Goal: Information Seeking & Learning: Learn about a topic

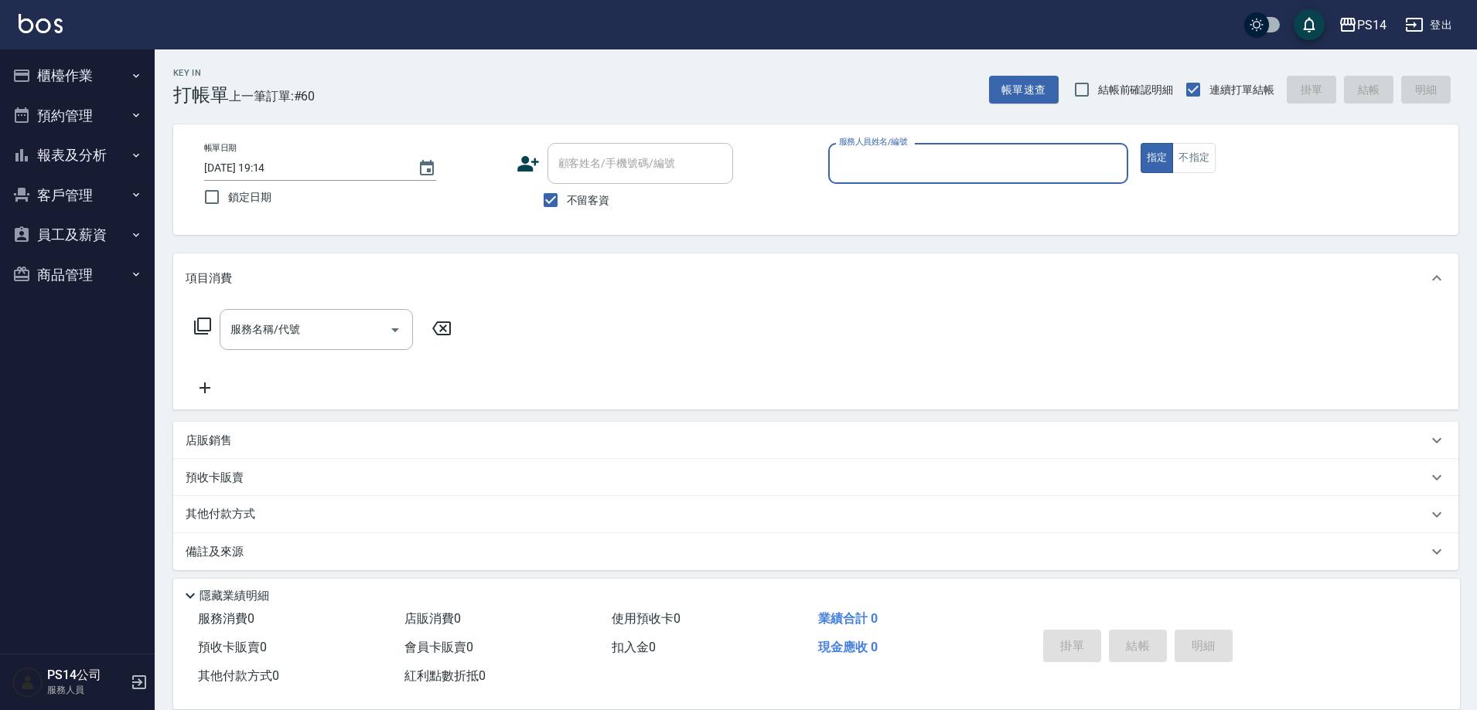
scroll to position [9, 0]
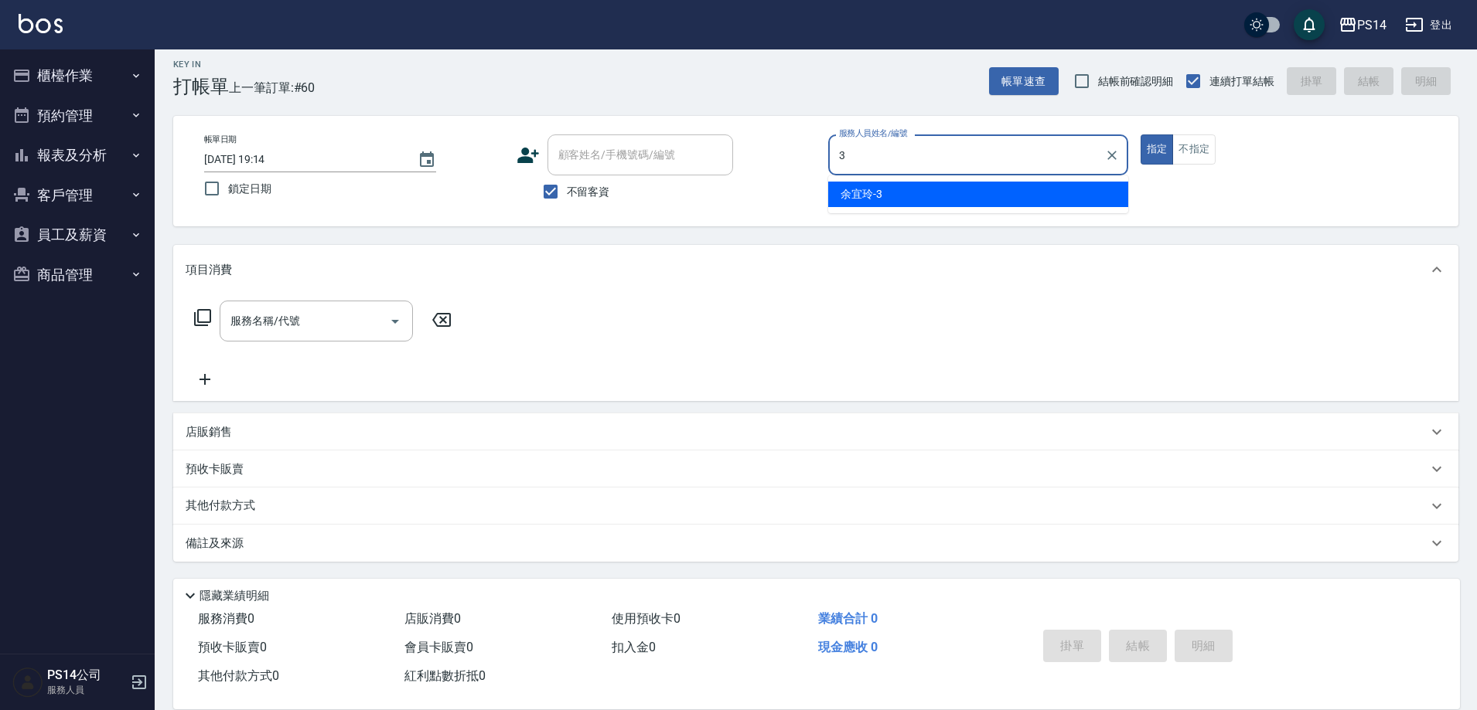
type input "余宜玲-3"
type button "true"
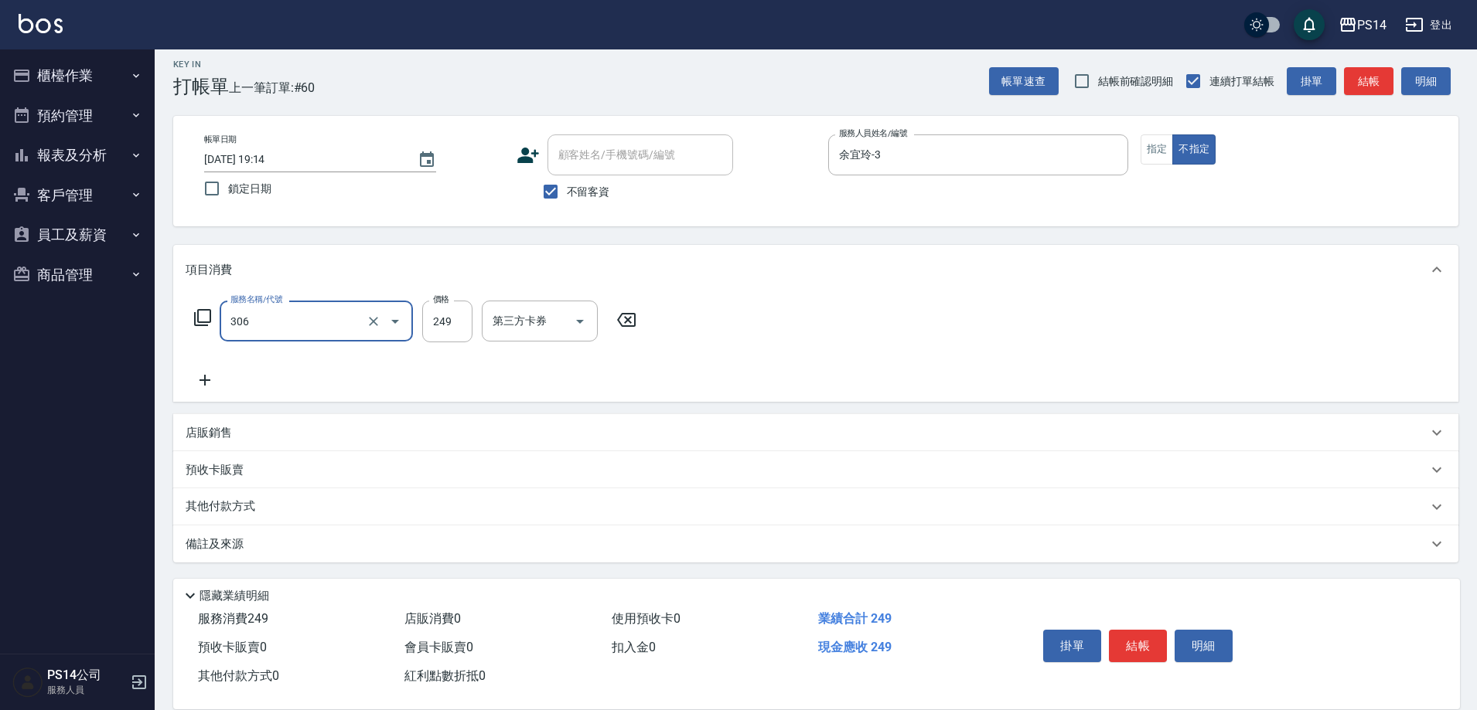
type input "剪髮(306)"
type input "謝欣紜-28"
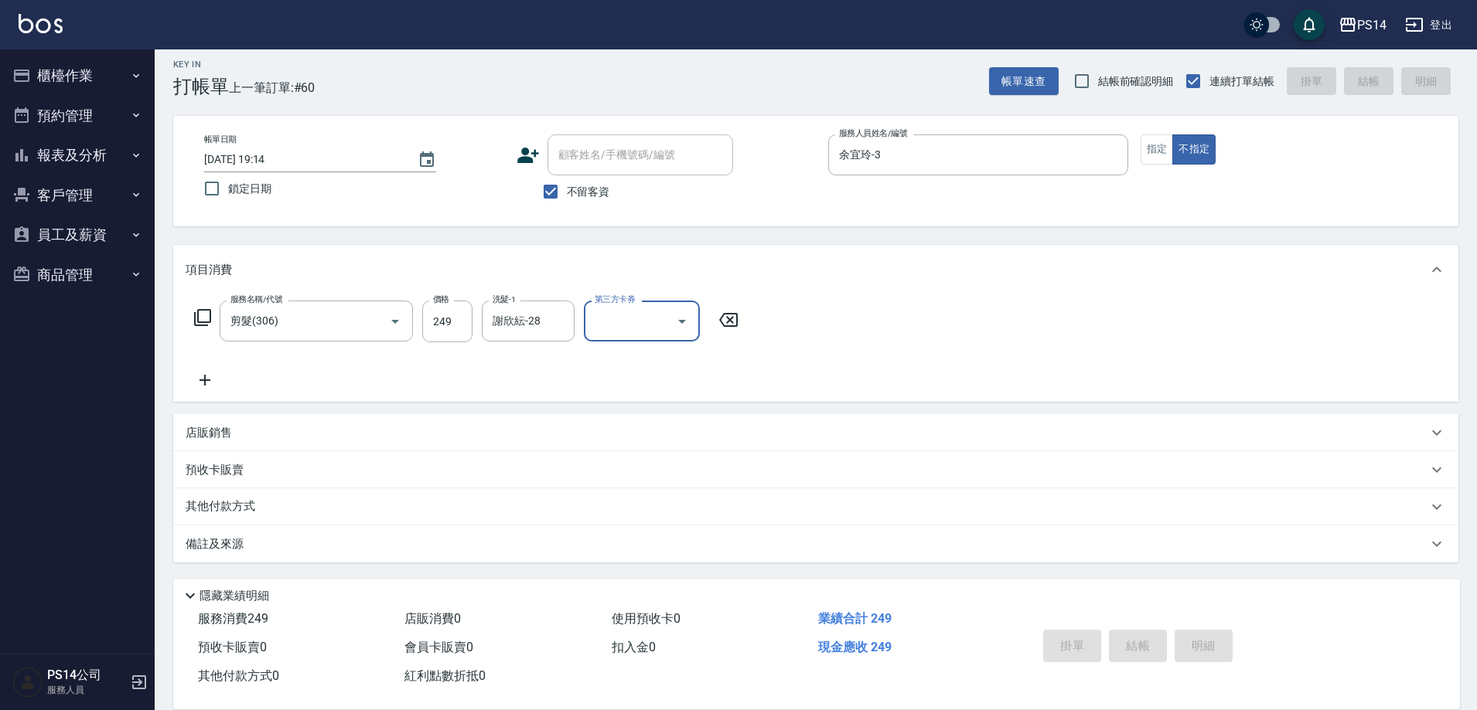
type input "[DATE] 20:01"
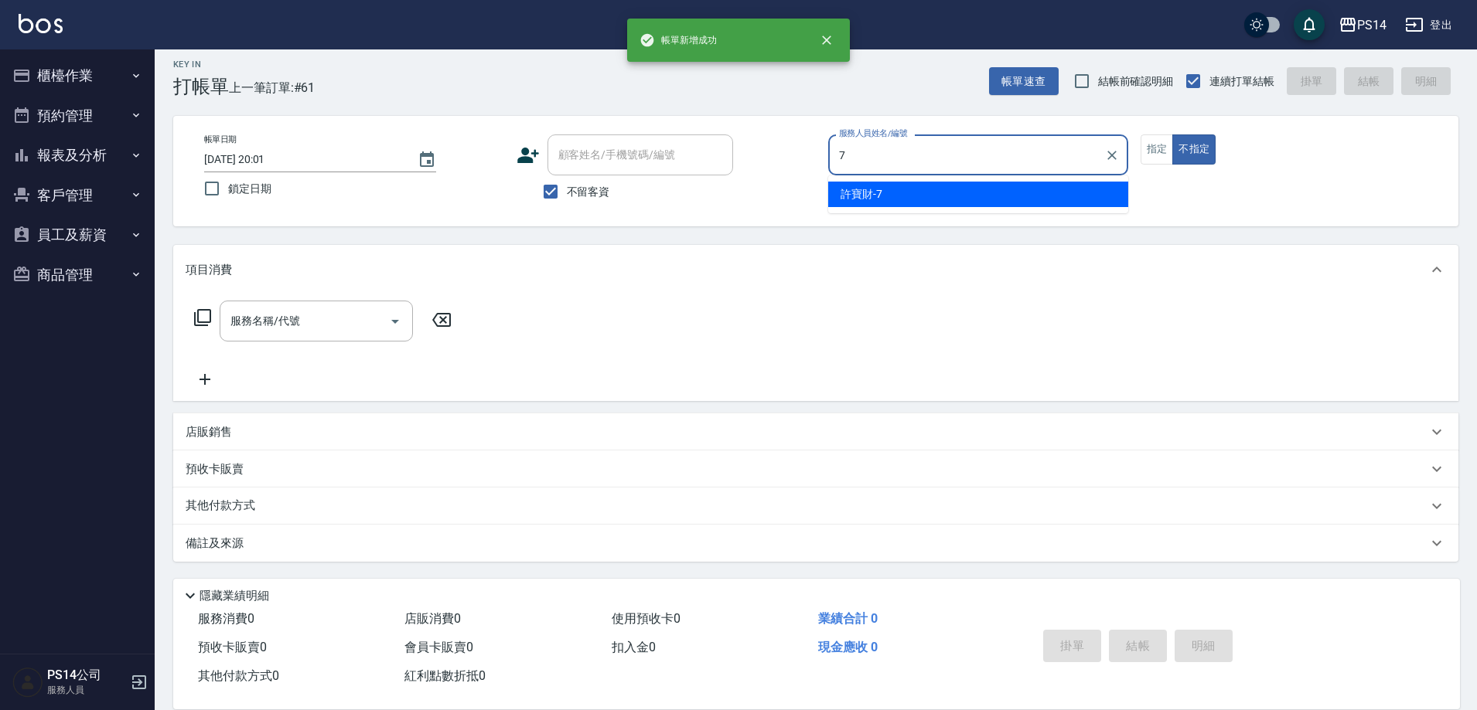
type input "許寶財-7"
type button "false"
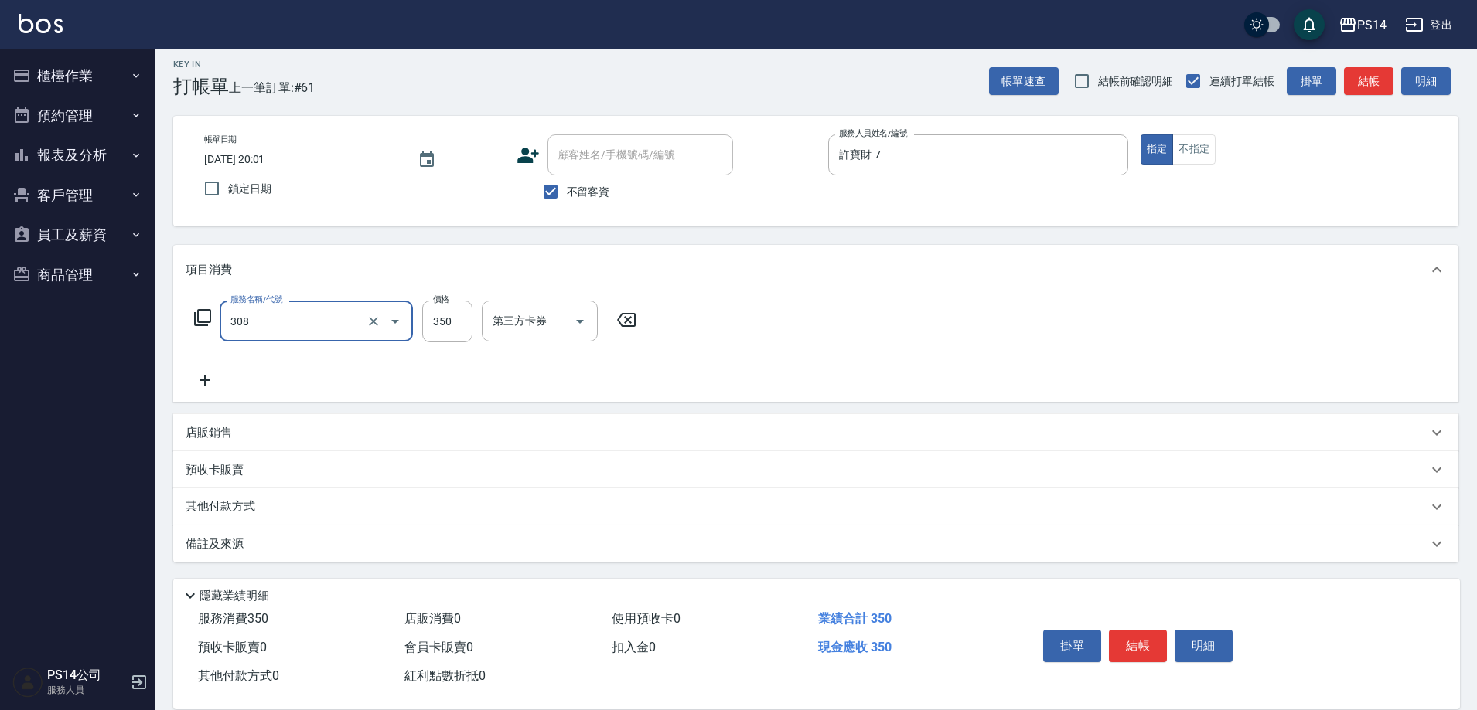
type input "洗+剪(308)"
type input "謝欣紜-28"
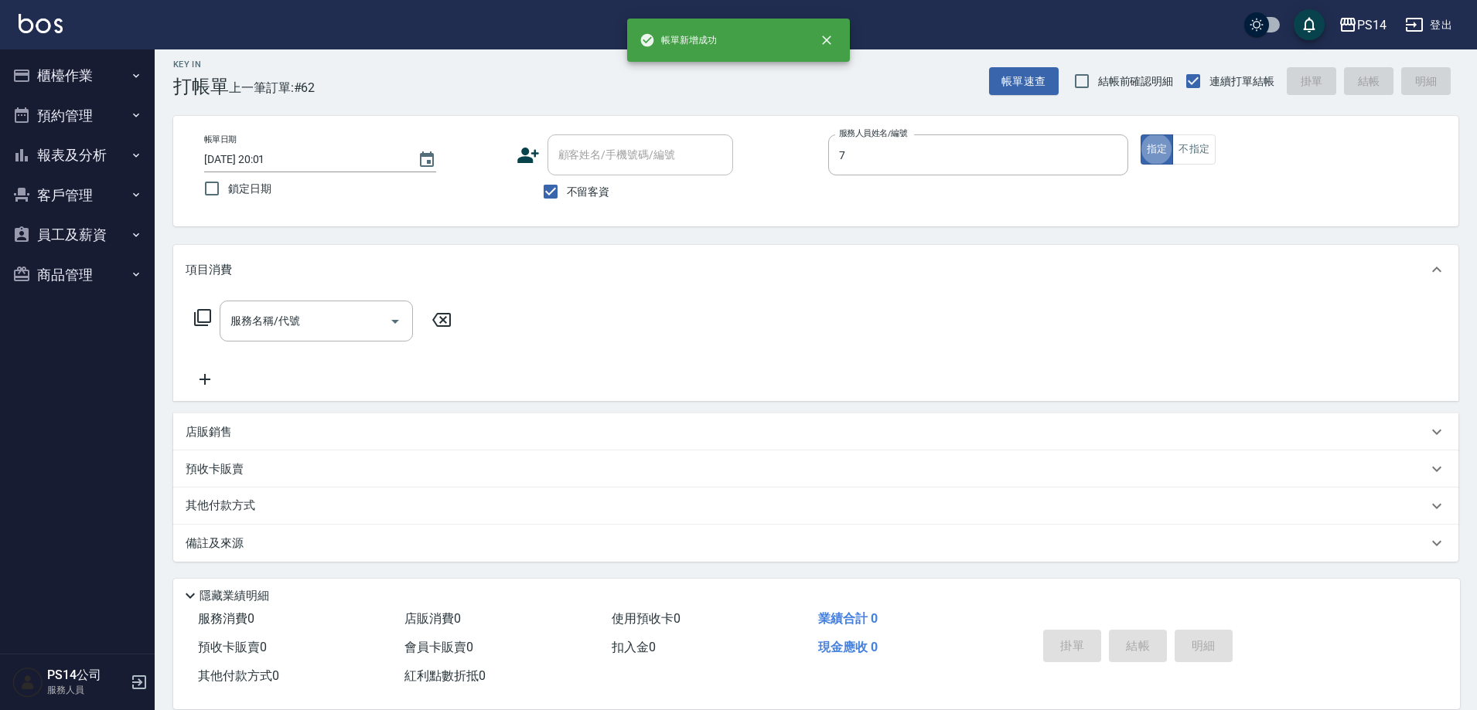
type input "許寶財-7"
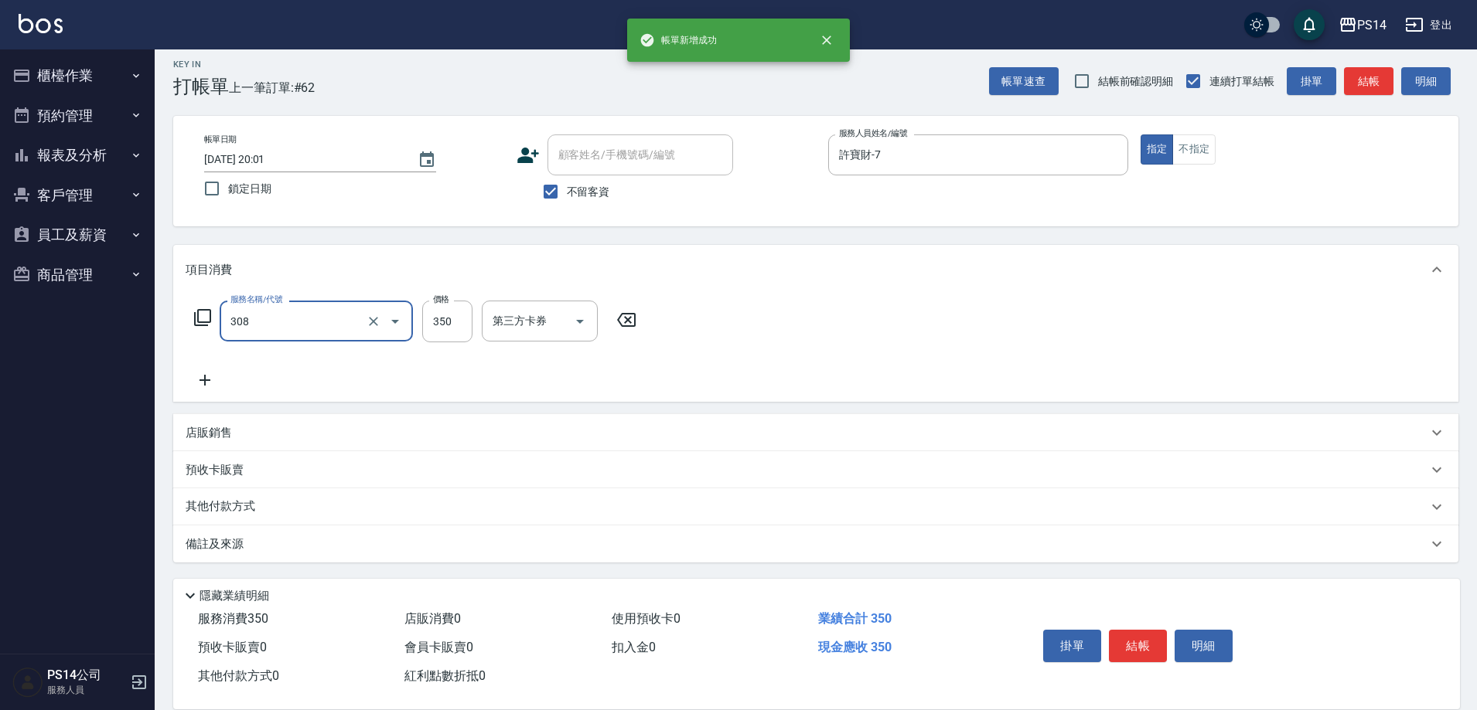
type input "洗+剪(308)"
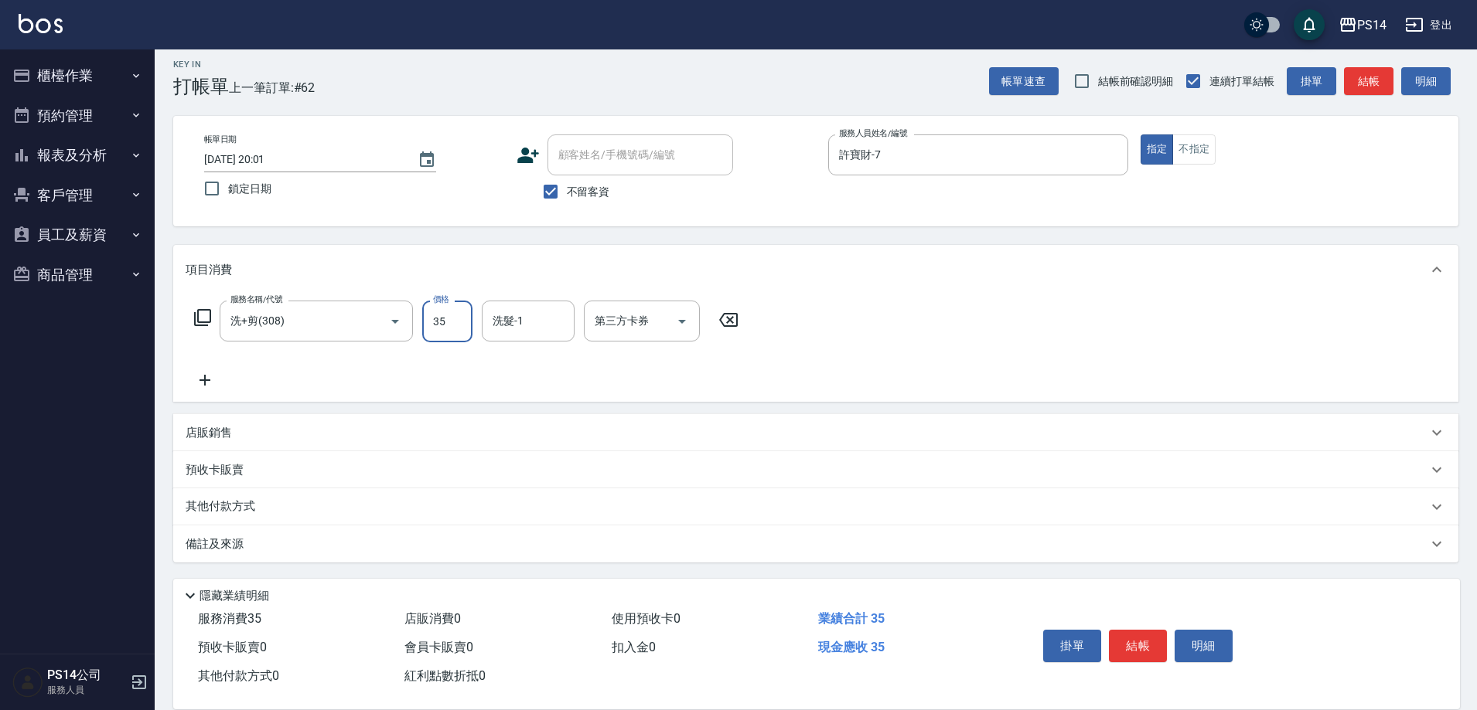
type input "350"
type input "陳羿淇-17"
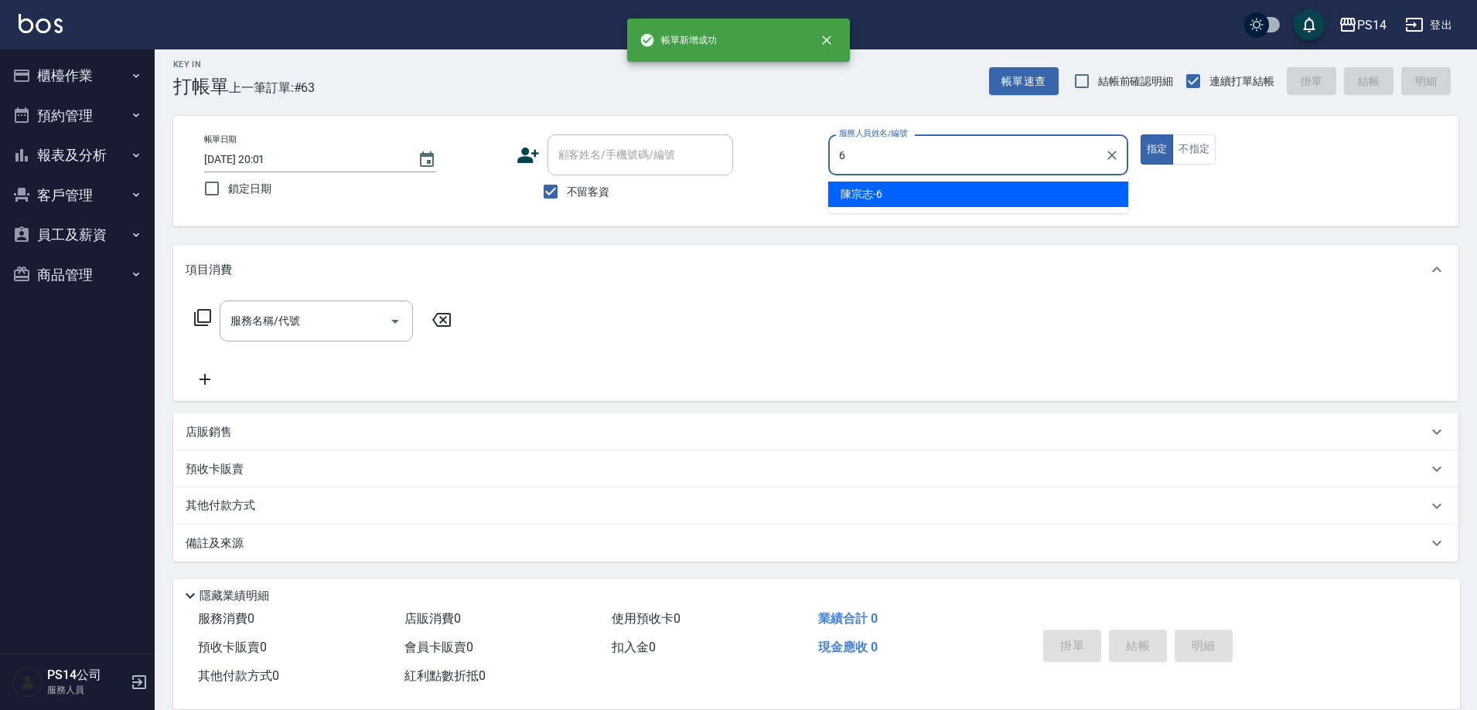
type input "陳宗志-6"
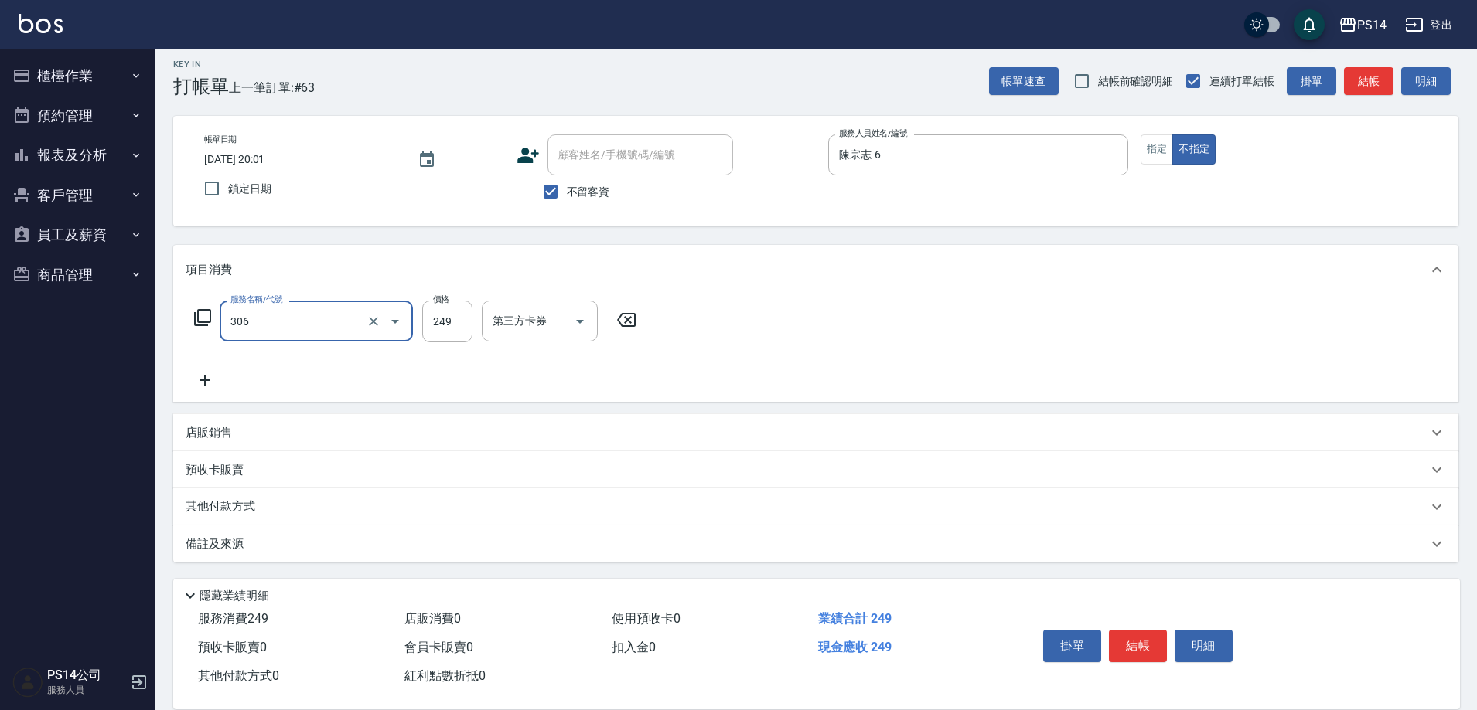
type input "剪髮(306)"
type input "[PERSON_NAME]-11"
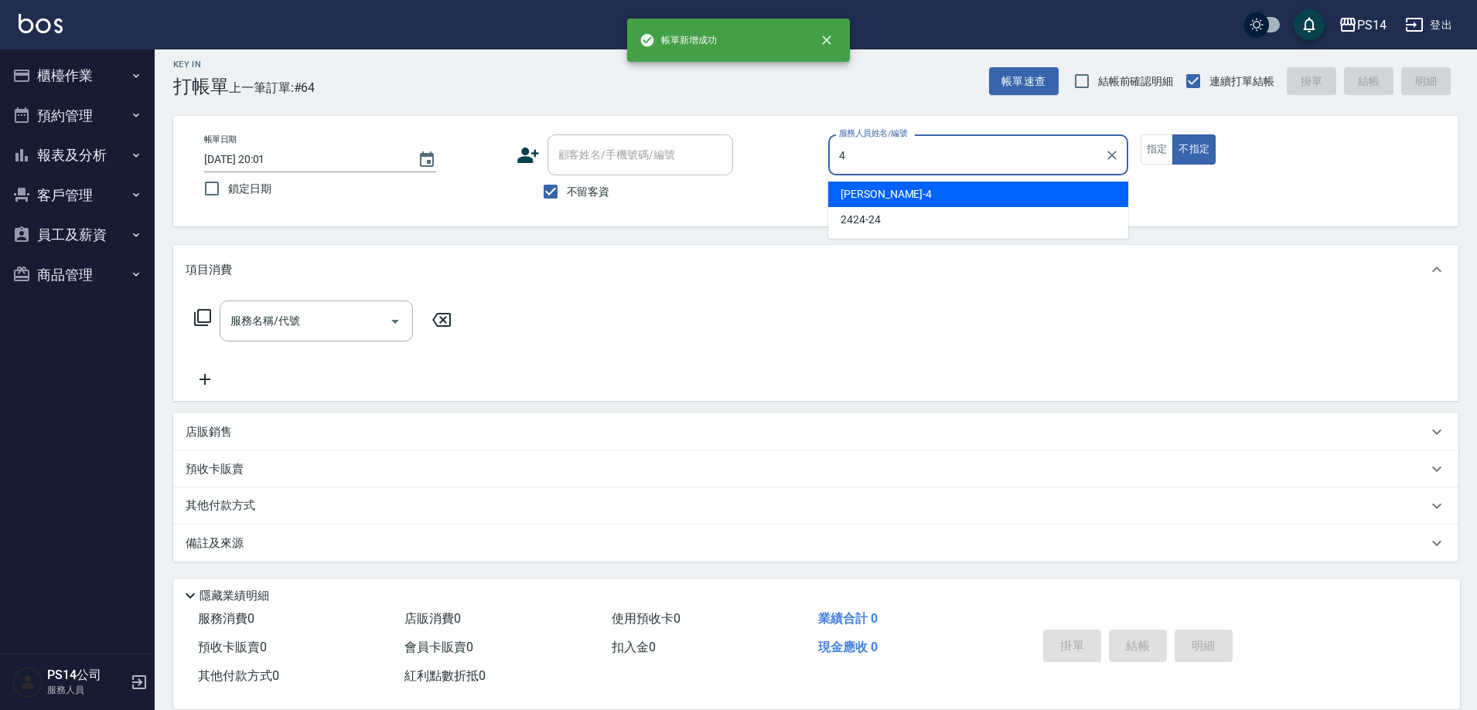
type input "蔡宜蓁-4"
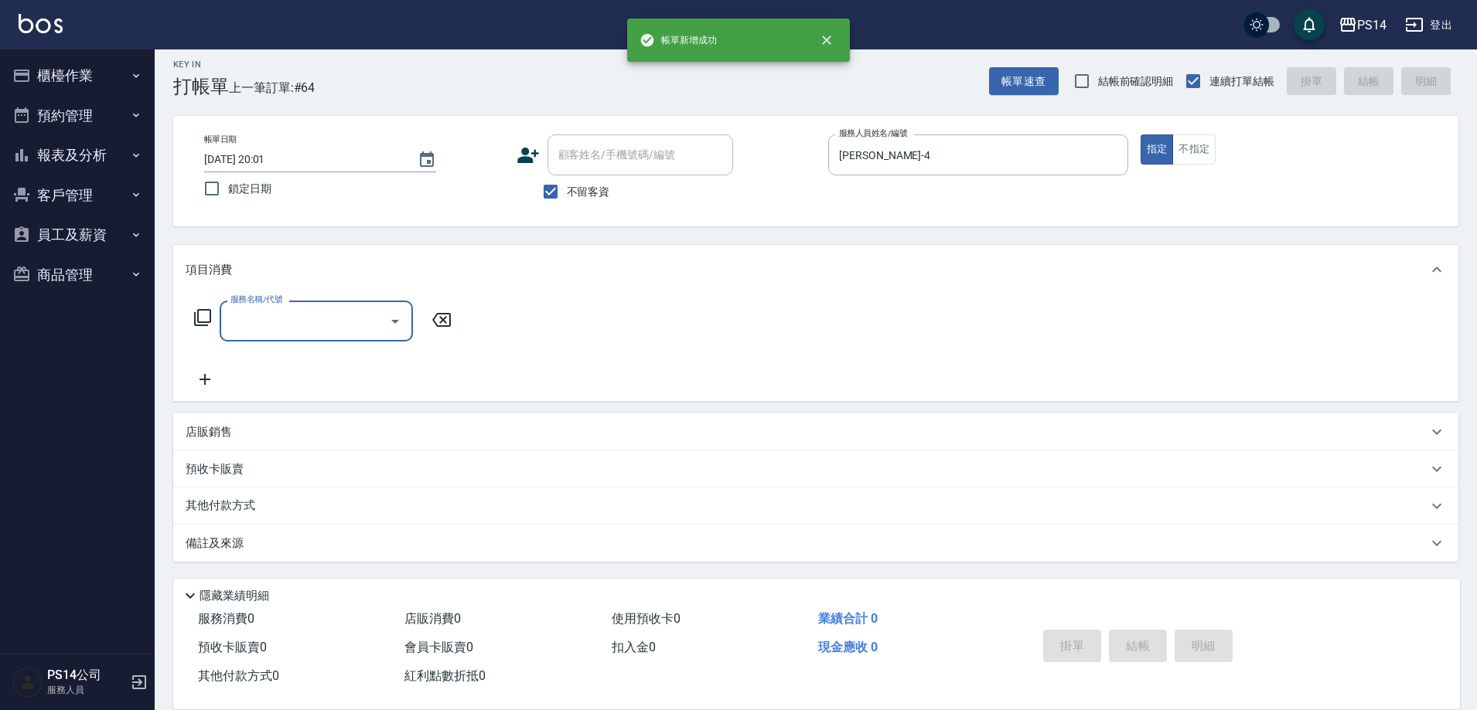
type input "5"
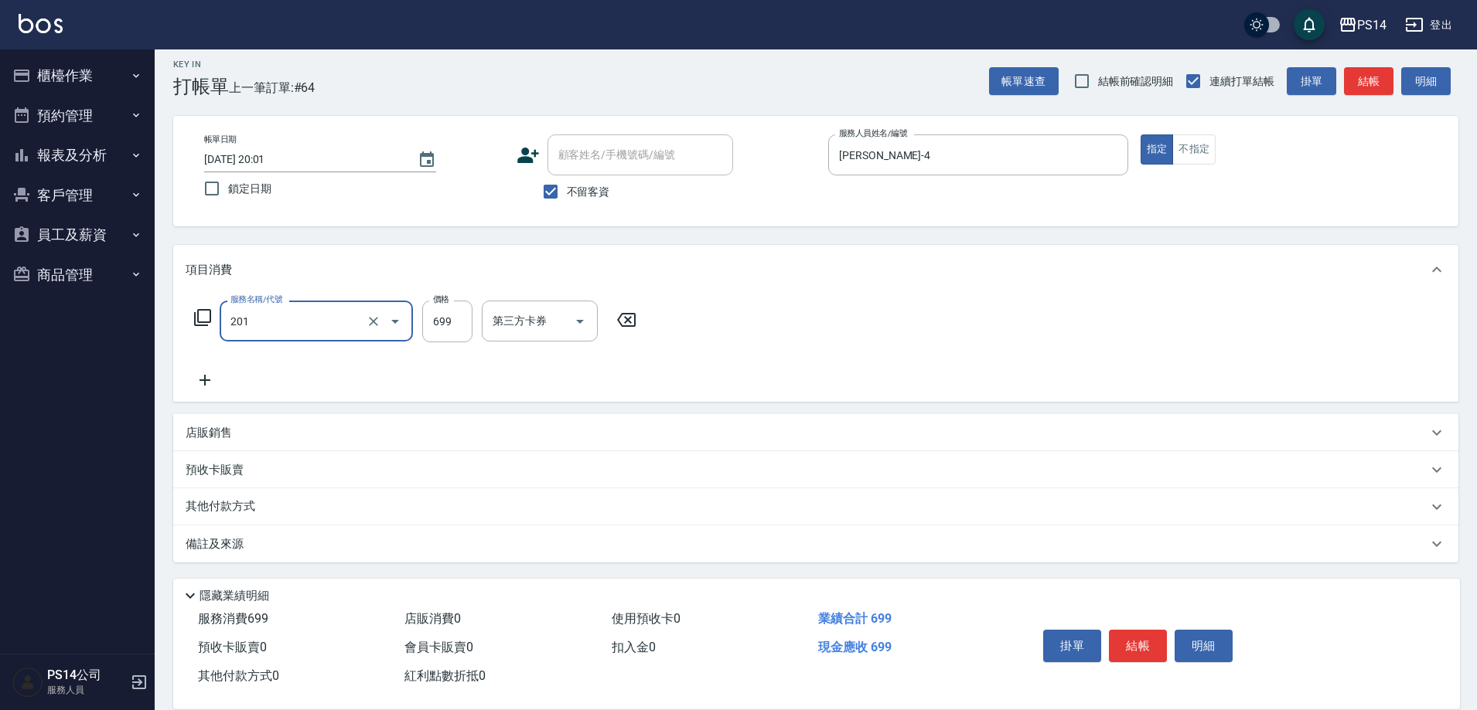
type input "基礎燙(201)"
type input "1500"
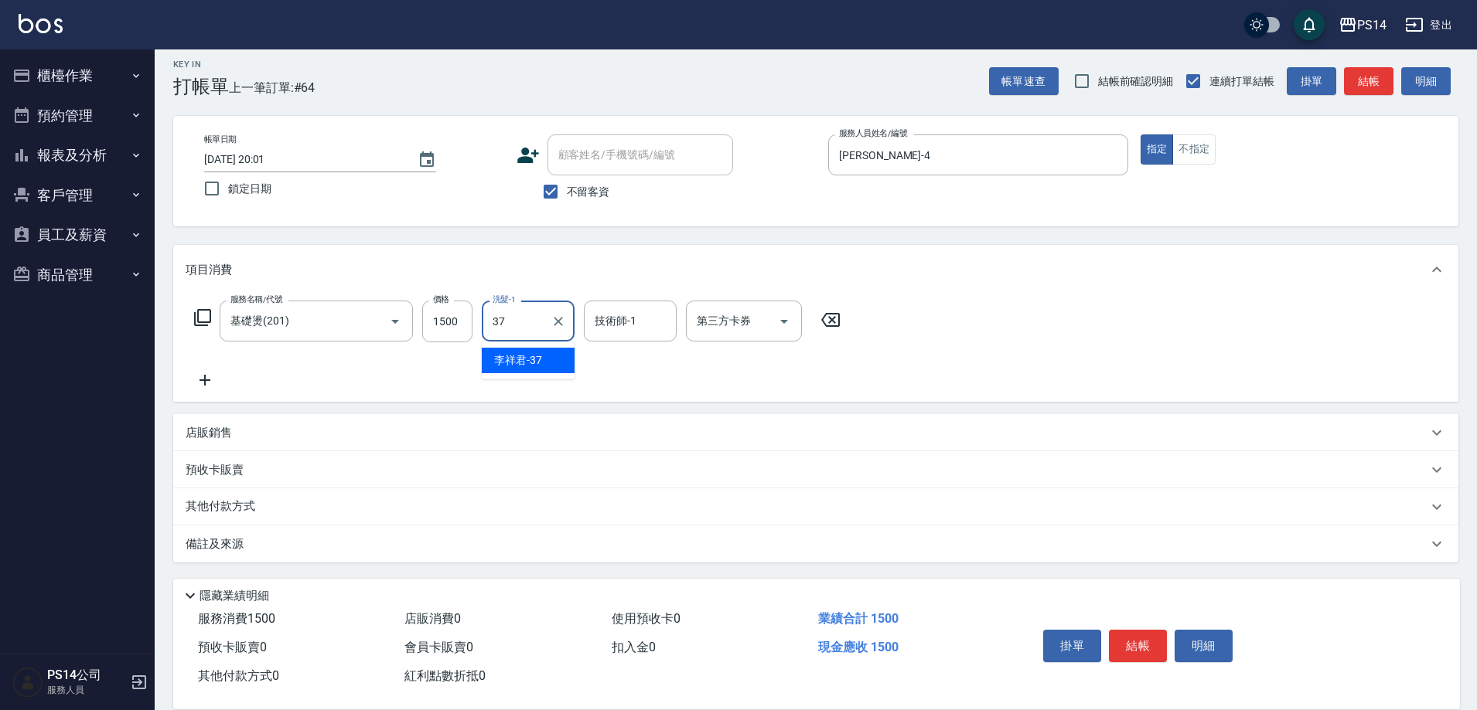
type input "李祥君 -37"
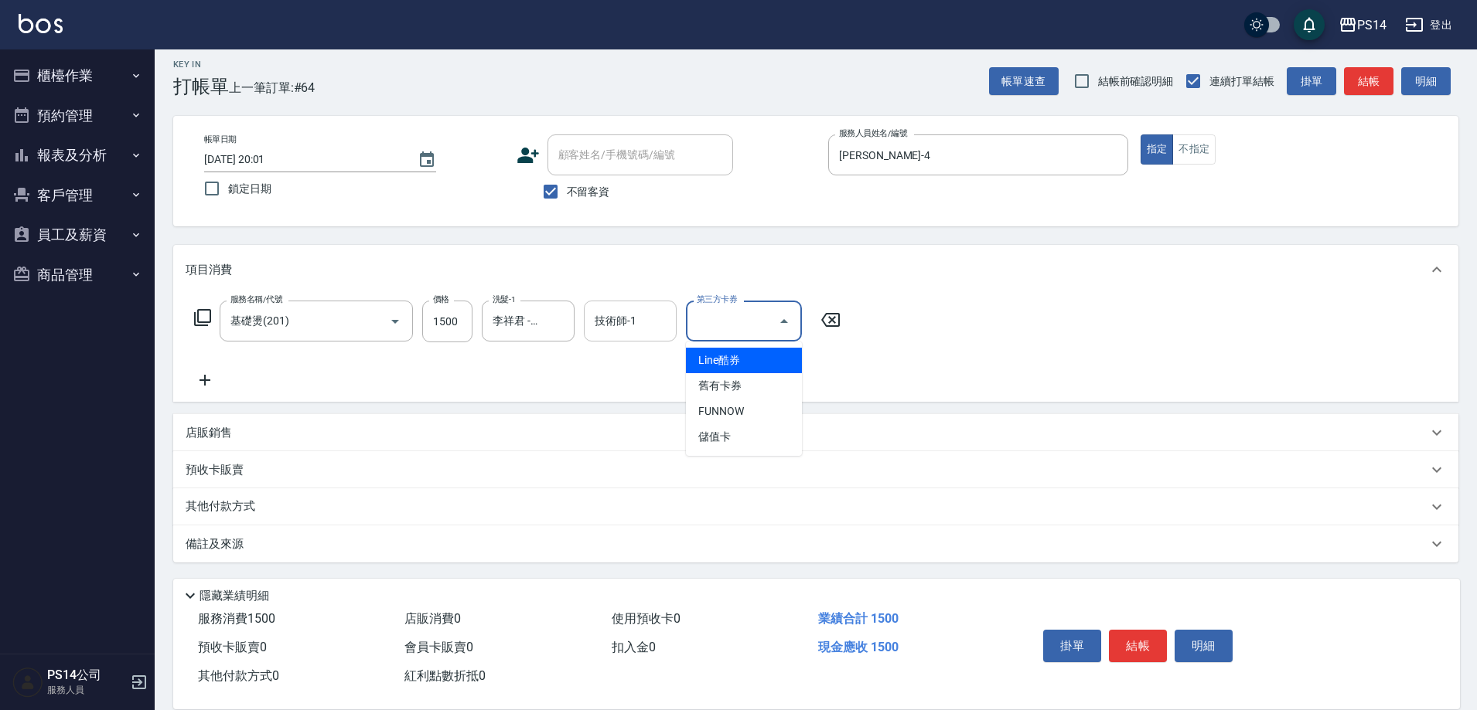
click at [635, 327] on input "技術師-1" at bounding box center [630, 321] width 79 height 27
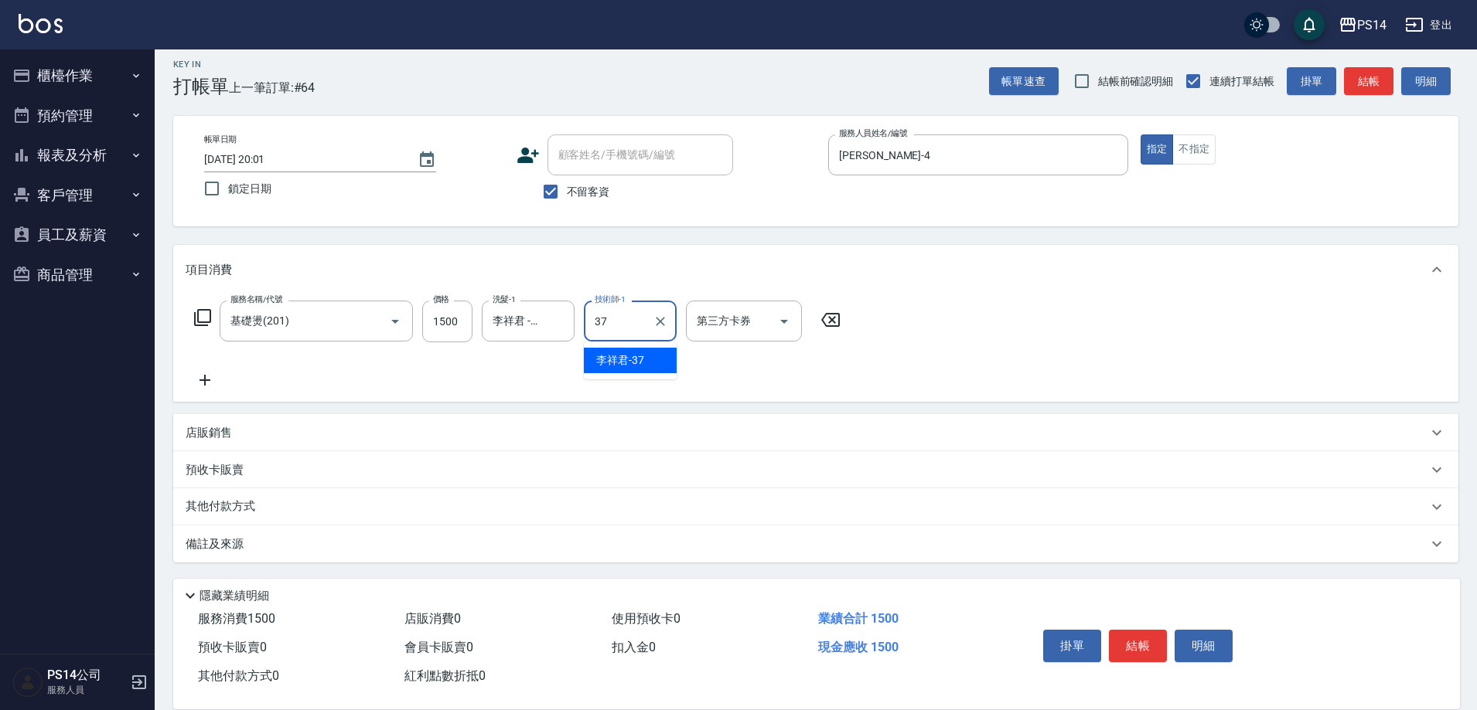
type input "李祥君 -37"
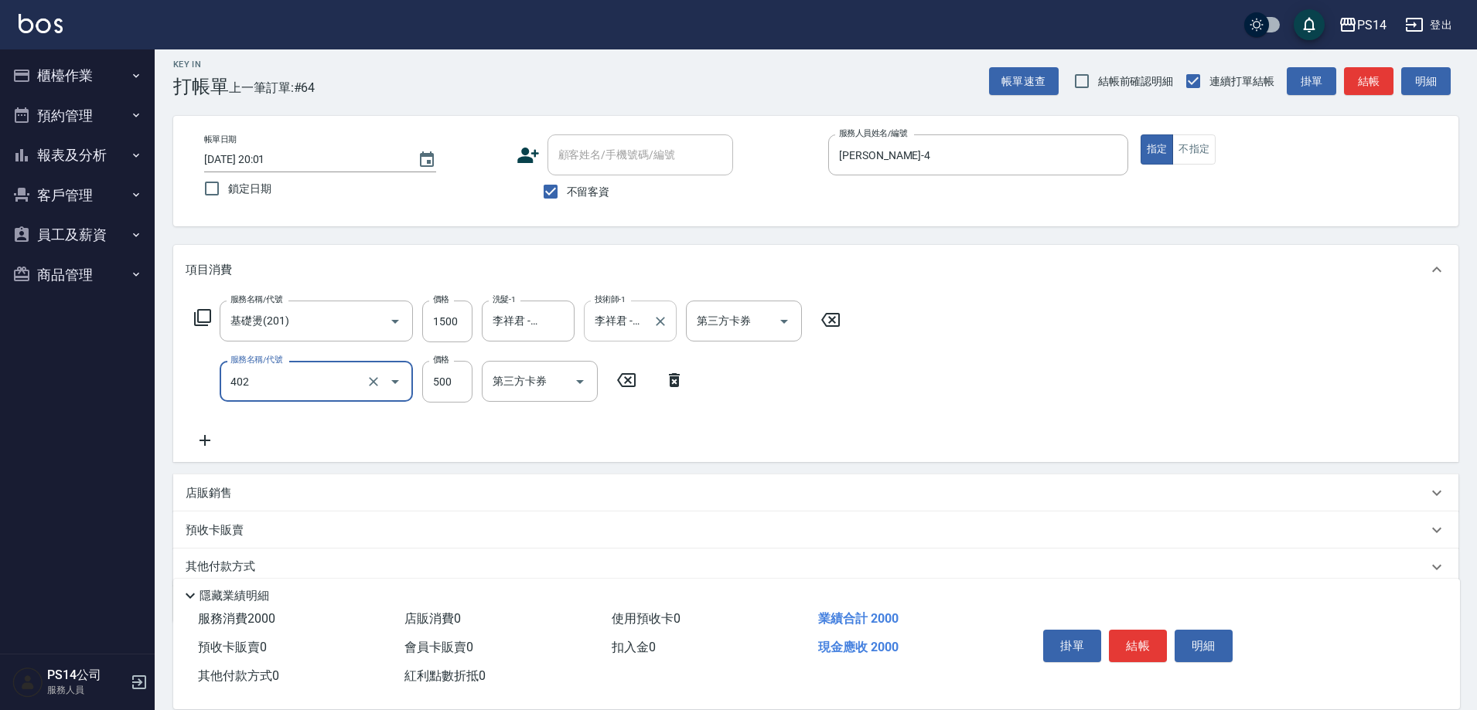
type input "500護(402)"
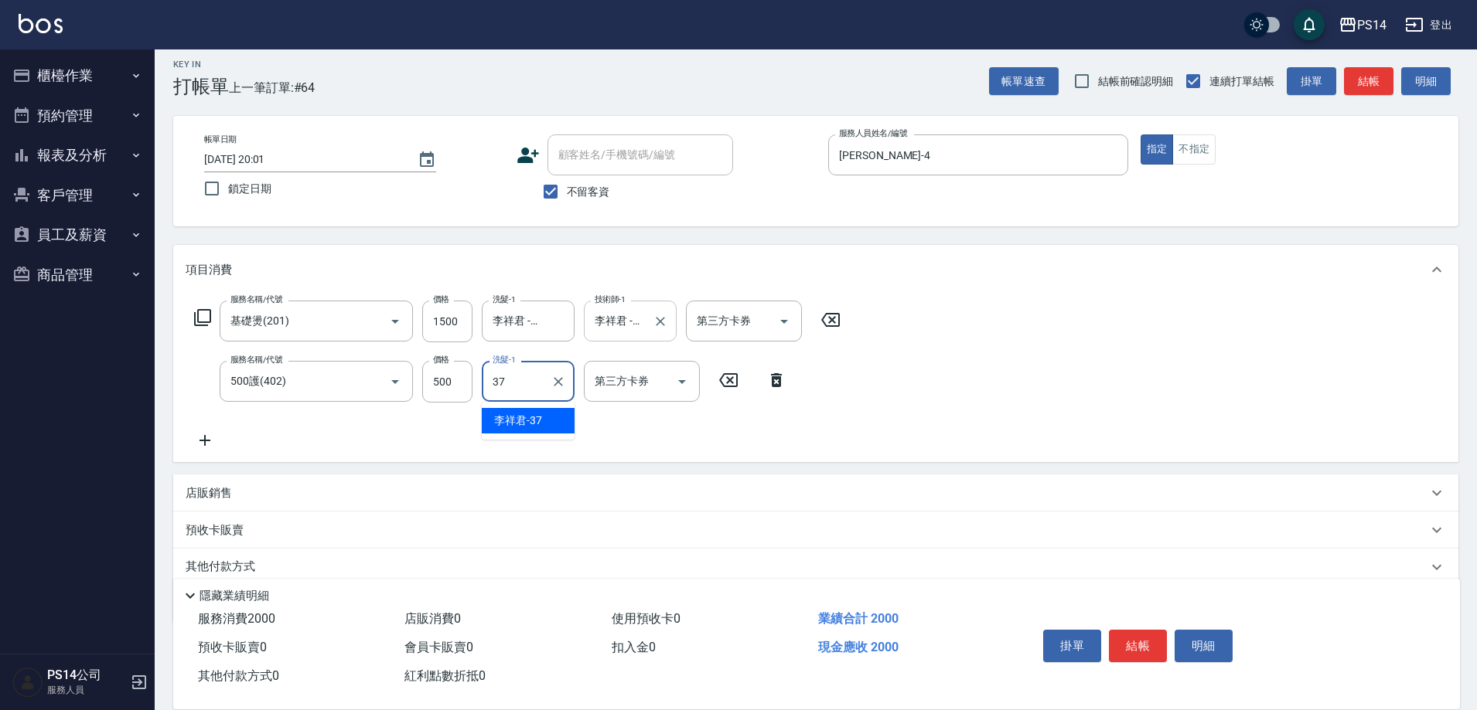
type input "李祥君 -37"
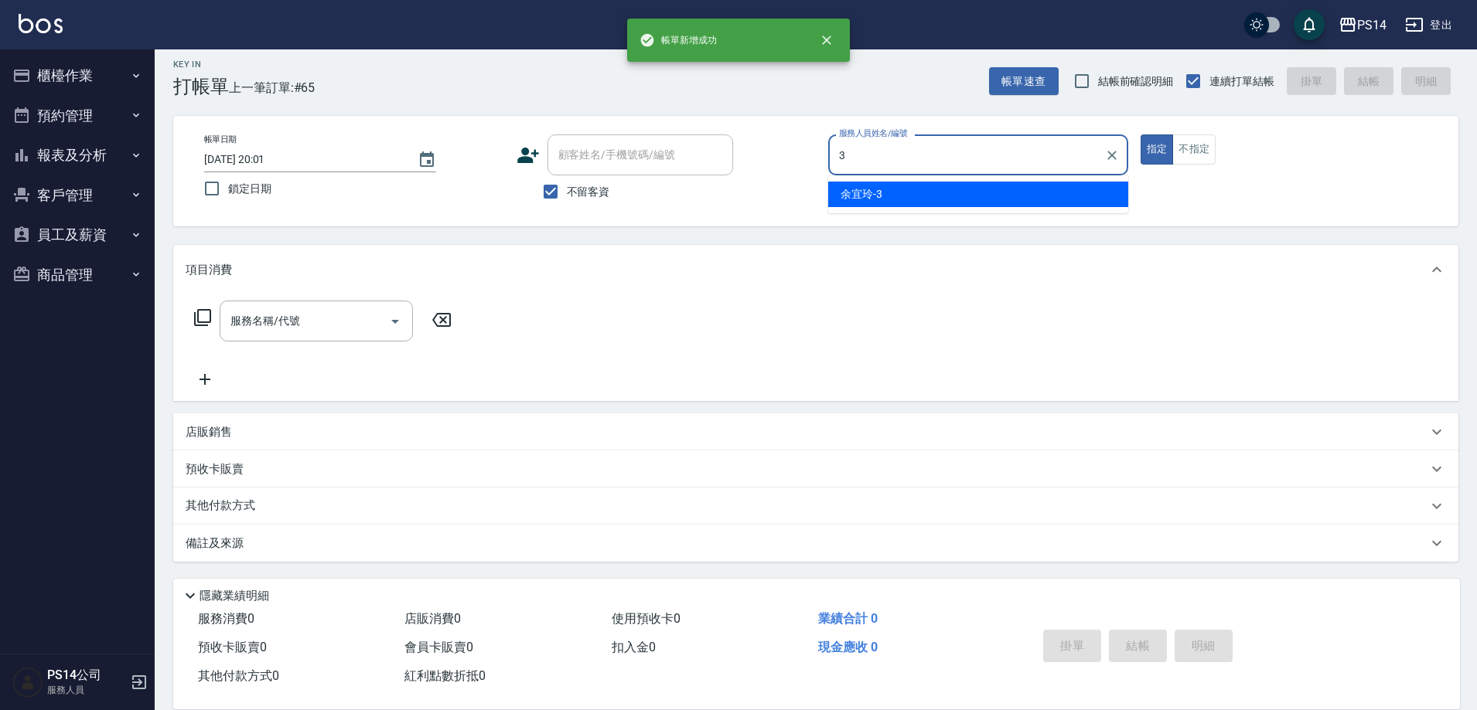
type input "余宜玲-3"
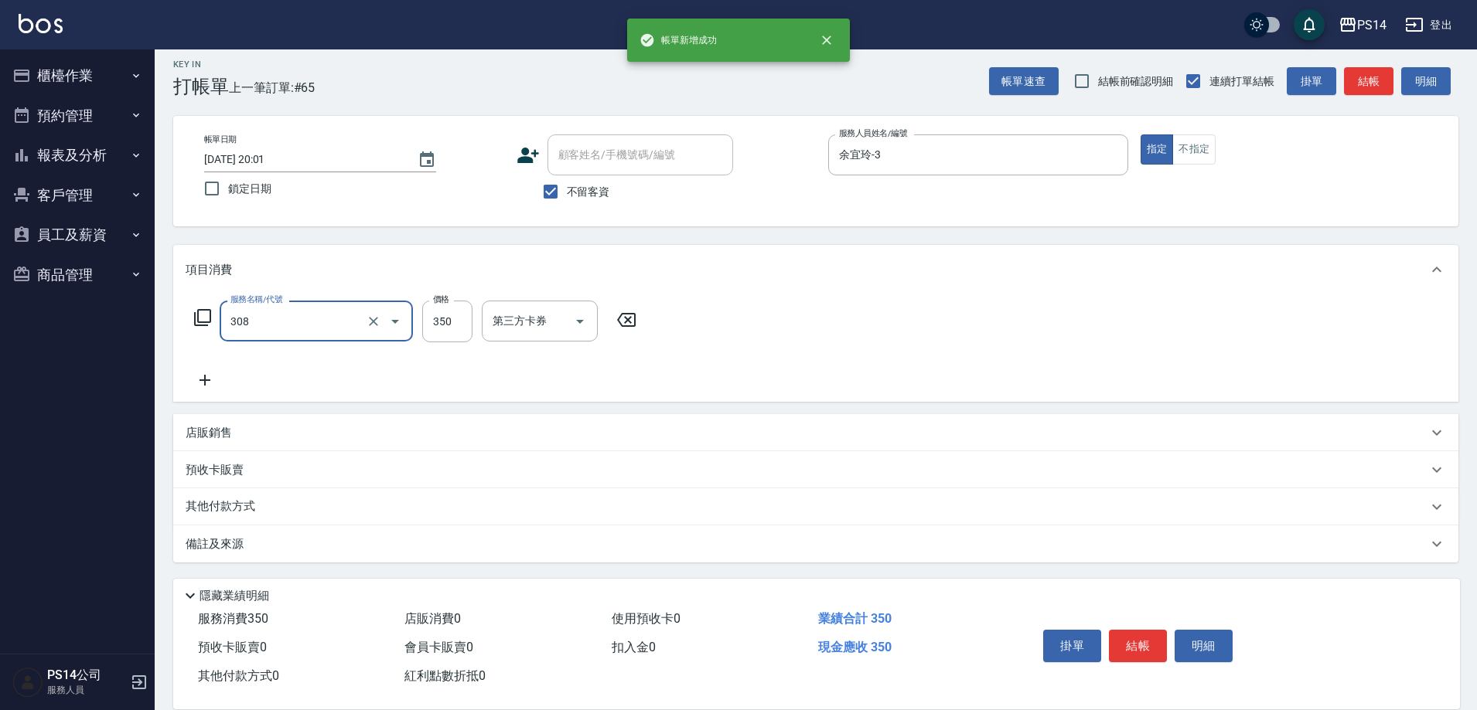
type input "洗+剪(308)"
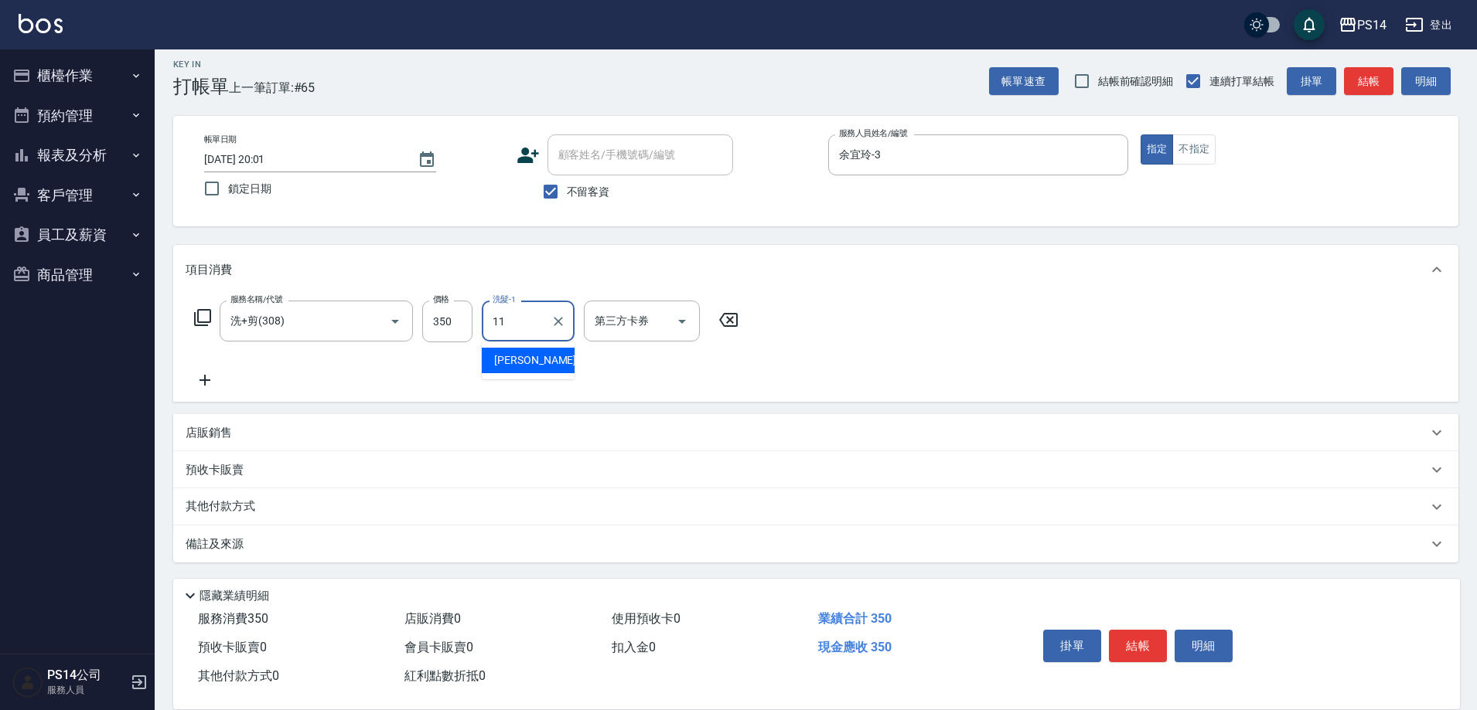
type input "林川富-11"
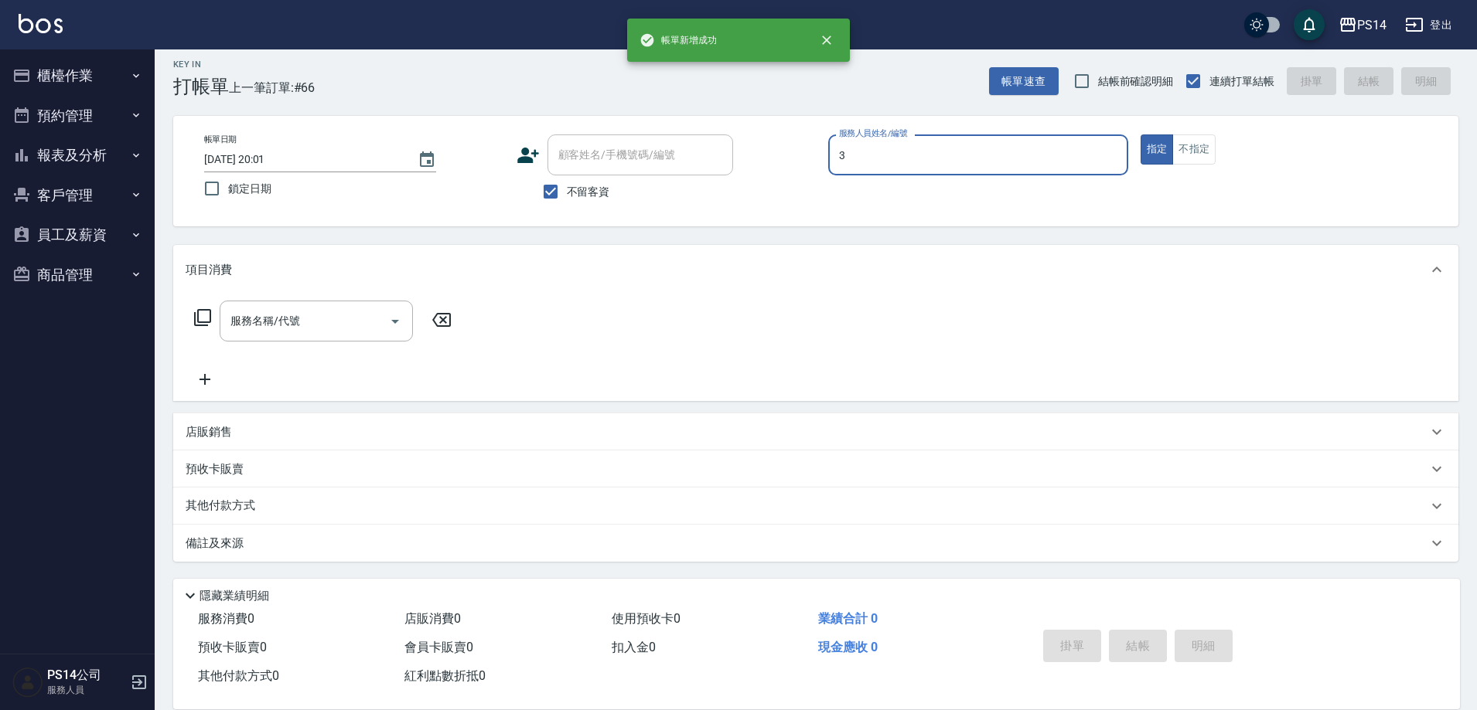
type input "余宜玲-3"
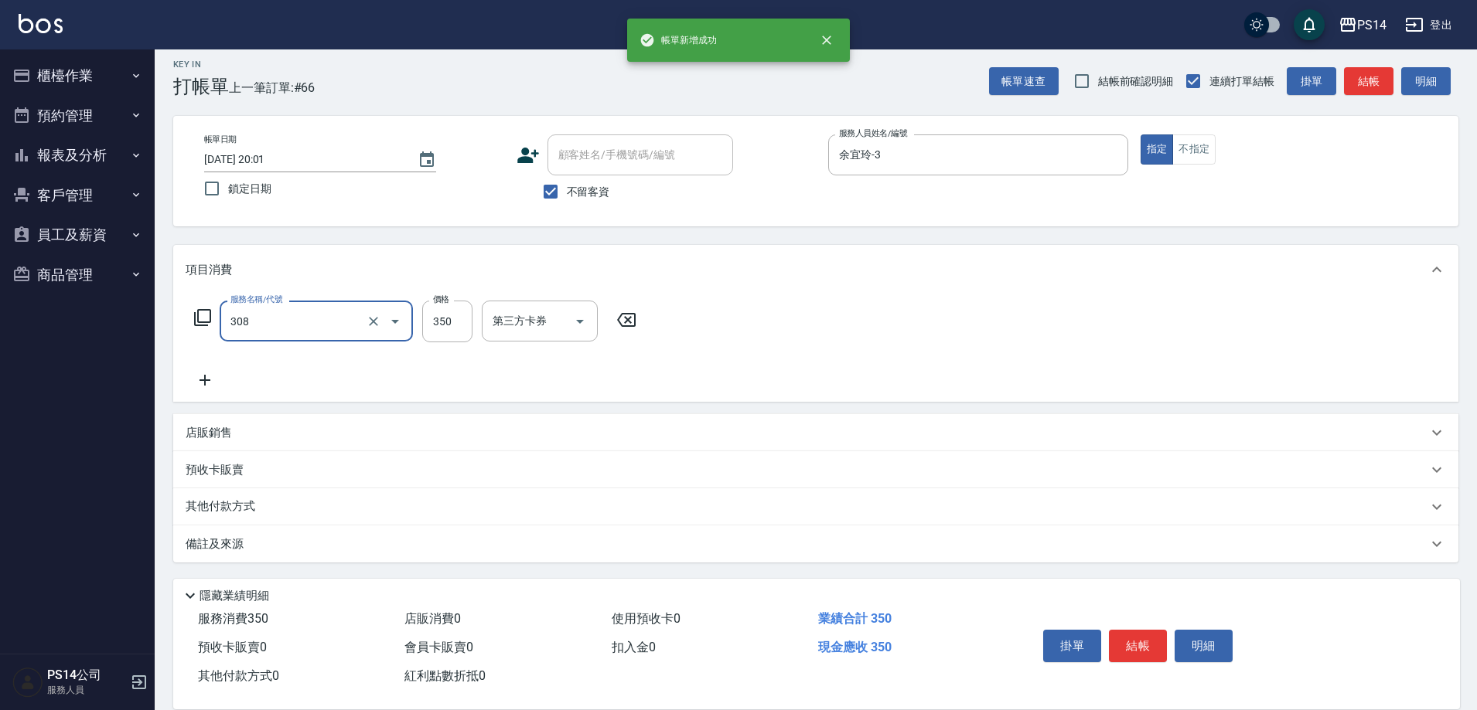
type input "洗+剪(308)"
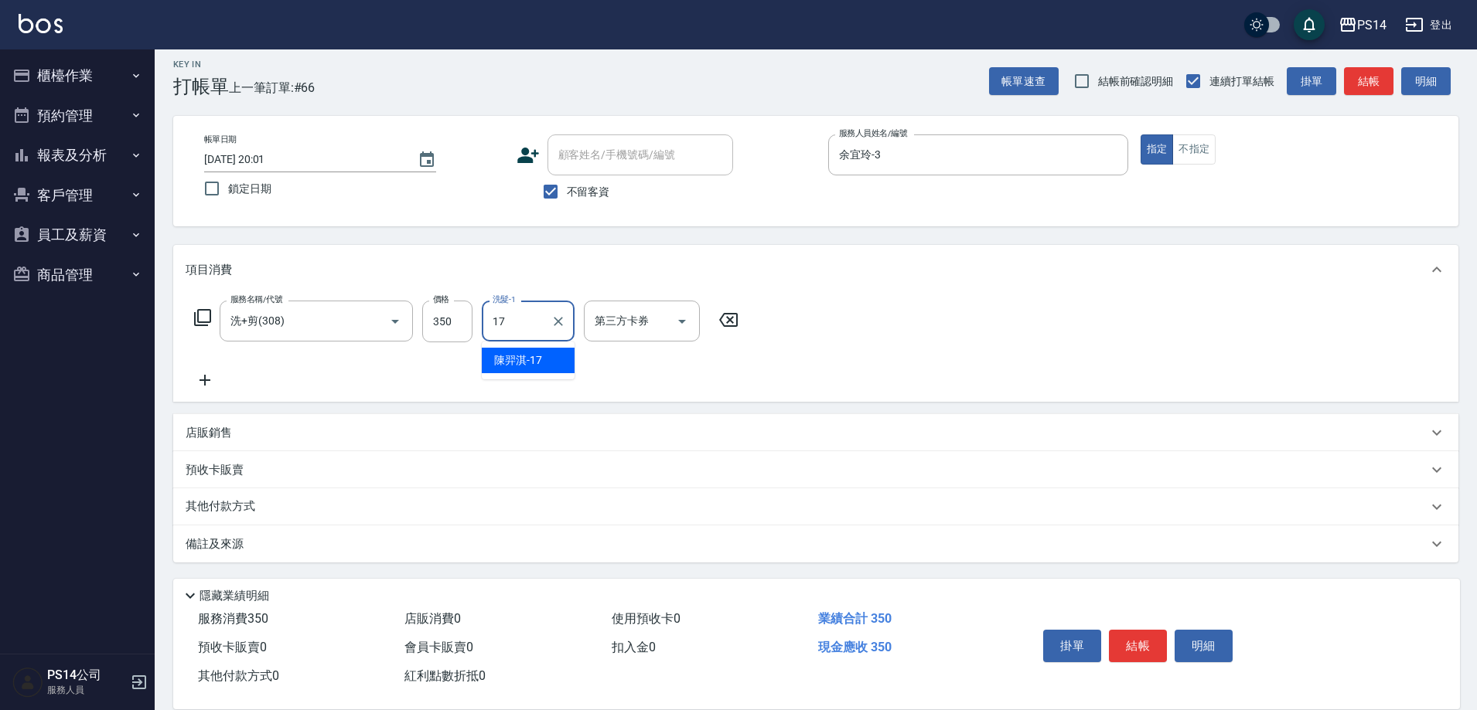
type input "陳羿淇-17"
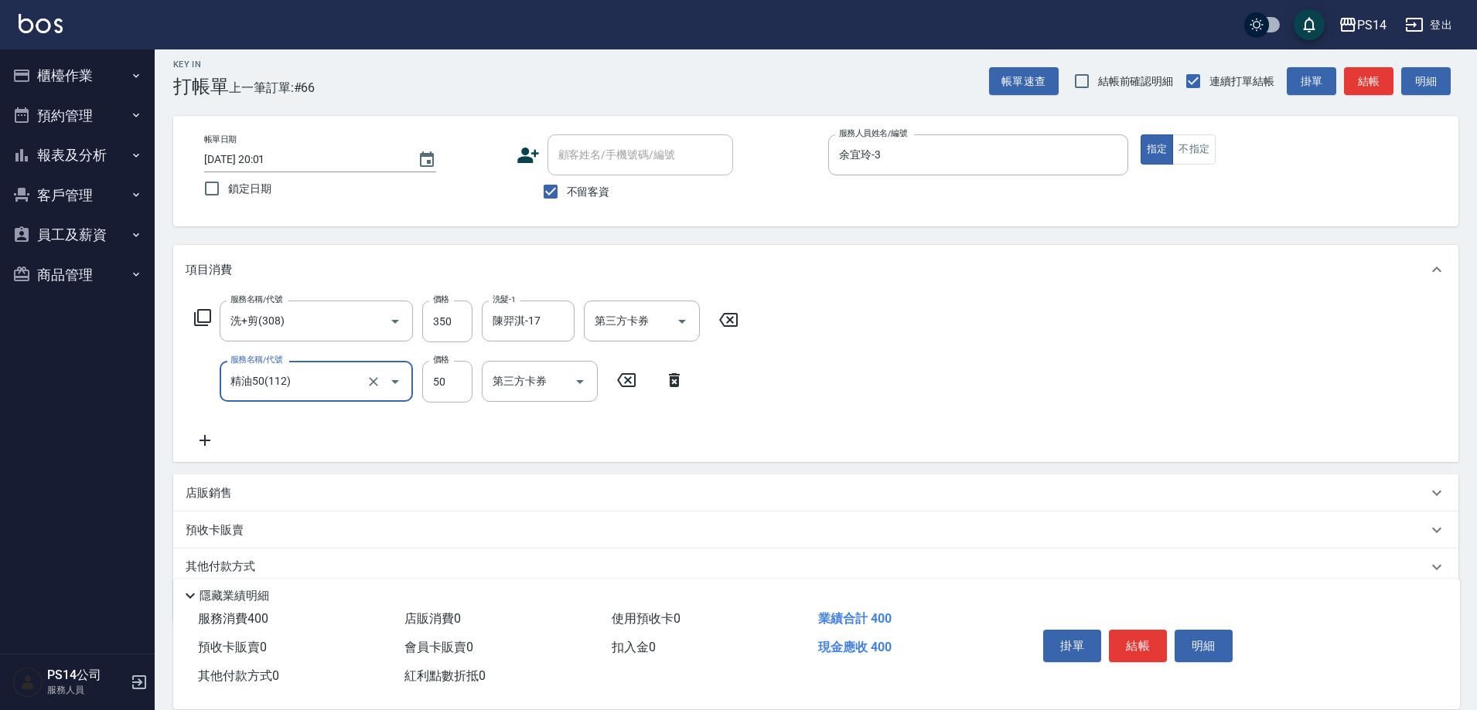
type input "精油50(112)"
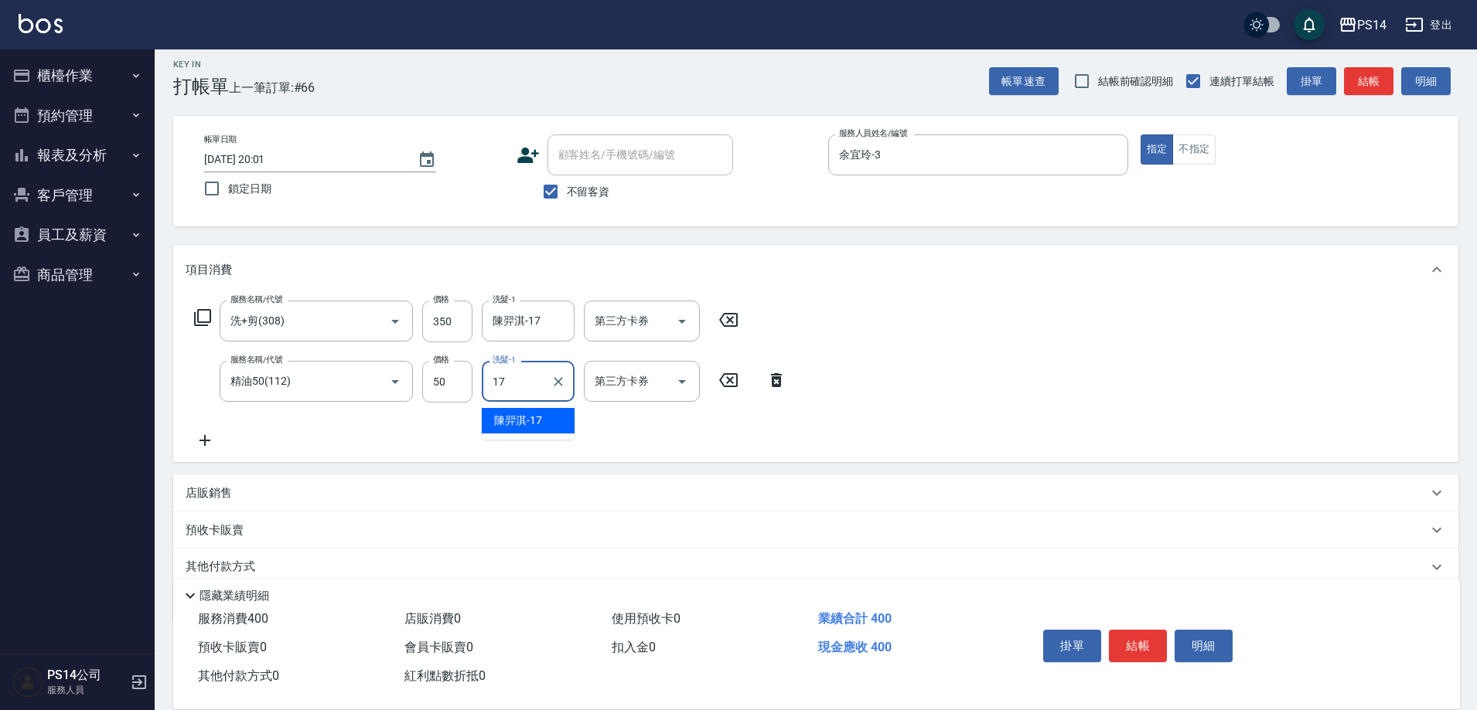
type input "陳羿淇-17"
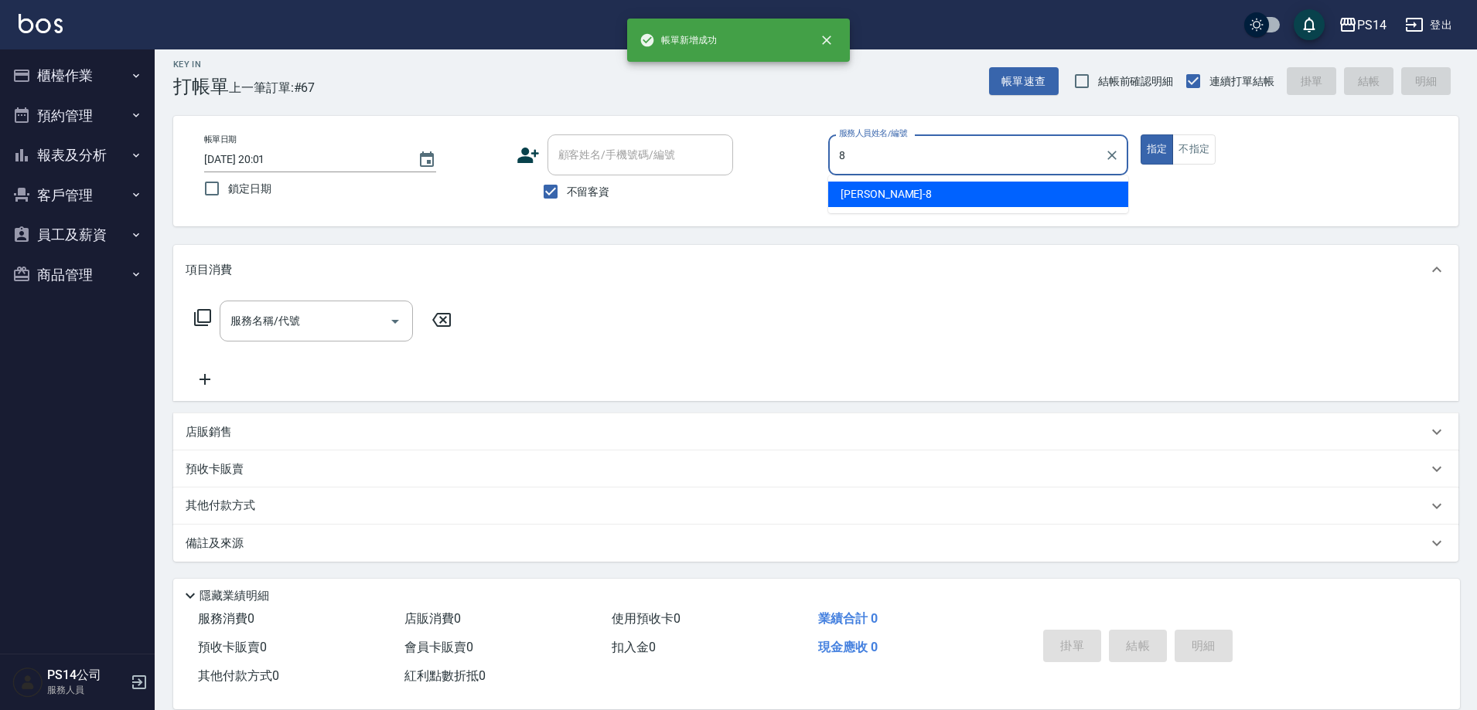
type input "徐于雯-8"
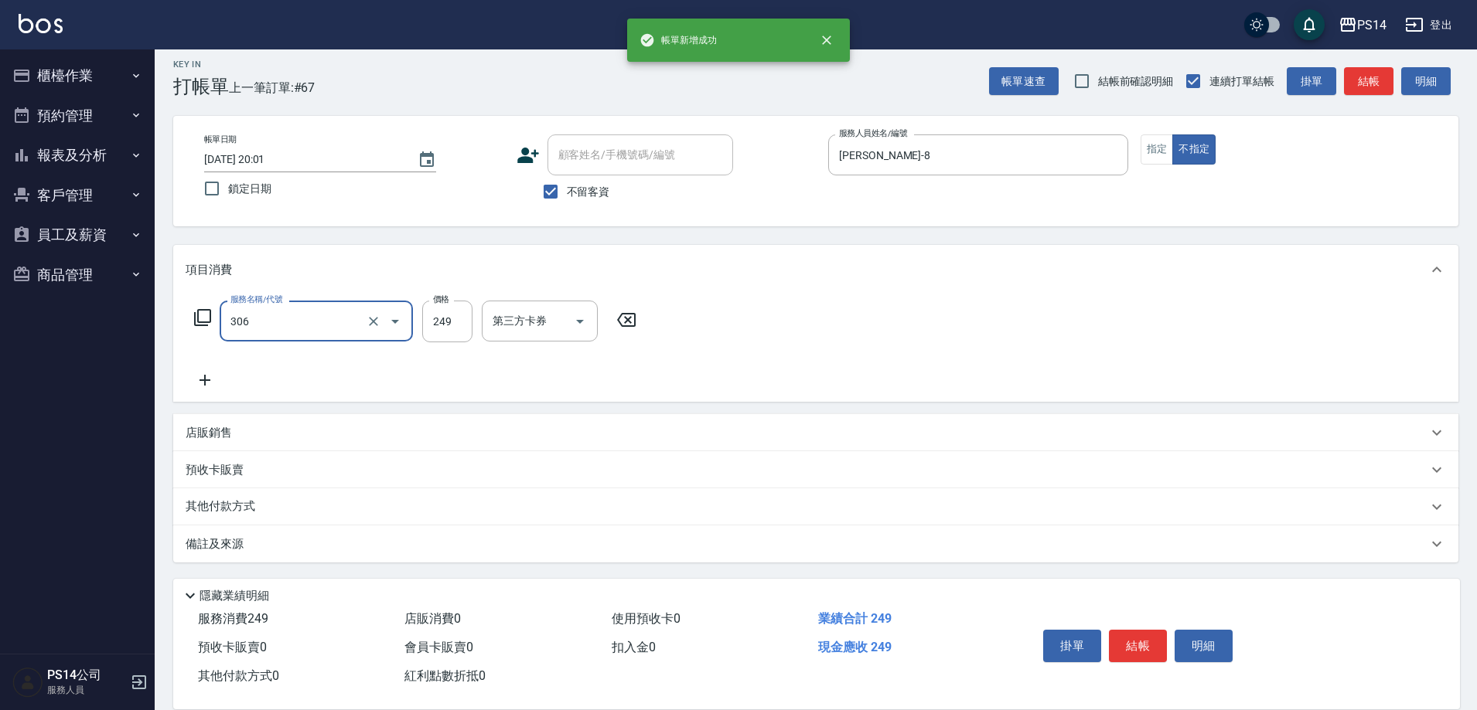
type input "剪髮(306)"
type input "[PERSON_NAME]-26"
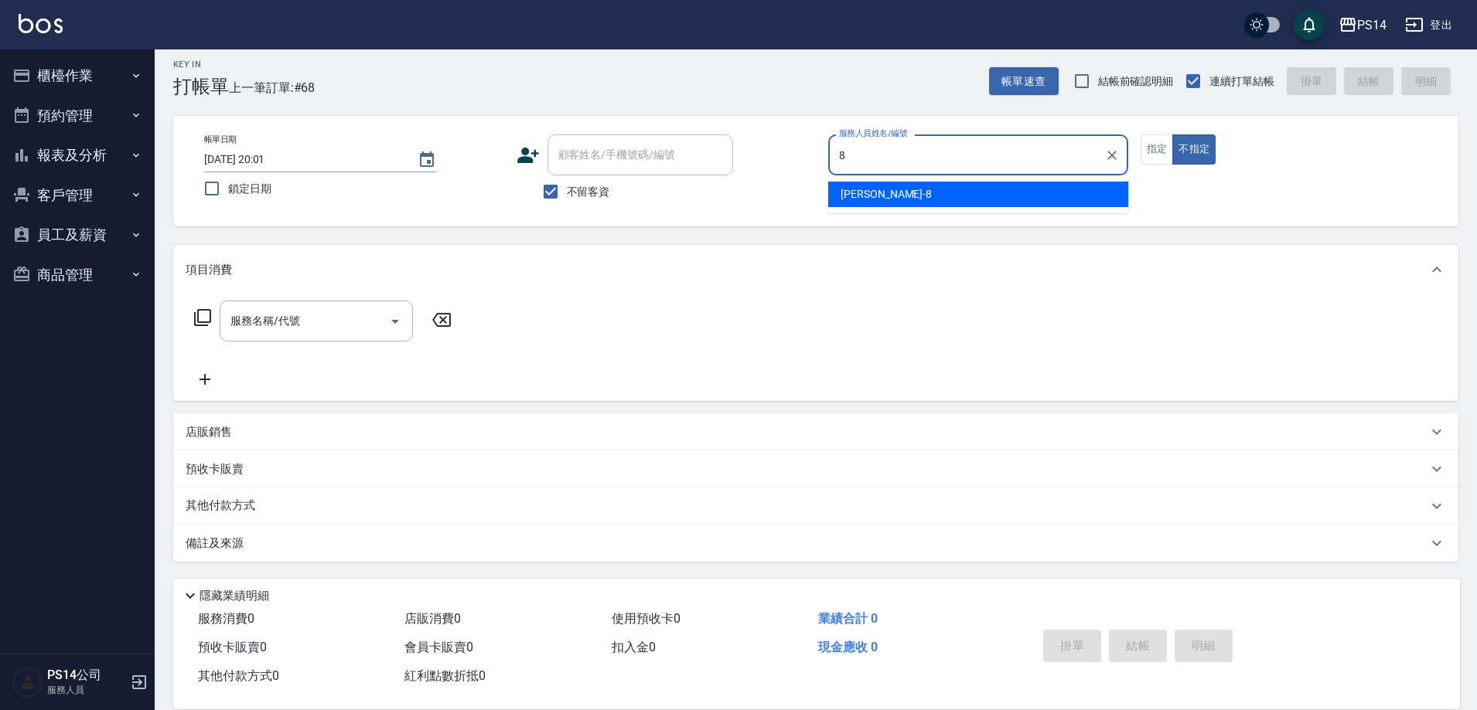
type input "徐于雯-8"
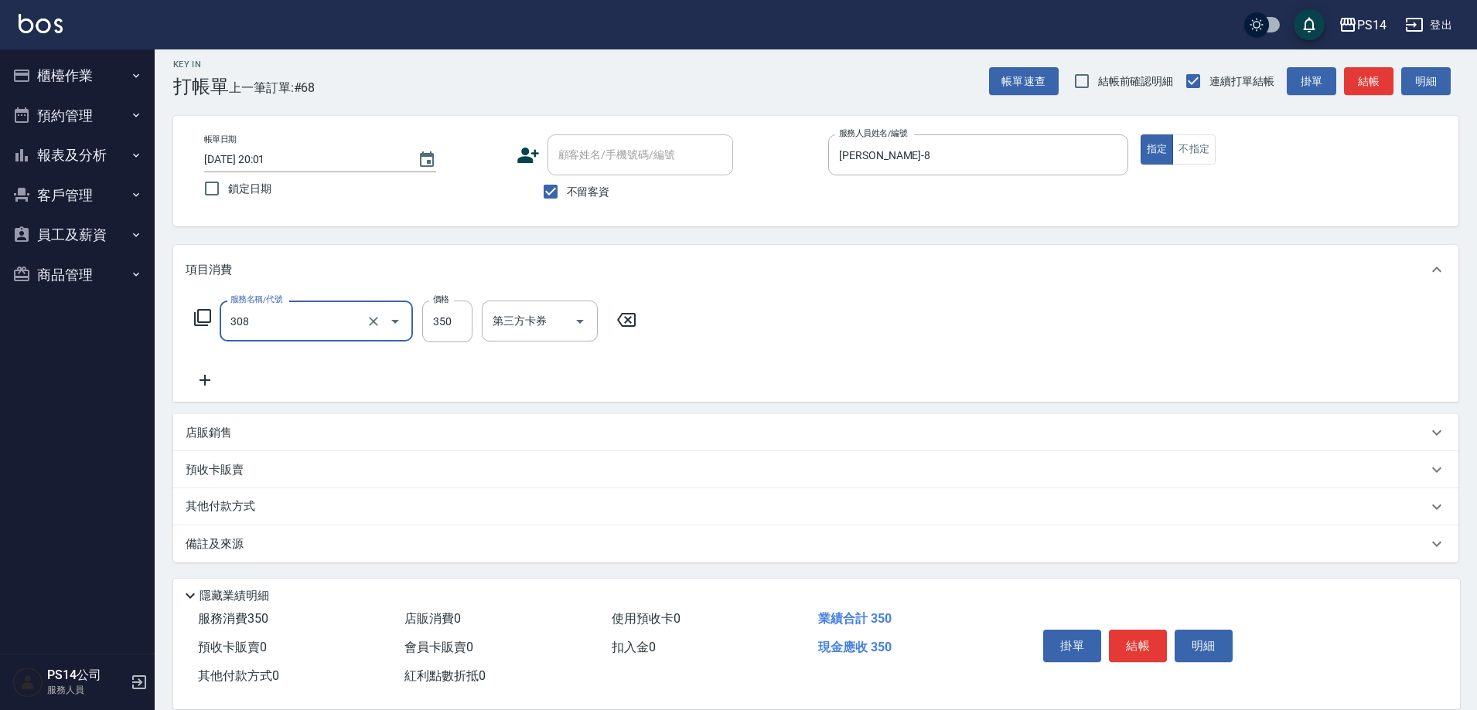
type input "洗+剪(308)"
type input "[PERSON_NAME]-26"
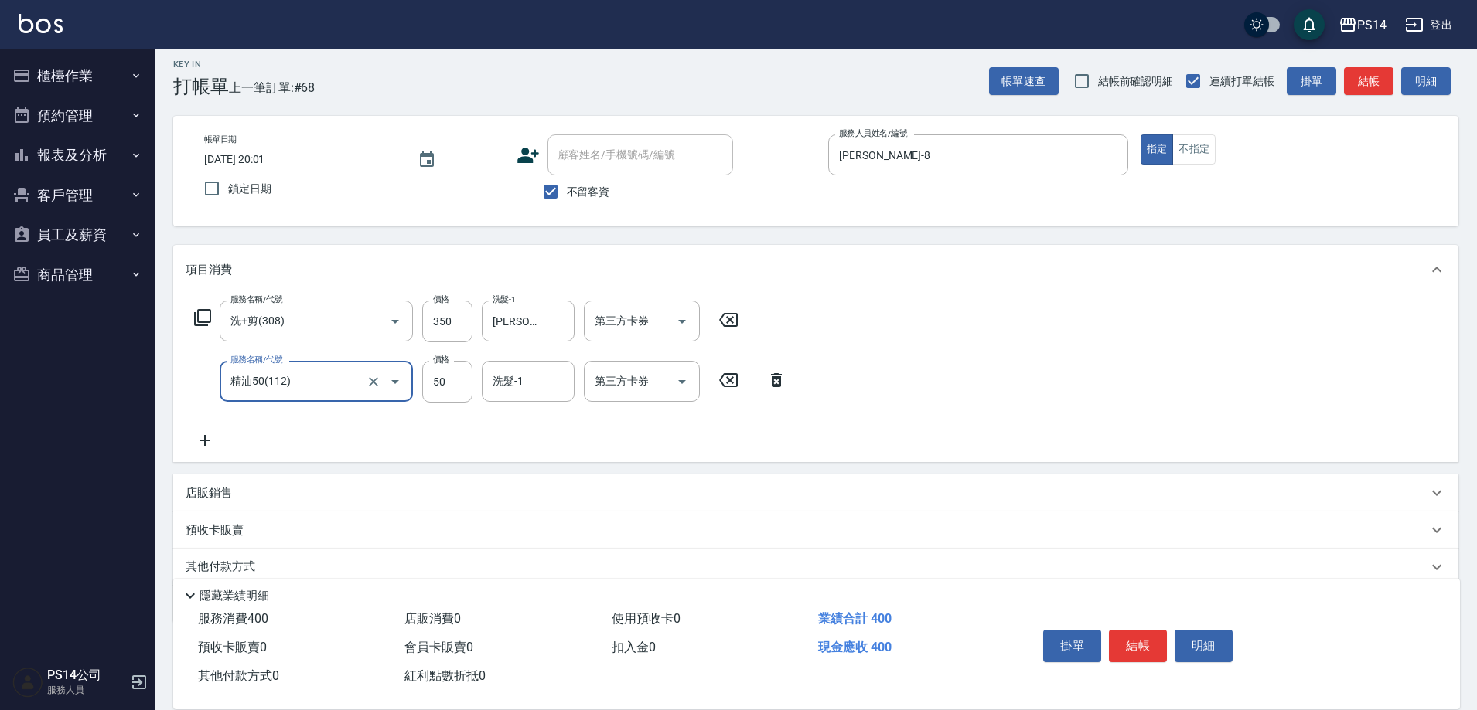
type input "精油50(112)"
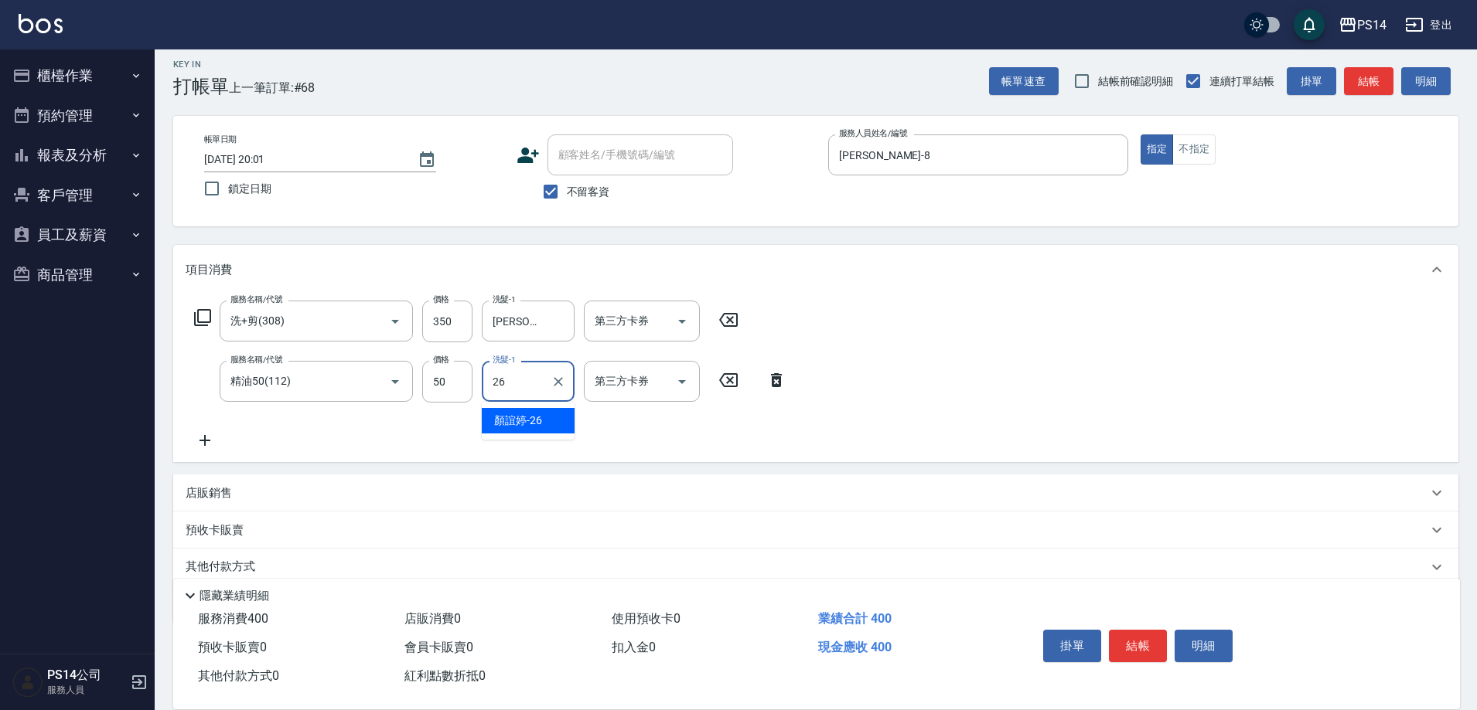
type input "[PERSON_NAME]-26"
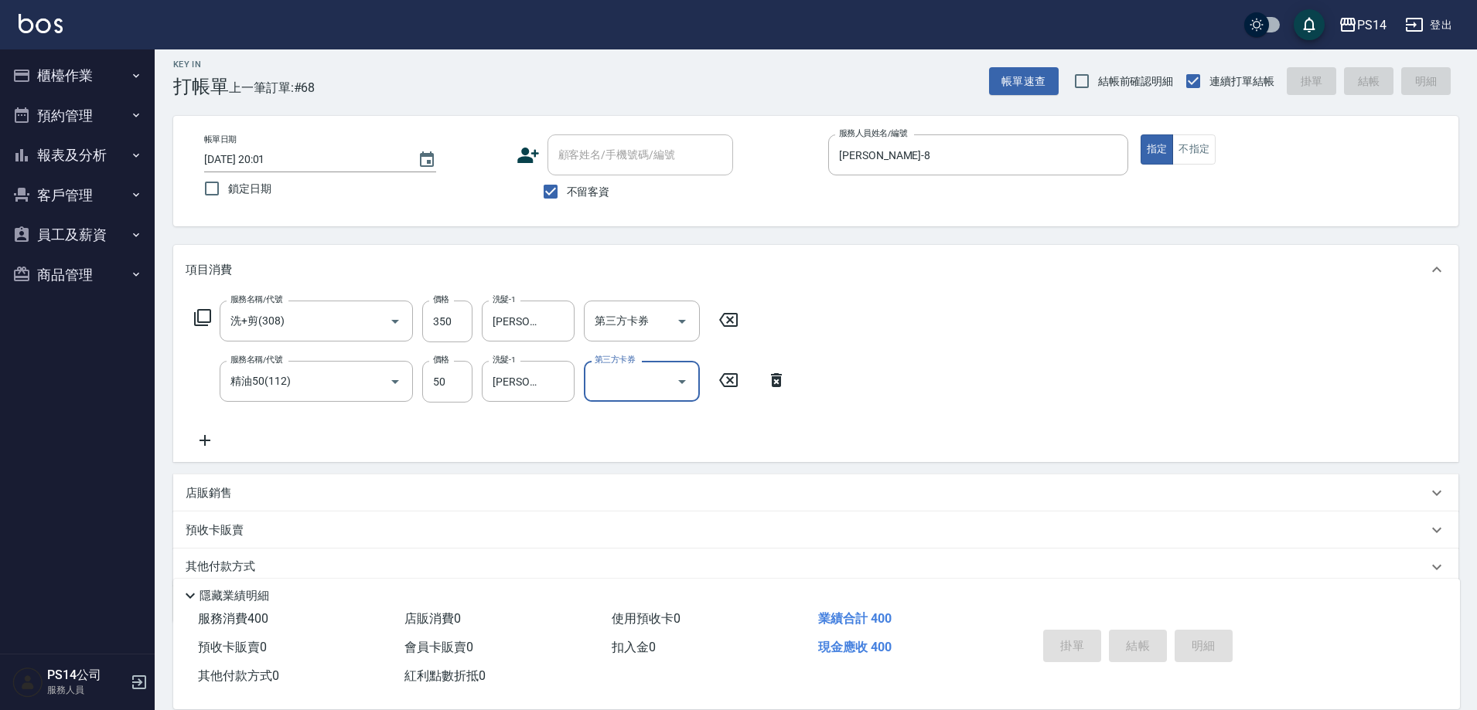
type input "2025/09/13 20:02"
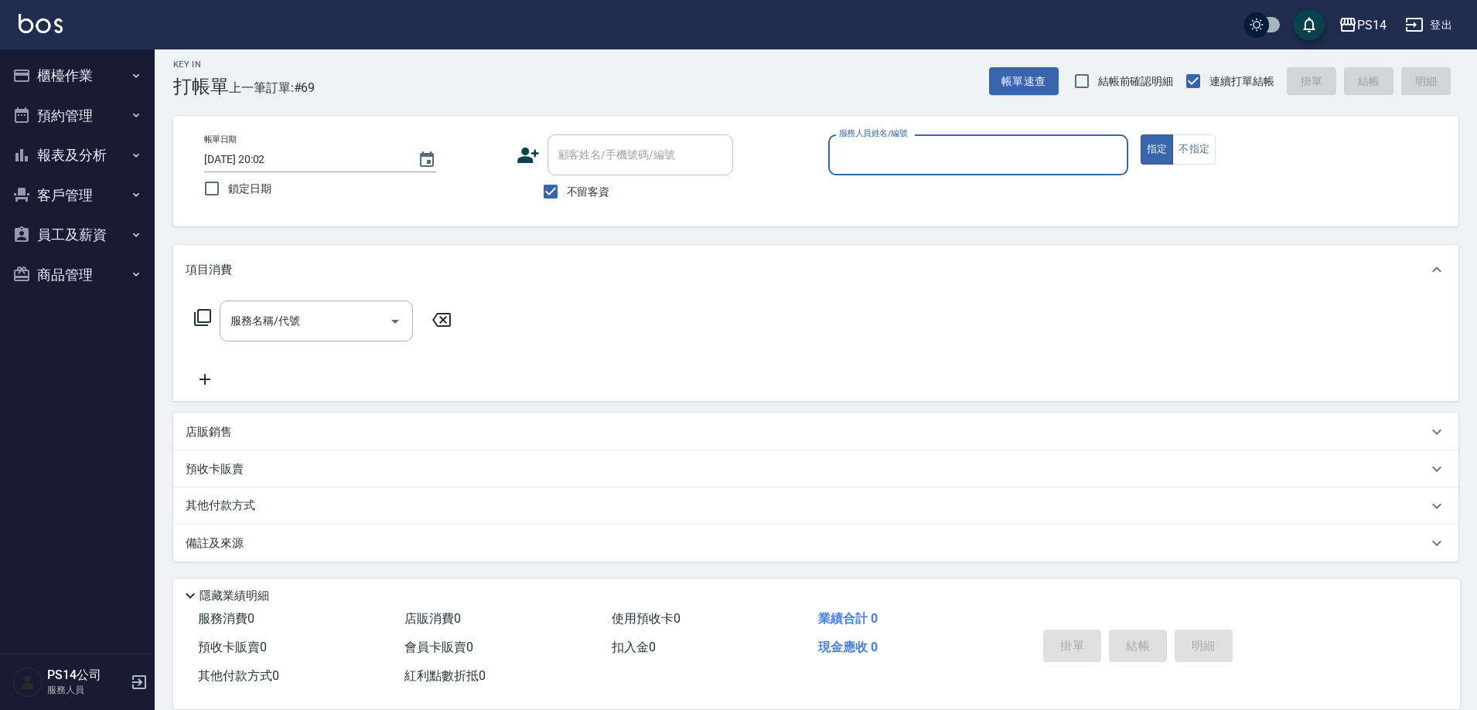
click at [91, 62] on button "櫃檯作業" at bounding box center [77, 76] width 142 height 40
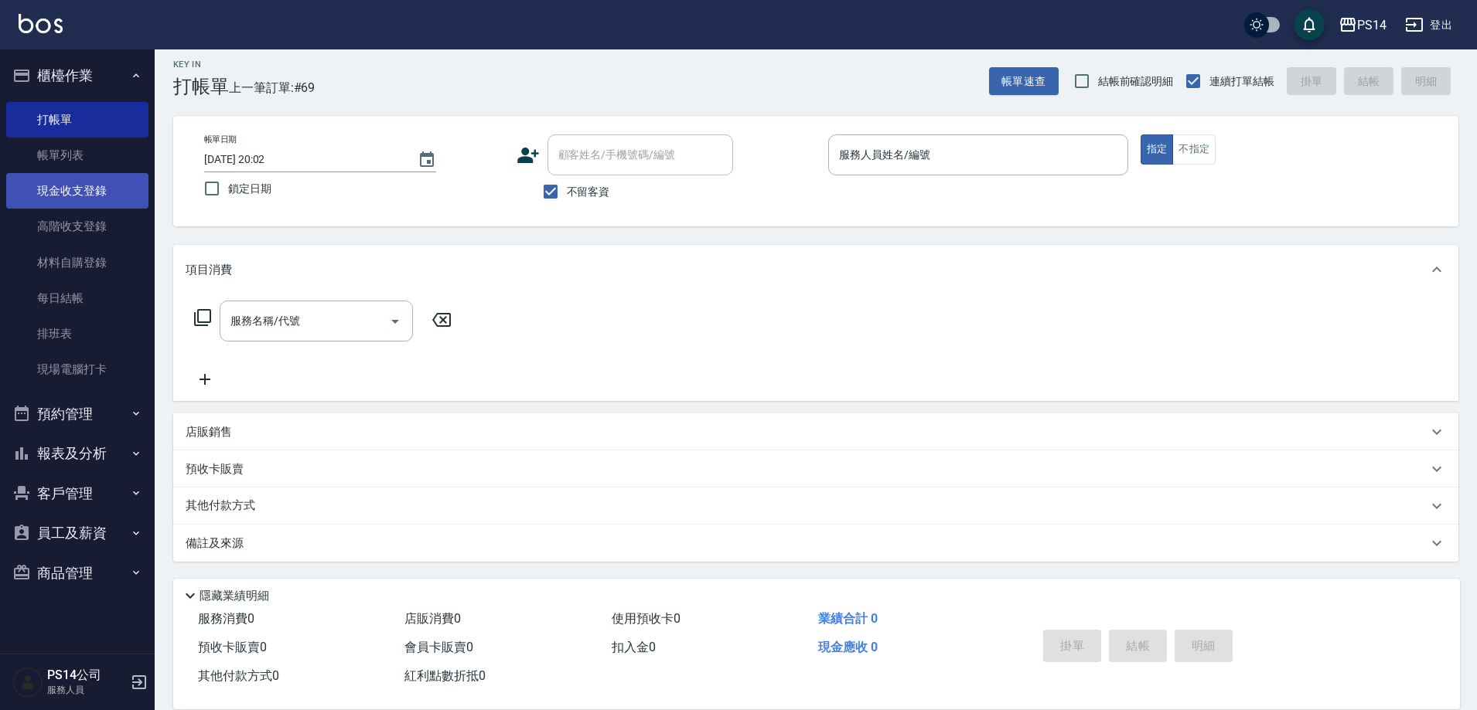
click at [95, 189] on link "現金收支登錄" at bounding box center [77, 191] width 142 height 36
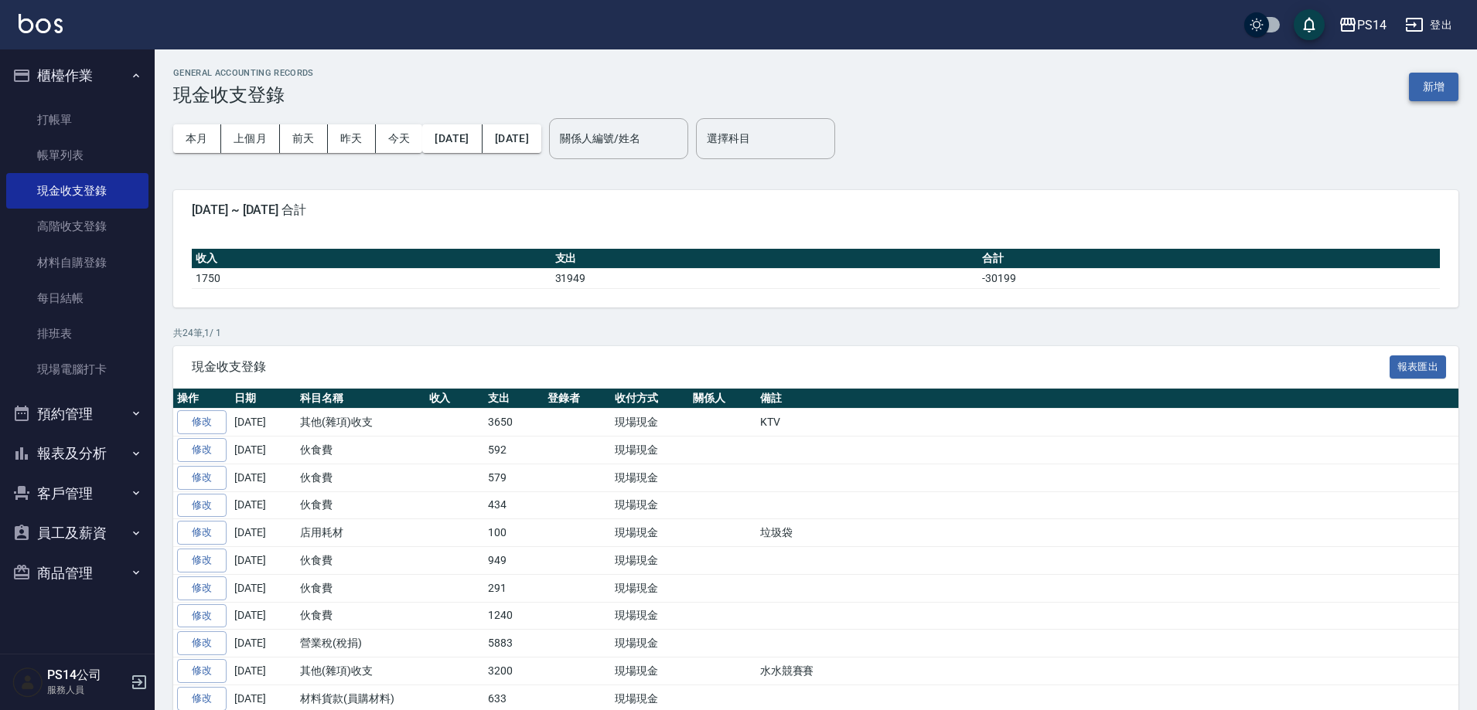
click at [1424, 100] on button "新增" at bounding box center [1433, 87] width 49 height 29
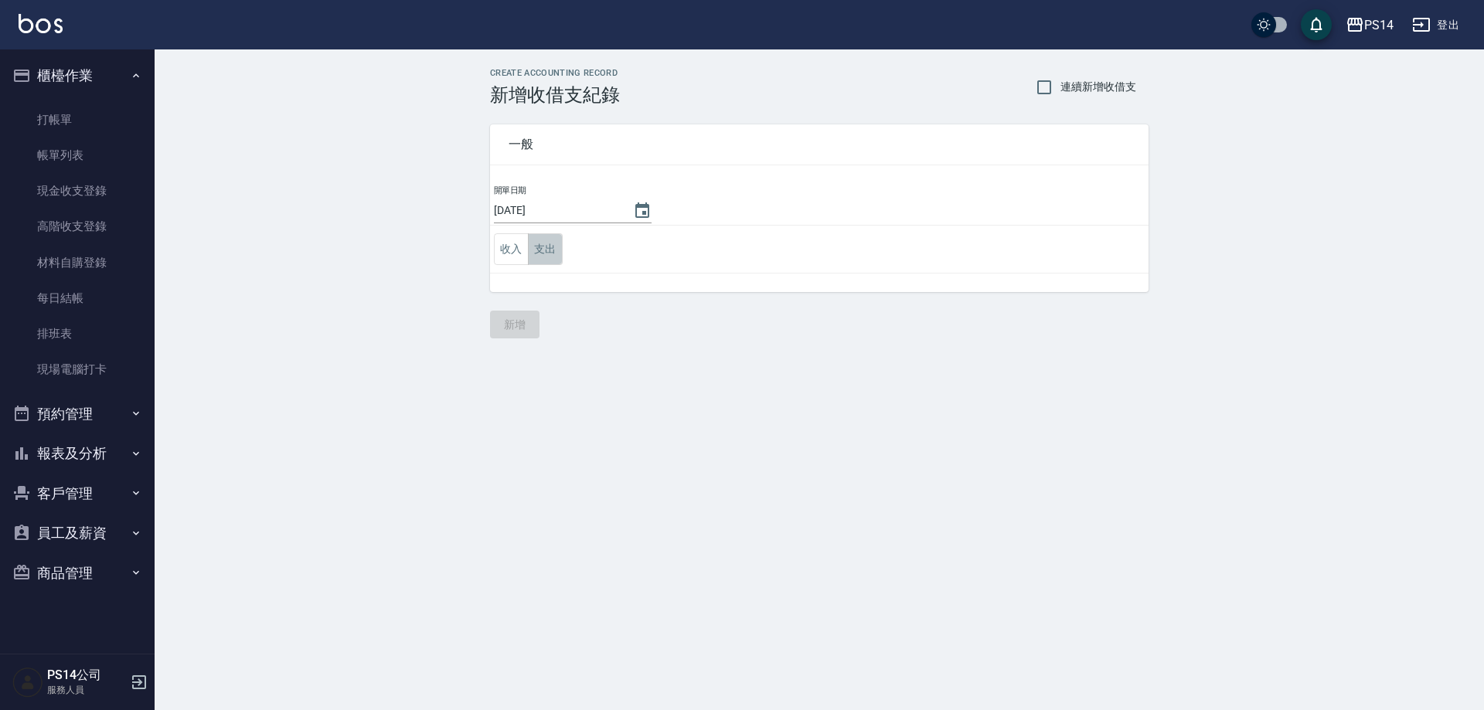
click at [534, 249] on button "支出" at bounding box center [545, 249] width 35 height 32
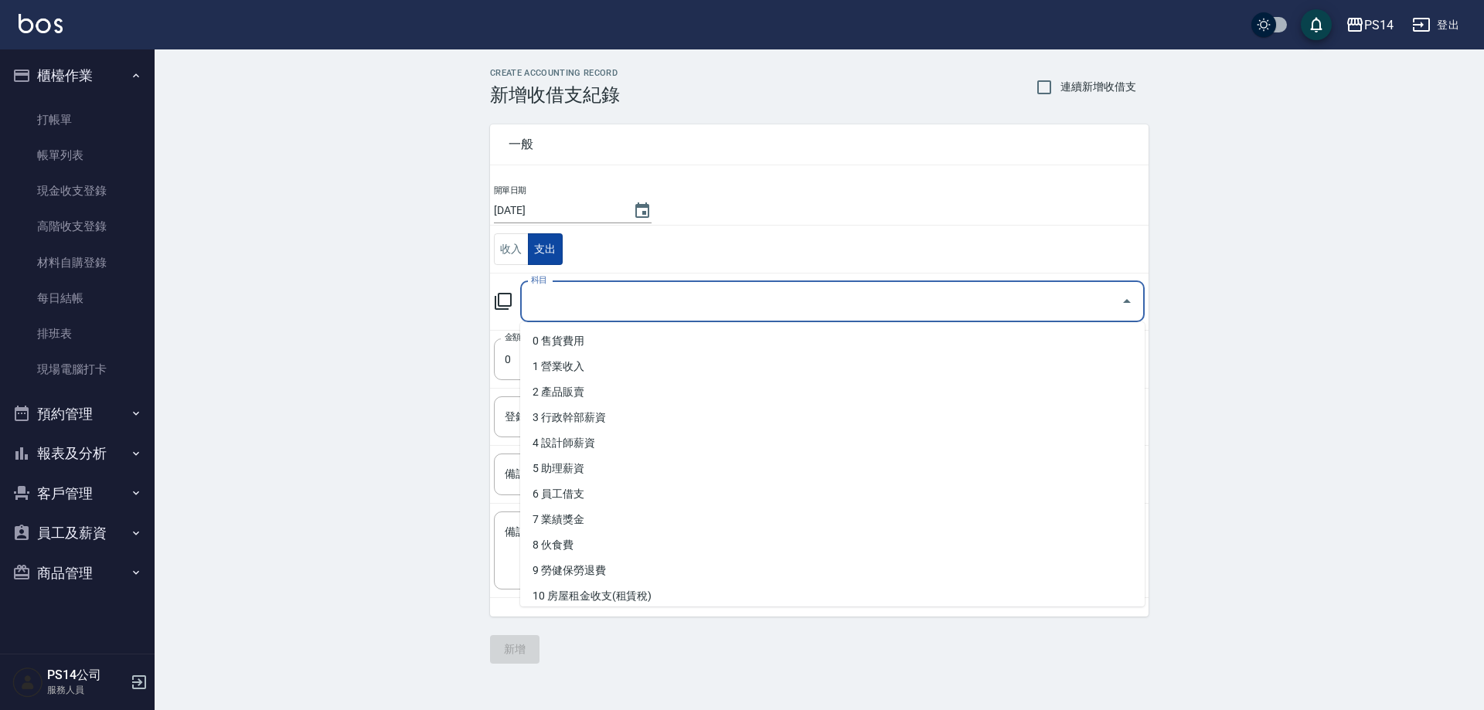
click at [590, 308] on input "科目" at bounding box center [821, 301] width 588 height 27
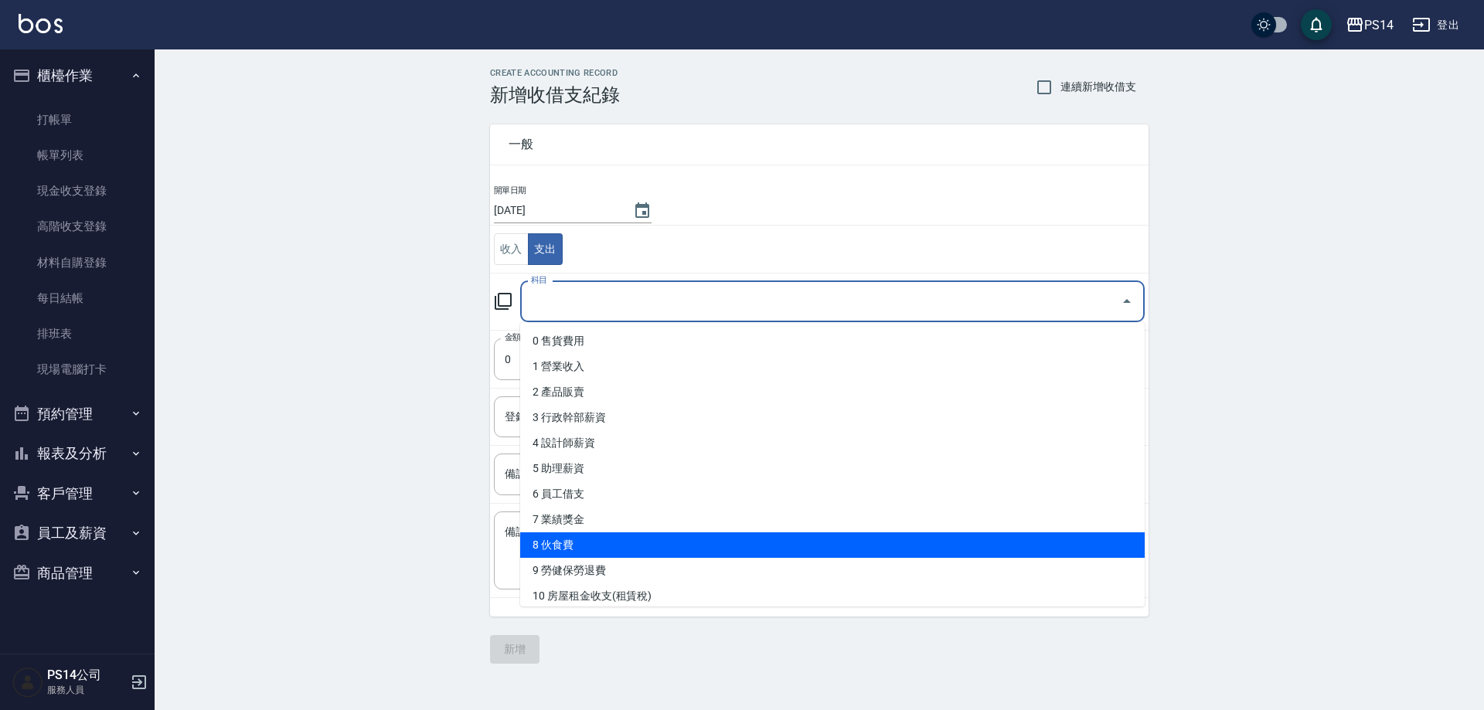
click at [580, 556] on li "8 伙食費" at bounding box center [832, 546] width 625 height 26
type input "8 伙食費"
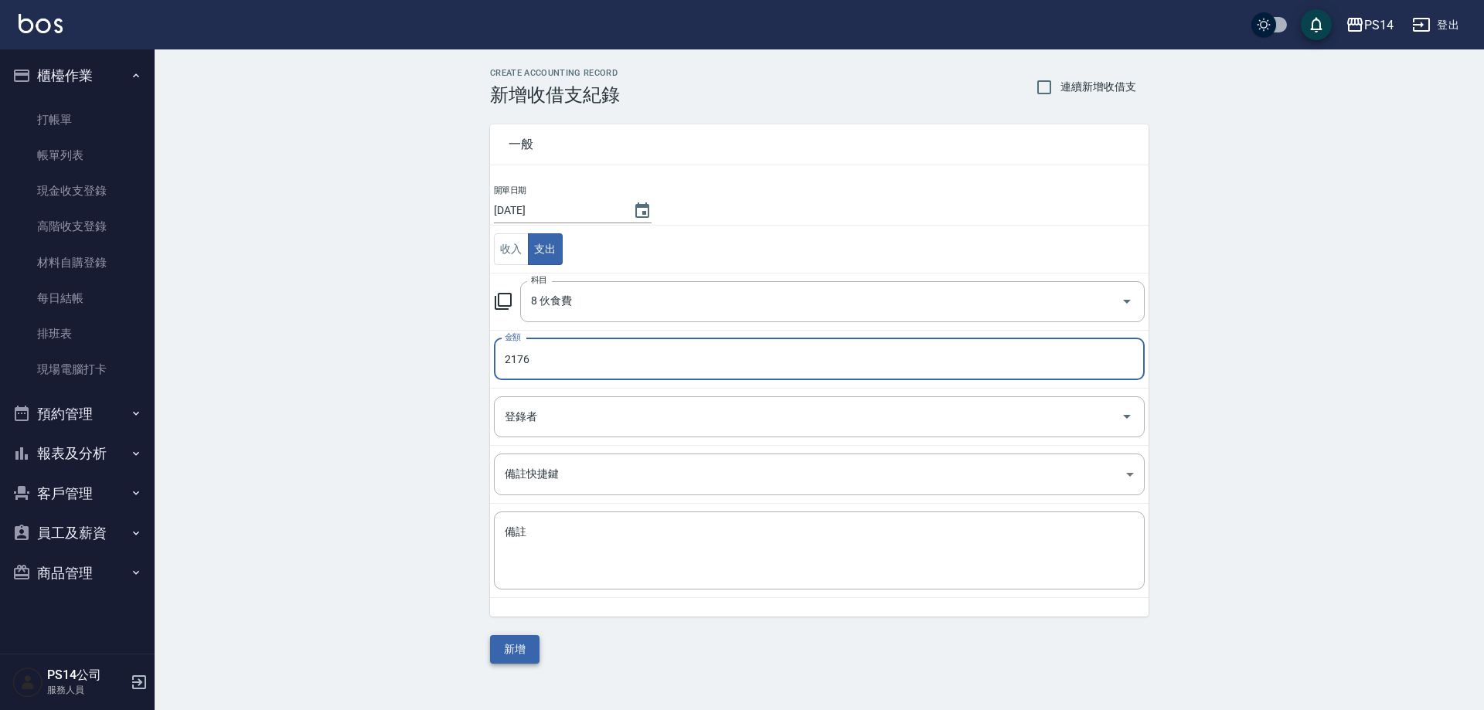
type input "2176"
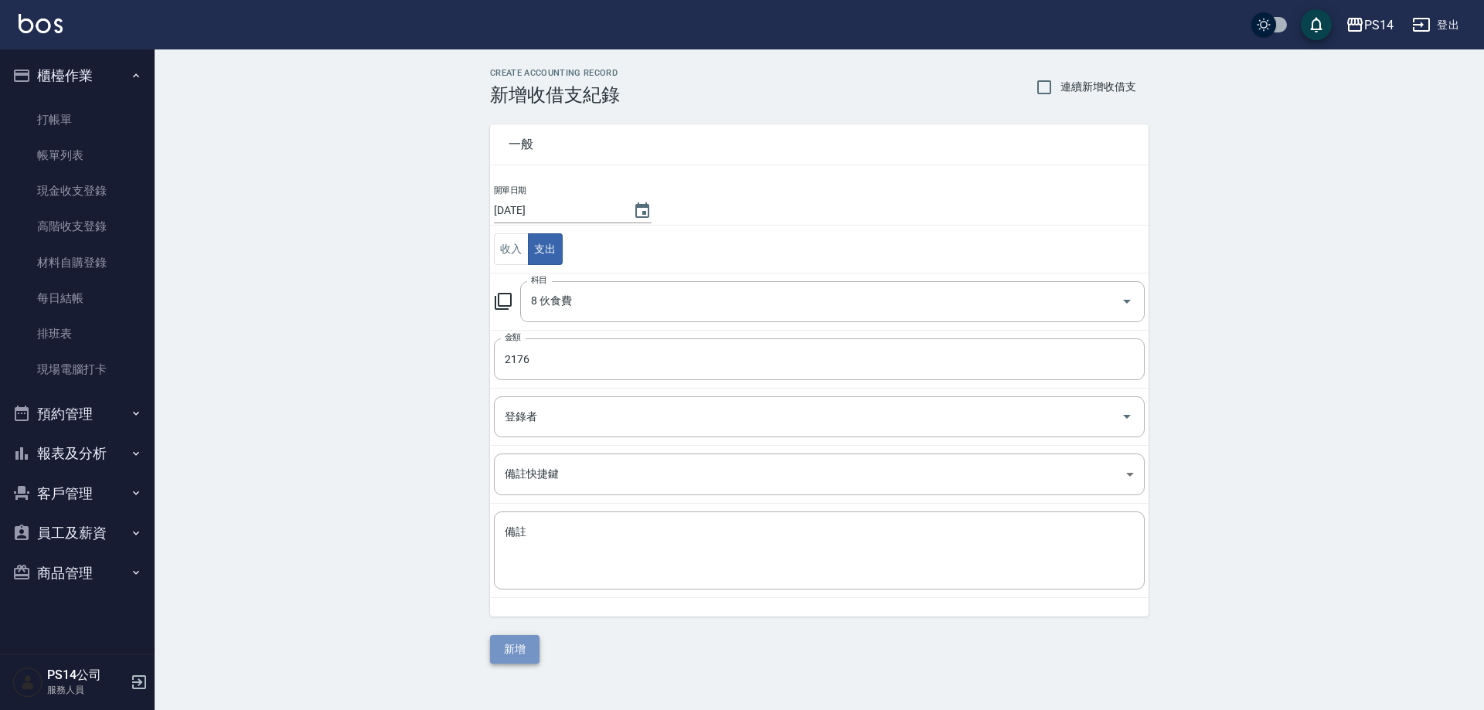
click at [507, 650] on button "新增" at bounding box center [514, 649] width 49 height 29
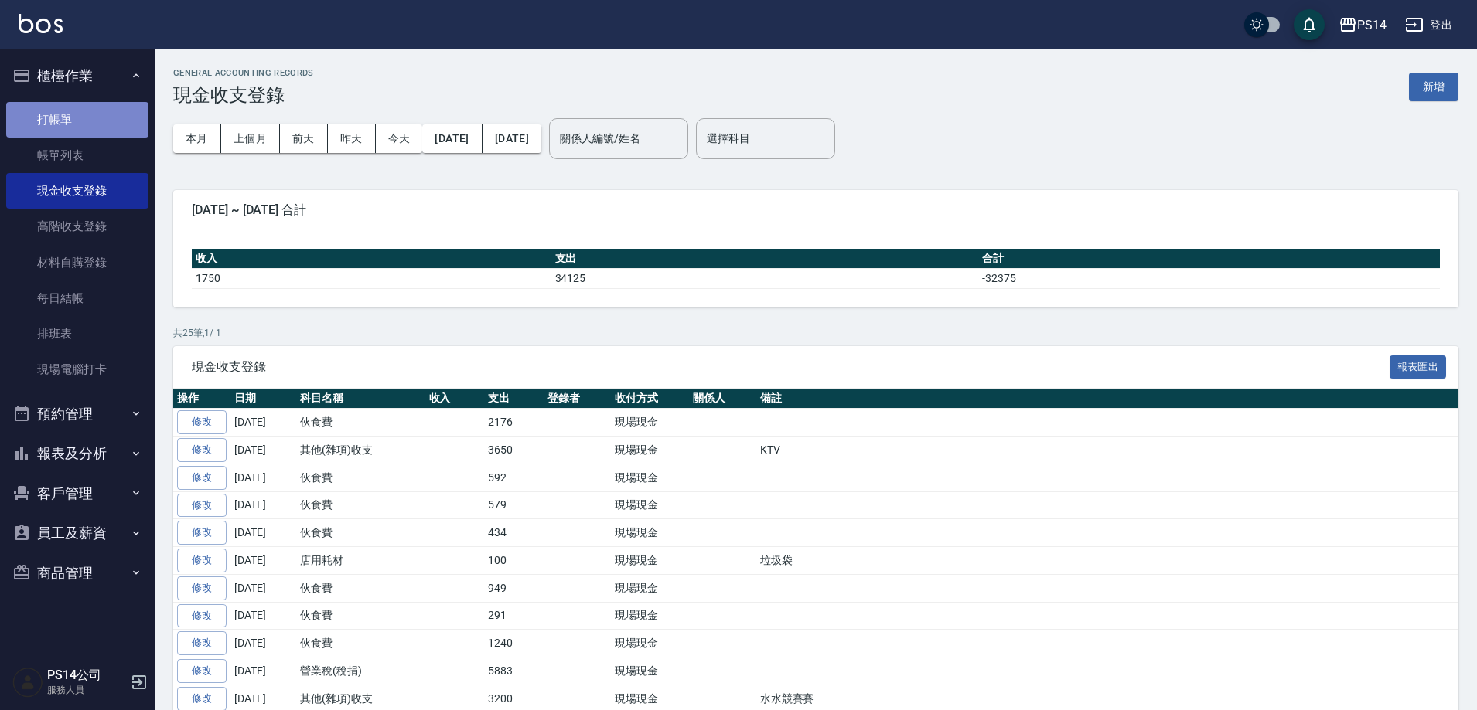
click at [44, 125] on link "打帳單" at bounding box center [77, 120] width 142 height 36
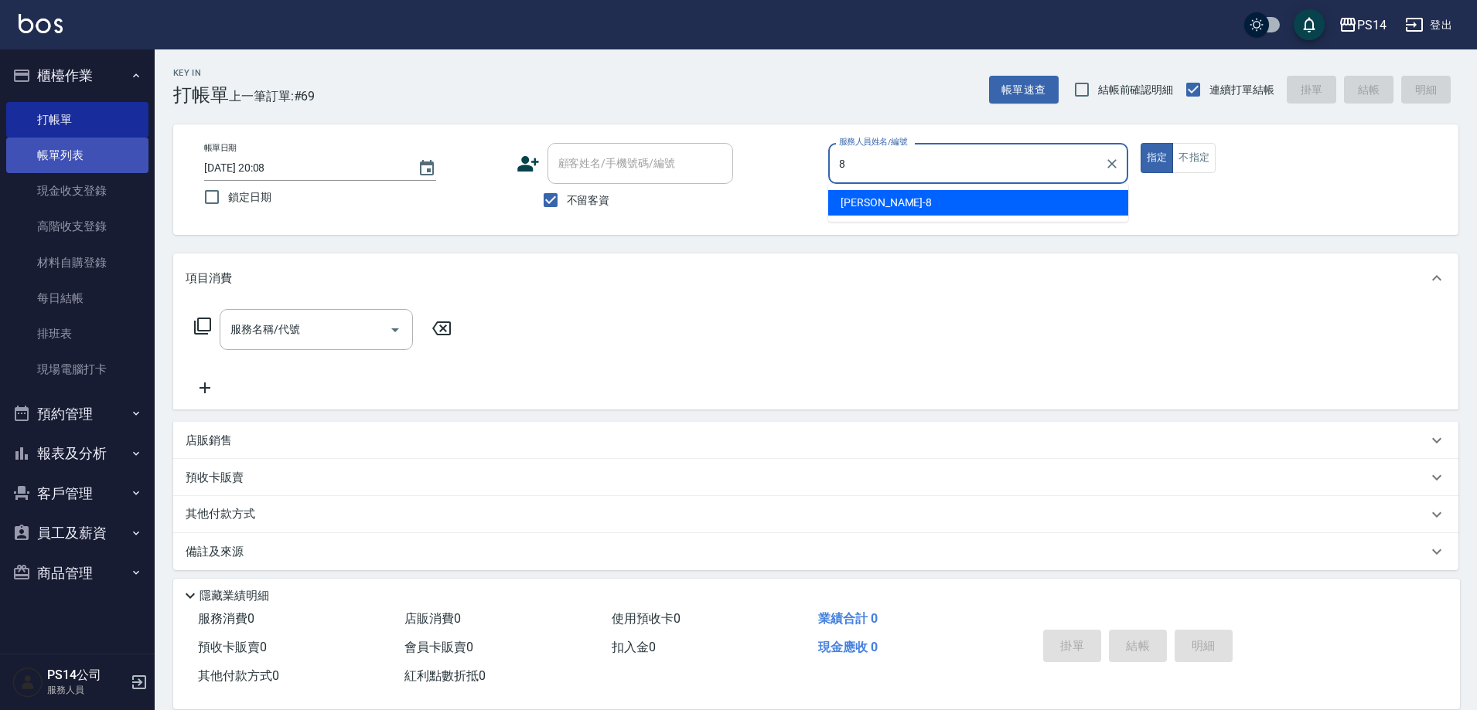
type input "徐于雯-8"
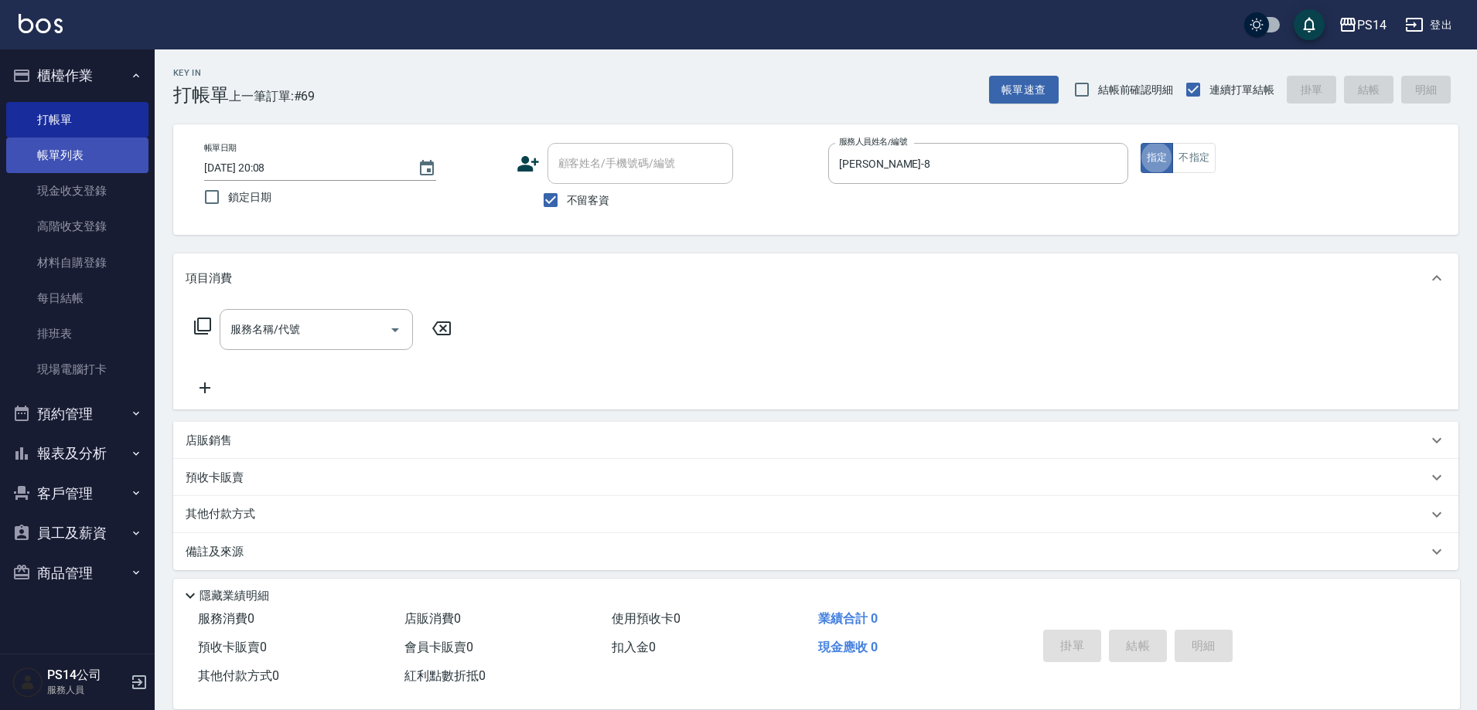
type button "true"
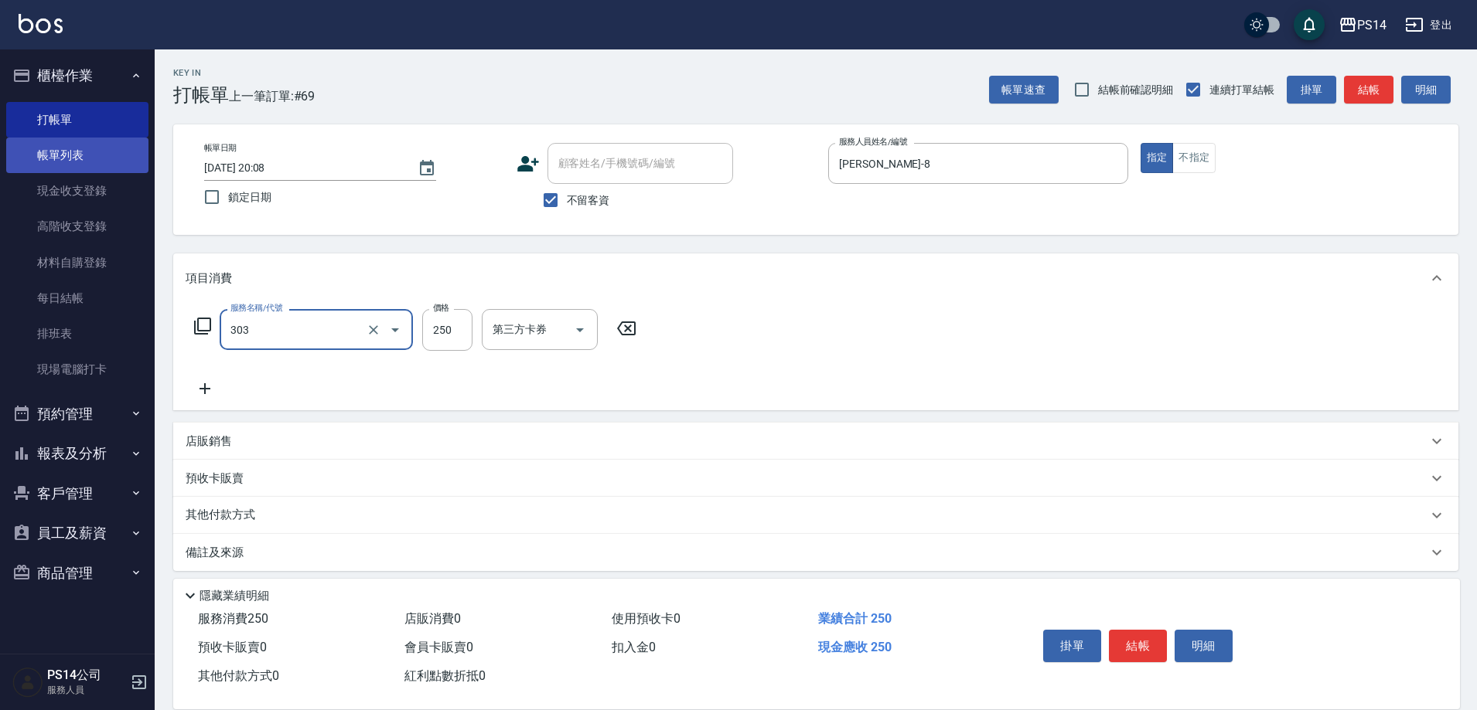
type input "剪髮(303)"
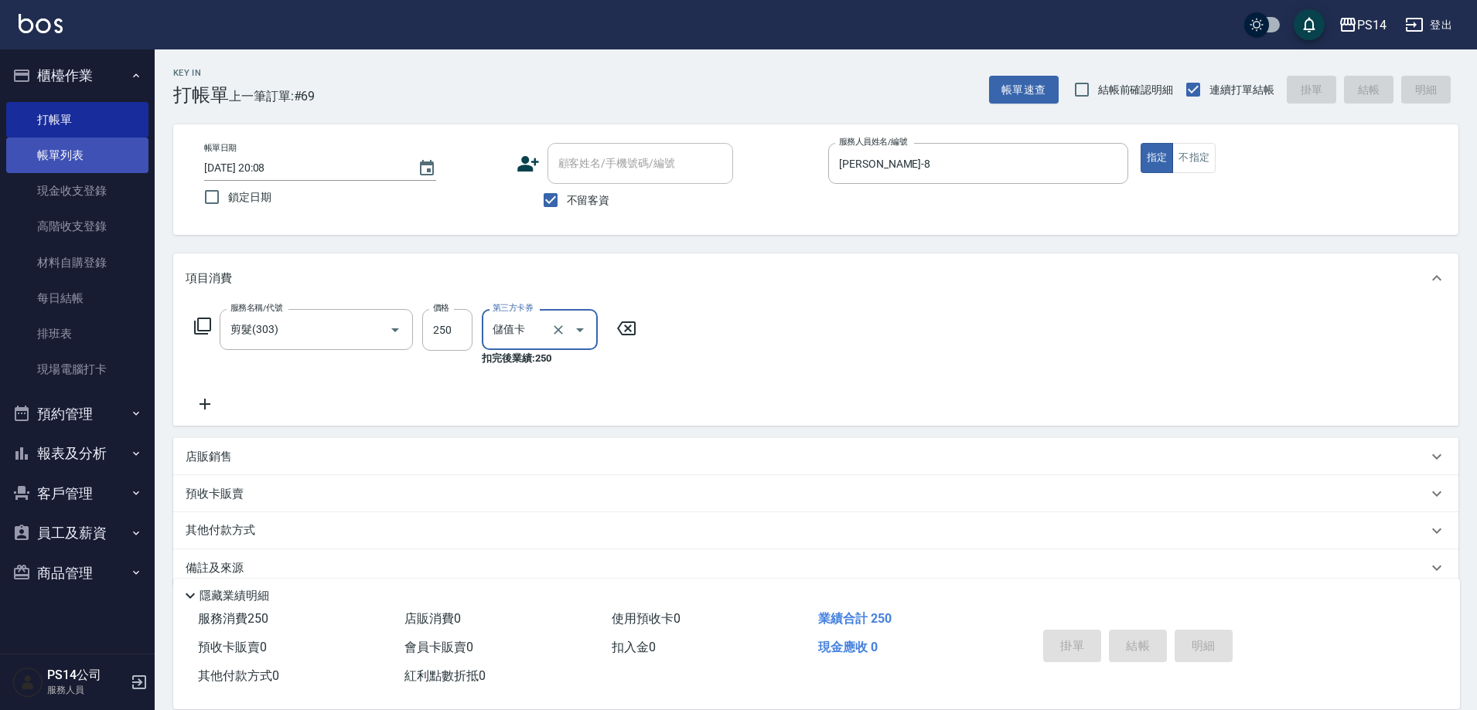
type input "儲值卡"
click at [1140, 143] on button "指定" at bounding box center [1156, 158] width 33 height 30
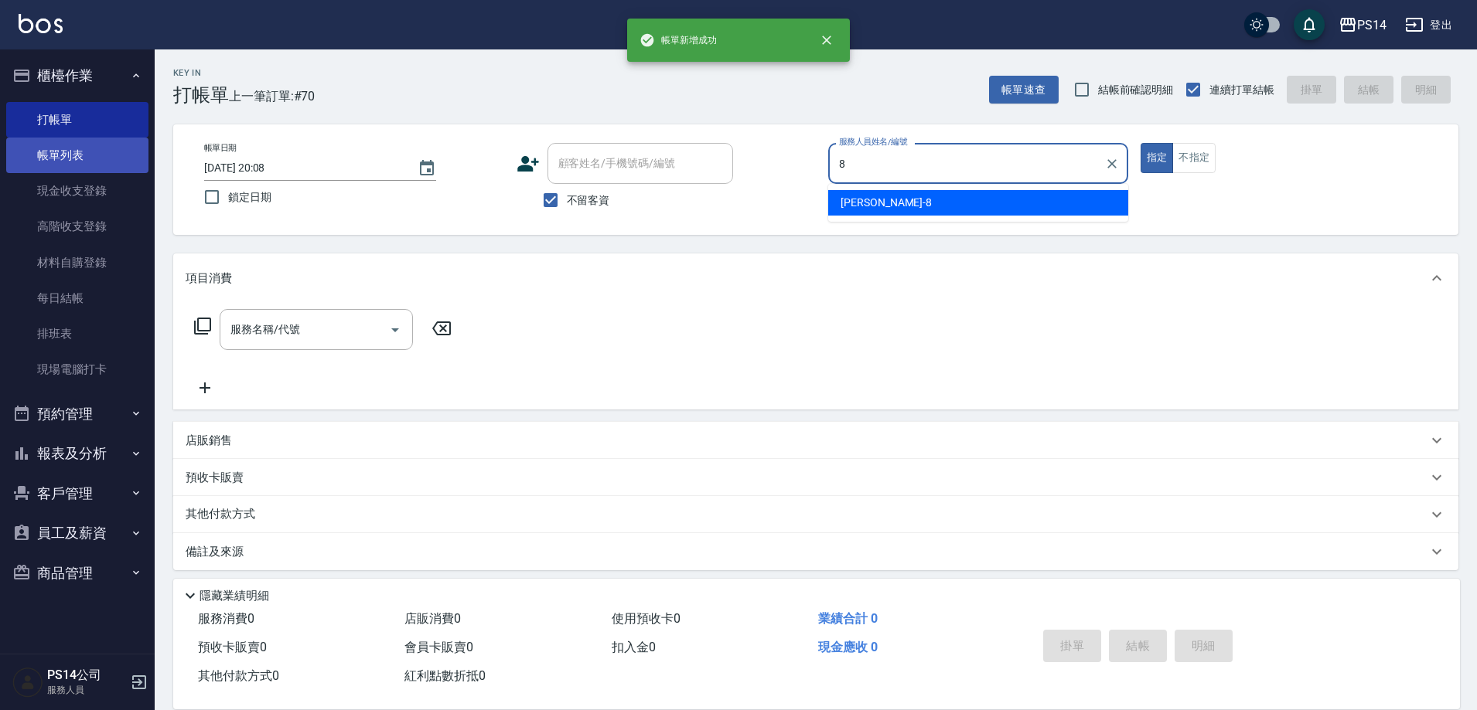
type input "徐于雯-8"
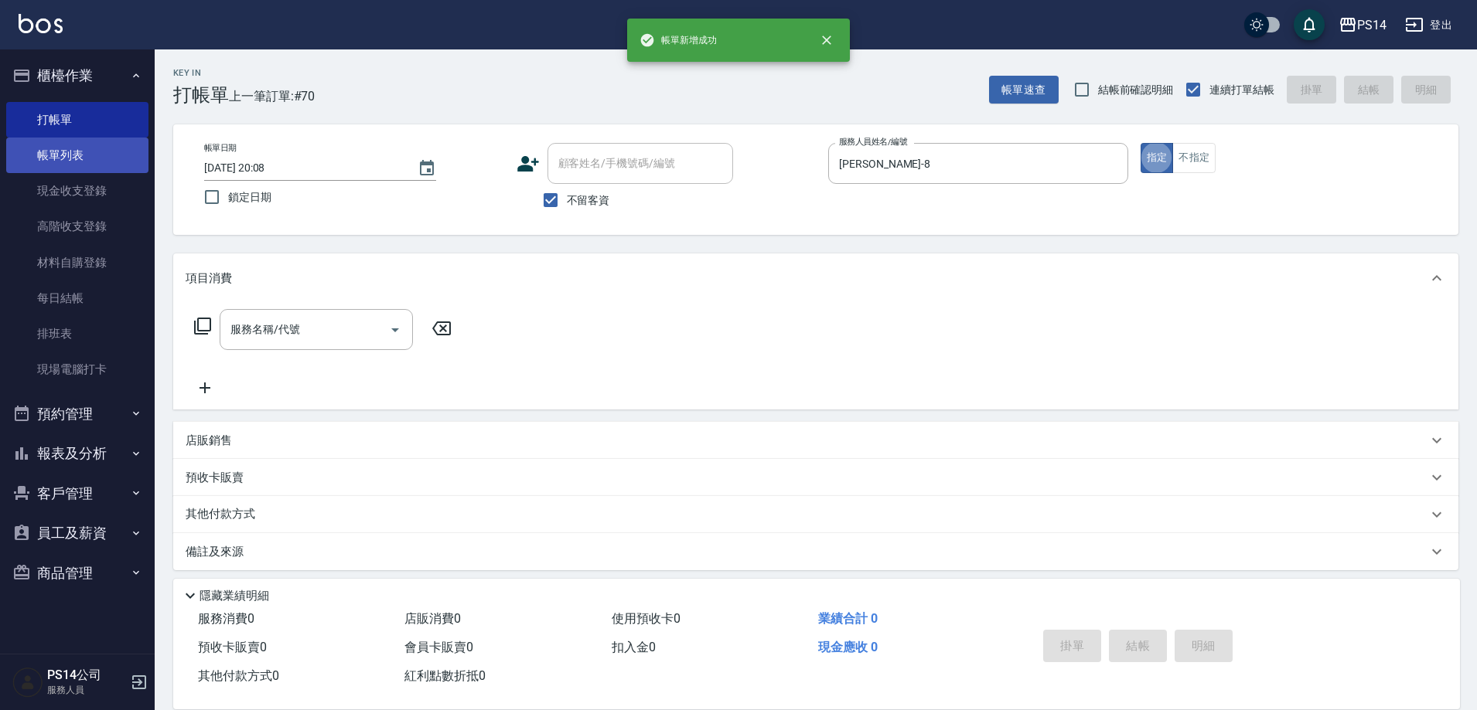
type input "3"
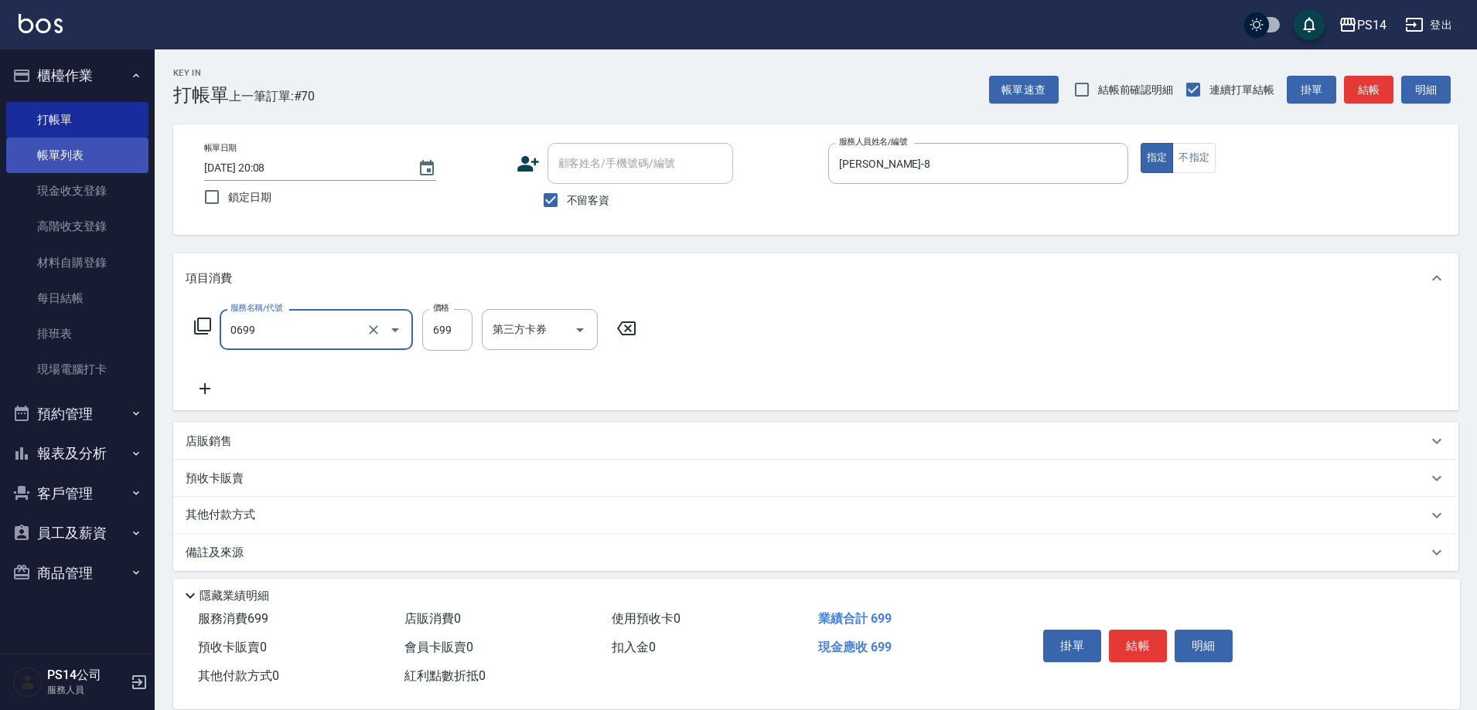
type input "精油SPA(0699)"
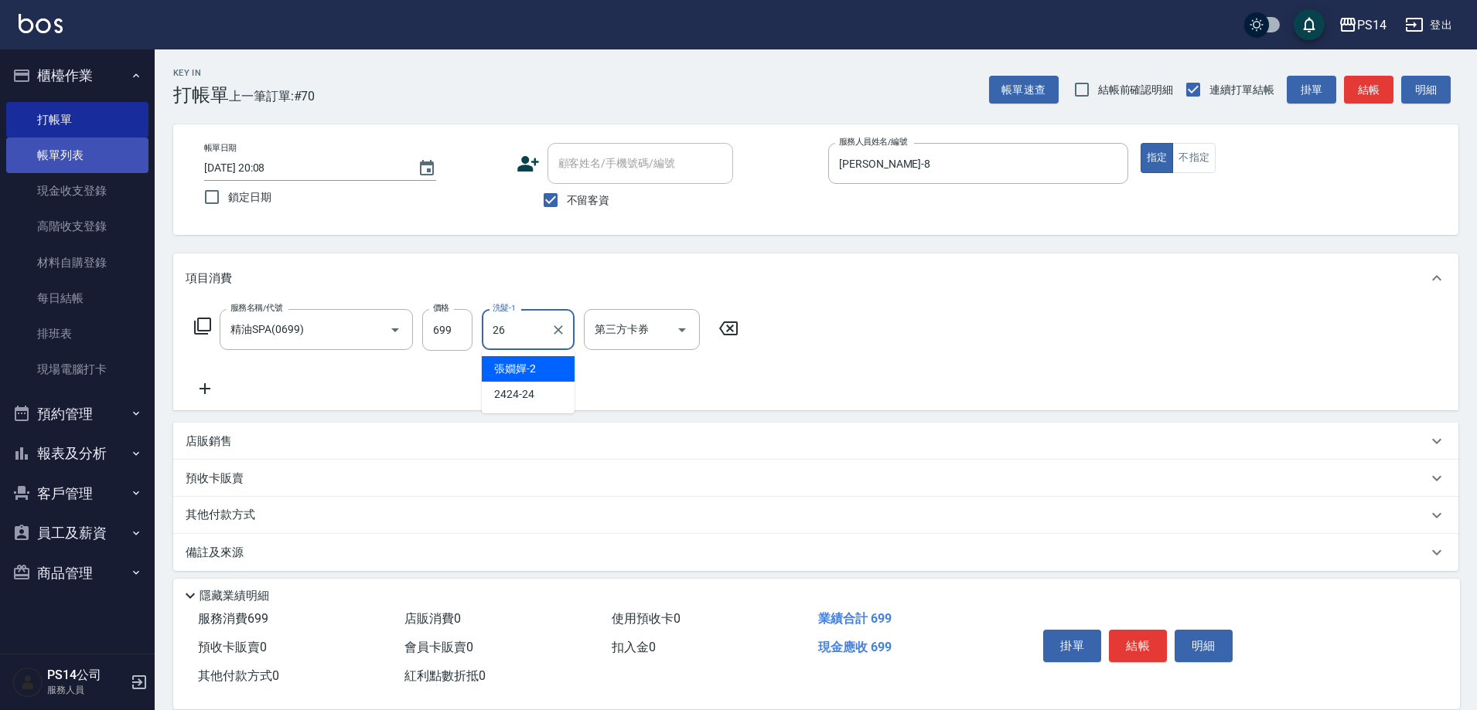
type input "[PERSON_NAME]-26"
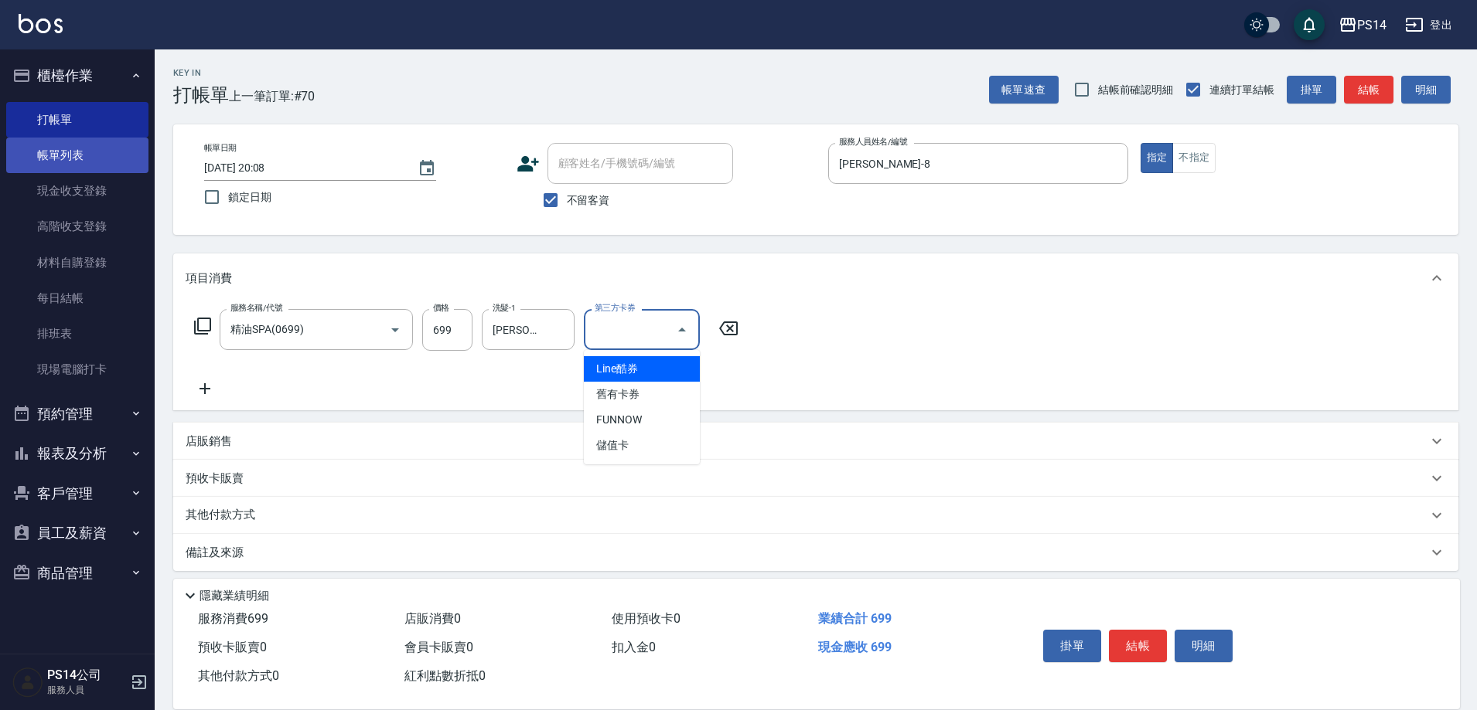
type input "儲值卡"
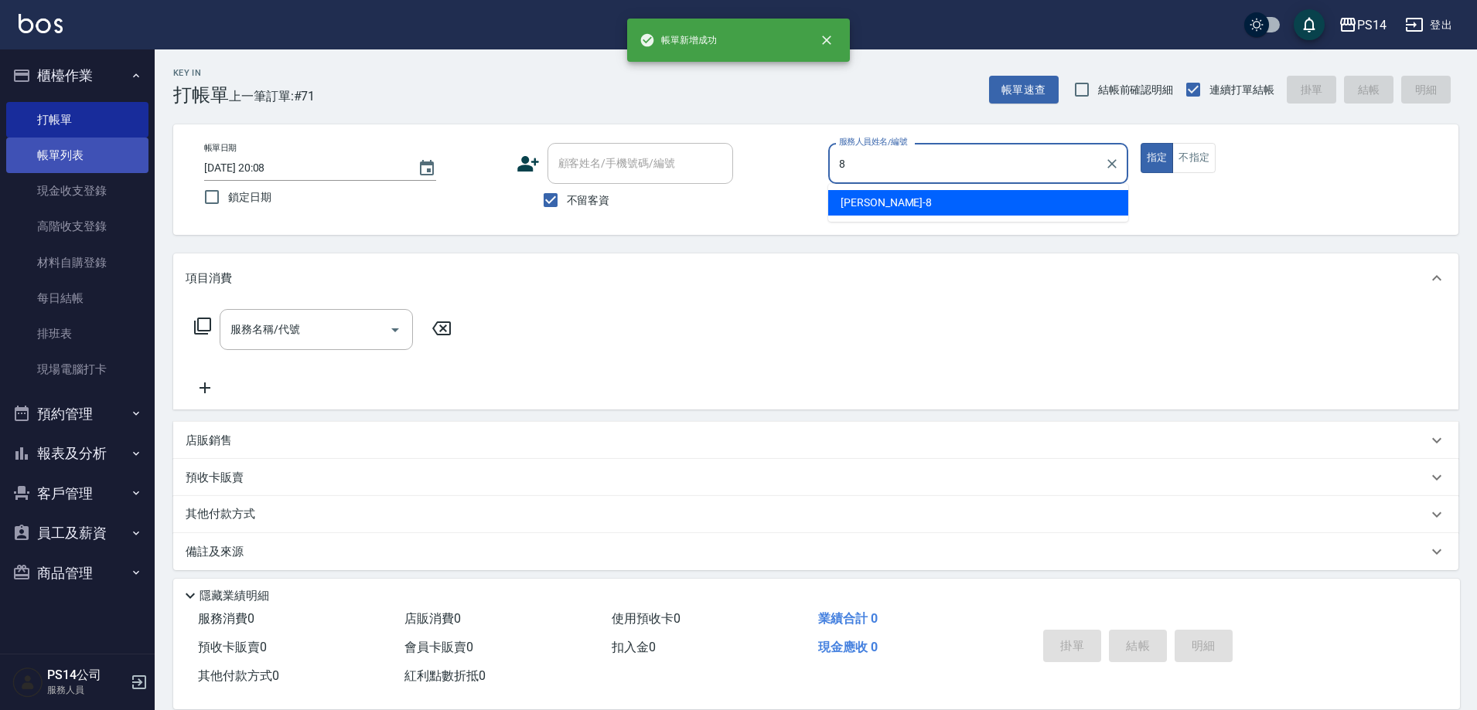
type input "徐于雯-8"
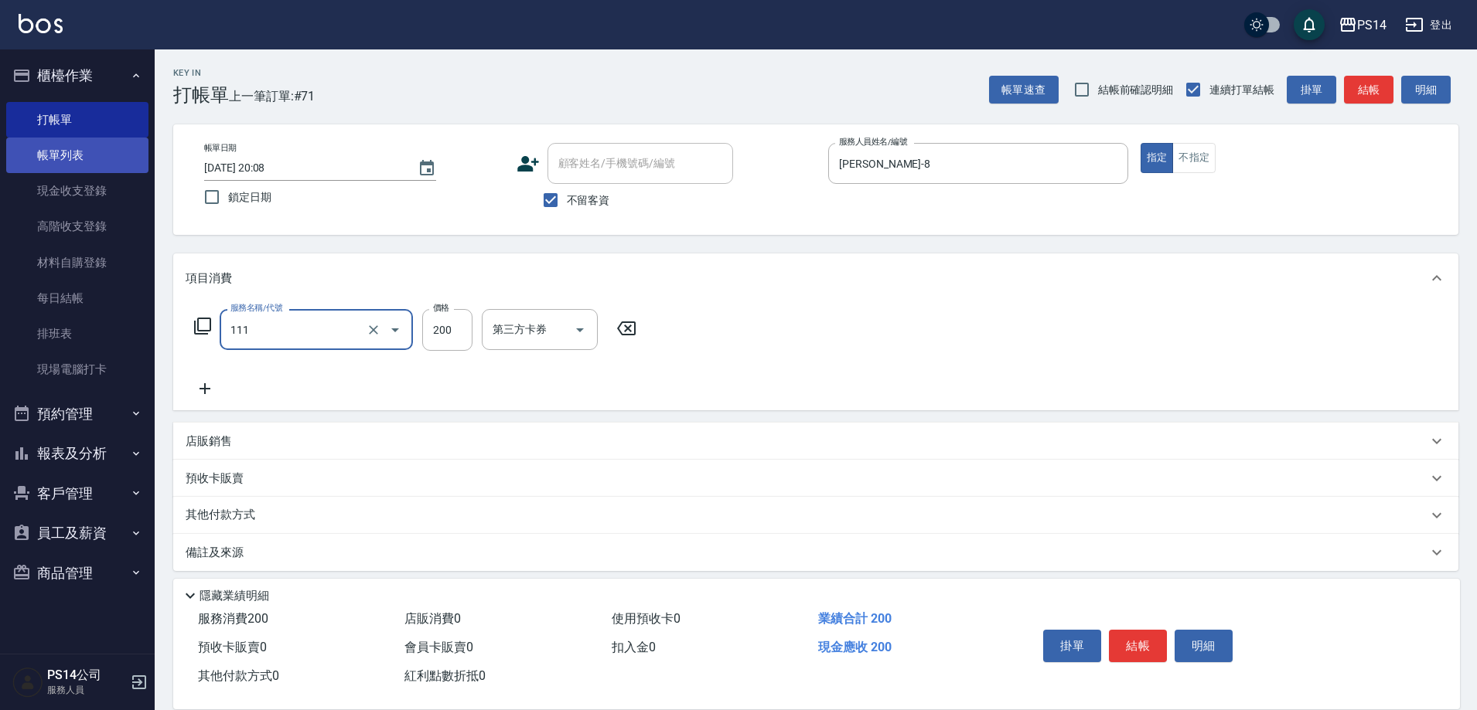
type input "200(111)"
type input "陳羿淇-17"
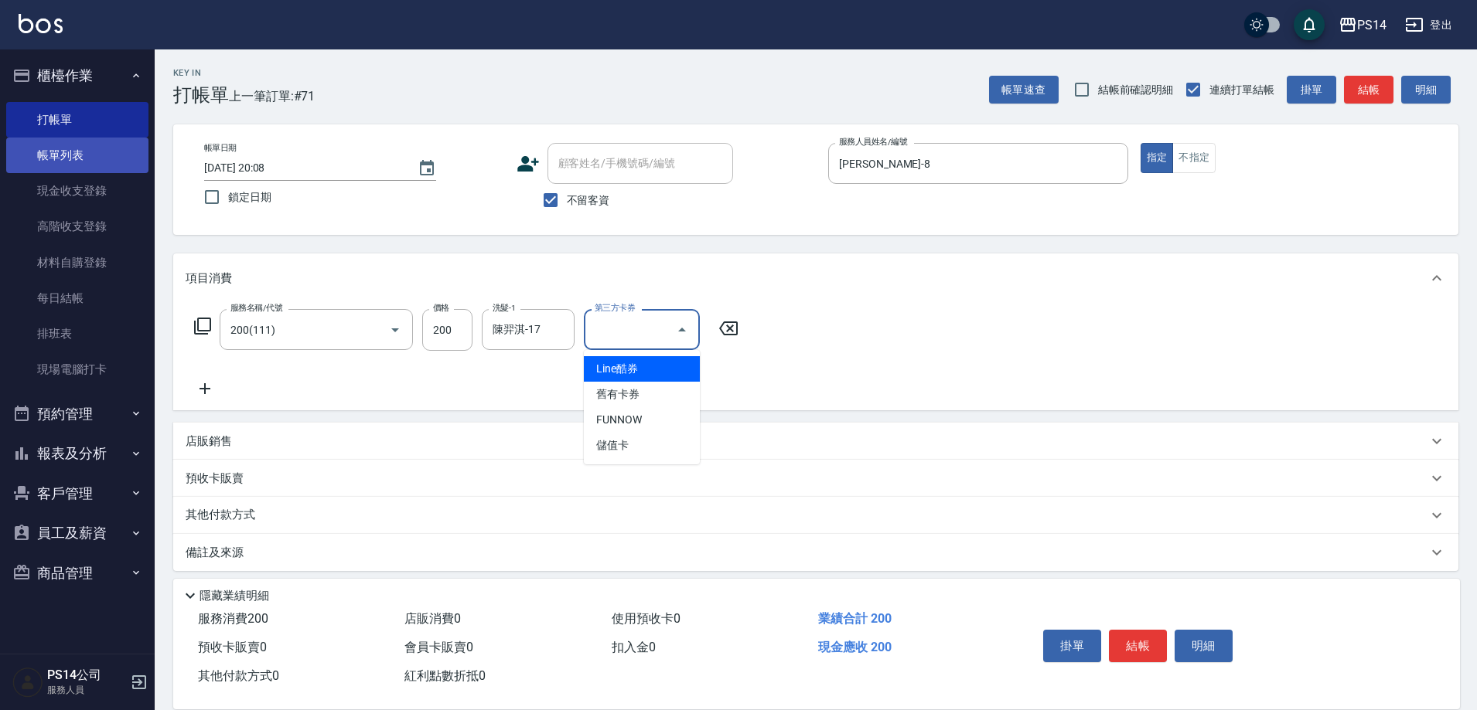
type input "儲值卡"
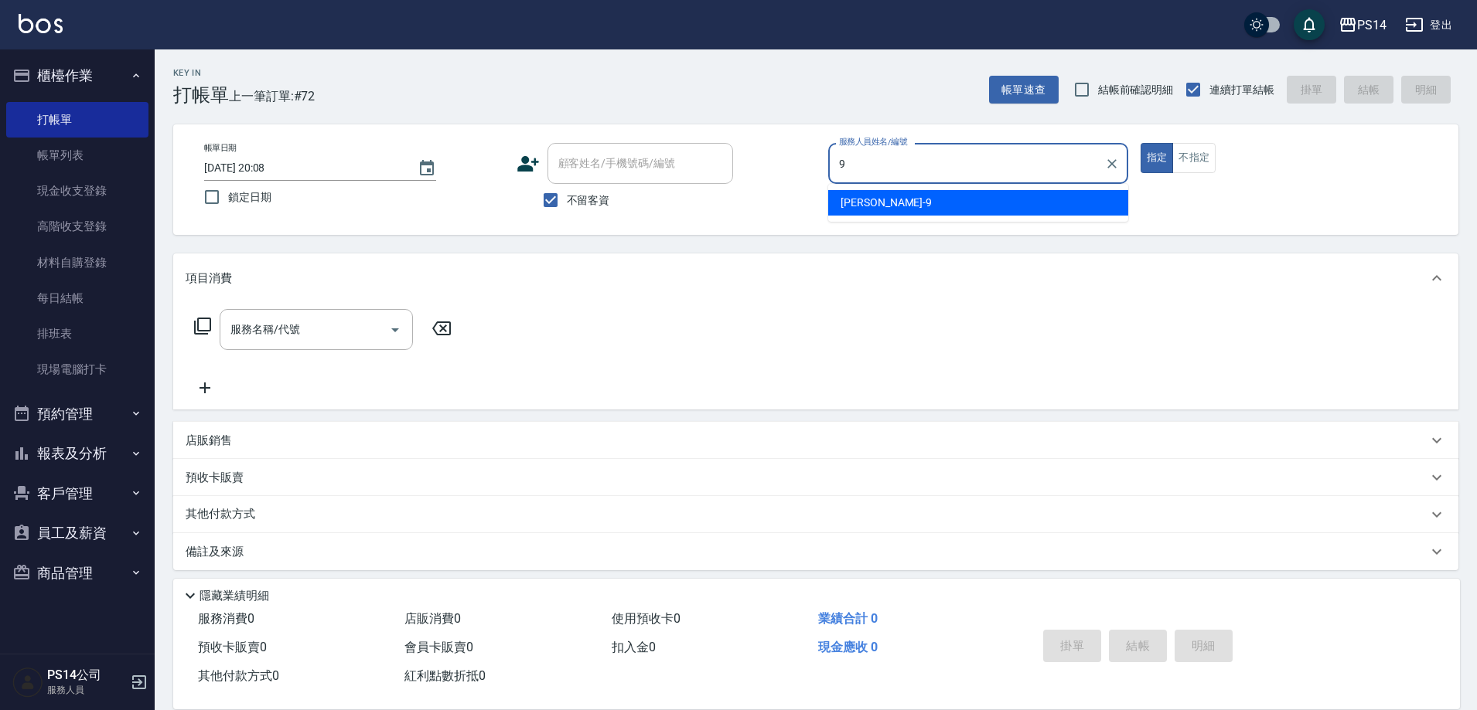
type input "[PERSON_NAME]-9"
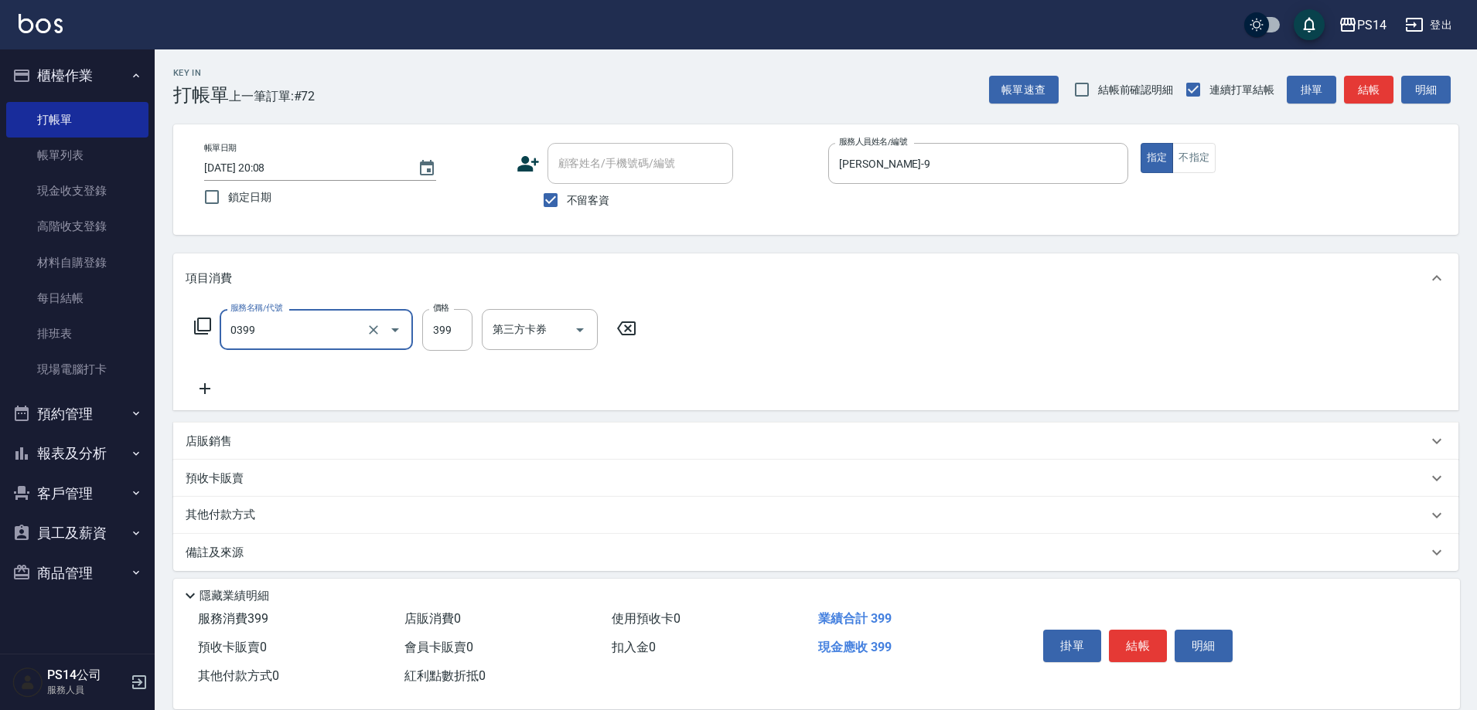
type input "海鹽399(0399)"
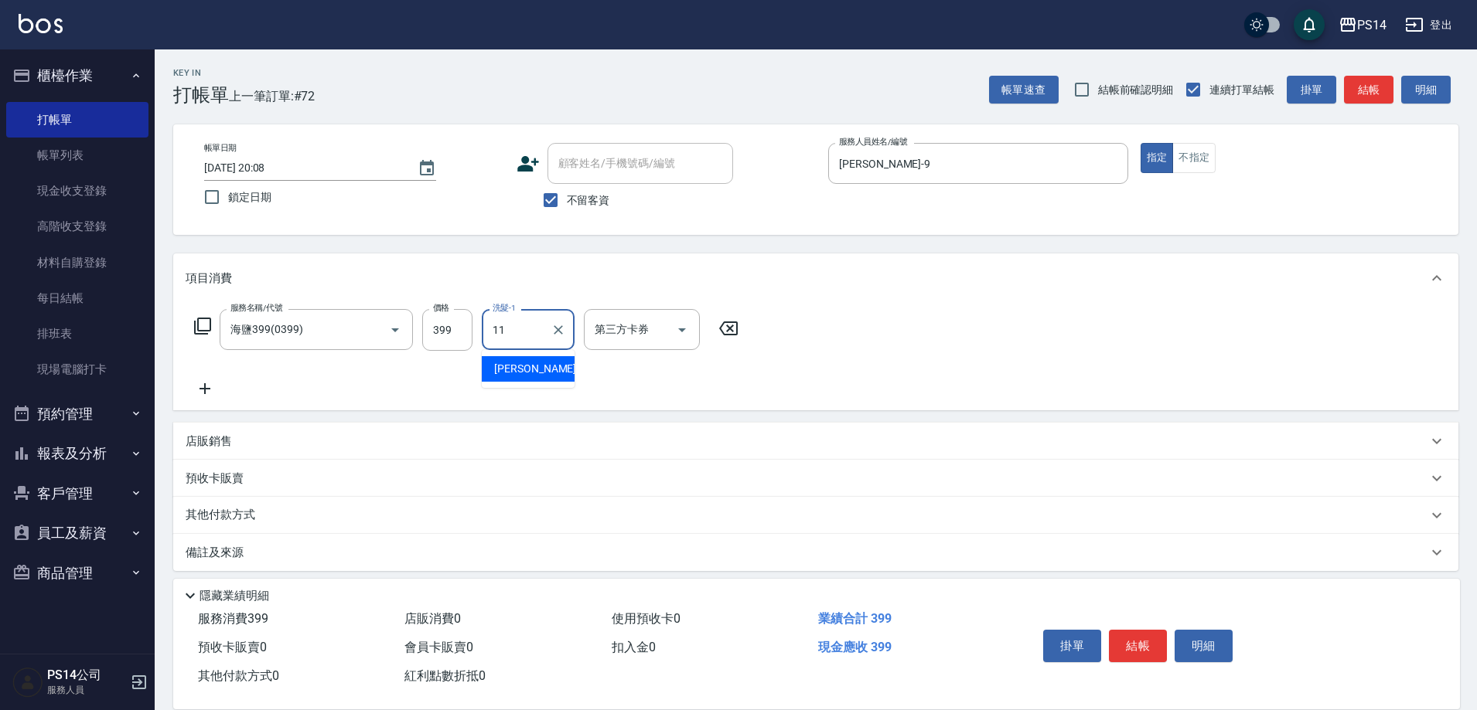
type input "林川富-11"
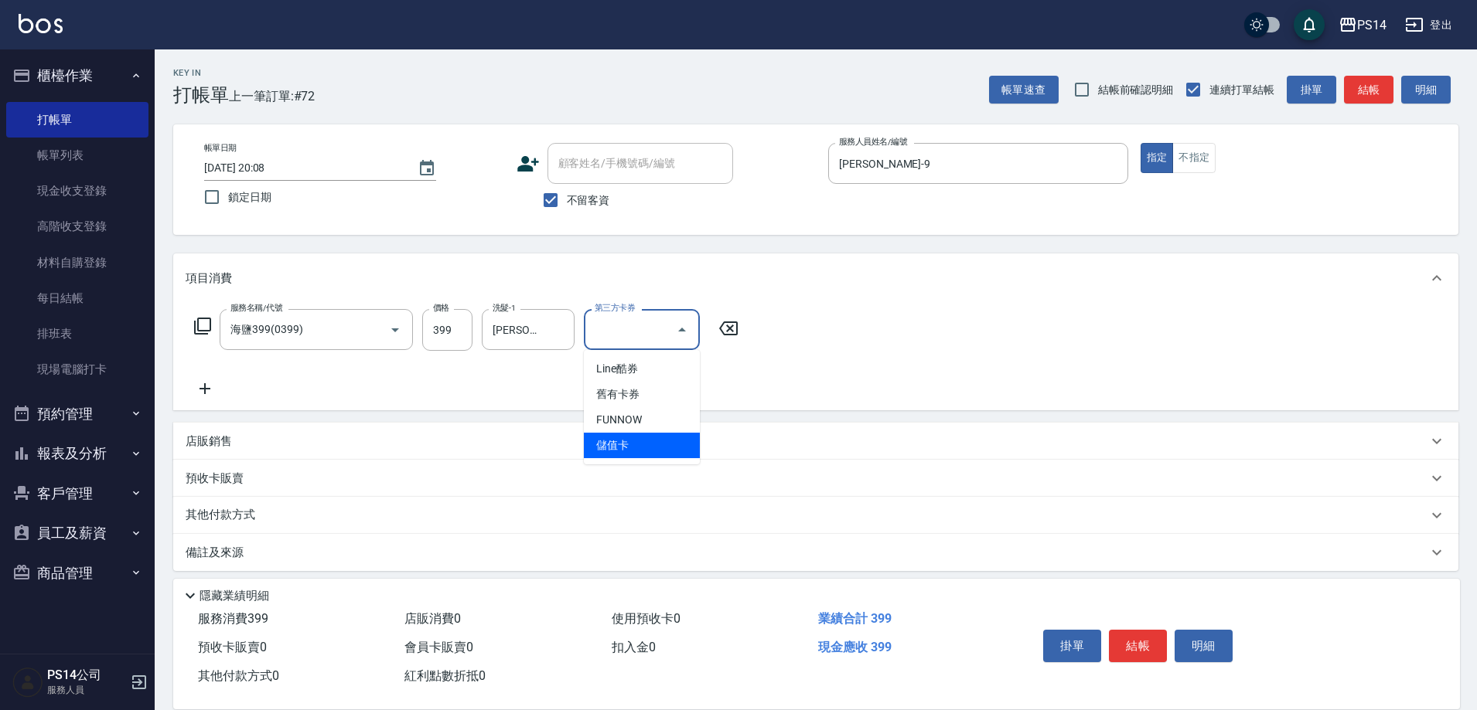
type input "儲值卡"
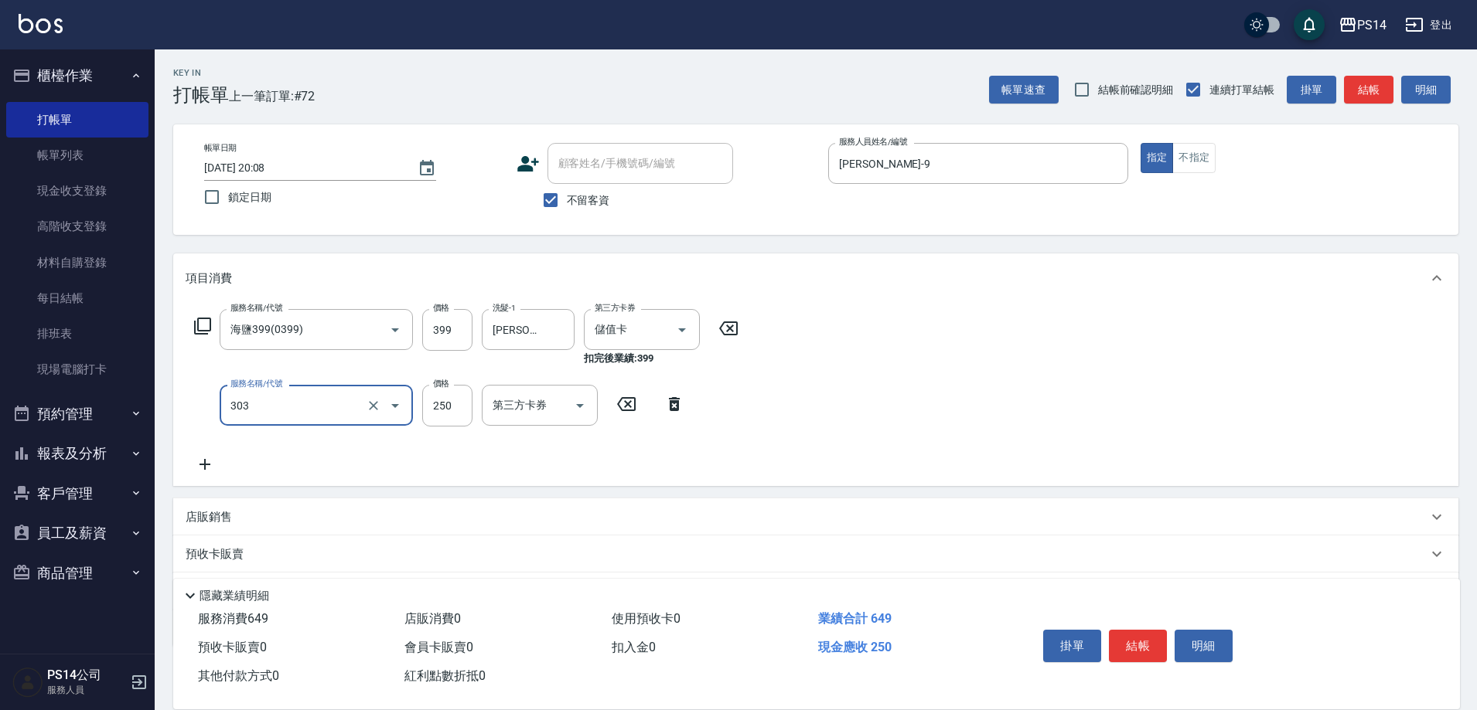
type input "剪髮(303)"
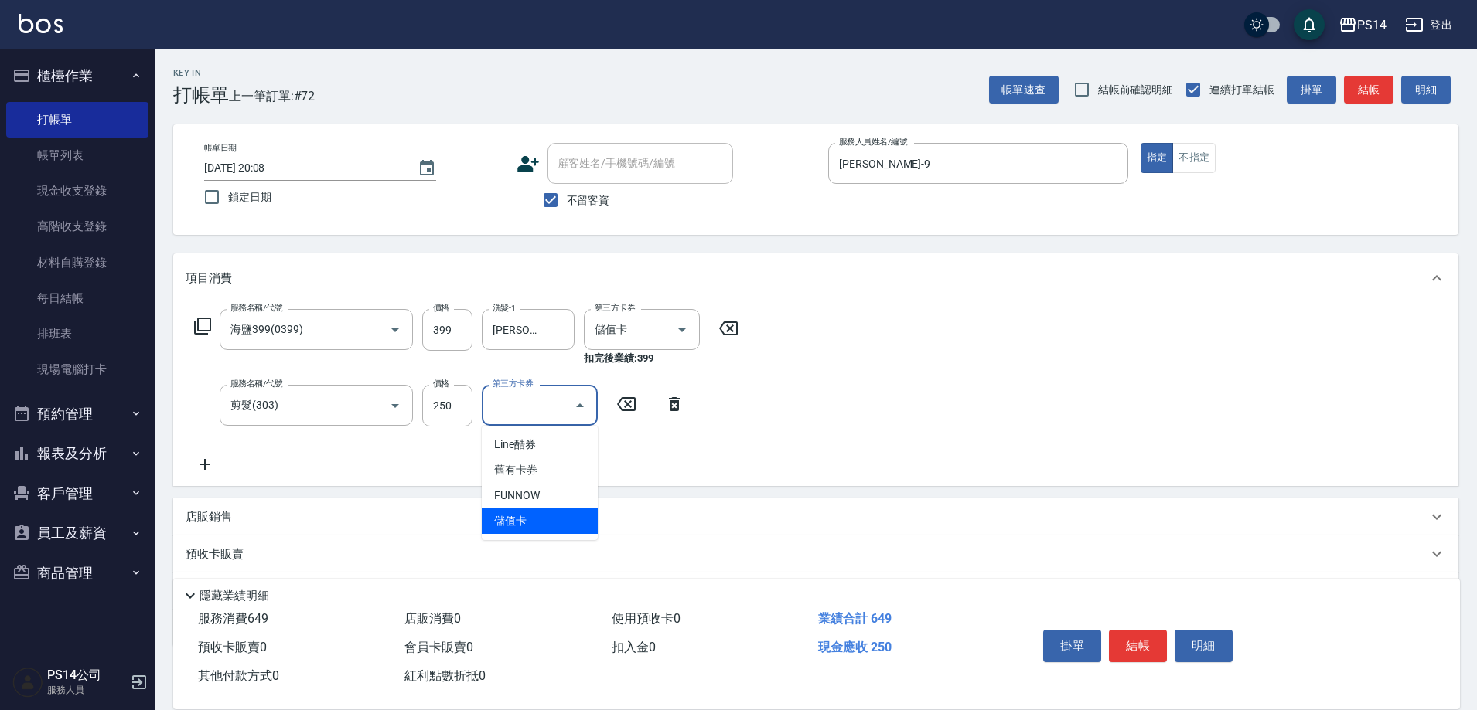
type input "儲值卡"
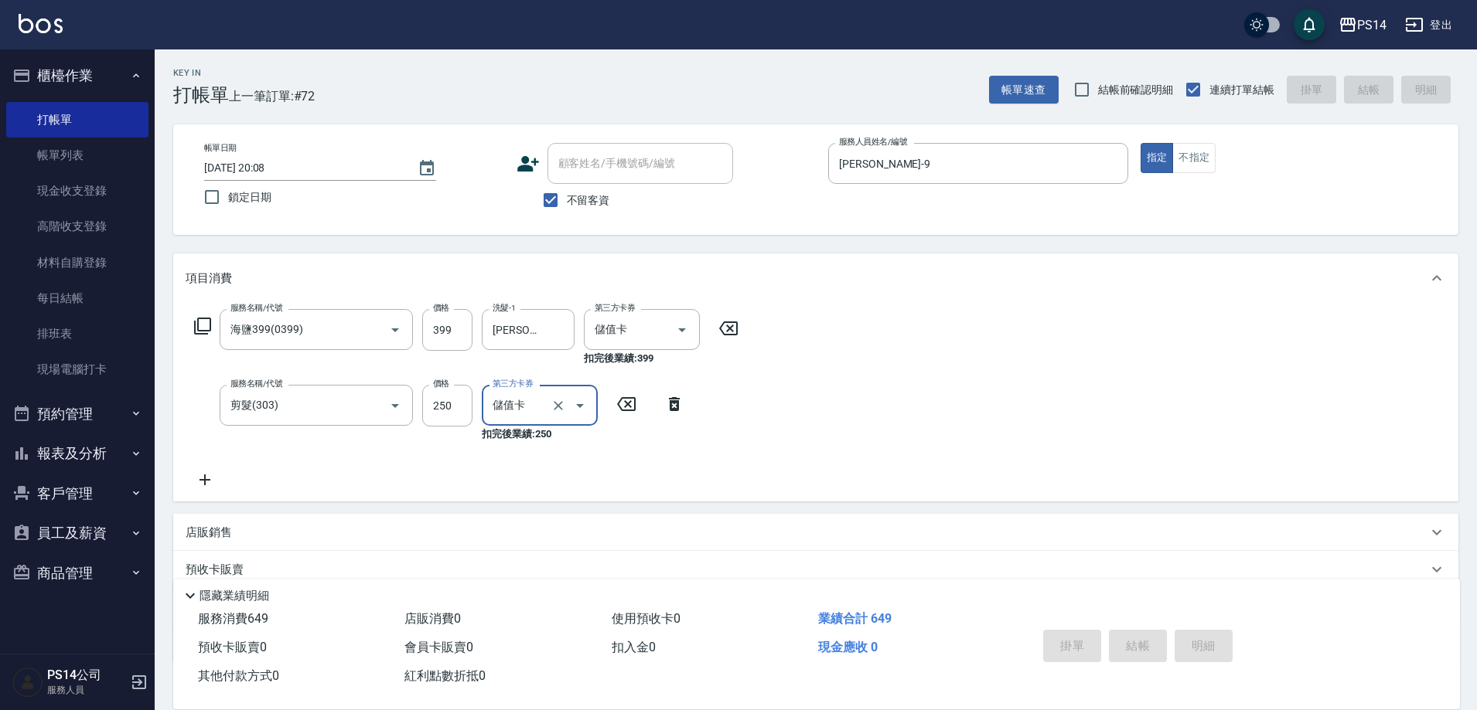
type input "2025/09/13 20:14"
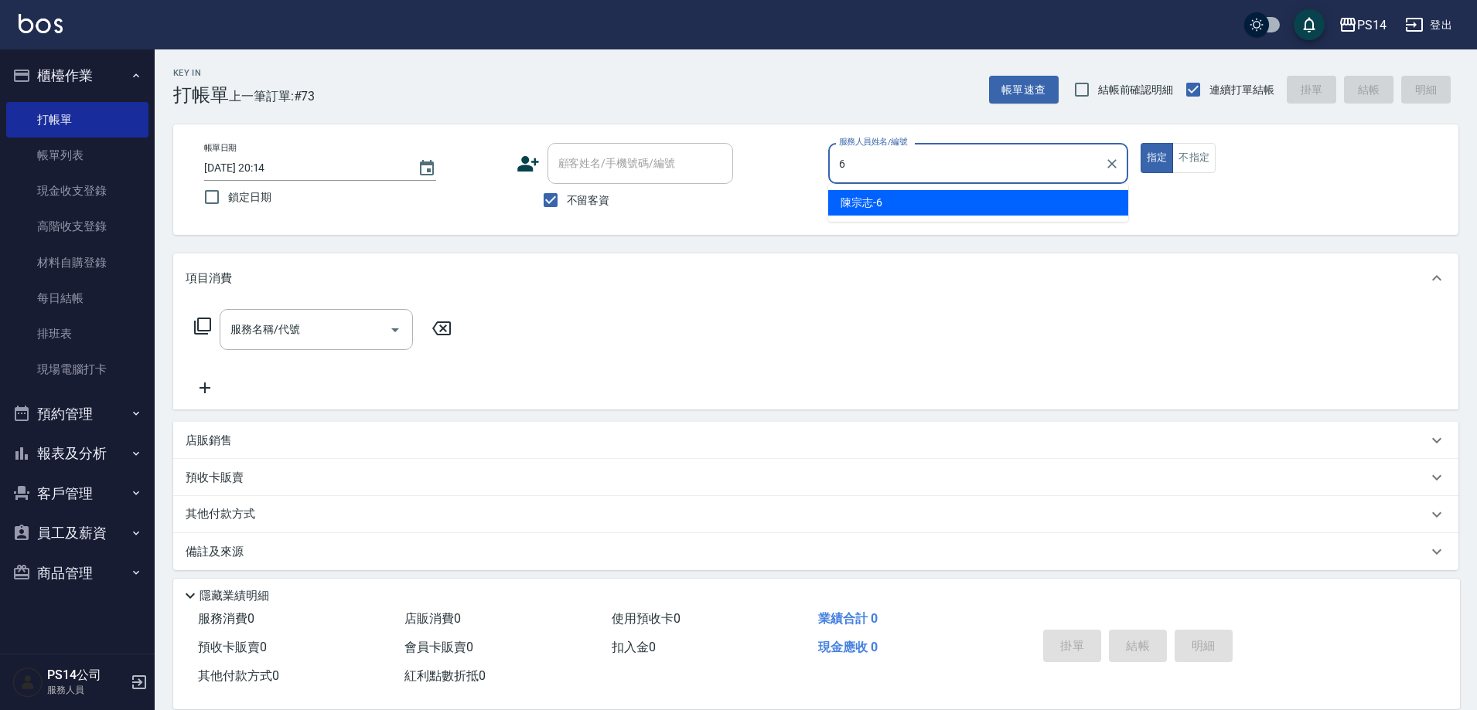
type input "陳宗志-6"
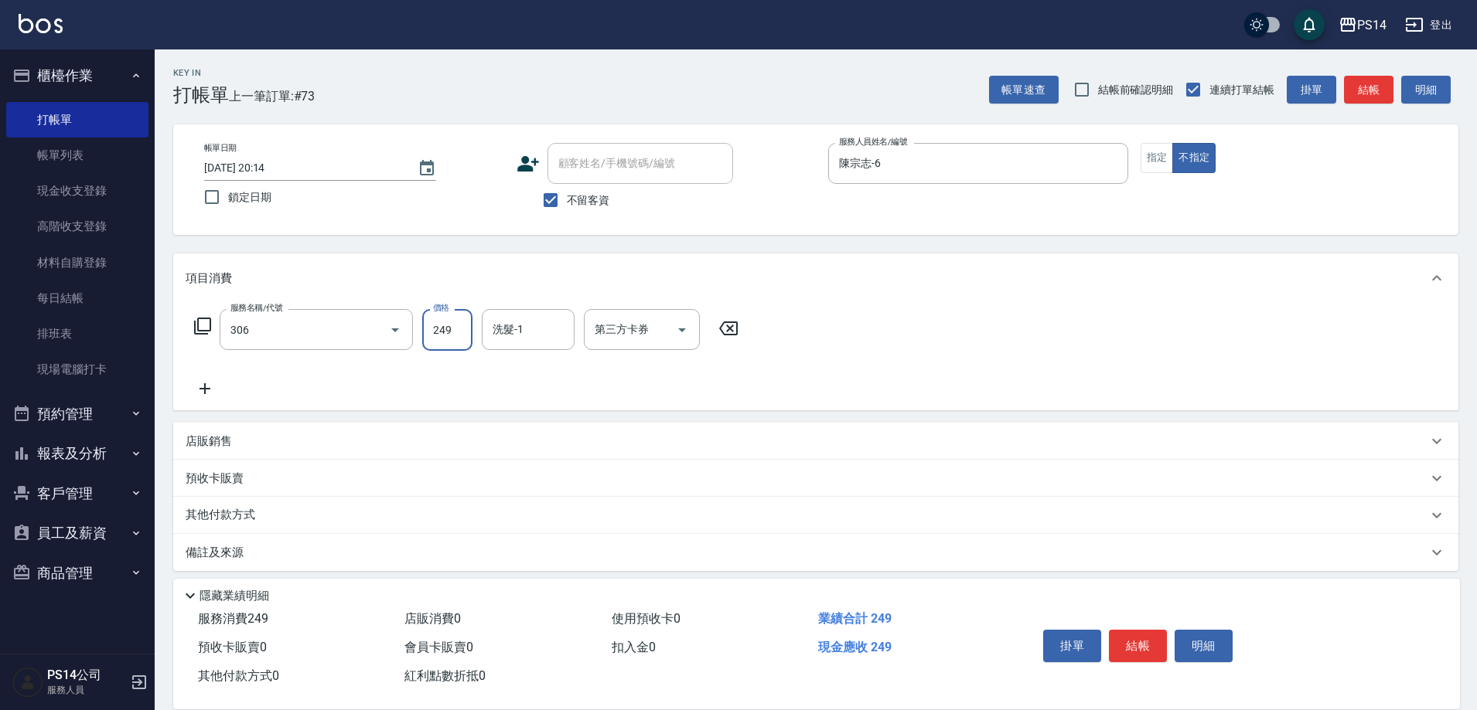
type input "剪髮(306)"
type input "陳羿淇-17"
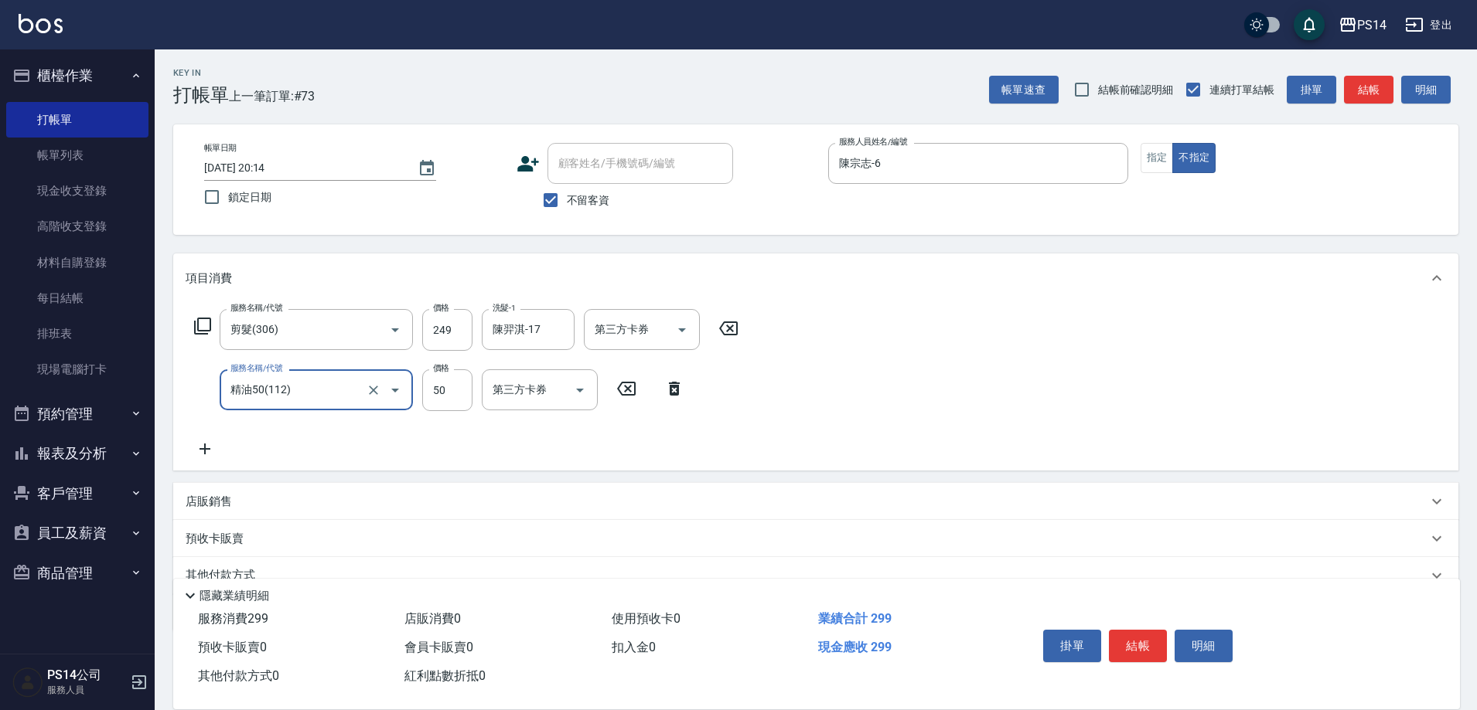
type input "精油50(112)"
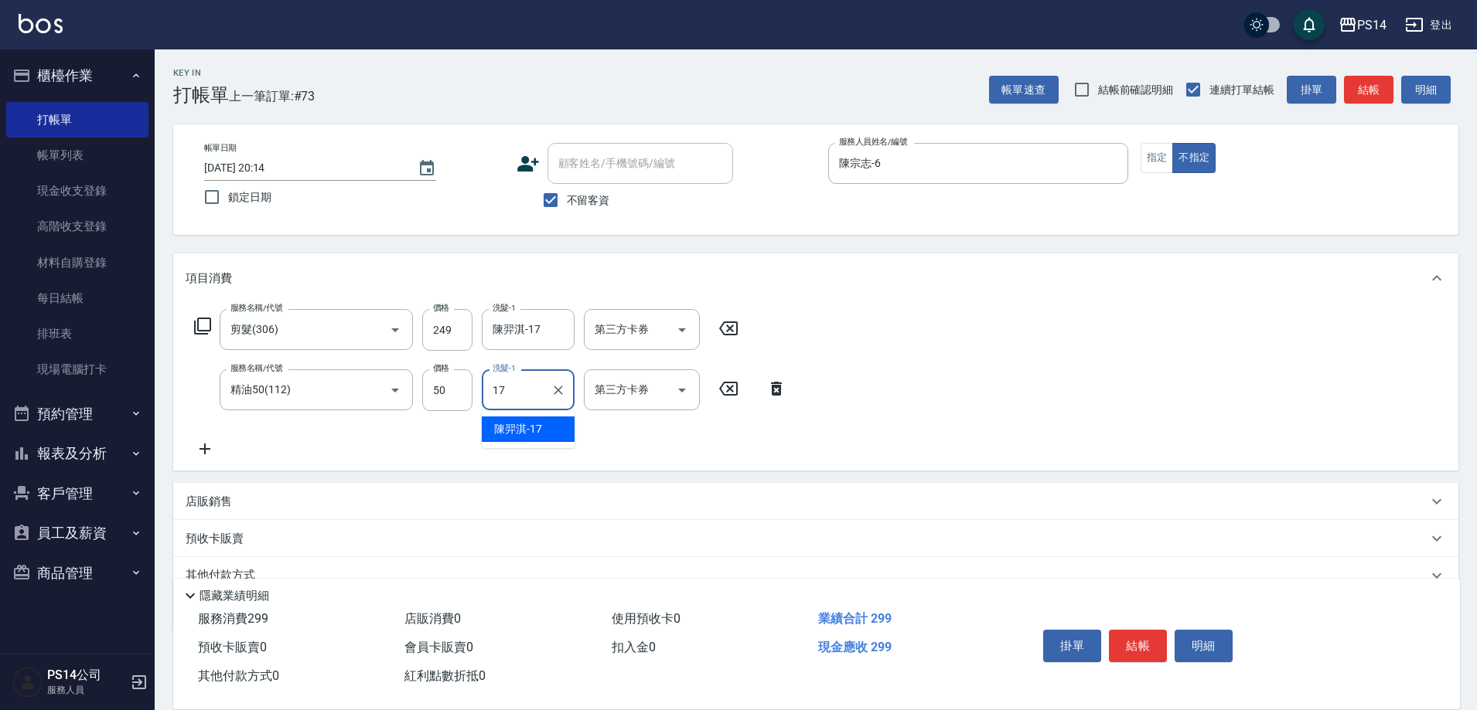
type input "陳羿淇-17"
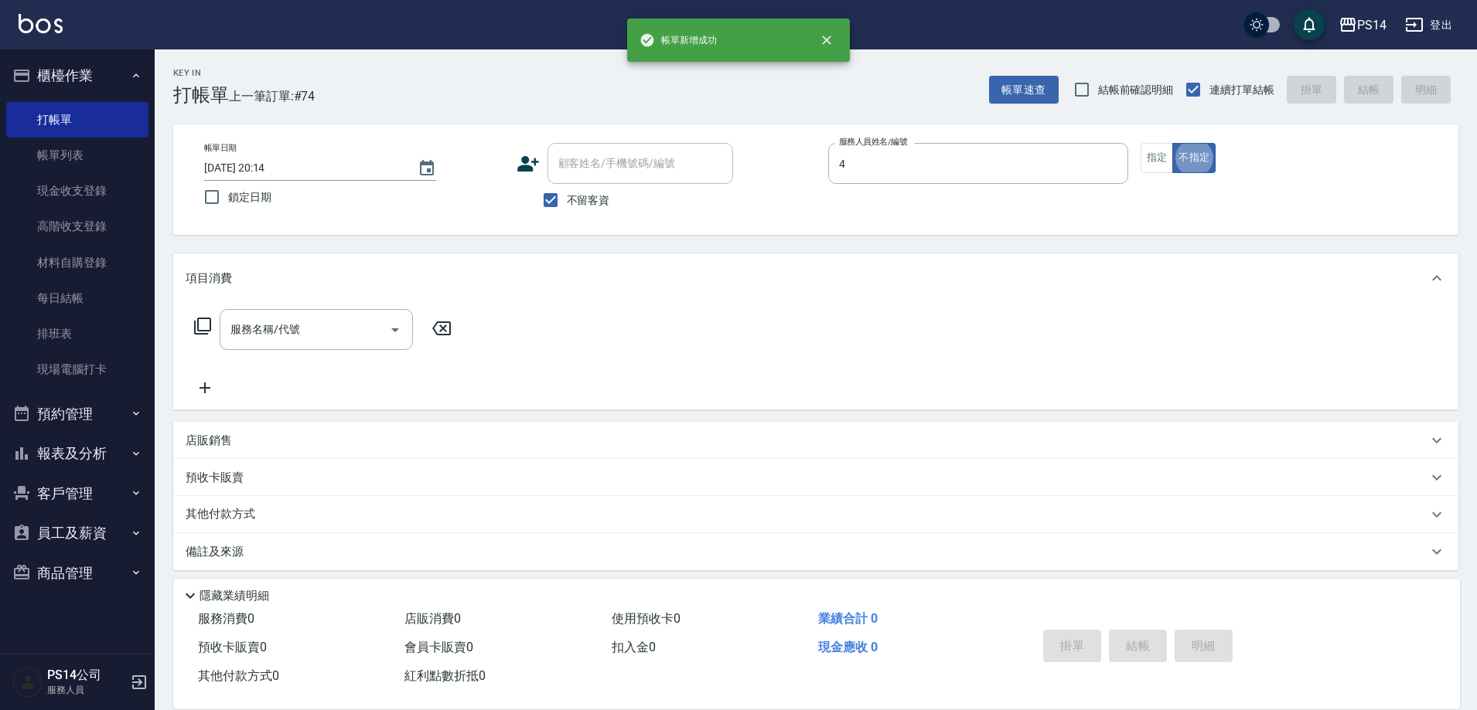
type input "蔡宜蓁-4"
type button "false"
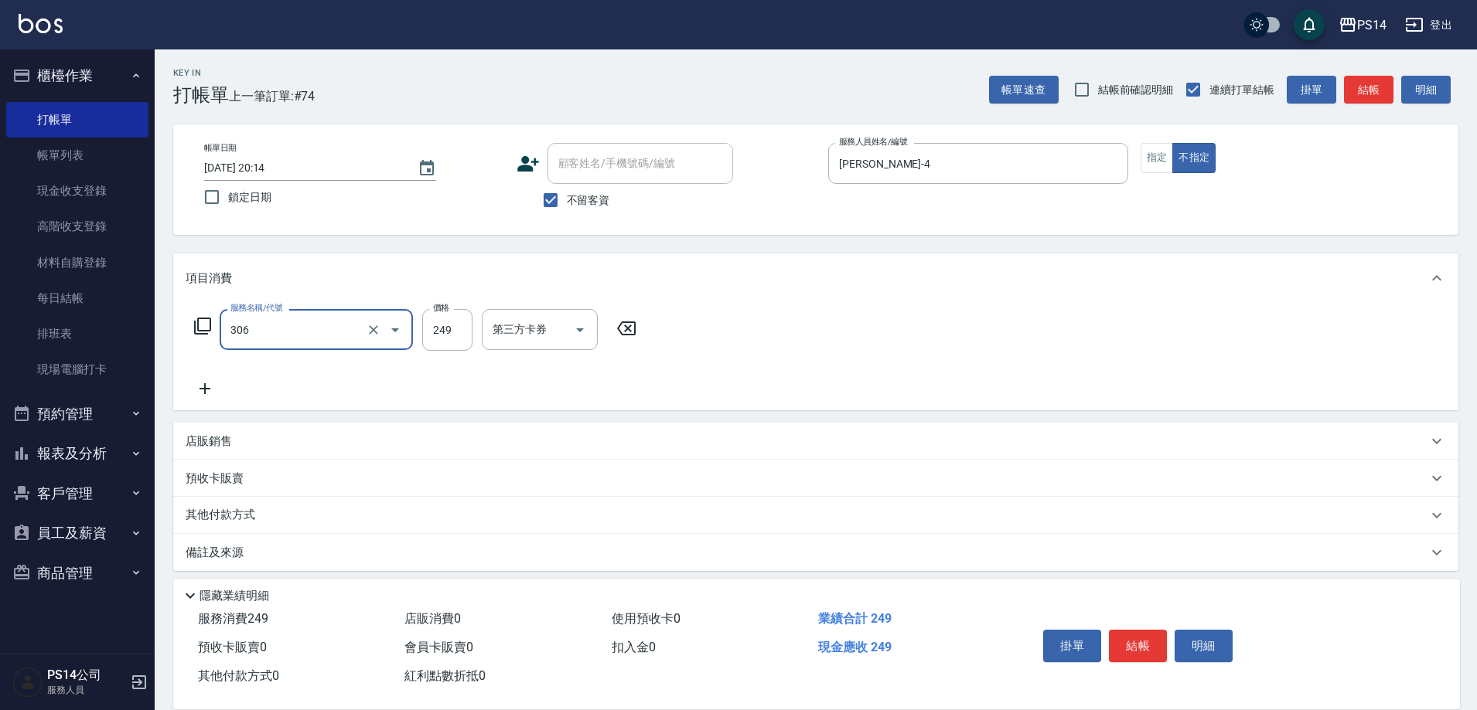
type input "剪髮(306)"
type input "謝欣紜-28"
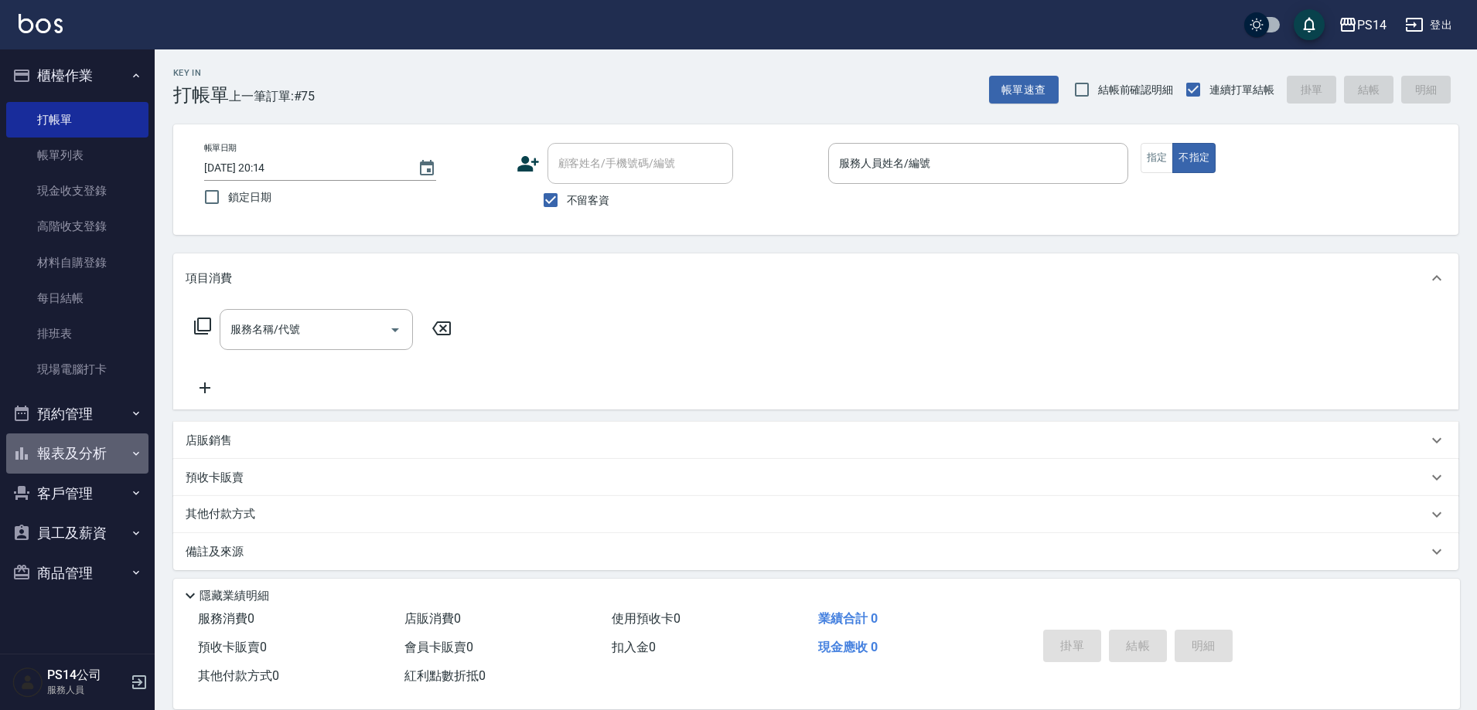
click at [99, 466] on button "報表及分析" at bounding box center [77, 454] width 142 height 40
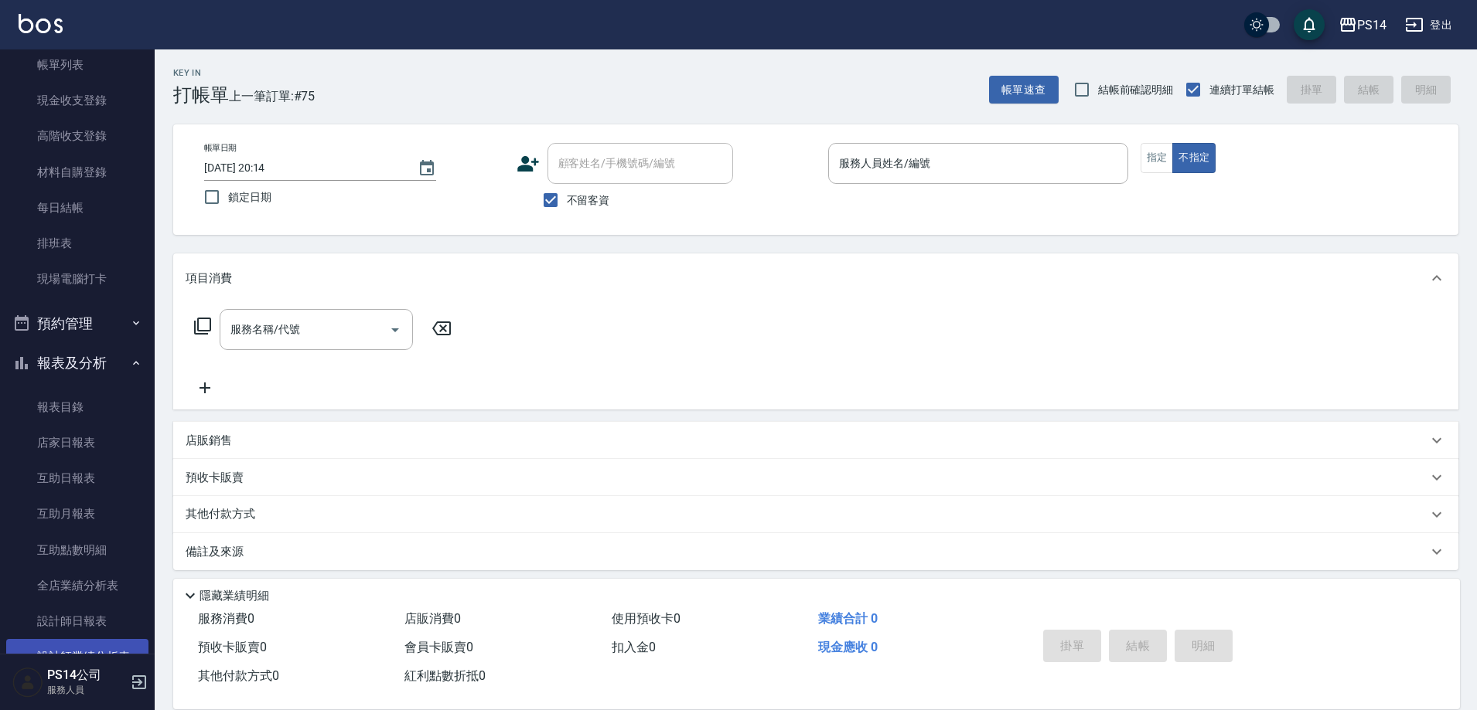
scroll to position [155, 0]
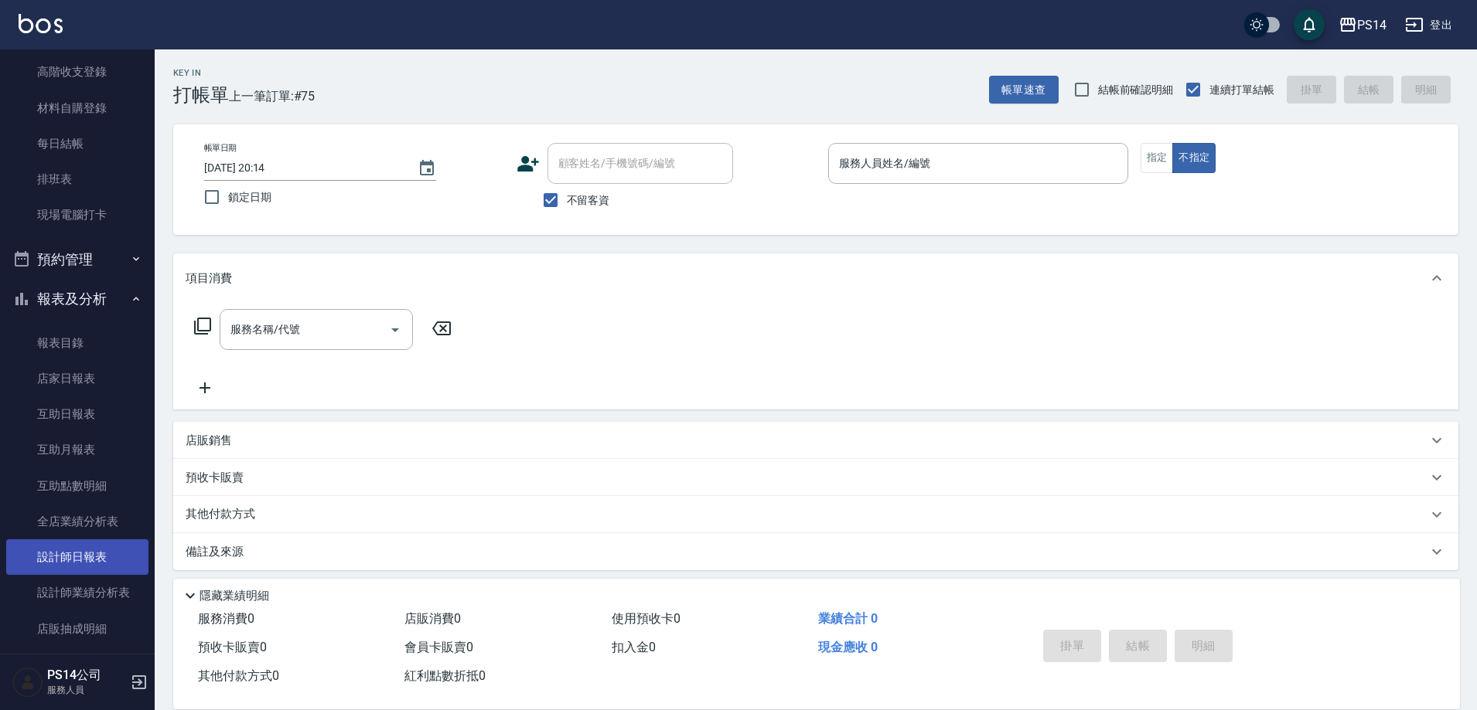
click at [64, 553] on link "設計師日報表" at bounding box center [77, 558] width 142 height 36
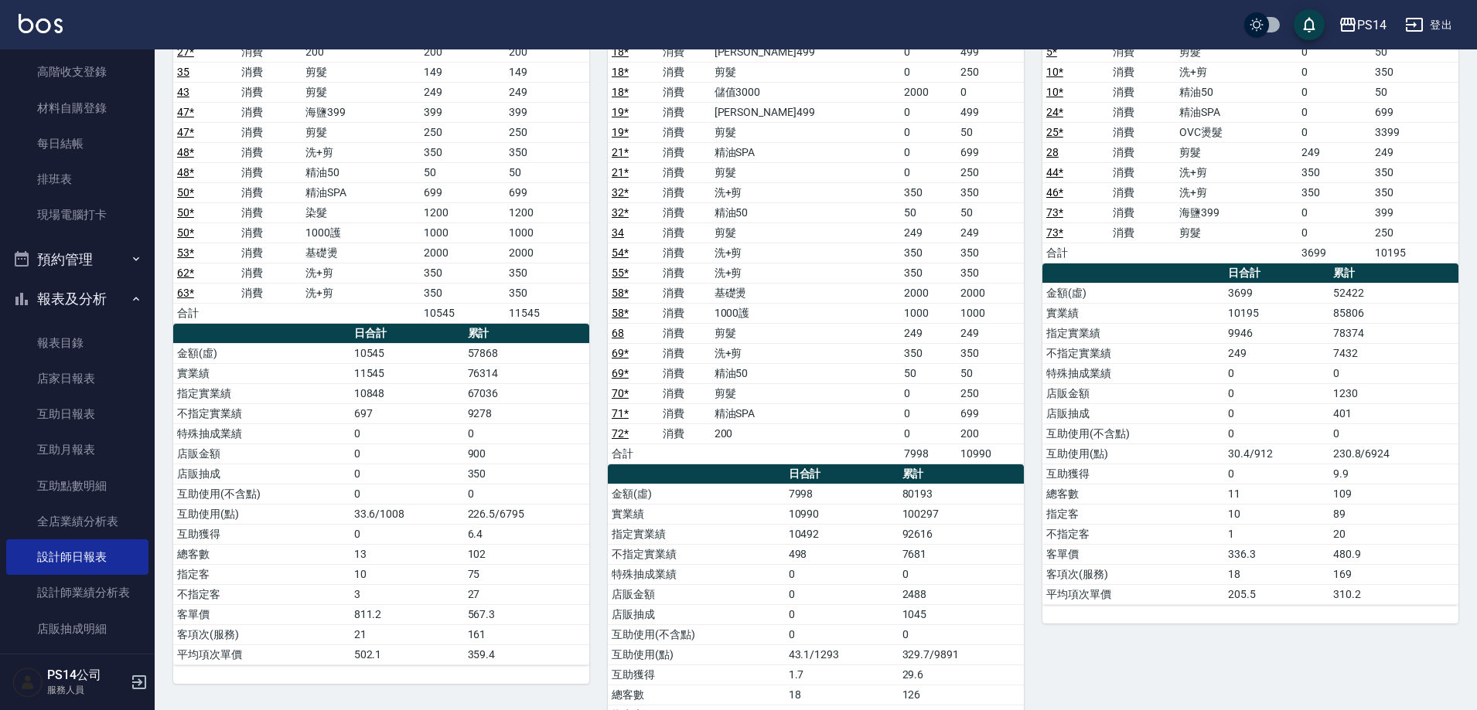
scroll to position [1314, 0]
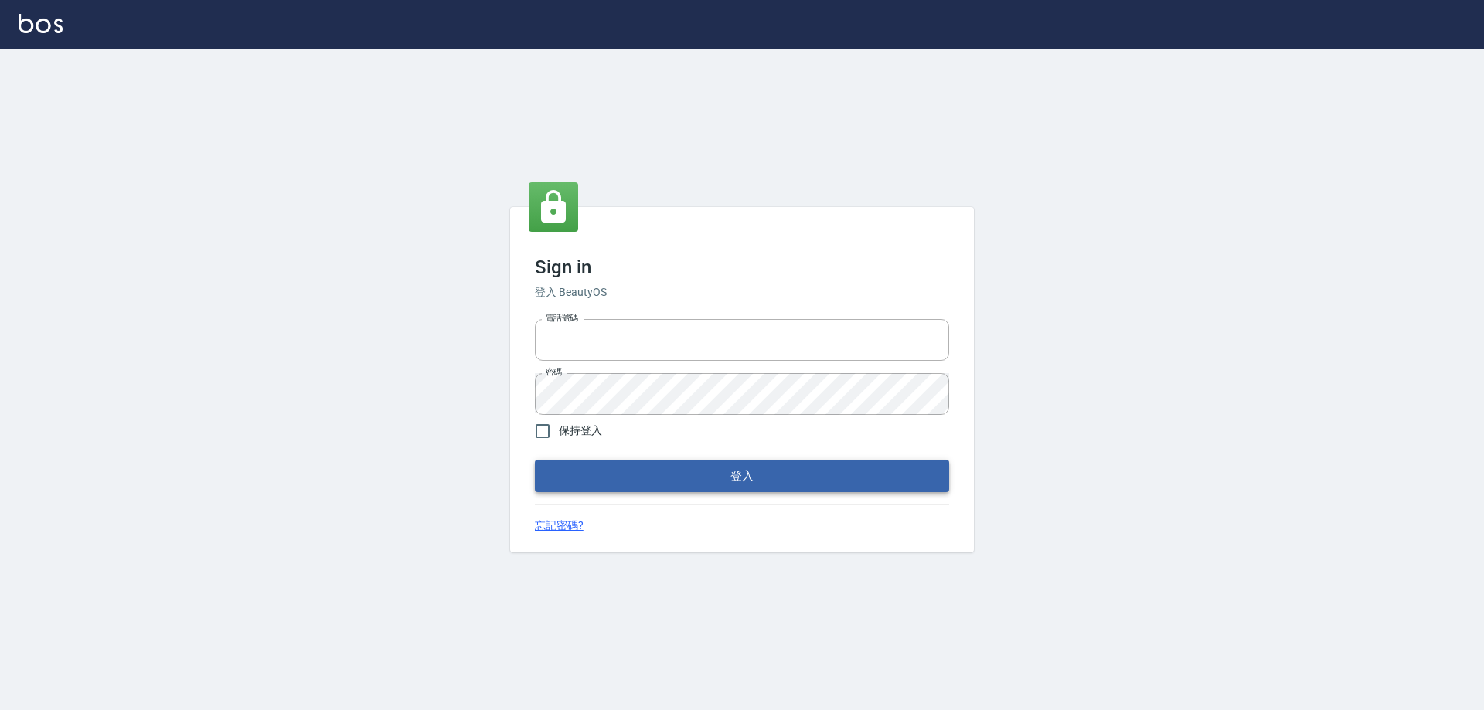
type input "0426657991"
click at [646, 470] on button "登入" at bounding box center [742, 476] width 414 height 32
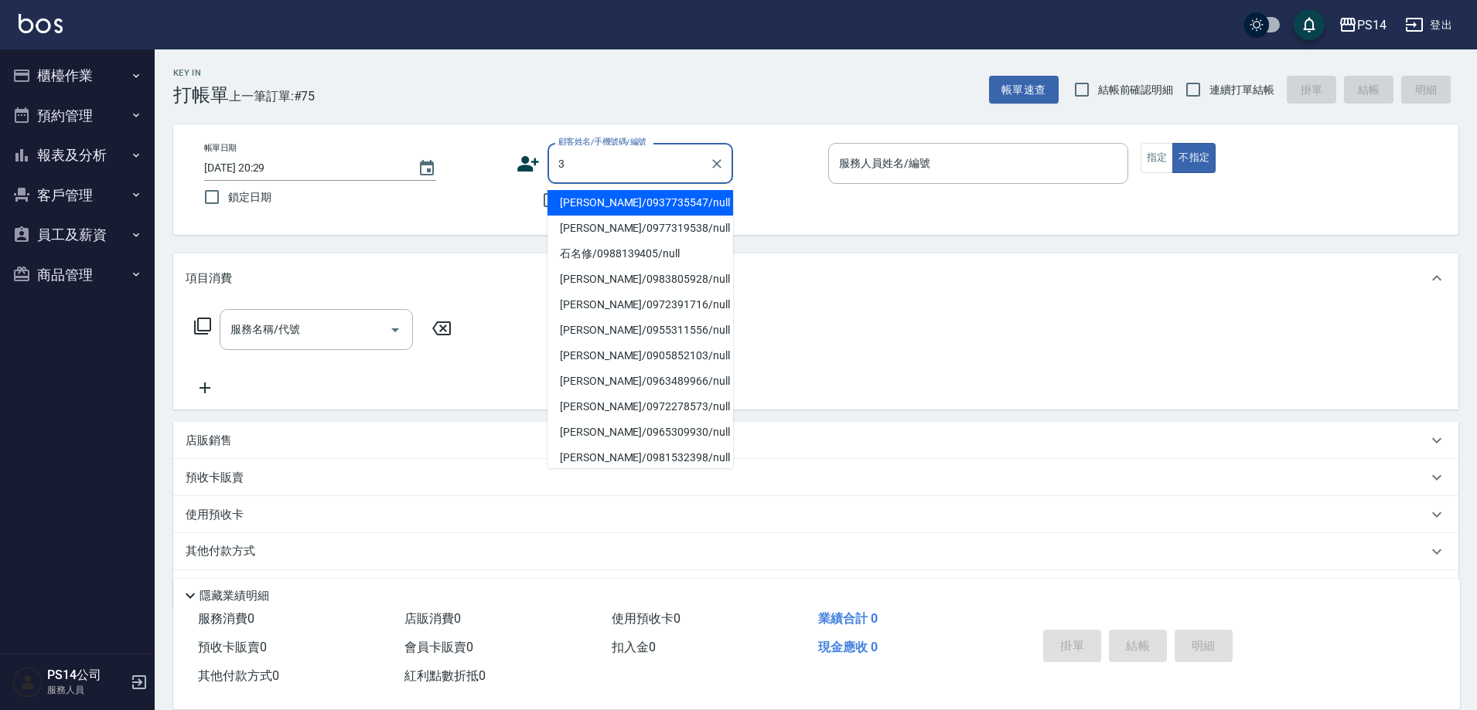
type input "[PERSON_NAME]/0937735547/null"
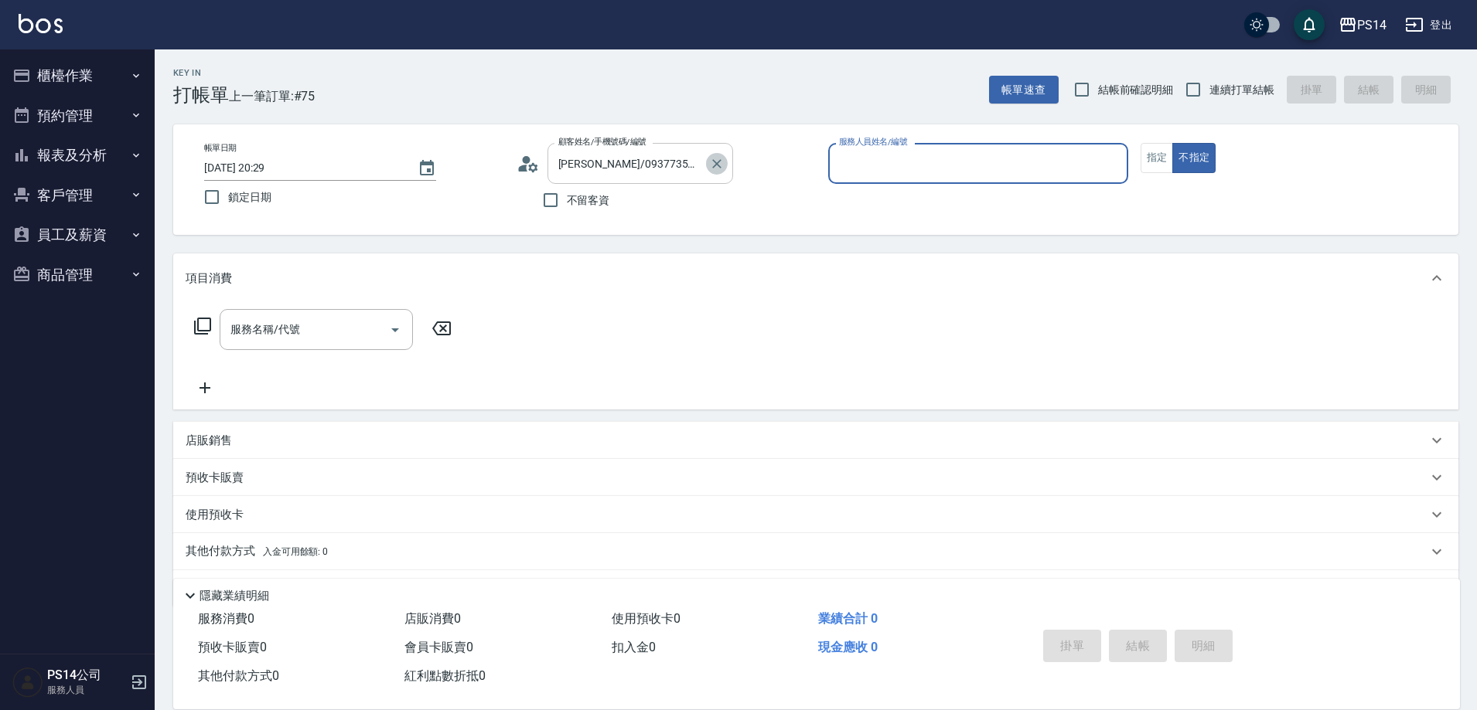
click at [719, 164] on icon "Clear" at bounding box center [716, 163] width 15 height 15
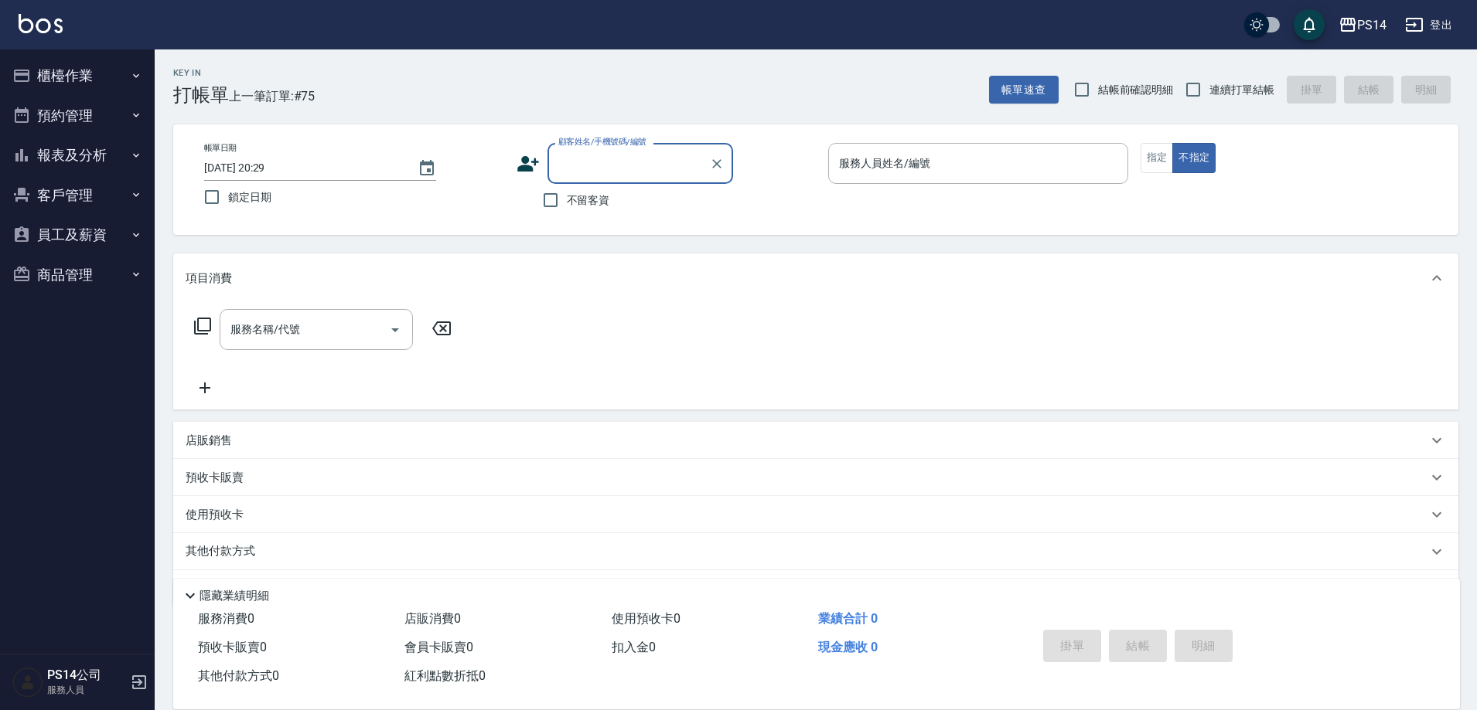
click at [603, 195] on span "不留客資" at bounding box center [588, 200] width 43 height 16
click at [567, 195] on input "不留客資" at bounding box center [550, 200] width 32 height 32
checkbox input "true"
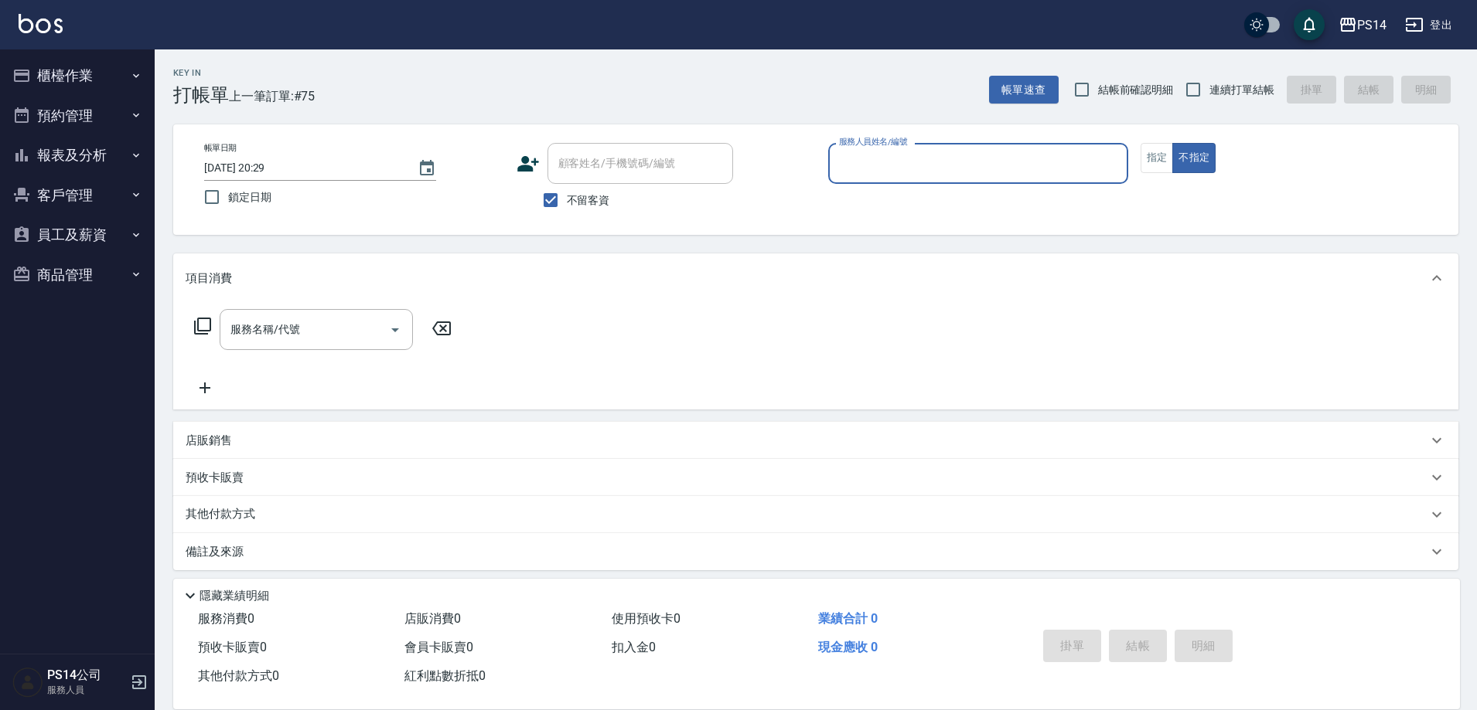
click at [1259, 86] on span "連續打單結帳" at bounding box center [1241, 90] width 65 height 16
click at [1209, 86] on input "連續打單結帳" at bounding box center [1193, 89] width 32 height 32
checkbox input "true"
click at [1014, 162] on input "服務人員姓名/編號" at bounding box center [978, 163] width 286 height 27
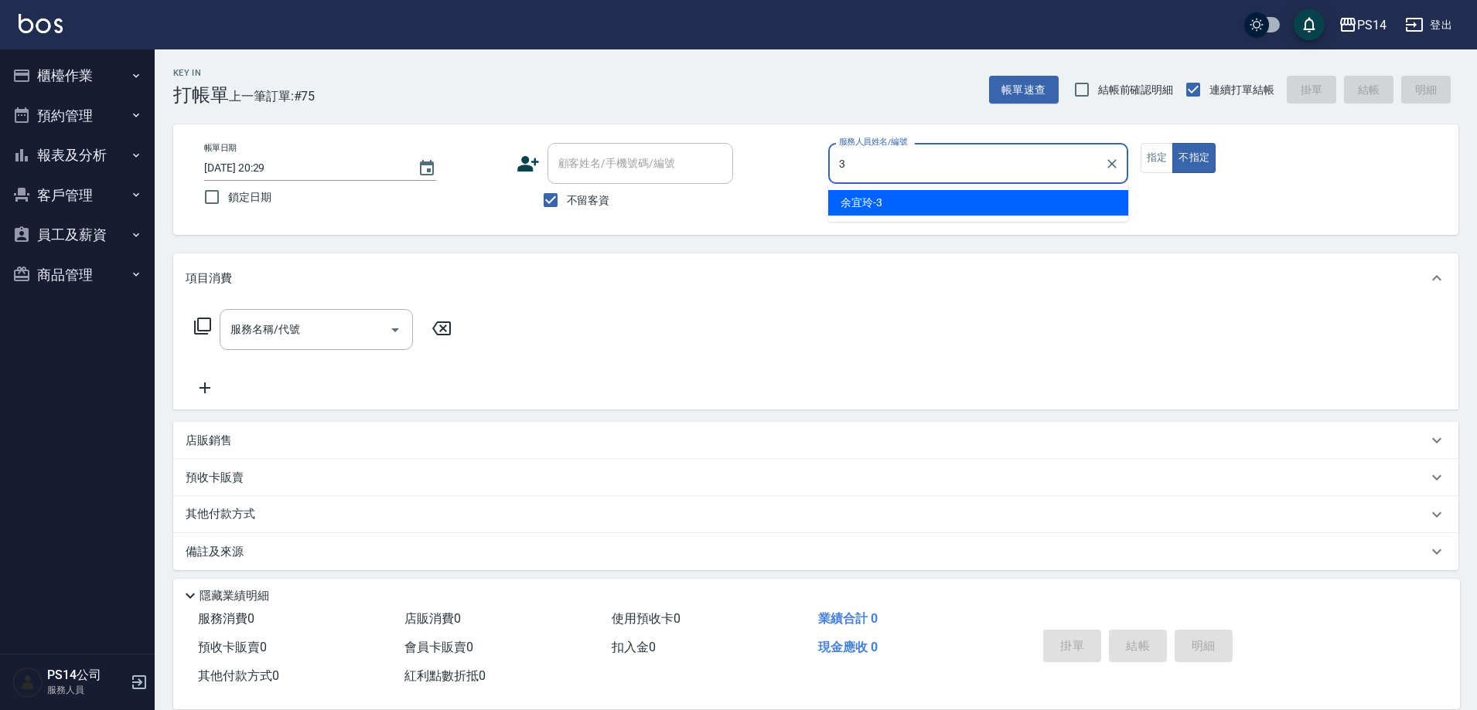
type input "余宜玲-3"
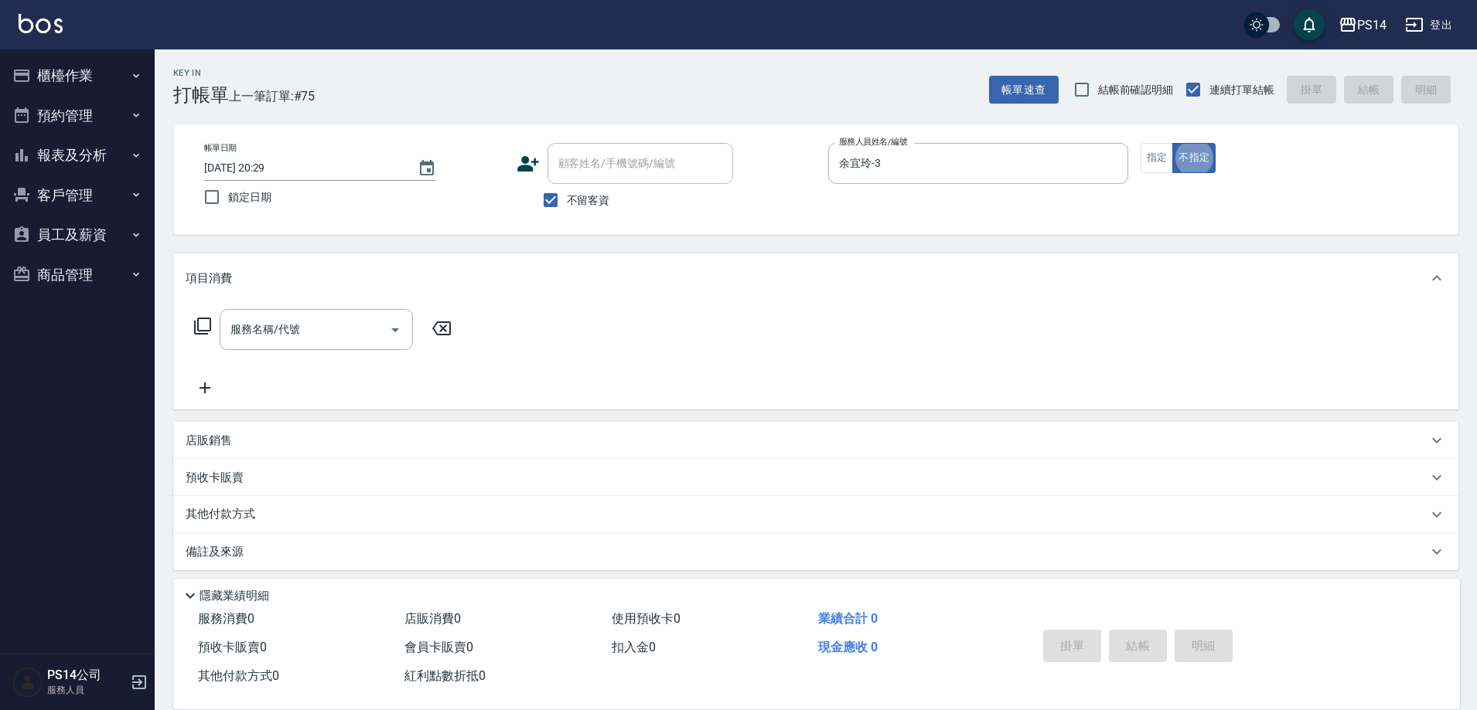
type button "false"
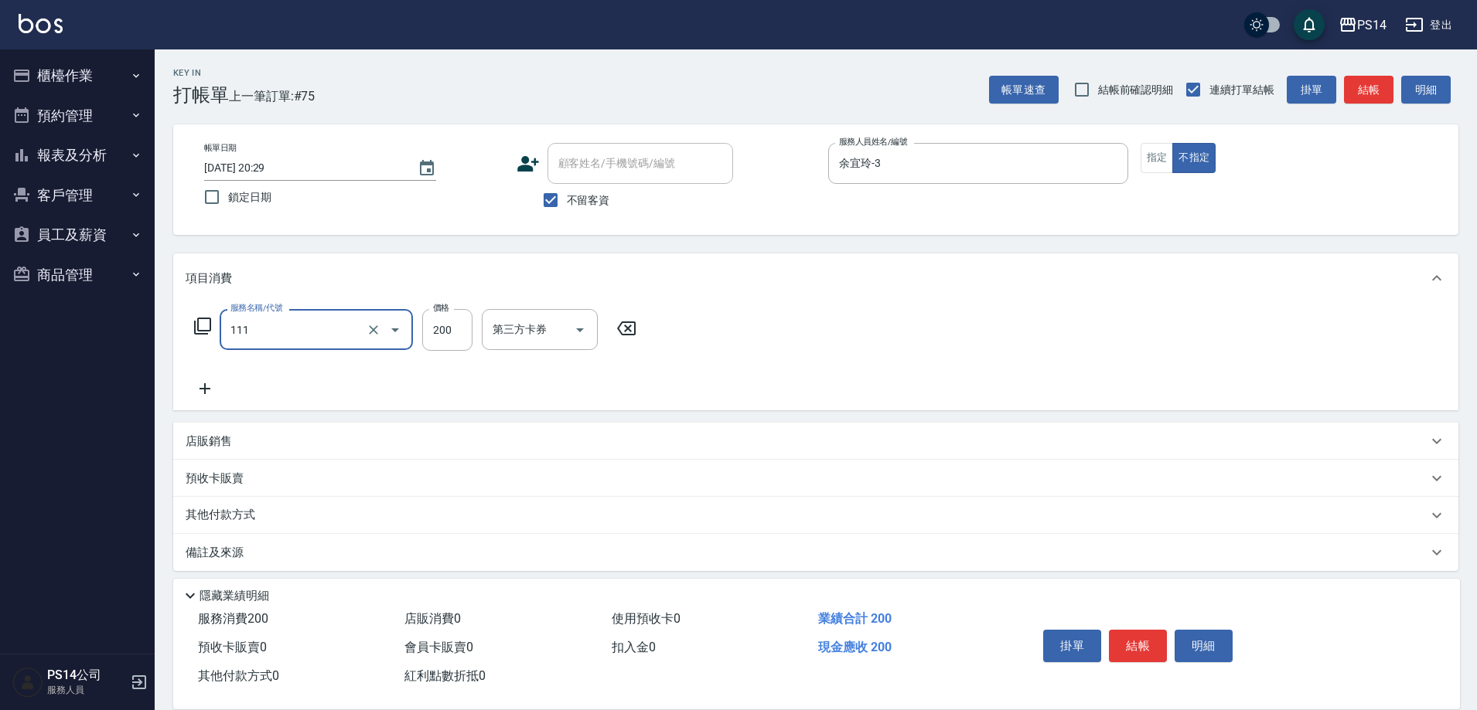
type input "200(111)"
type input "李祥君 -37"
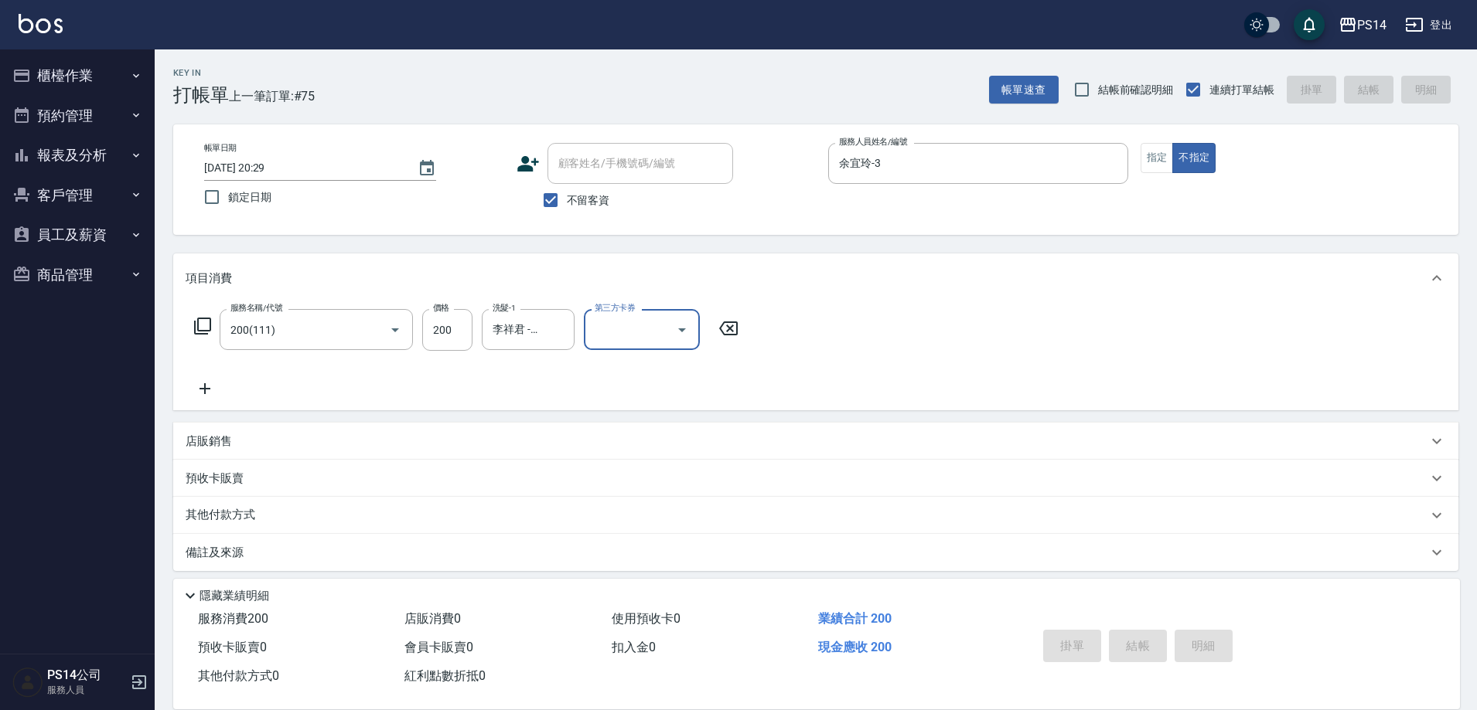
type input "[DATE] 20:32"
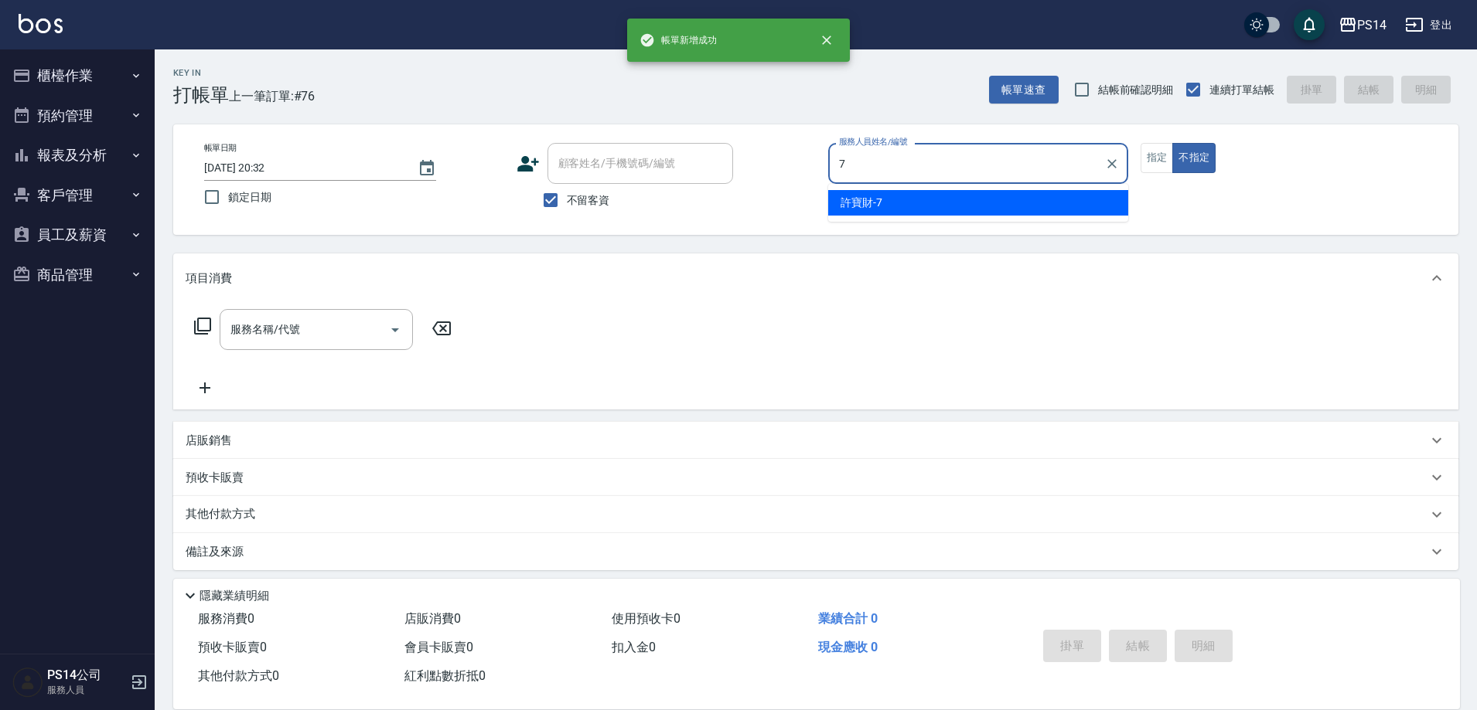
type input "許寶財-7"
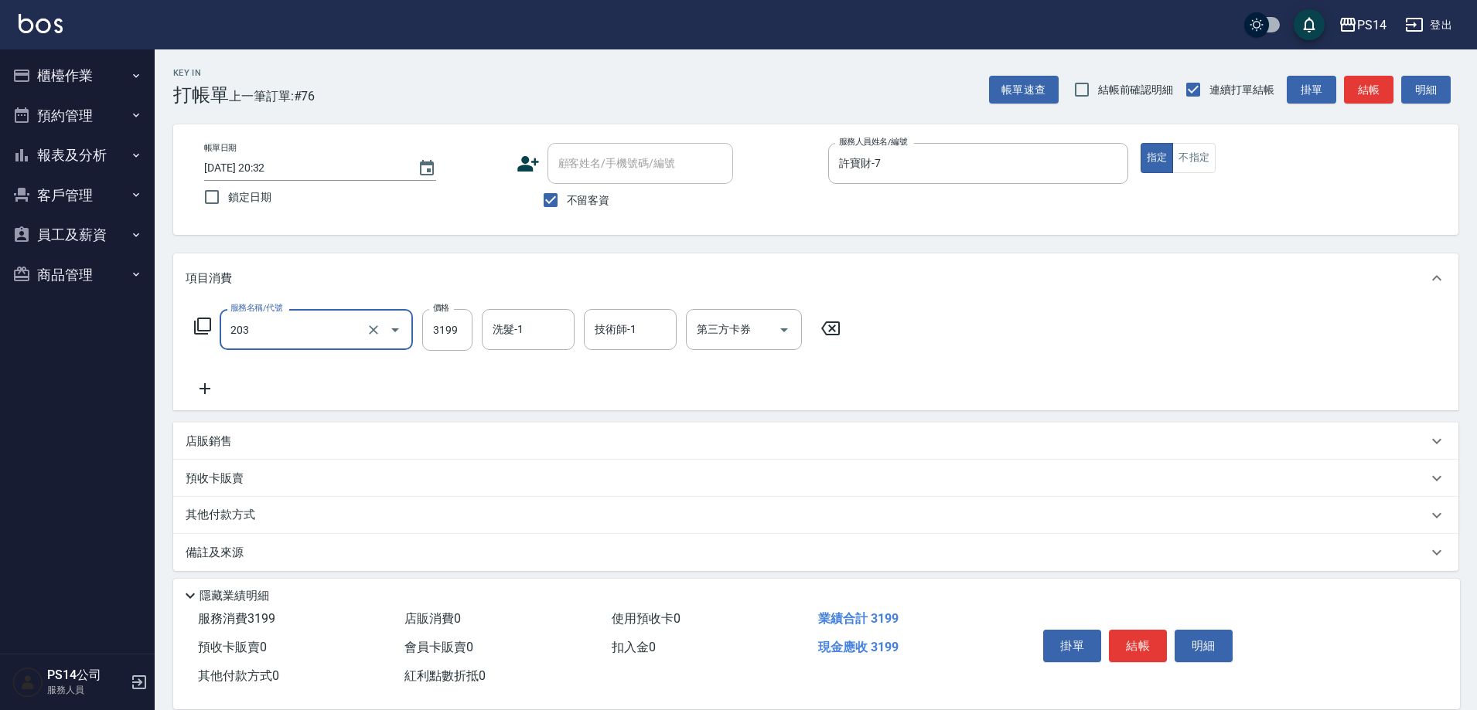
type input "OVC燙髮(203)"
type input "3399"
type input "[PERSON_NAME]-26"
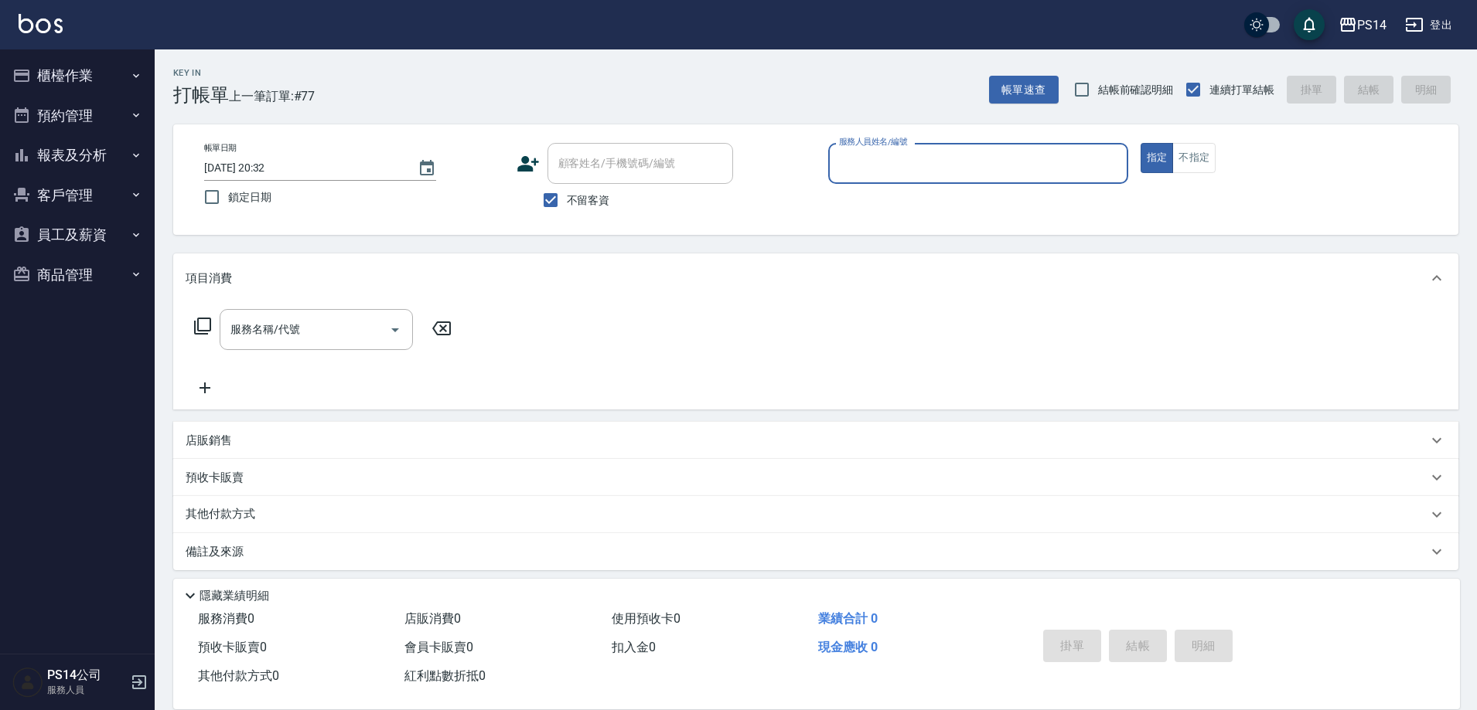
click at [68, 171] on button "報表及分析" at bounding box center [77, 155] width 142 height 40
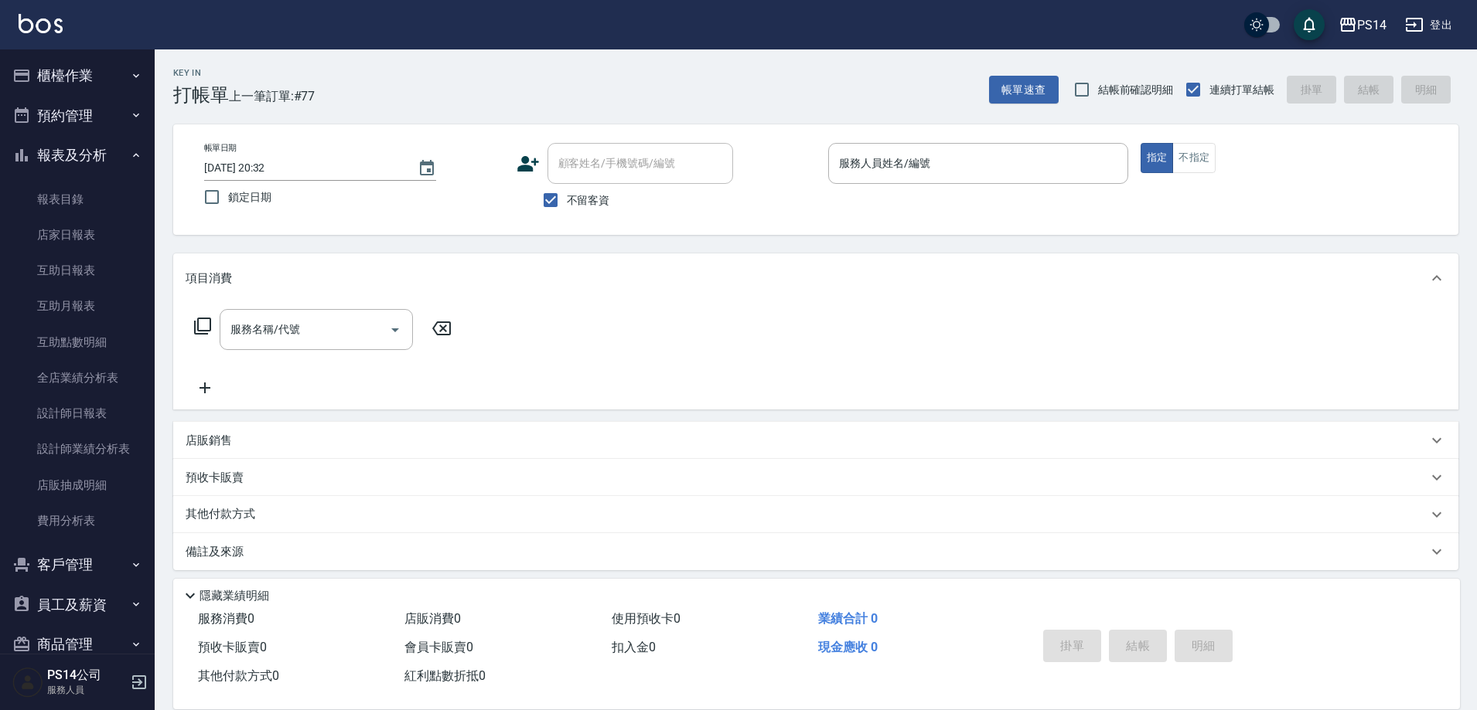
click at [97, 80] on button "櫃檯作業" at bounding box center [77, 76] width 142 height 40
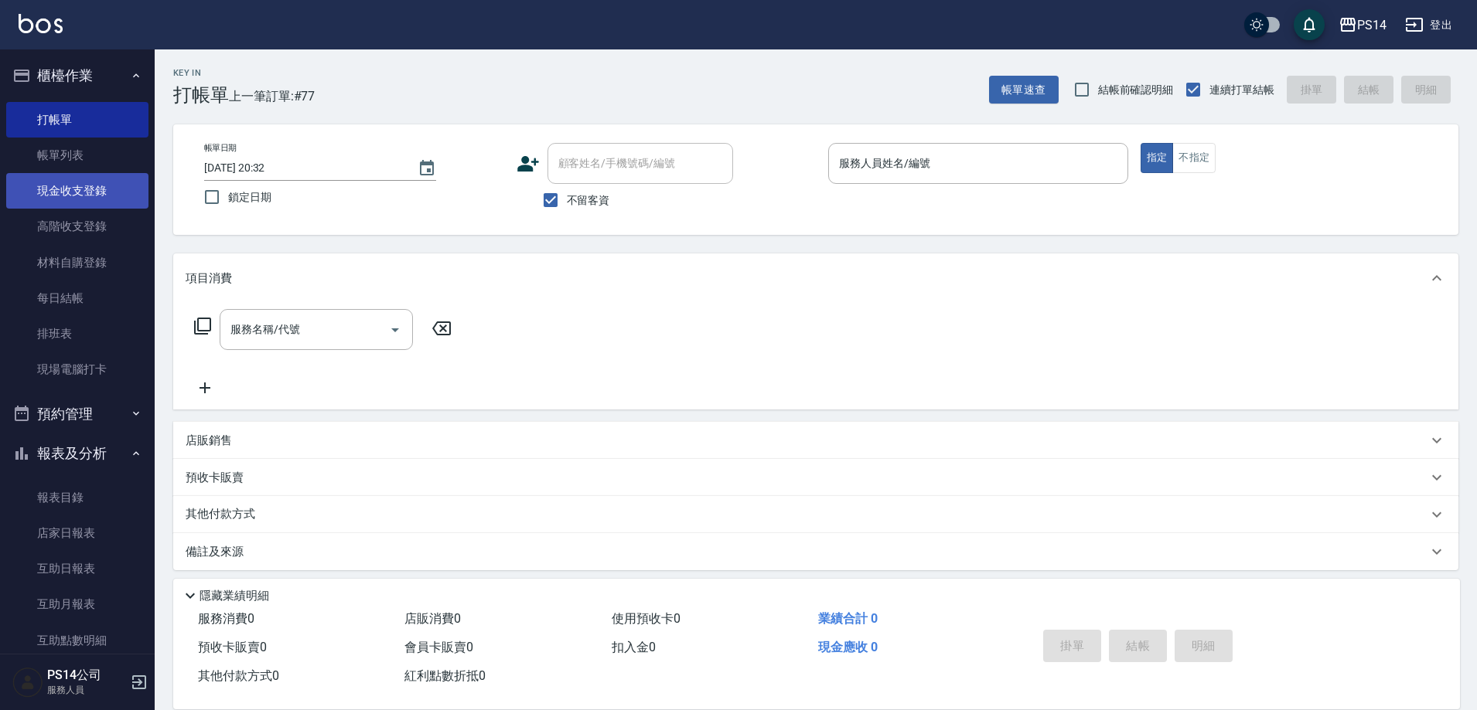
click at [106, 186] on link "現金收支登錄" at bounding box center [77, 191] width 142 height 36
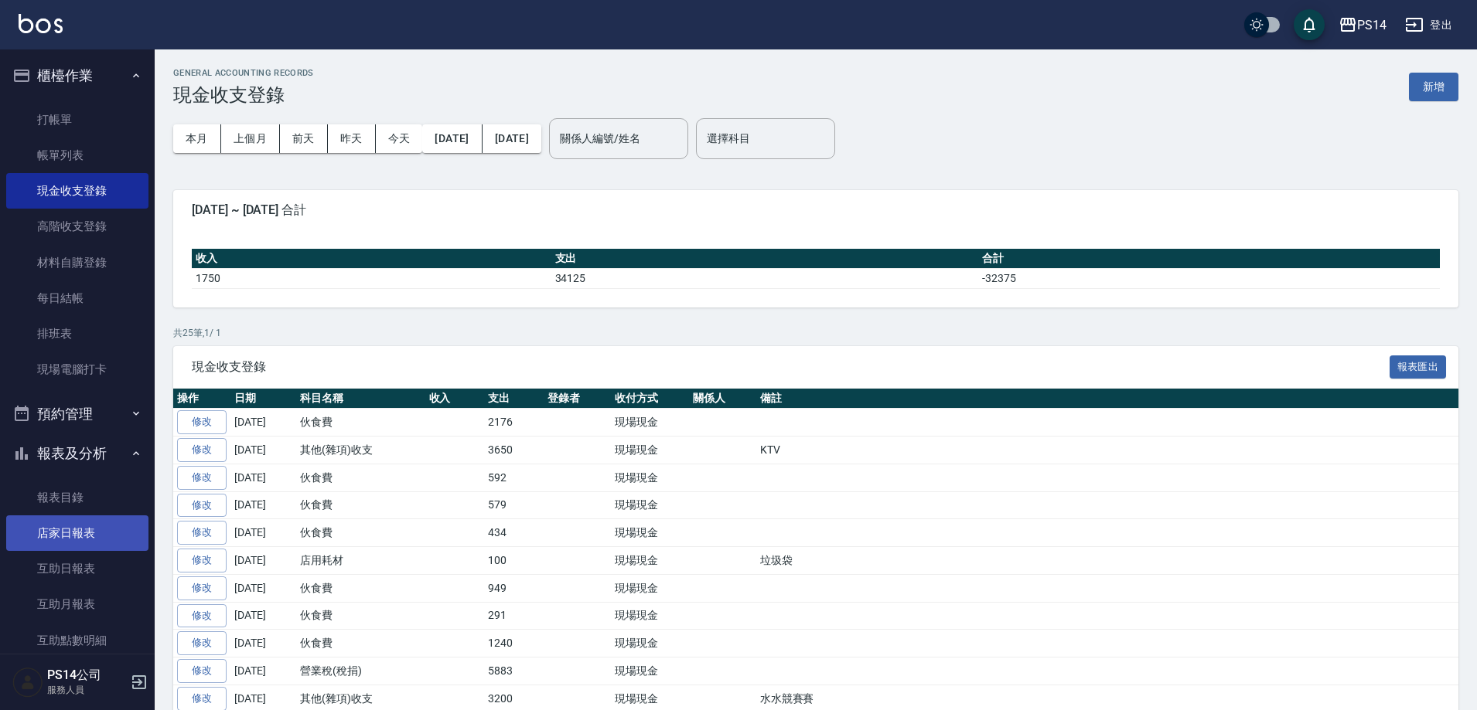
click at [96, 520] on link "店家日報表" at bounding box center [77, 534] width 142 height 36
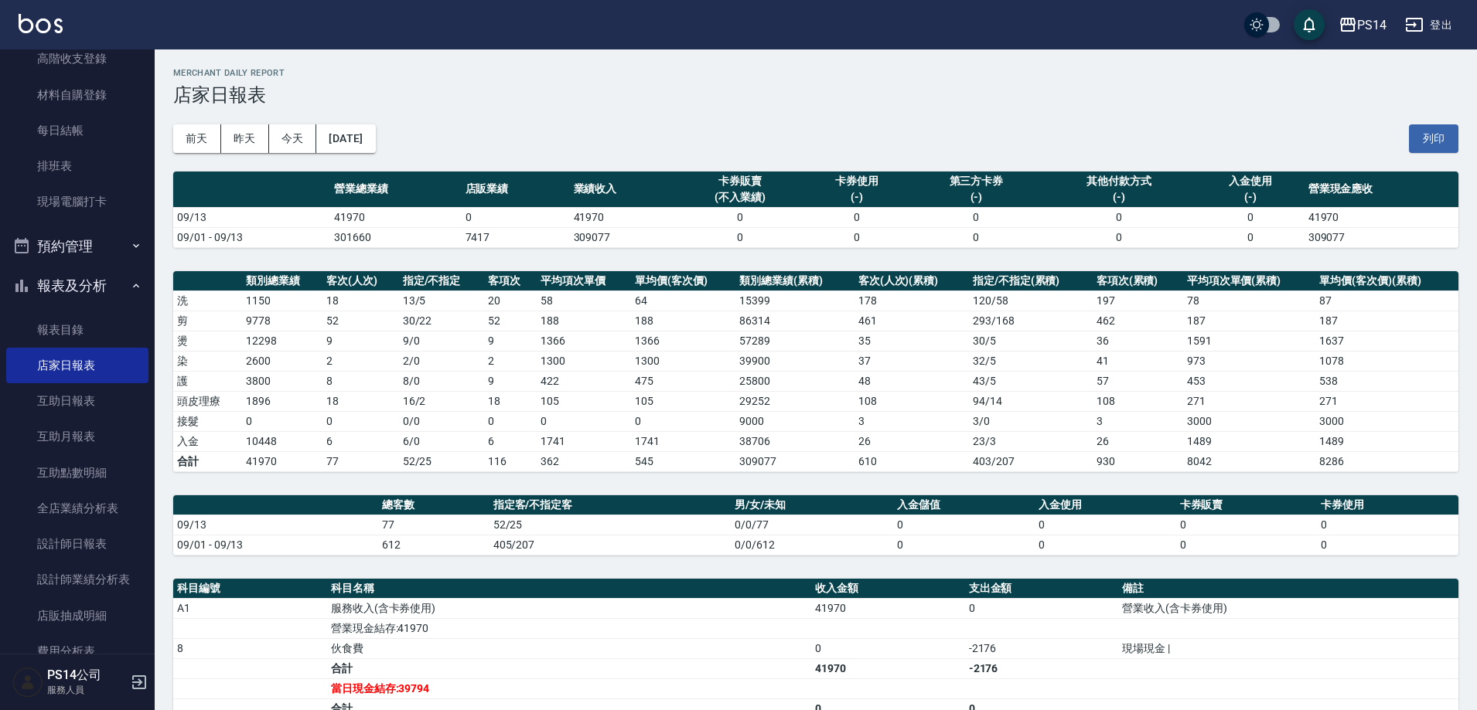
scroll to position [309, 0]
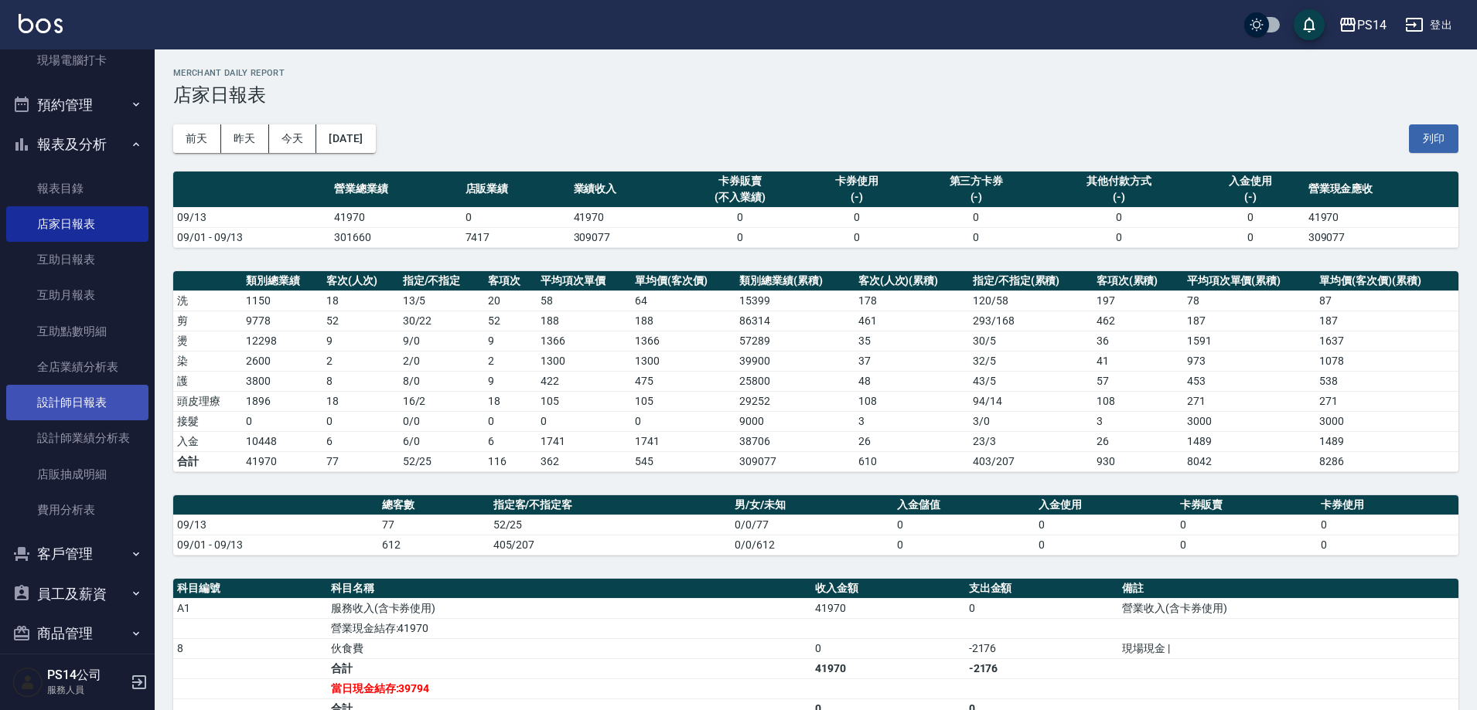
click at [73, 400] on link "設計師日報表" at bounding box center [77, 403] width 142 height 36
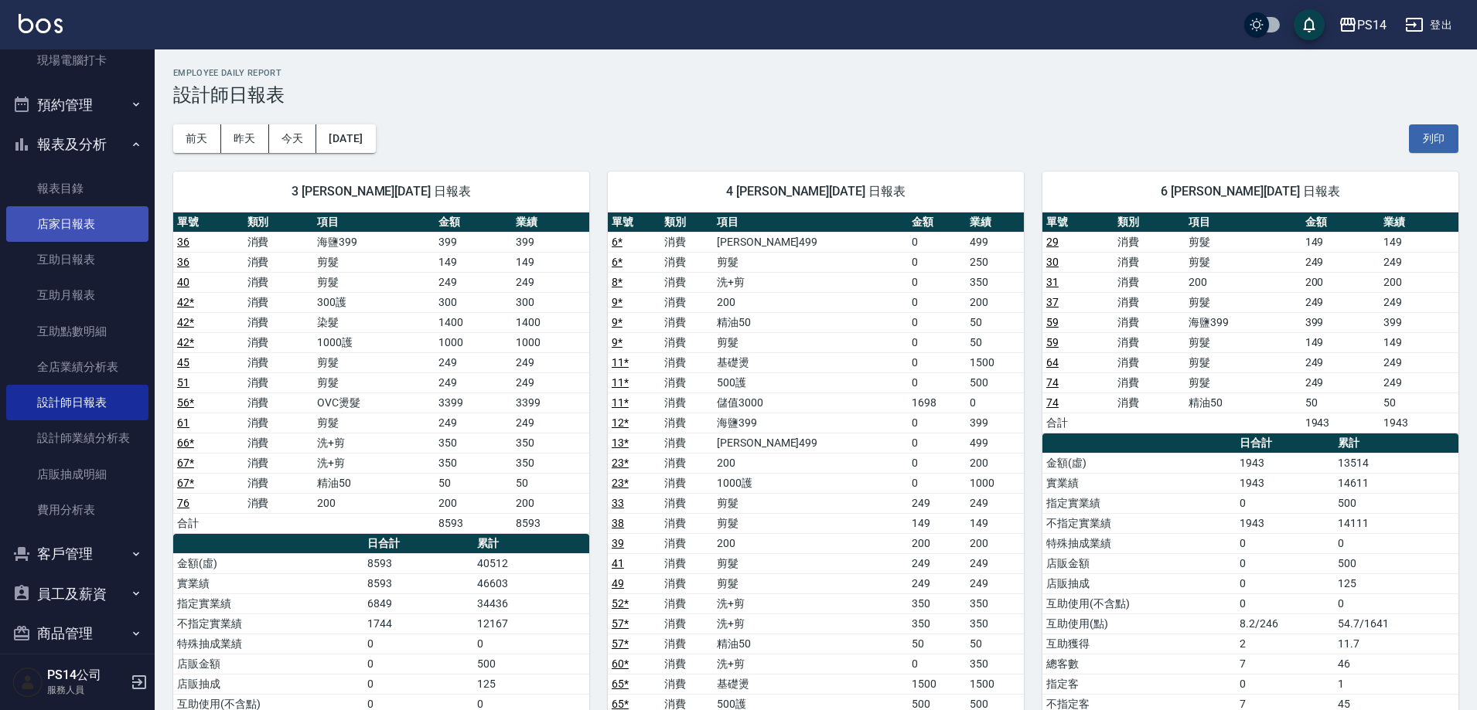
click at [83, 237] on link "店家日報表" at bounding box center [77, 224] width 142 height 36
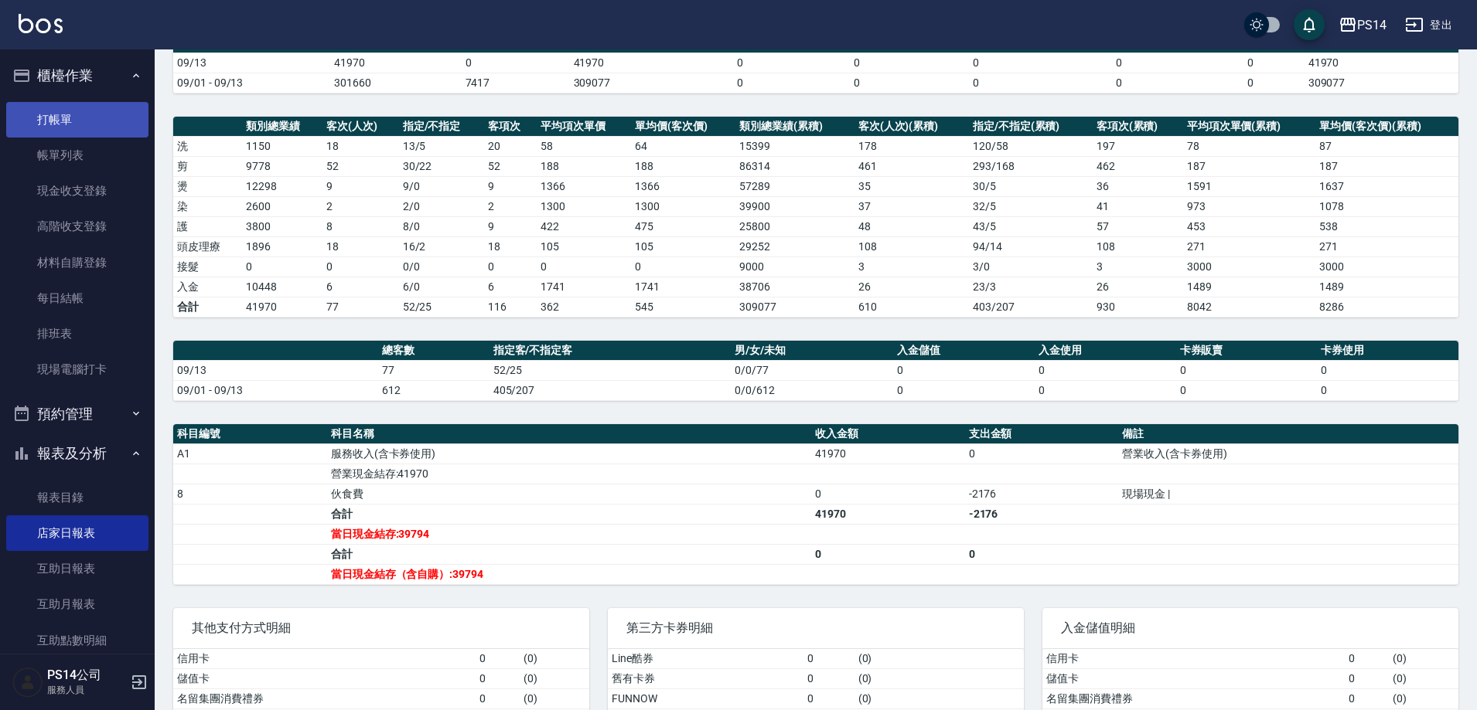
click at [91, 116] on link "打帳單" at bounding box center [77, 120] width 142 height 36
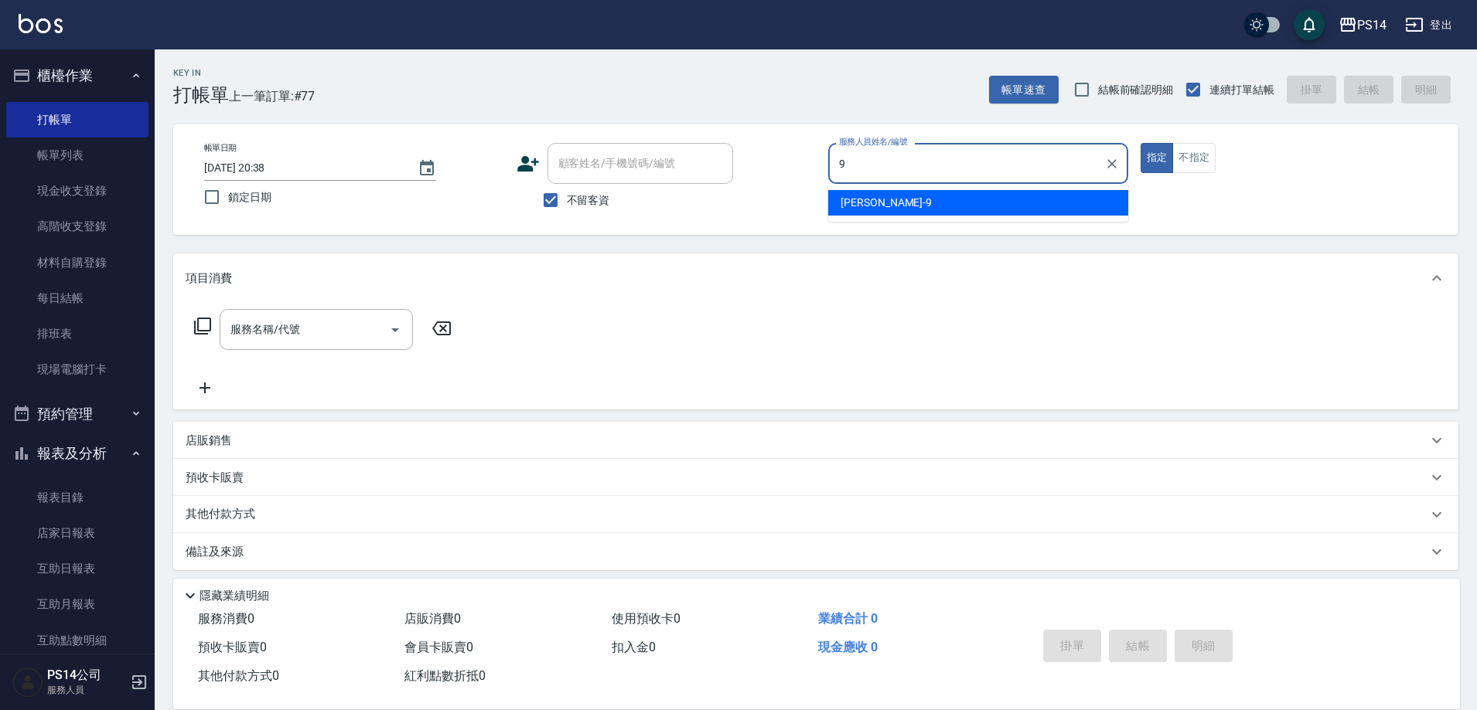
type input "[PERSON_NAME]-9"
type button "true"
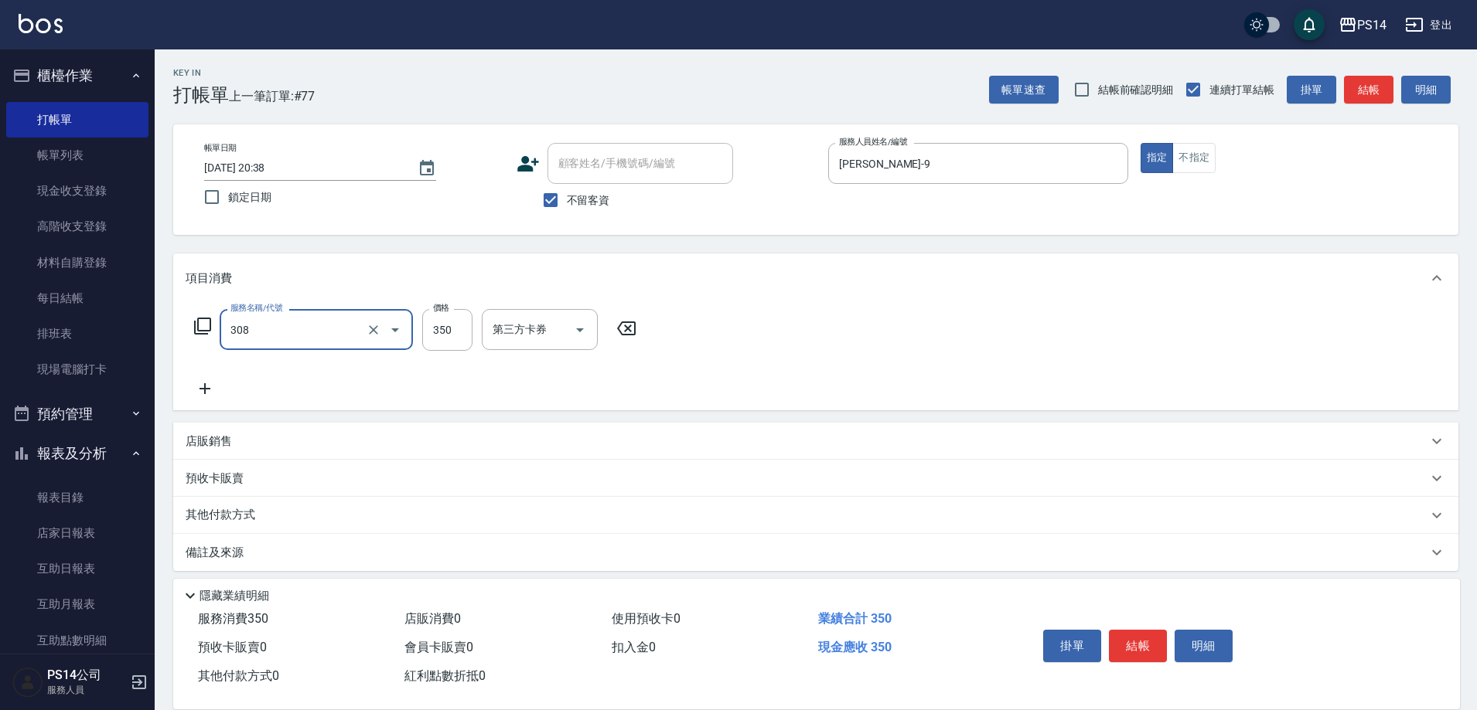
type input "洗+剪(308)"
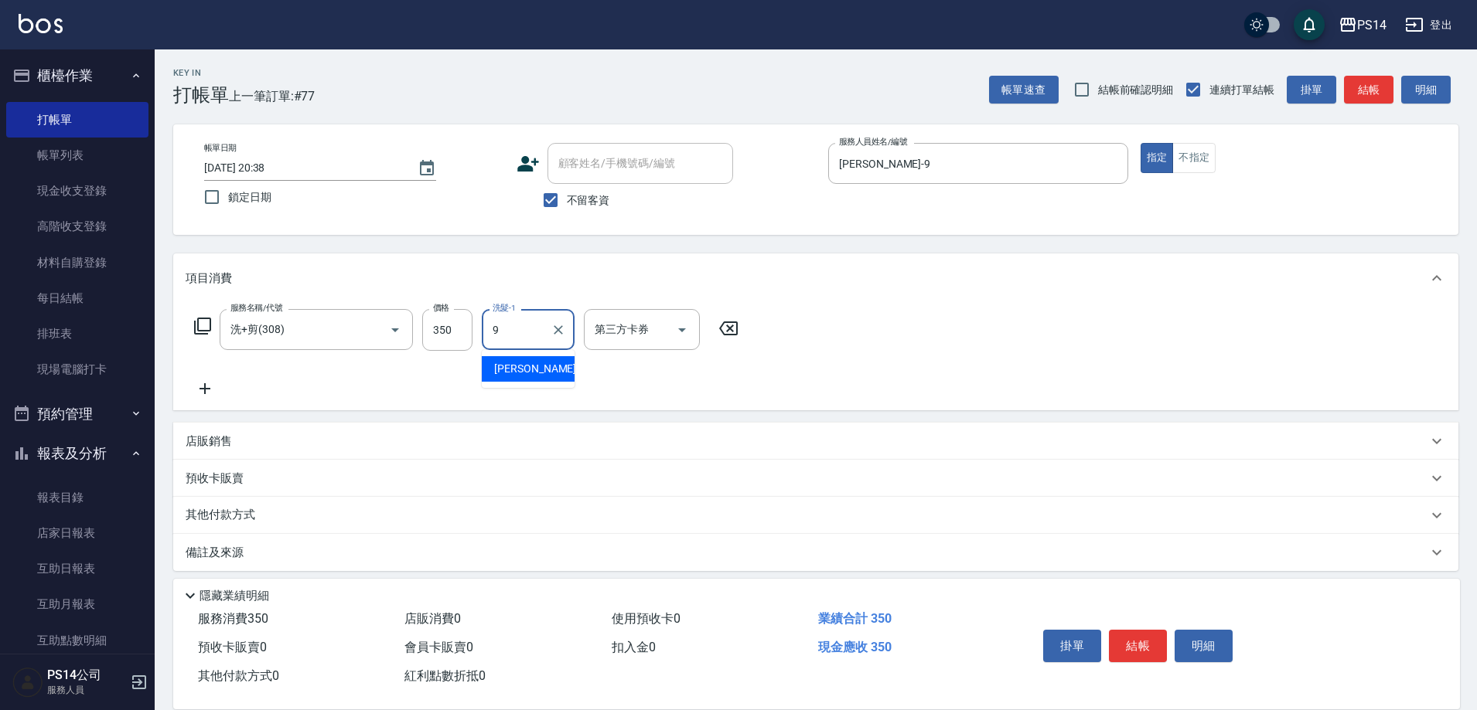
type input "[PERSON_NAME]-9"
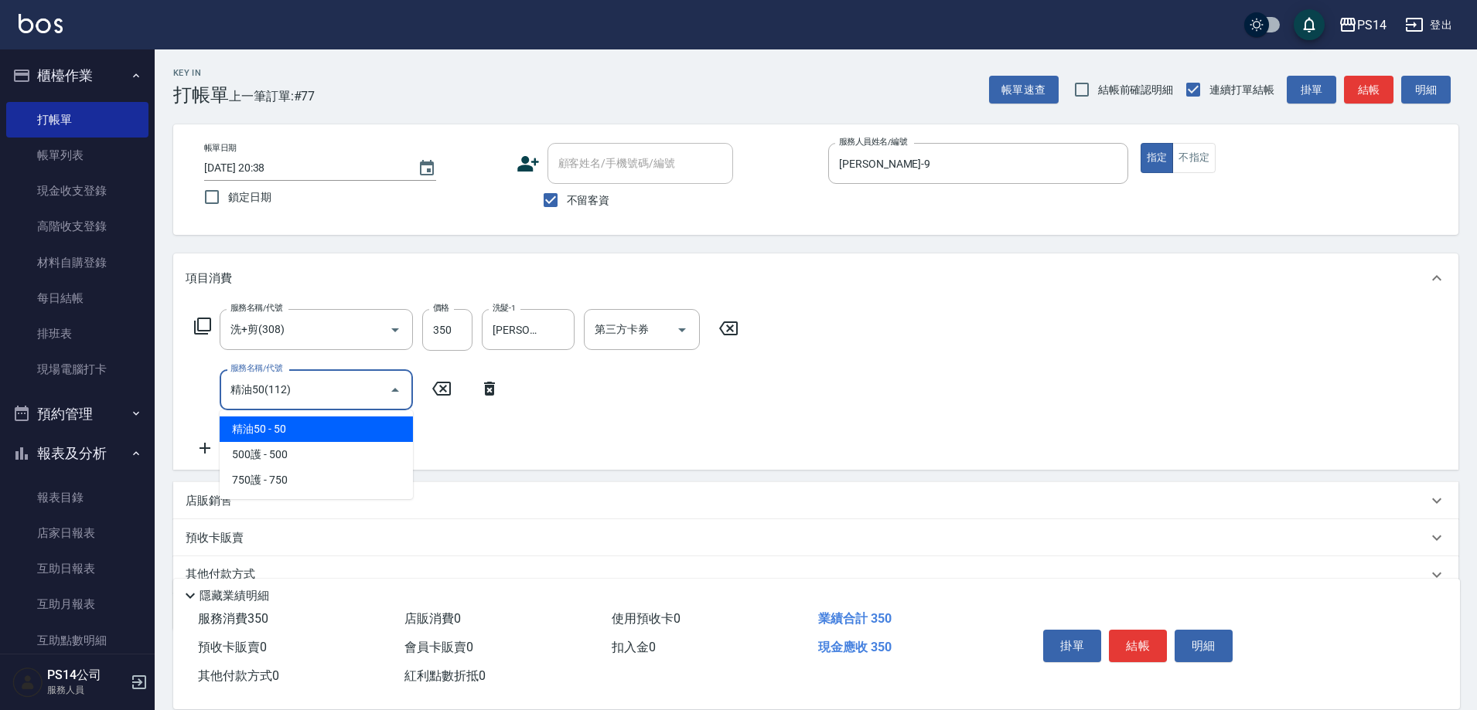
type input "精油50(112)"
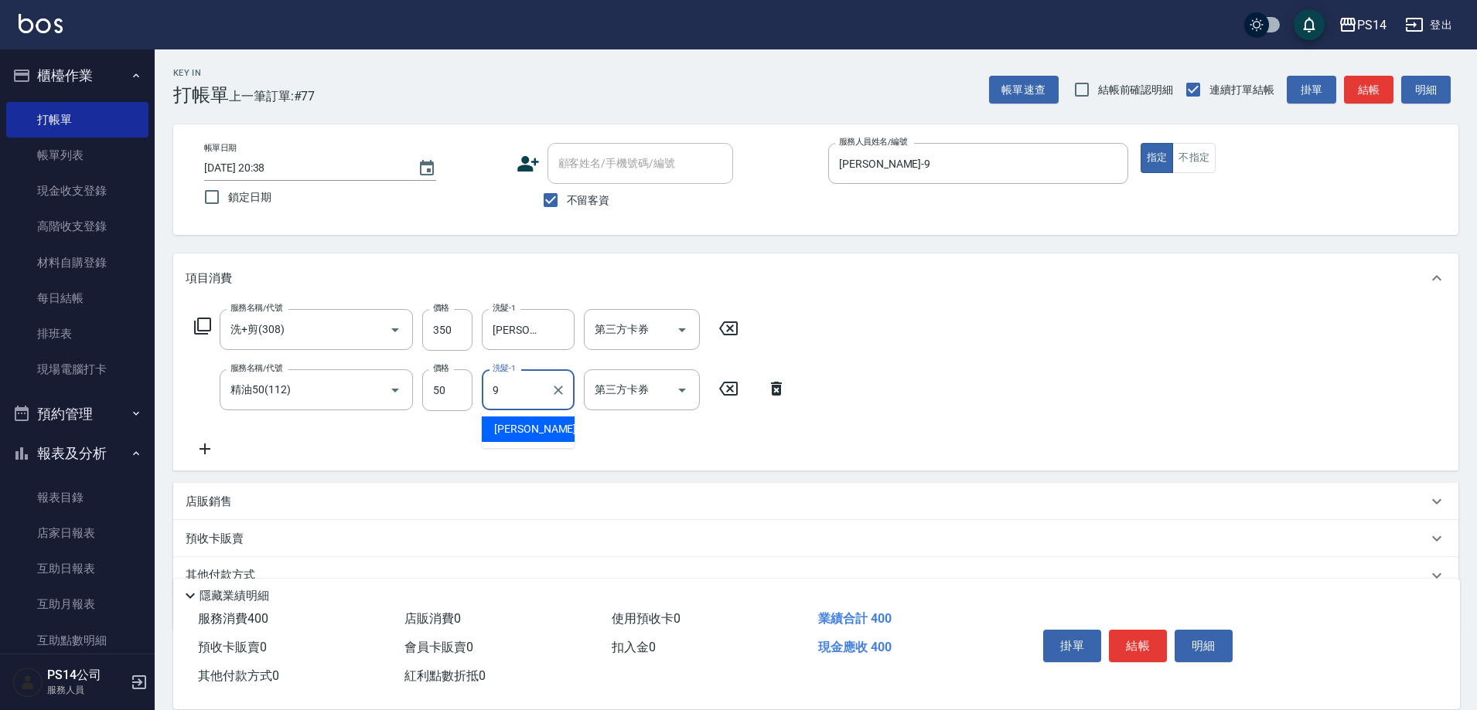
type input "[PERSON_NAME]-9"
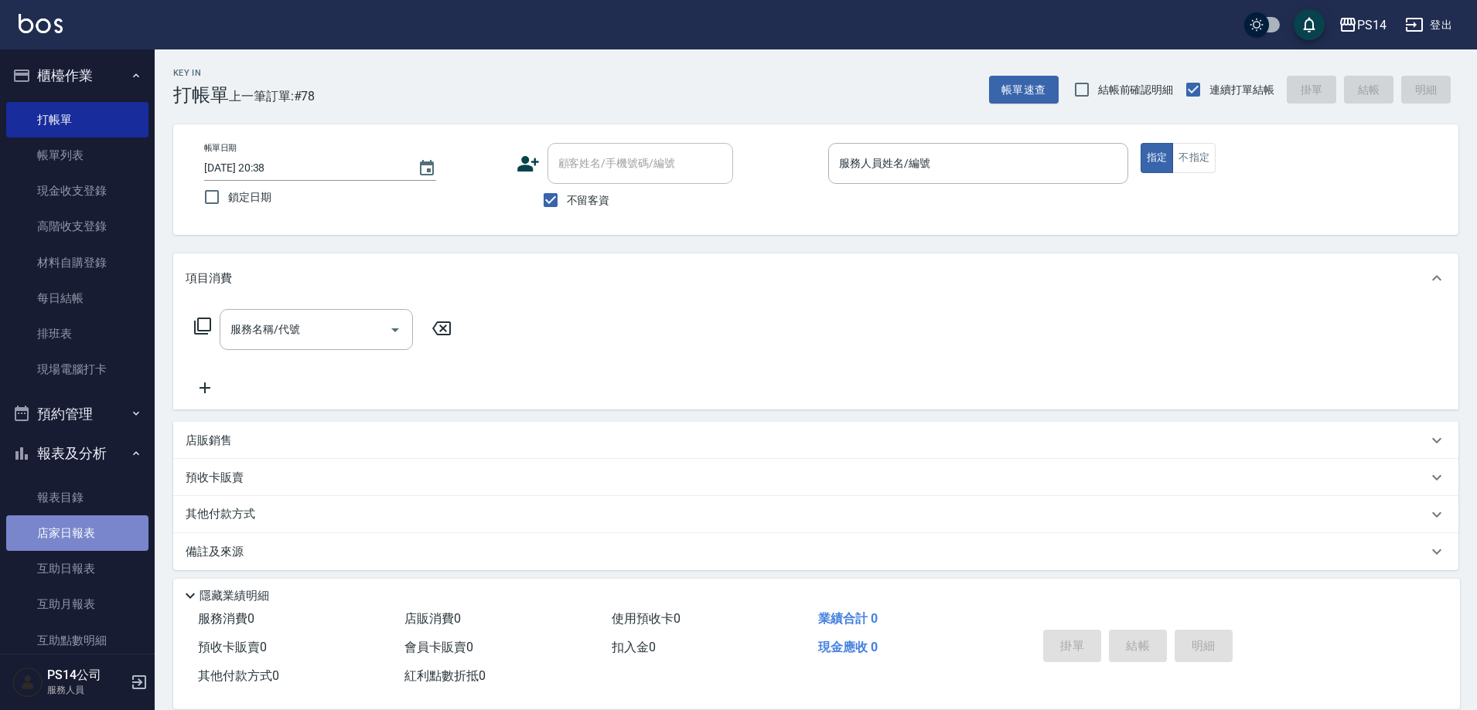
click at [89, 541] on link "店家日報表" at bounding box center [77, 534] width 142 height 36
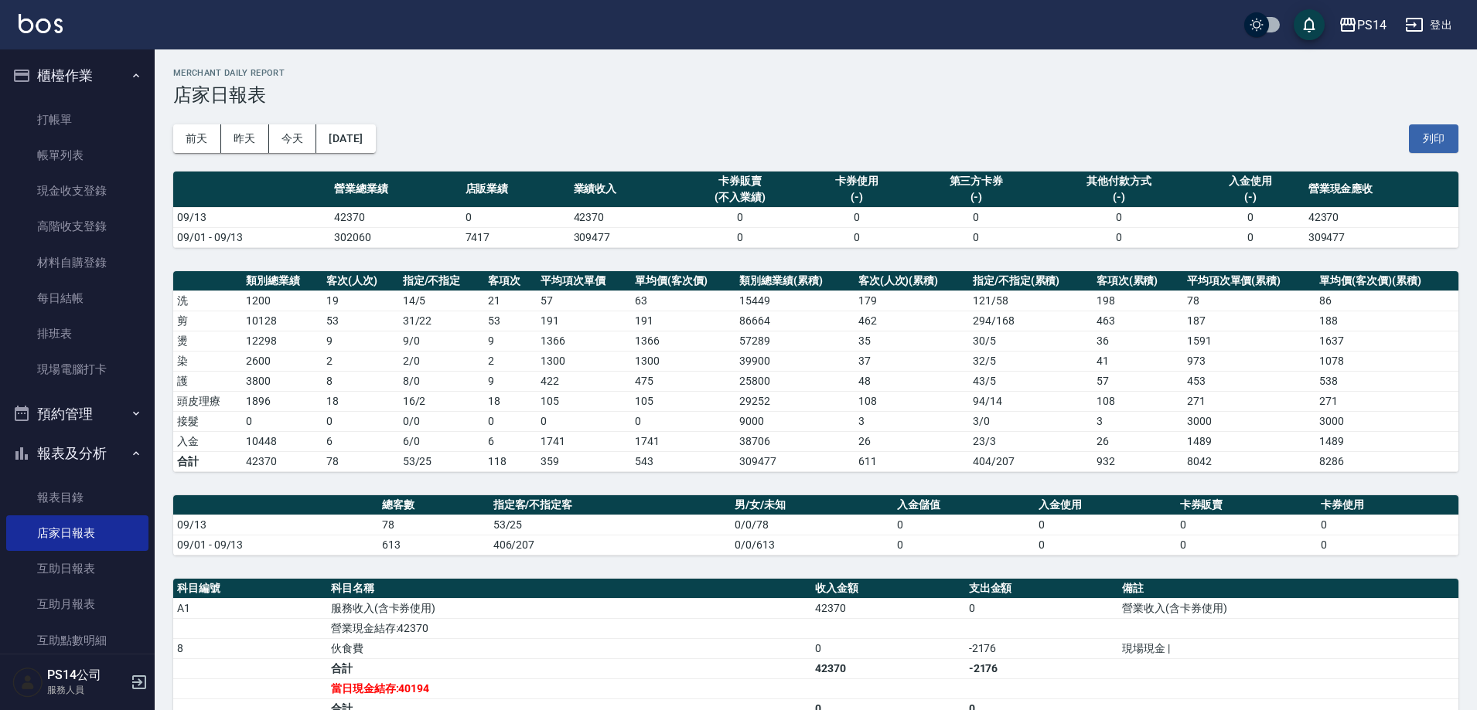
click at [366, 164] on div "[DATE] [DATE] [DATE] [DATE] 列印" at bounding box center [815, 139] width 1285 height 66
click at [370, 141] on button "[DATE]" at bounding box center [345, 138] width 59 height 29
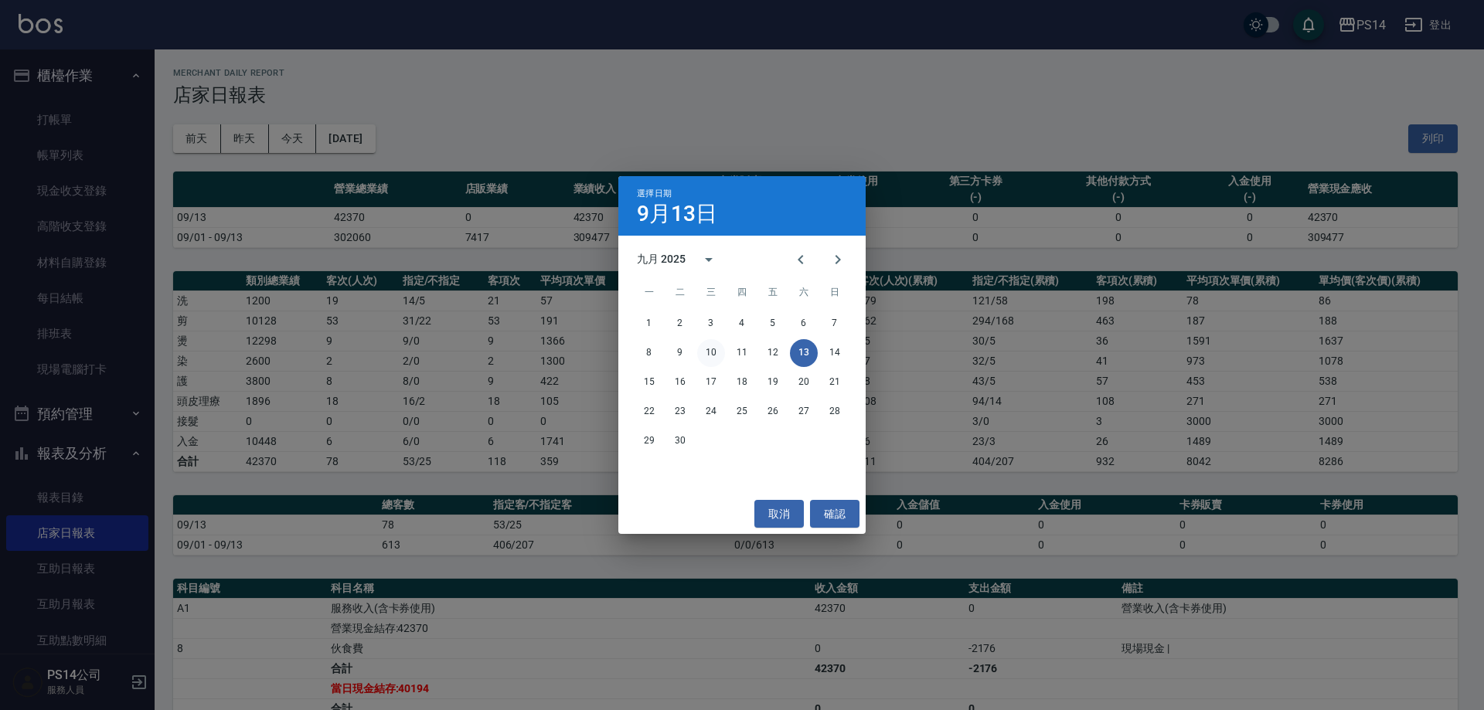
click at [720, 356] on button "10" at bounding box center [711, 353] width 28 height 28
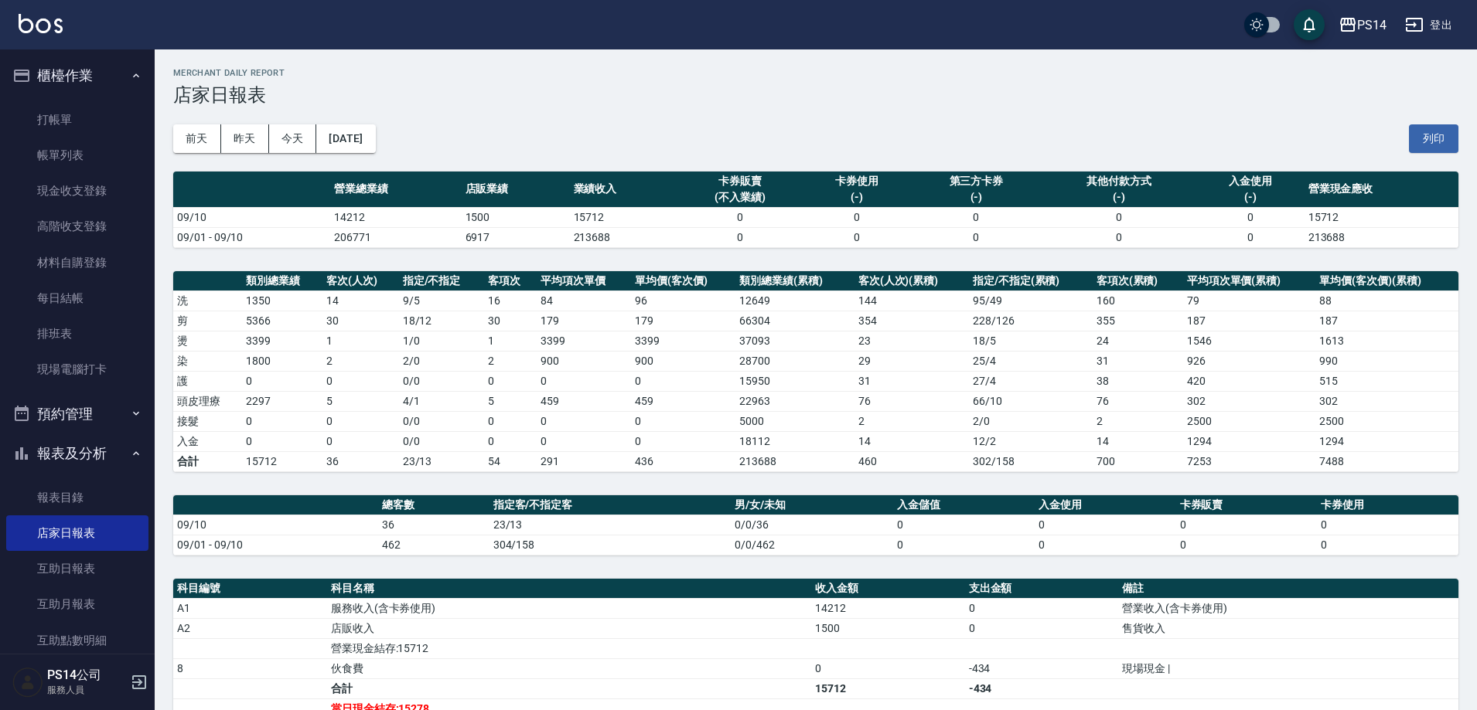
click at [373, 148] on button "[DATE]" at bounding box center [345, 138] width 59 height 29
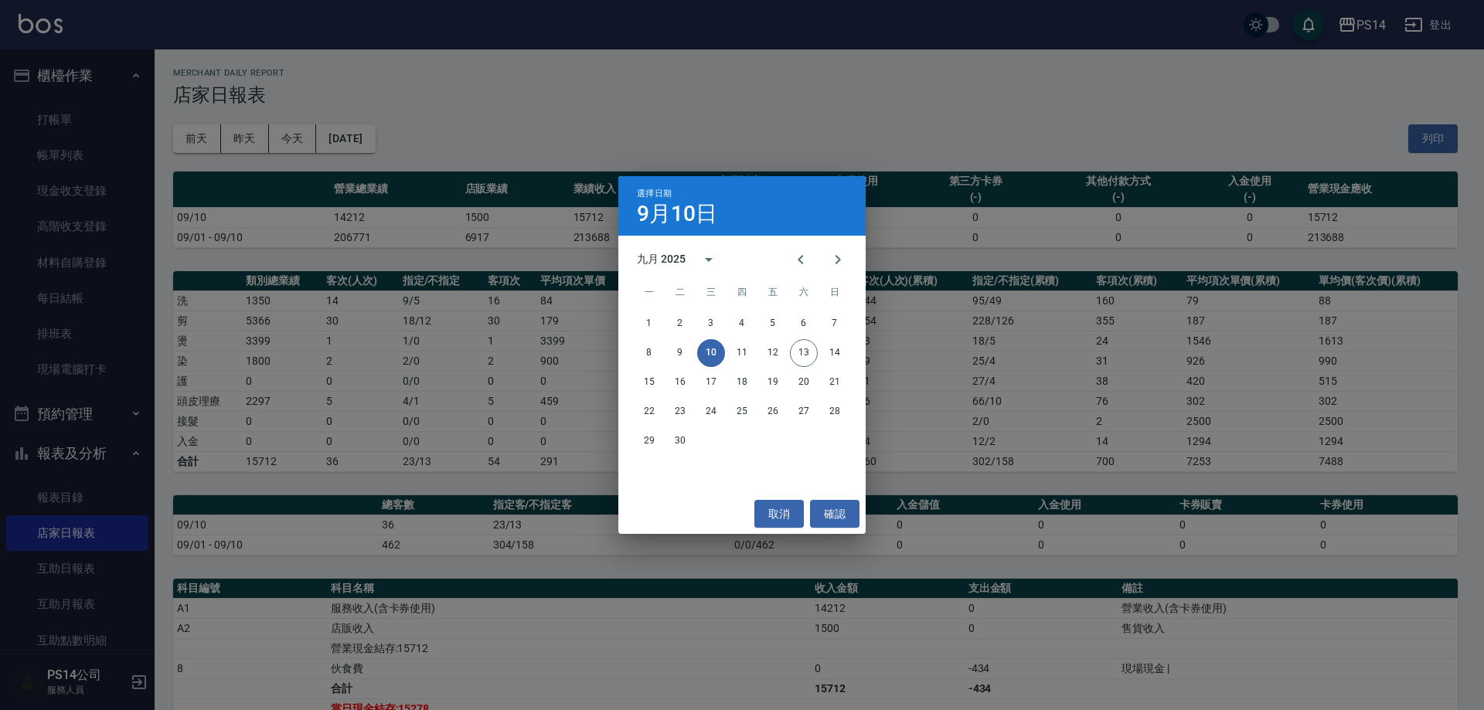
click at [469, 438] on div "選擇日期 [DATE] 九月 2025 一 二 三 四 五 六 日 1 2 3 4 5 6 7 8 9 10 11 12 13 14 15 16 17 18 …" at bounding box center [742, 355] width 1484 height 710
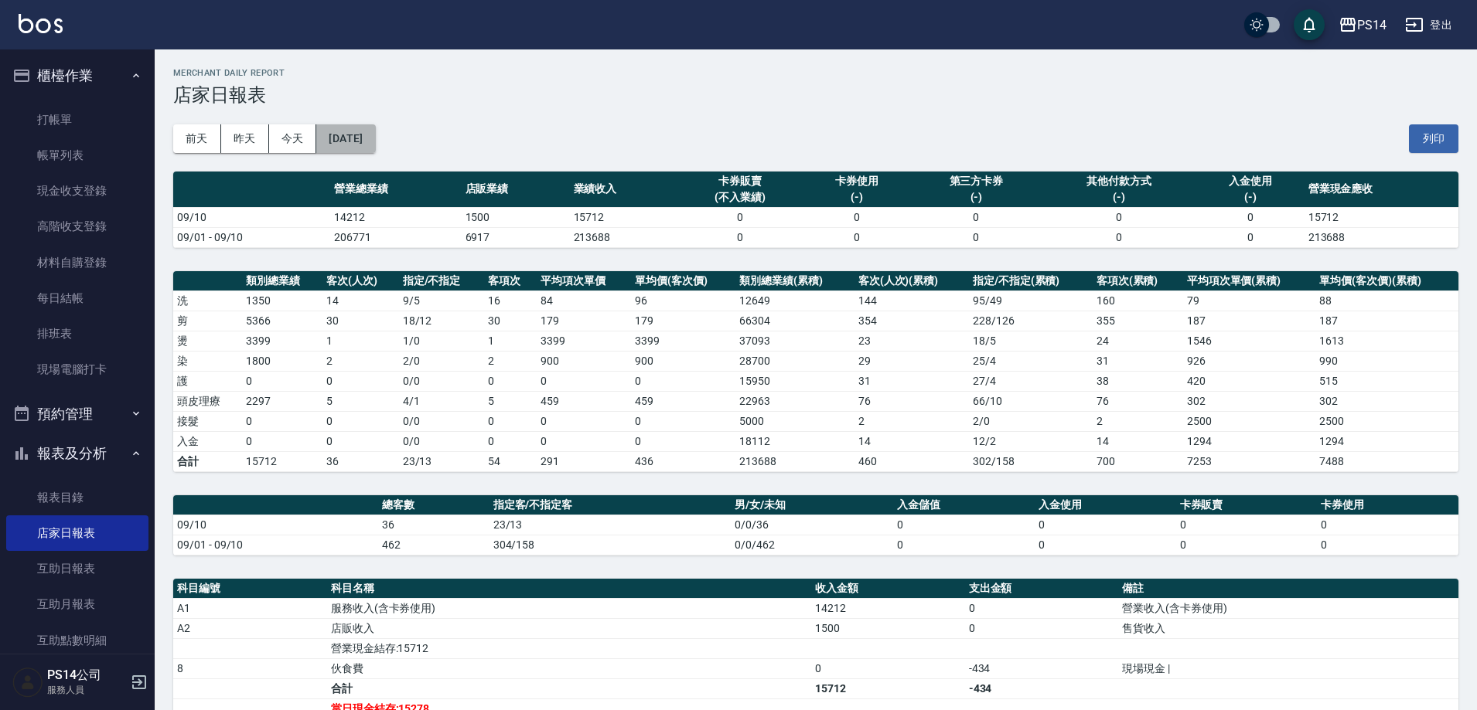
click at [375, 136] on button "[DATE]" at bounding box center [345, 138] width 59 height 29
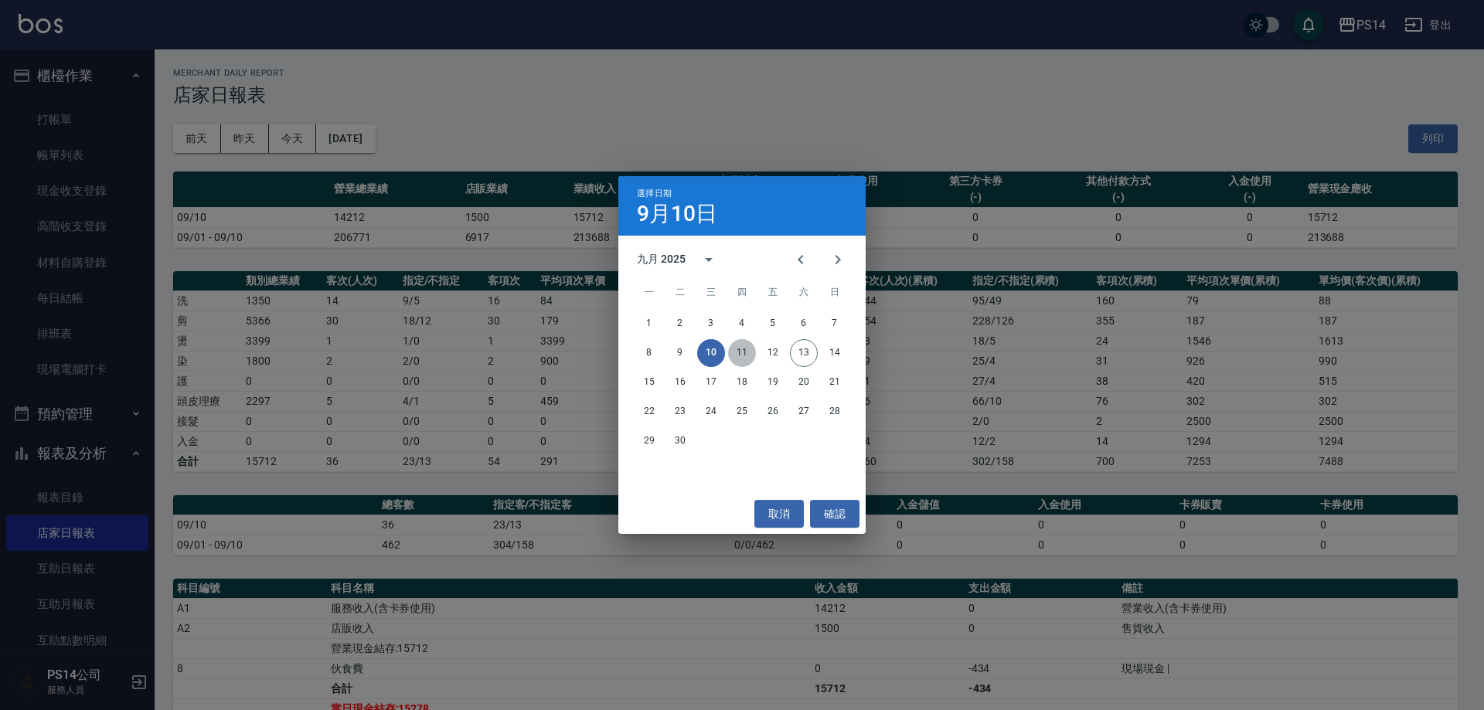
click at [742, 358] on button "11" at bounding box center [742, 353] width 28 height 28
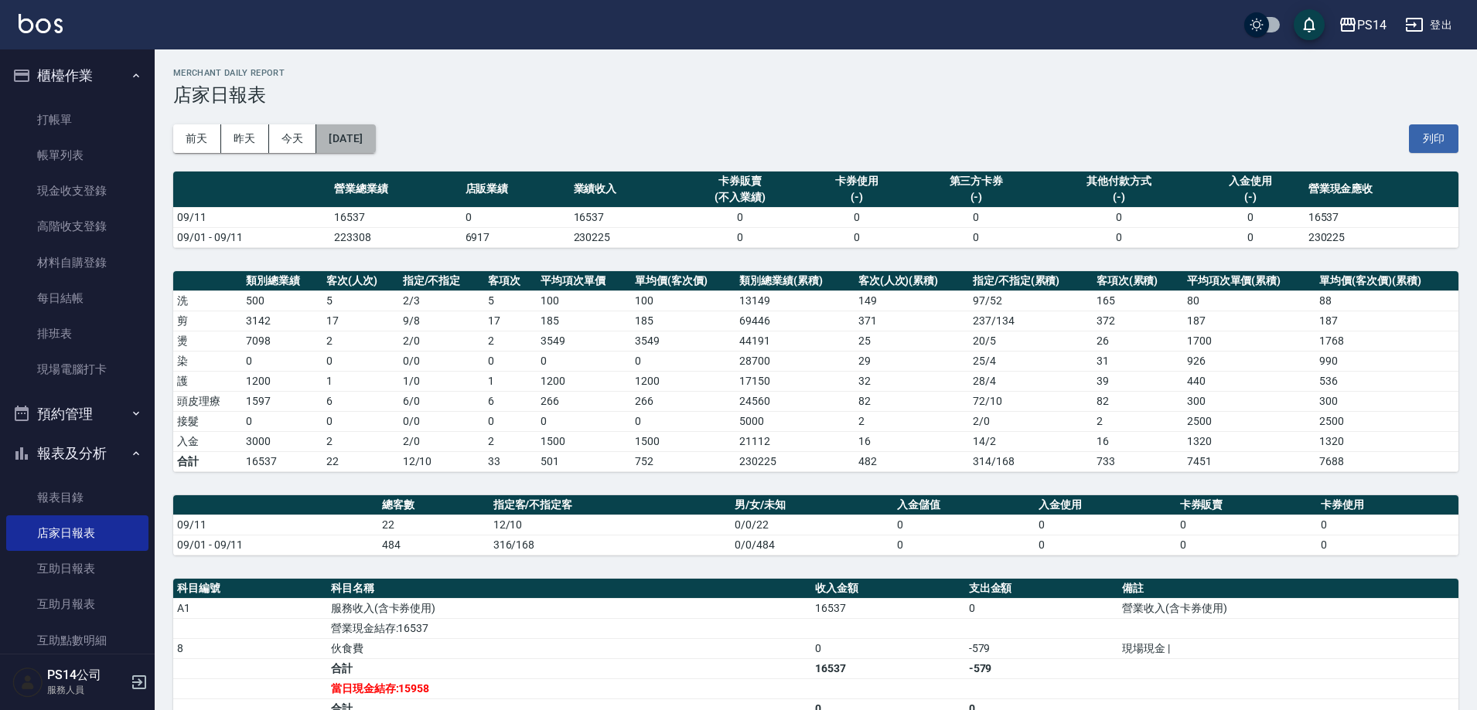
click at [375, 147] on button "[DATE]" at bounding box center [345, 138] width 59 height 29
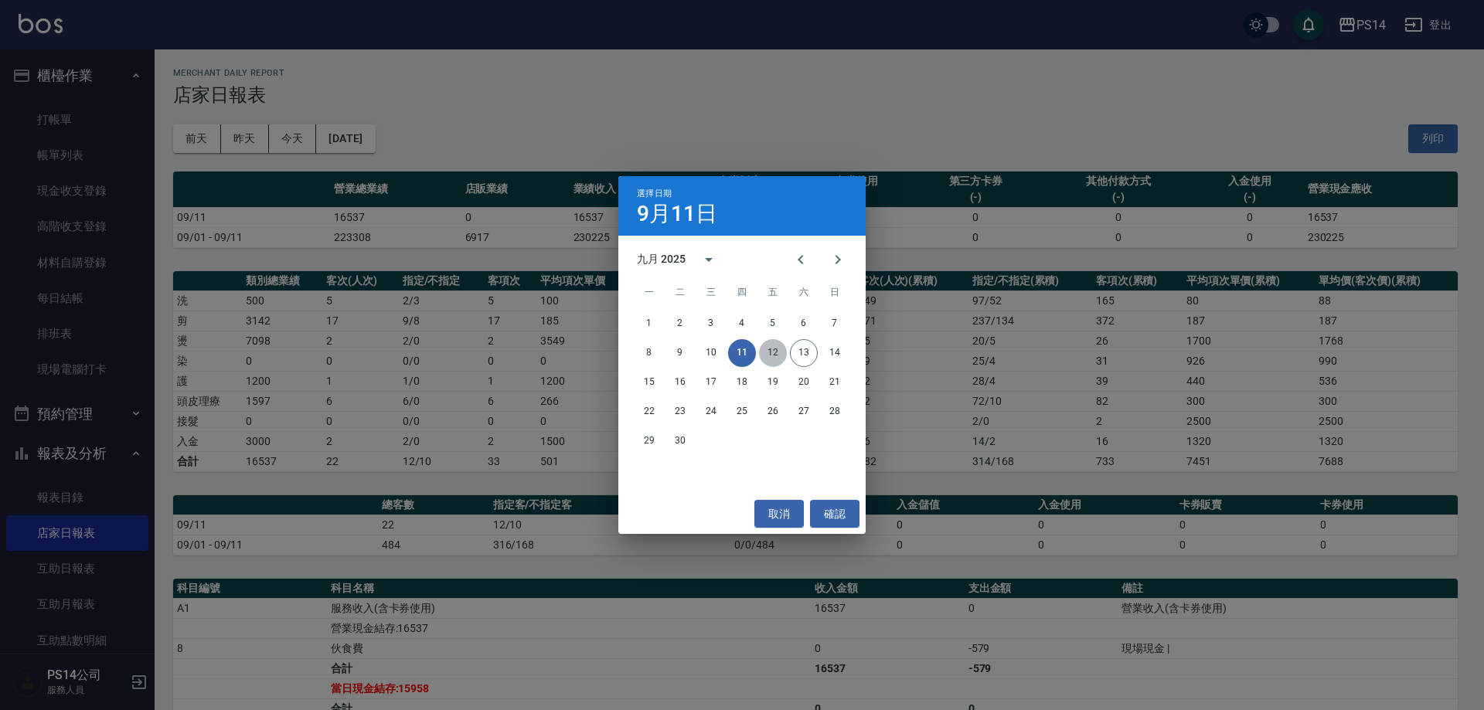
click at [778, 358] on button "12" at bounding box center [773, 353] width 28 height 28
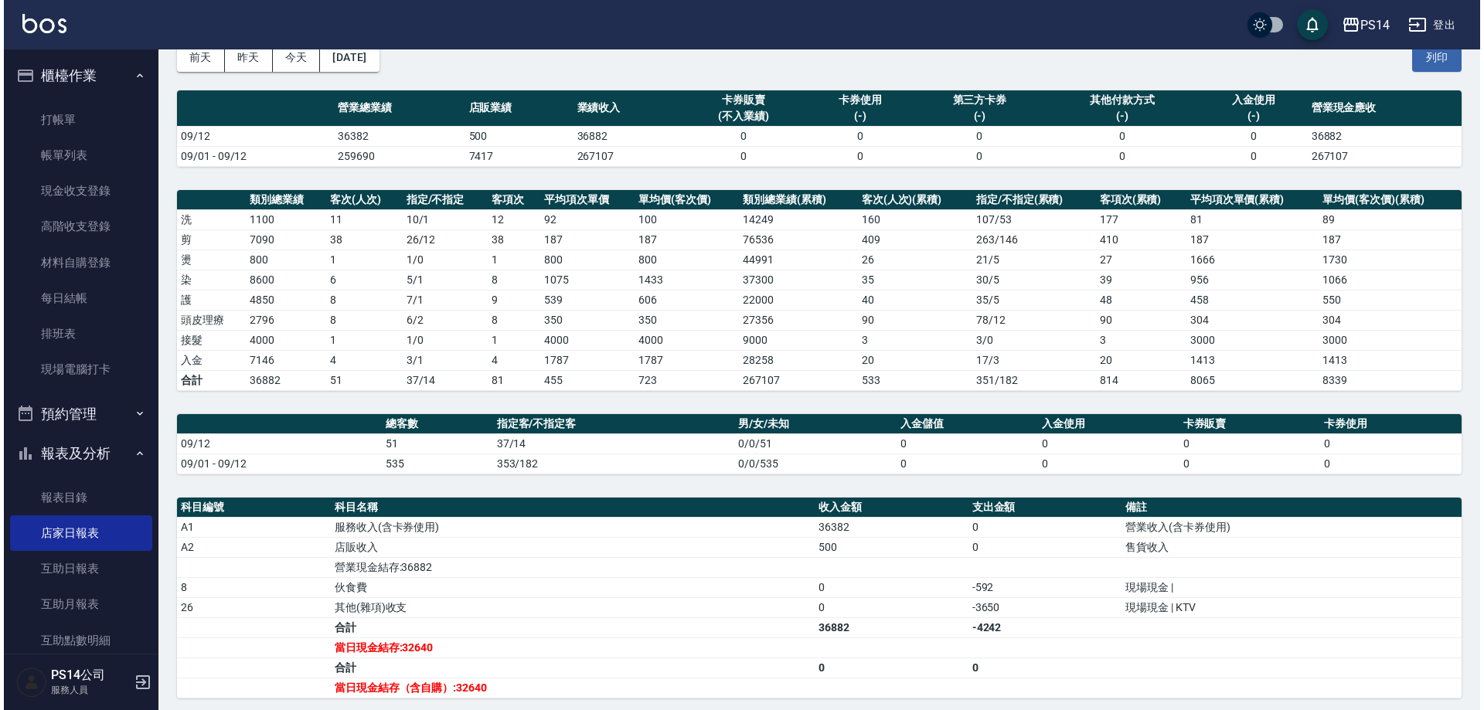
scroll to position [77, 0]
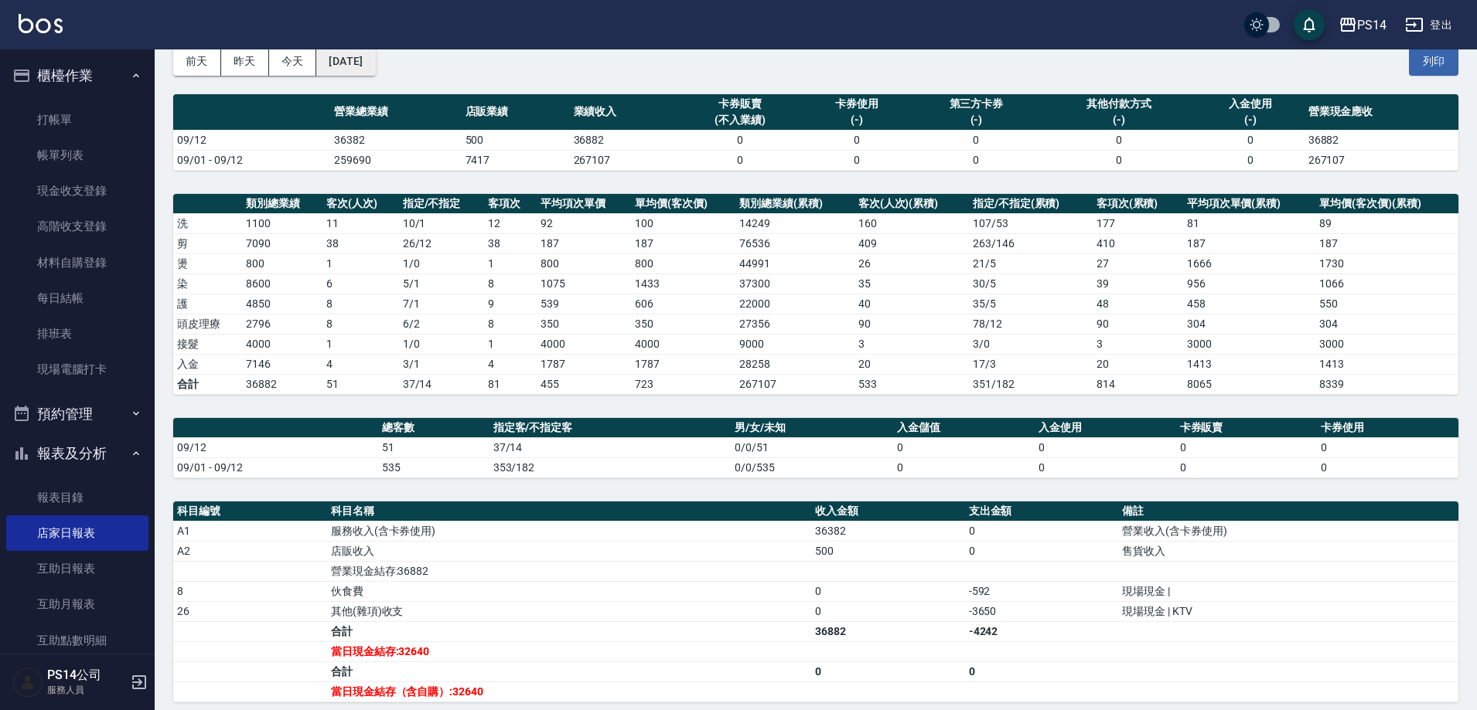
click at [367, 67] on button "[DATE]" at bounding box center [345, 61] width 59 height 29
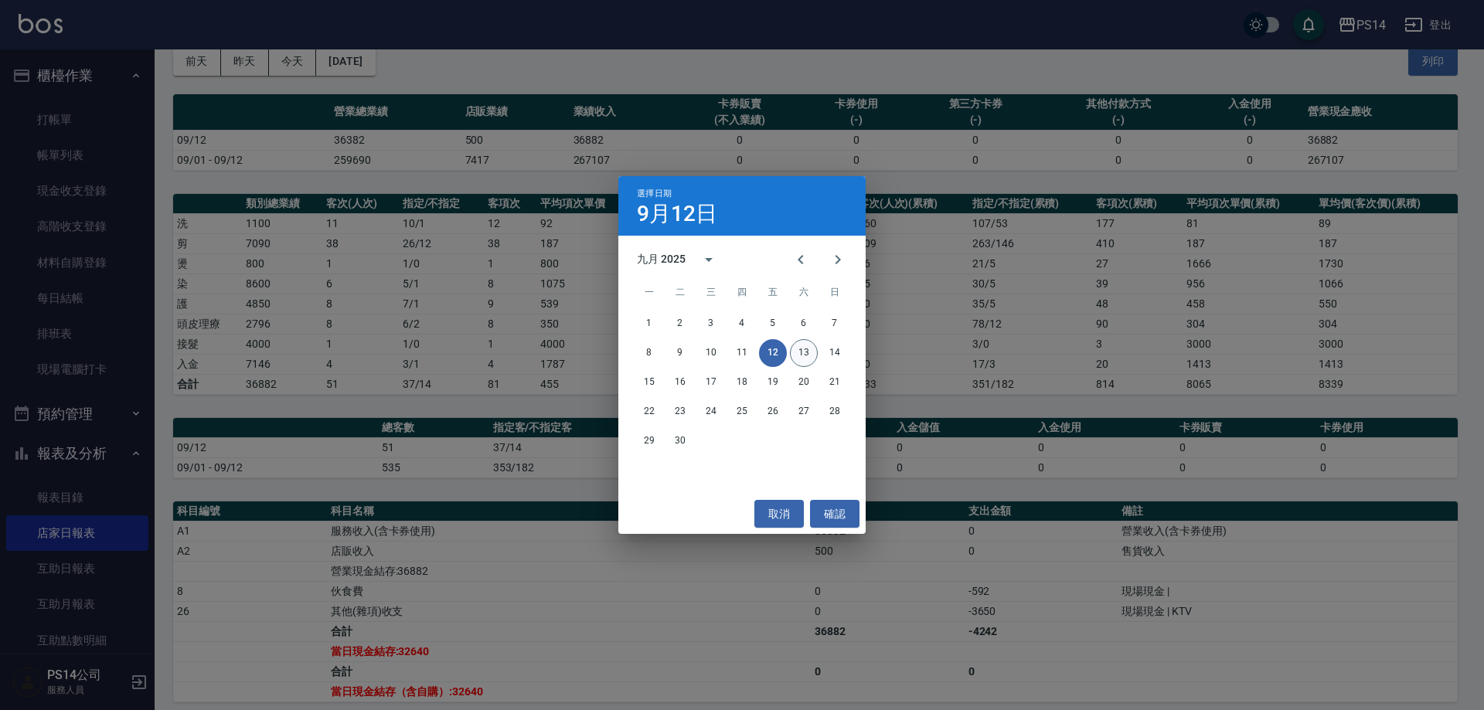
click at [791, 349] on button "13" at bounding box center [804, 353] width 28 height 28
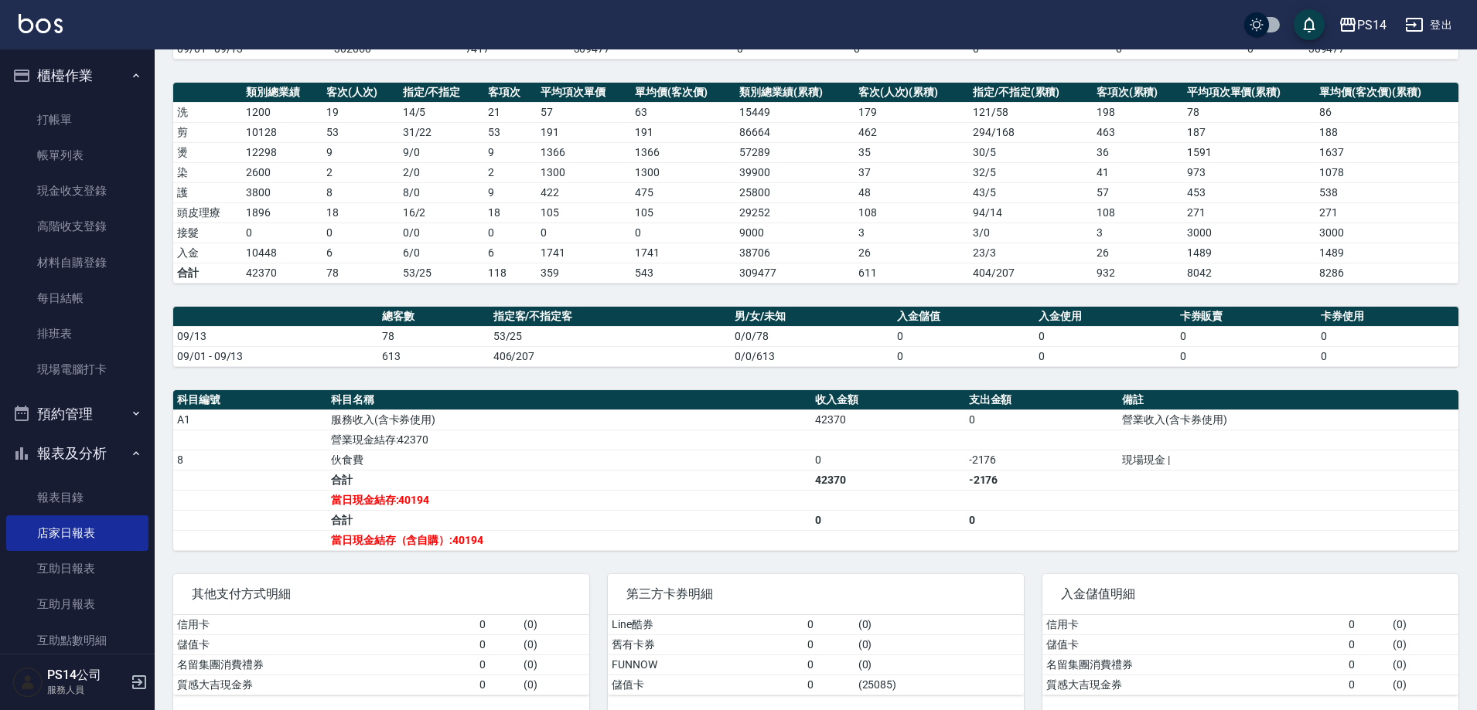
scroll to position [211, 0]
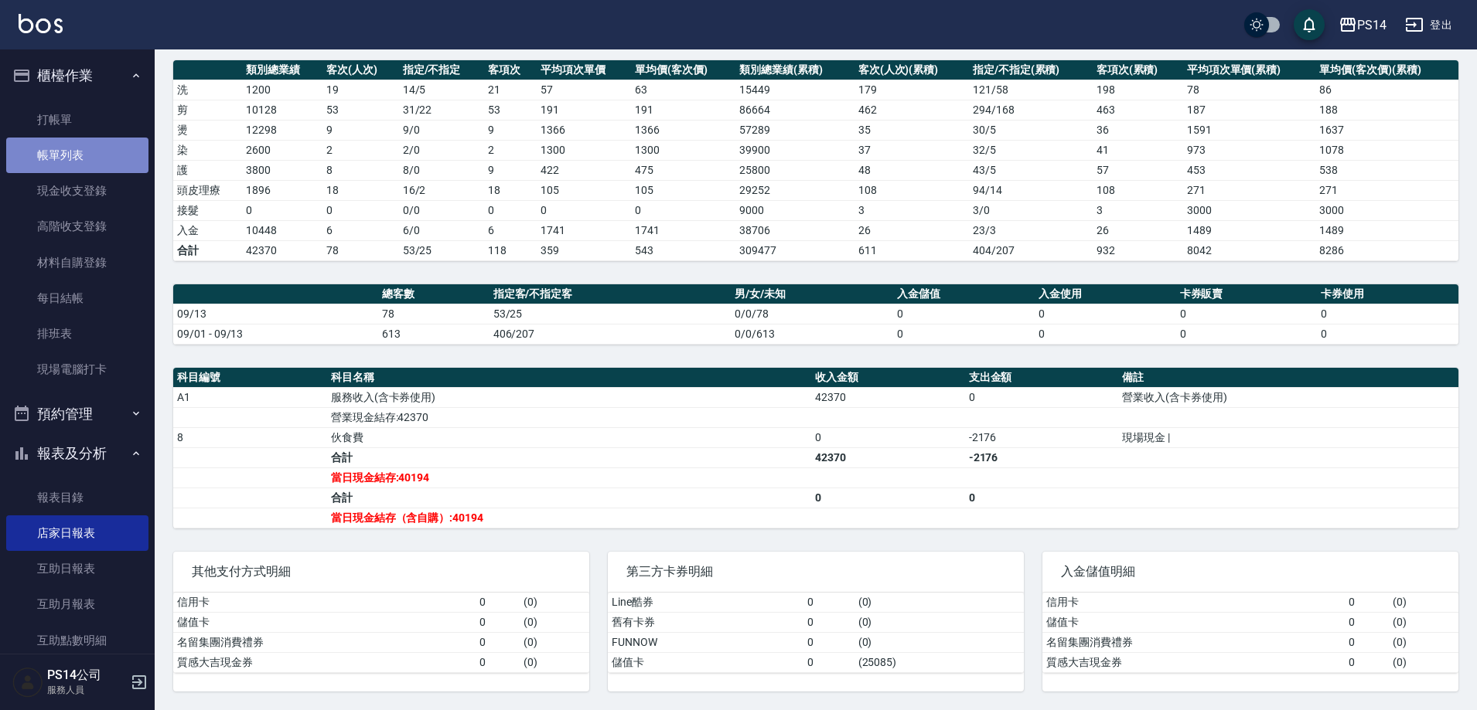
click at [100, 152] on link "帳單列表" at bounding box center [77, 156] width 142 height 36
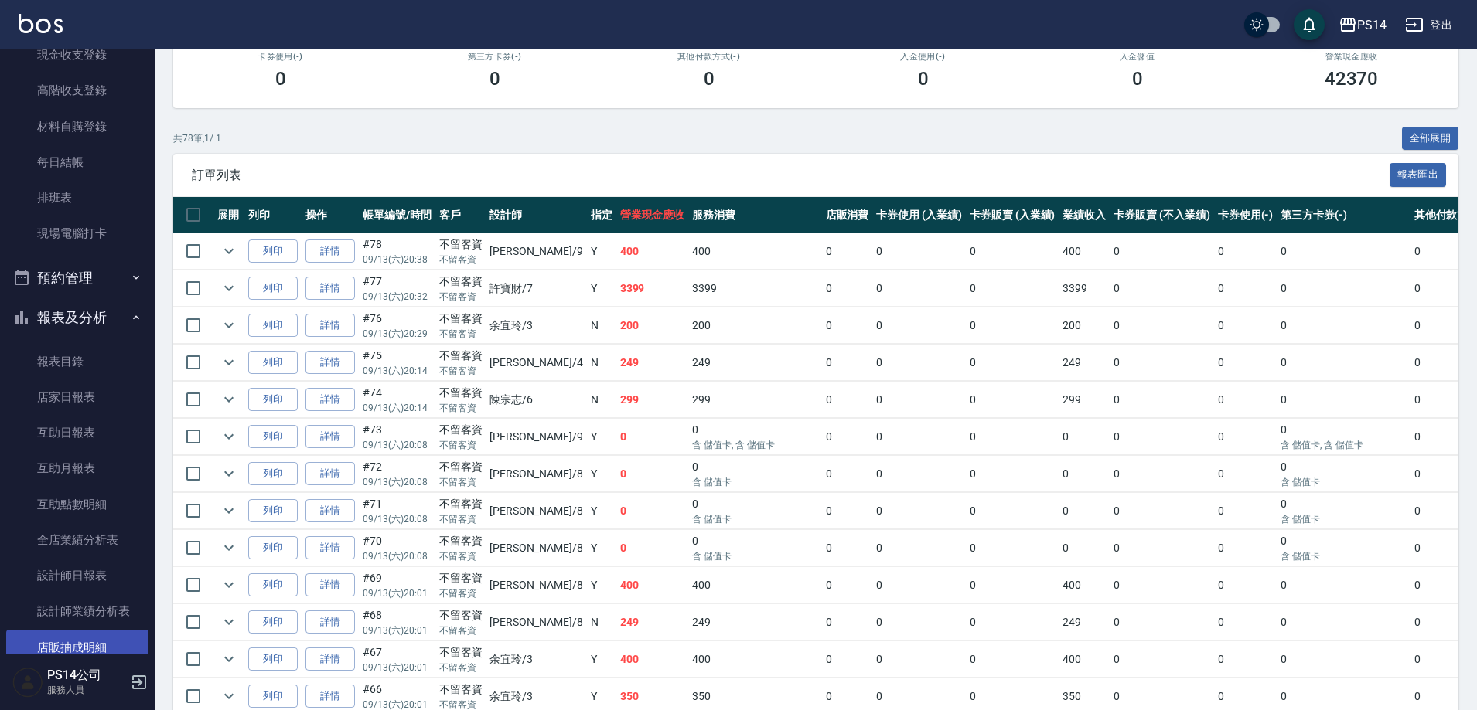
scroll to position [232, 0]
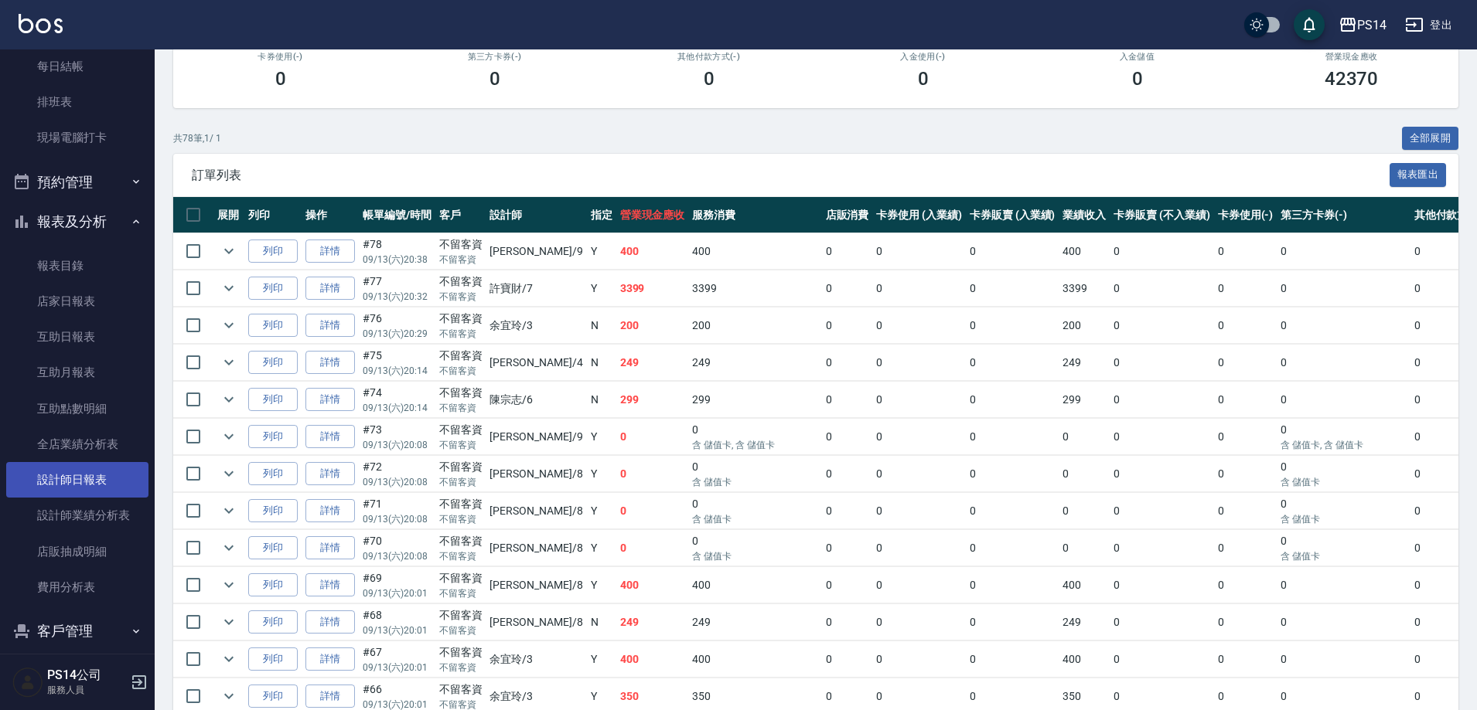
click at [89, 482] on link "設計師日報表" at bounding box center [77, 480] width 142 height 36
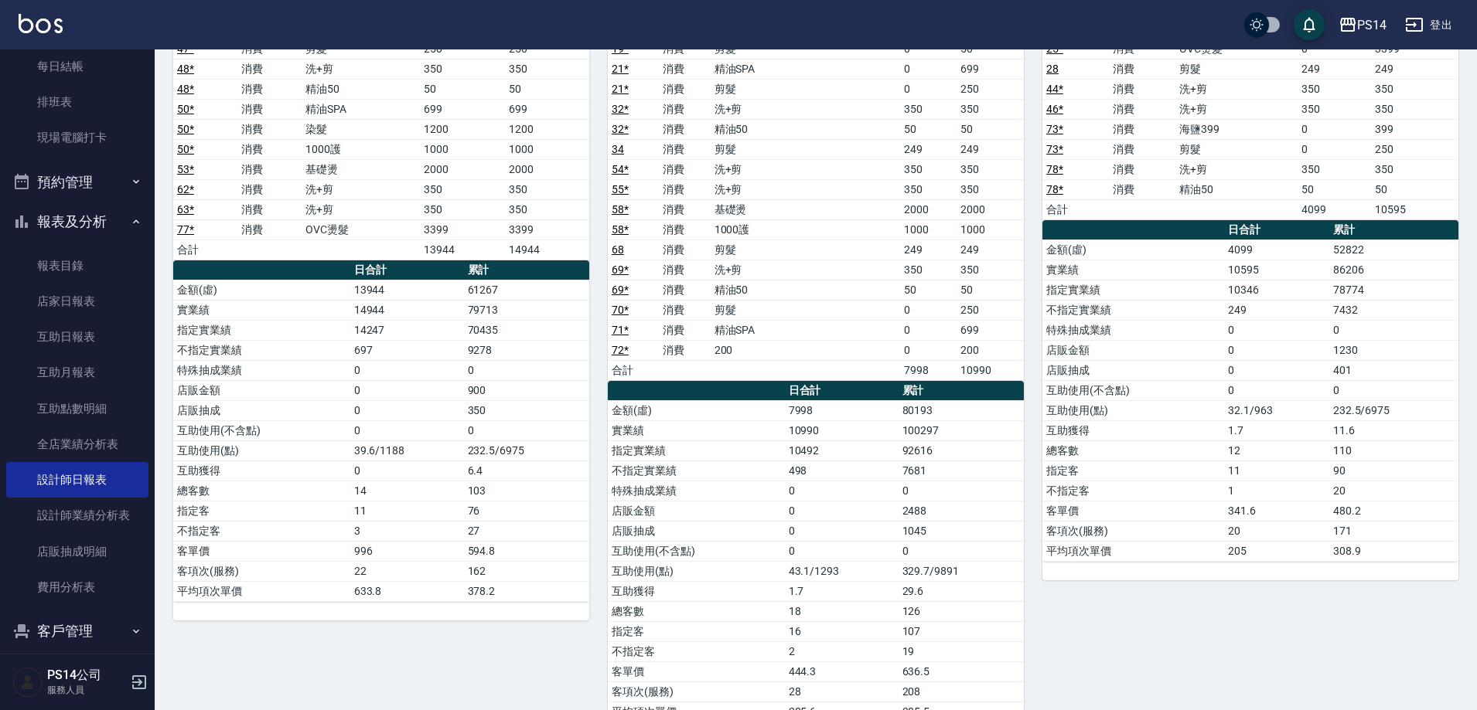
scroll to position [1446, 0]
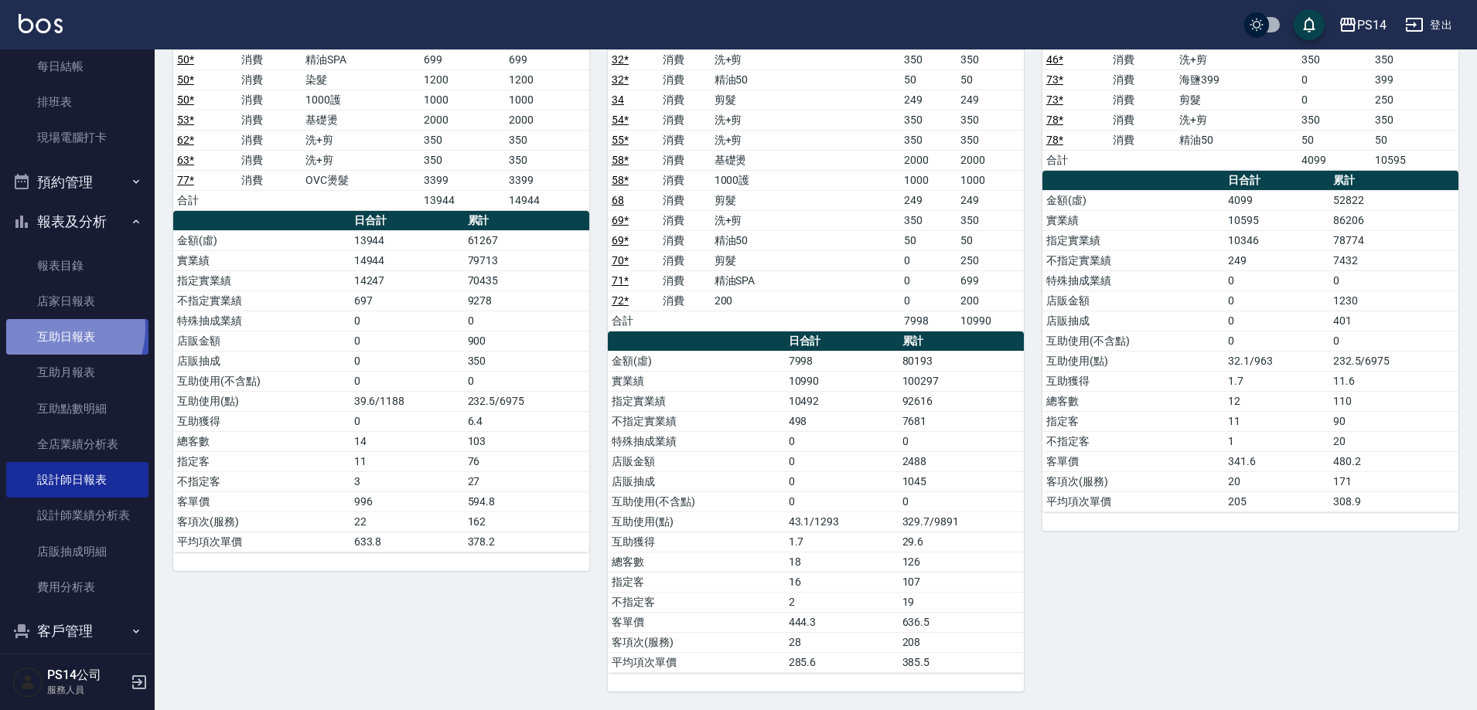
click at [47, 328] on link "互助日報表" at bounding box center [77, 337] width 142 height 36
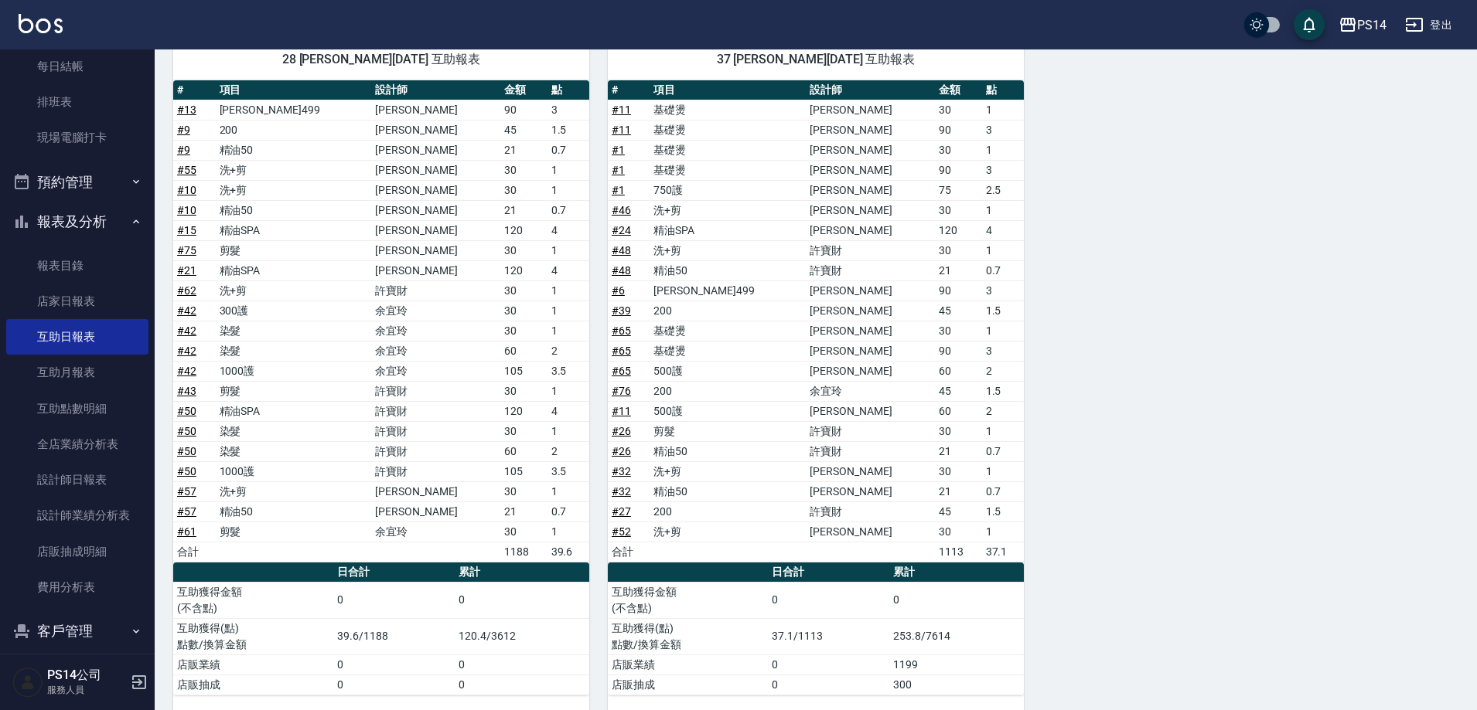
scroll to position [77, 0]
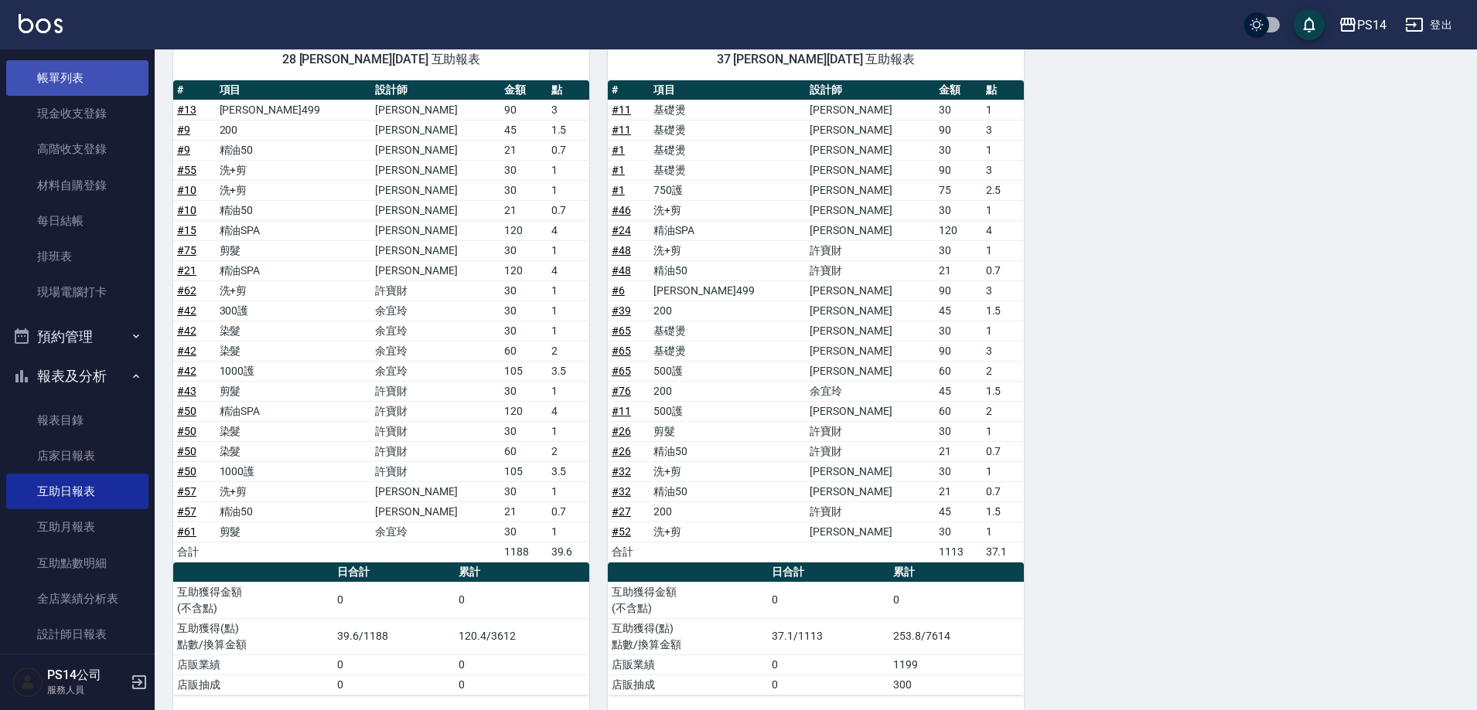
click at [86, 75] on link "帳單列表" at bounding box center [77, 78] width 142 height 36
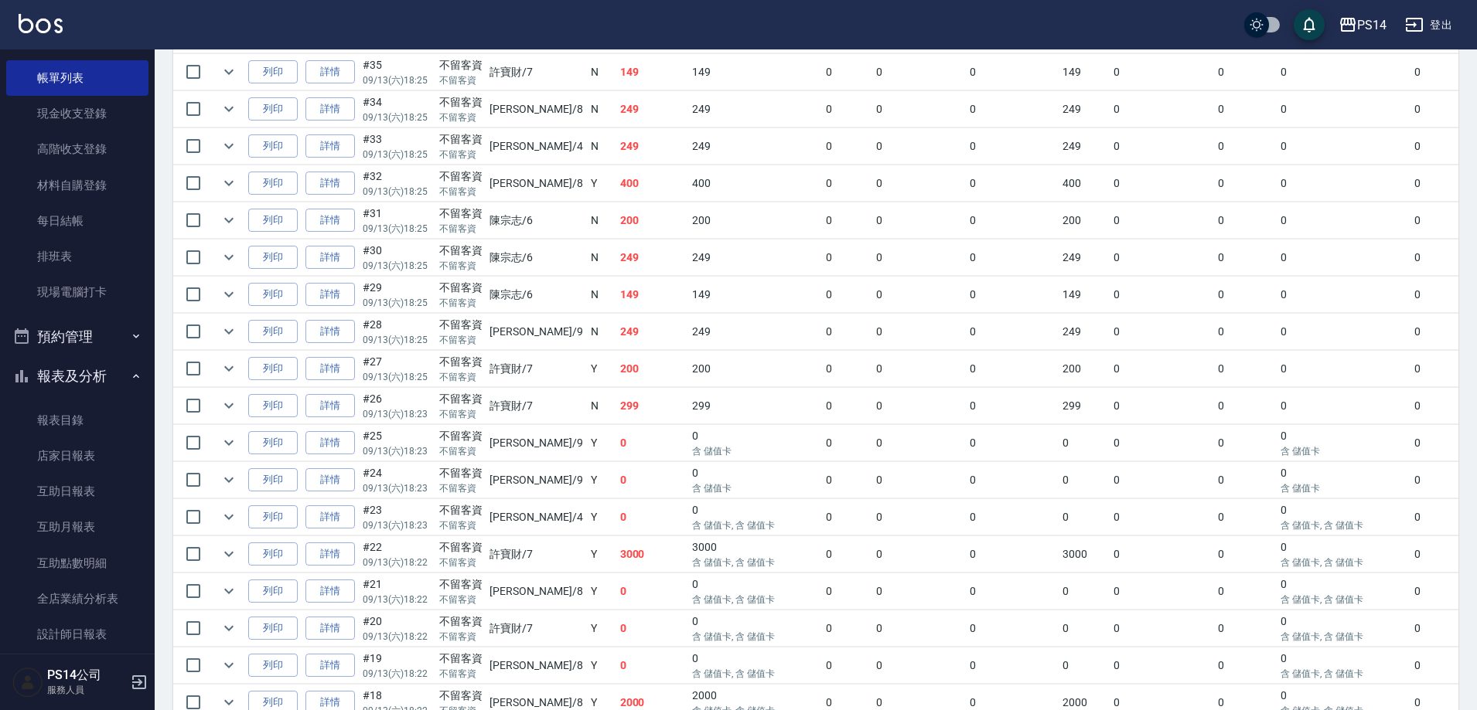
scroll to position [2165, 0]
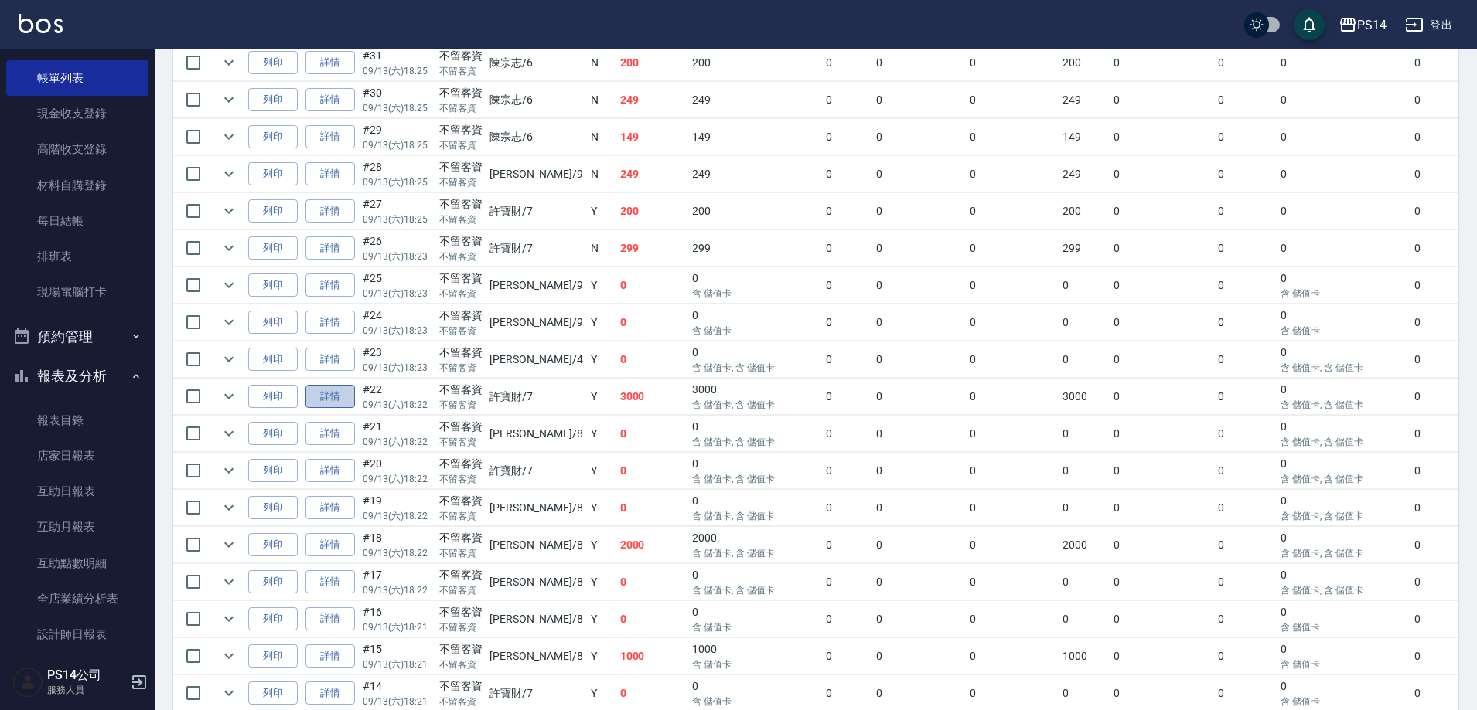
click at [336, 400] on link "詳情" at bounding box center [329, 397] width 49 height 24
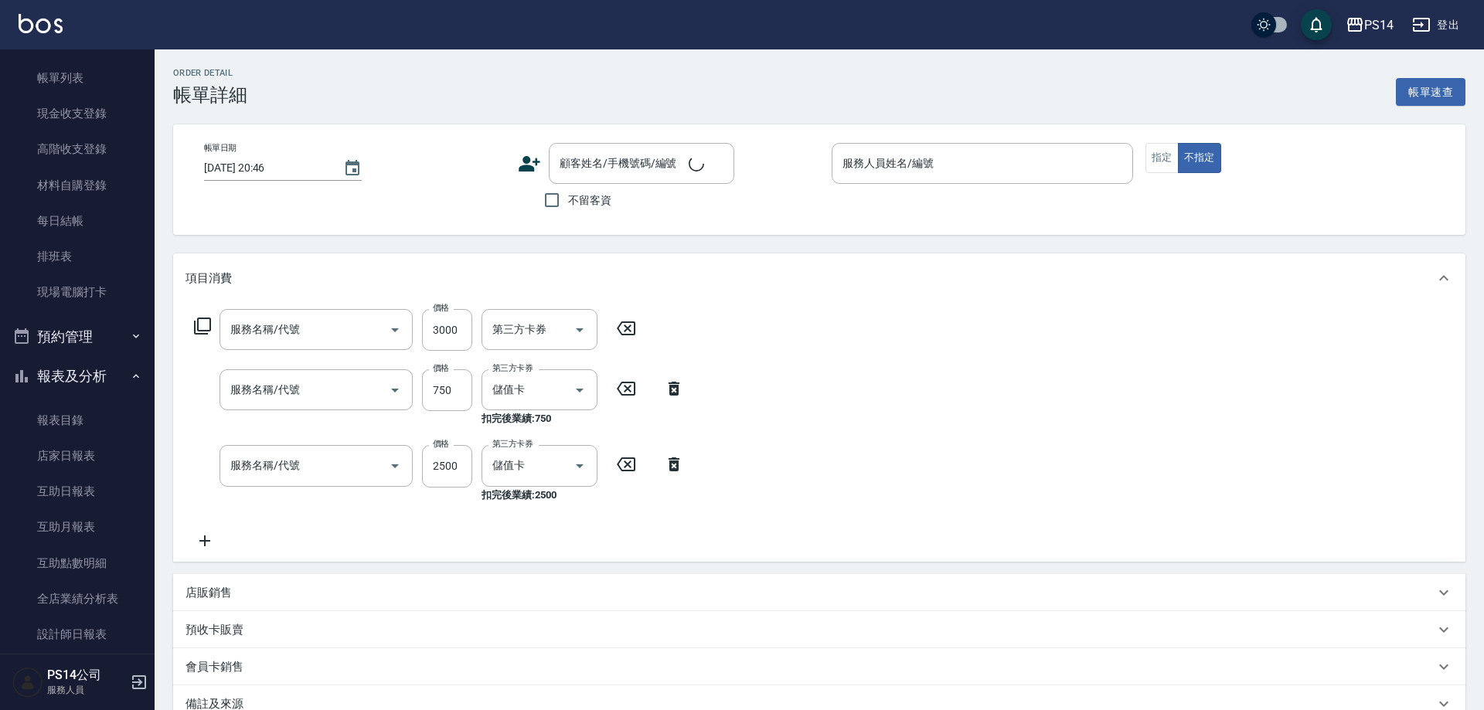
type input "[DATE] 18:22"
checkbox input "true"
type input "許寶財-7"
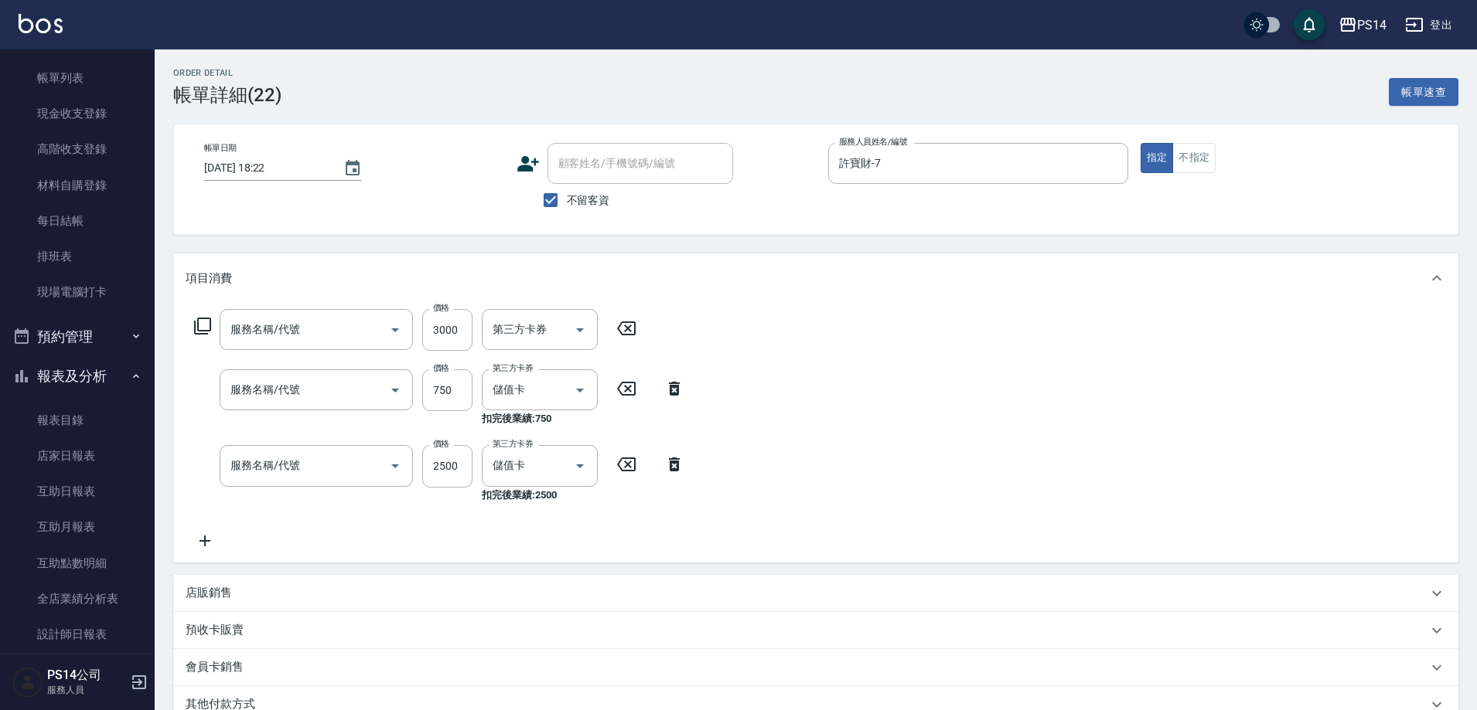
type input "儲值3000(901)"
type input "750護(403)"
type input "基礎燙(201)"
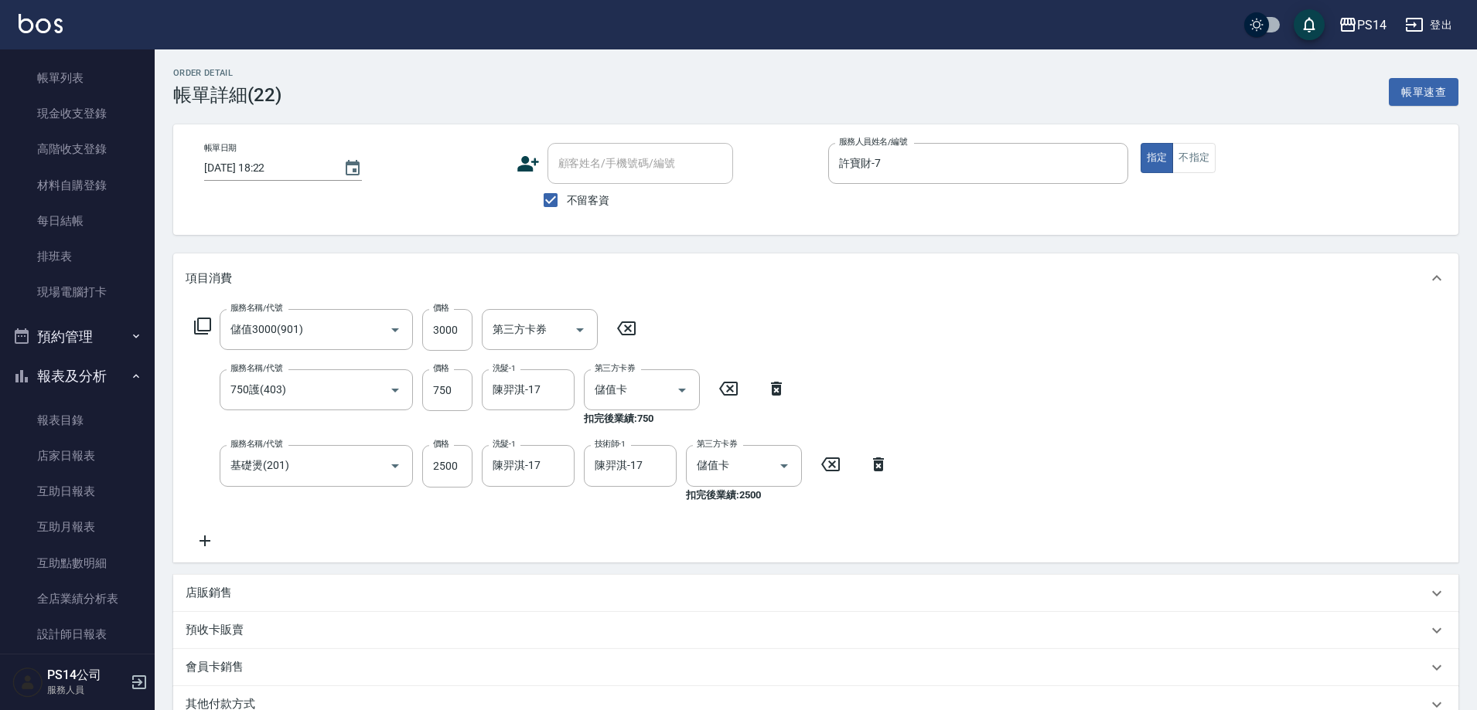
click at [637, 329] on icon at bounding box center [626, 328] width 39 height 19
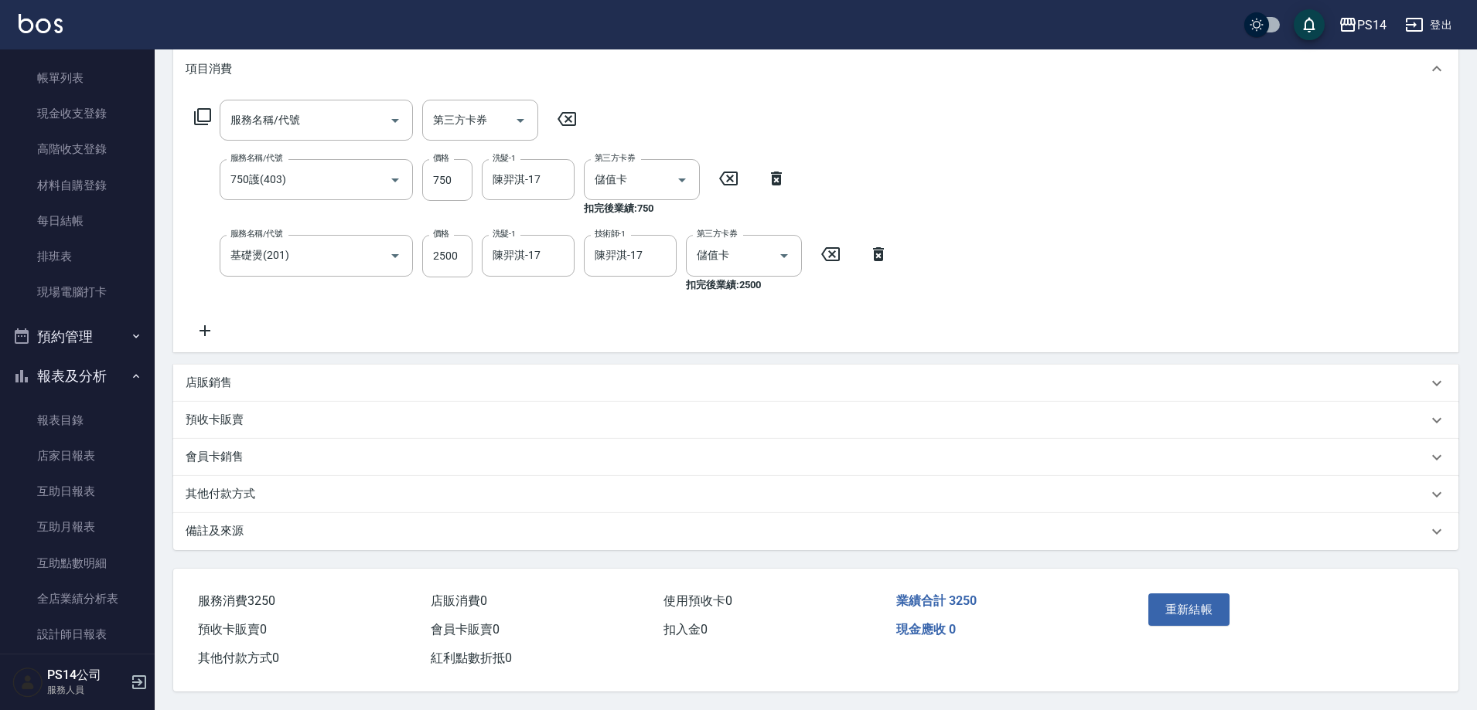
scroll to position [216, 0]
click at [1215, 594] on button "重新結帳" at bounding box center [1189, 610] width 82 height 32
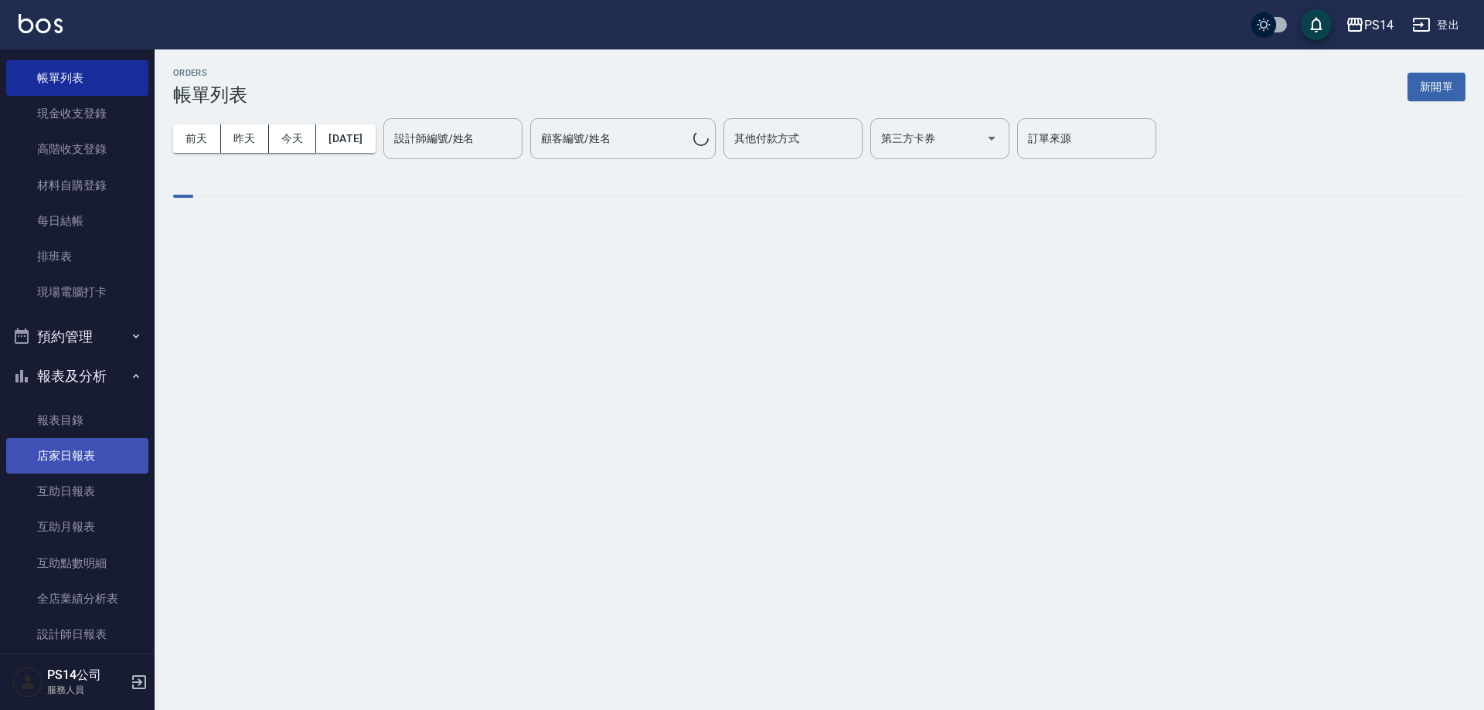
click at [100, 456] on link "店家日報表" at bounding box center [77, 456] width 142 height 36
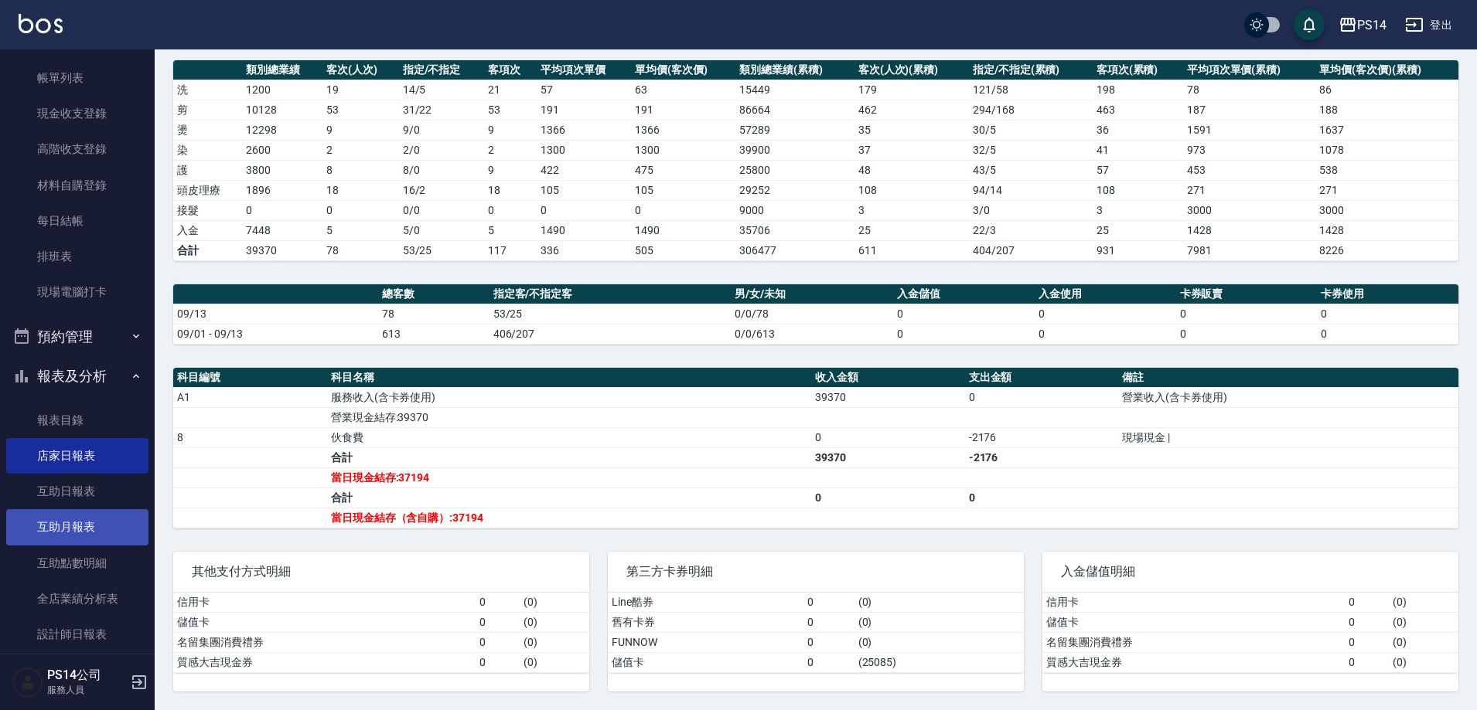
scroll to position [155, 0]
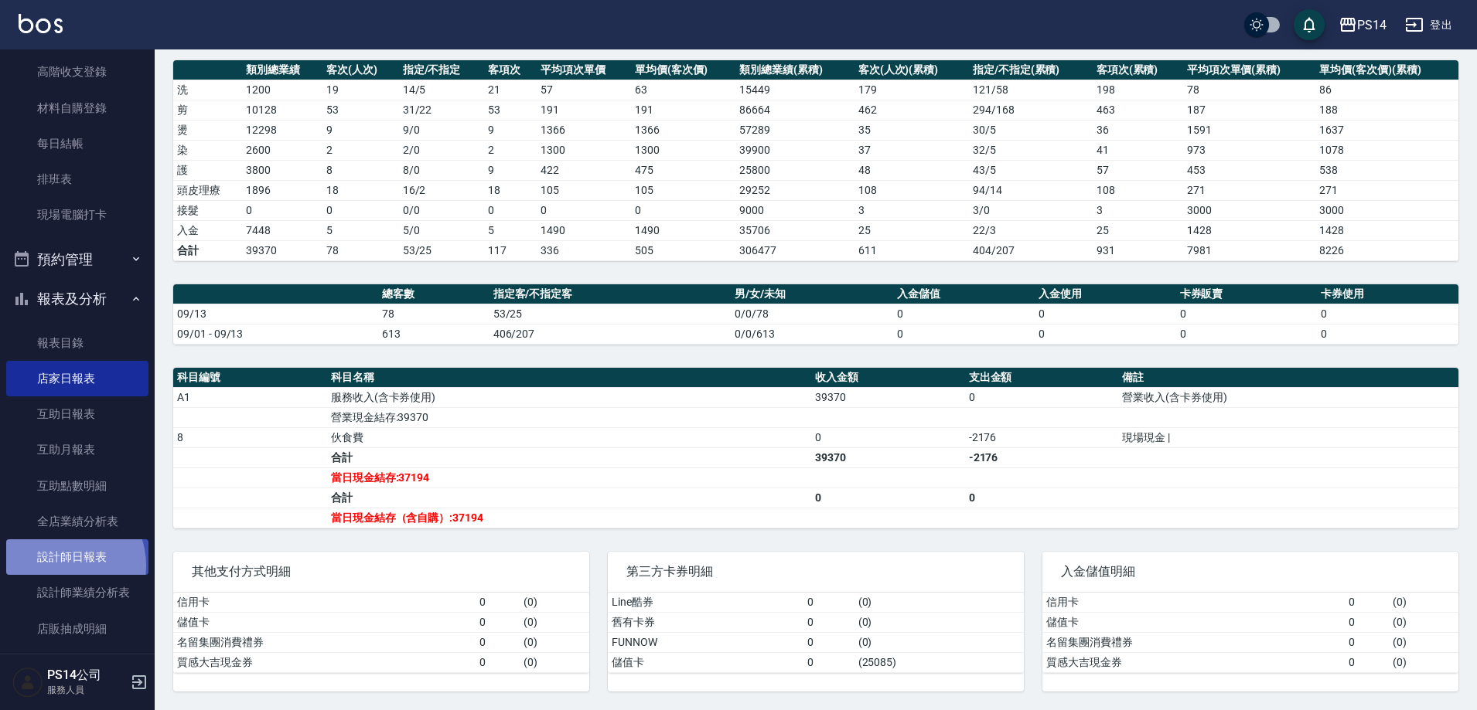
click at [60, 566] on link "設計師日報表" at bounding box center [77, 558] width 142 height 36
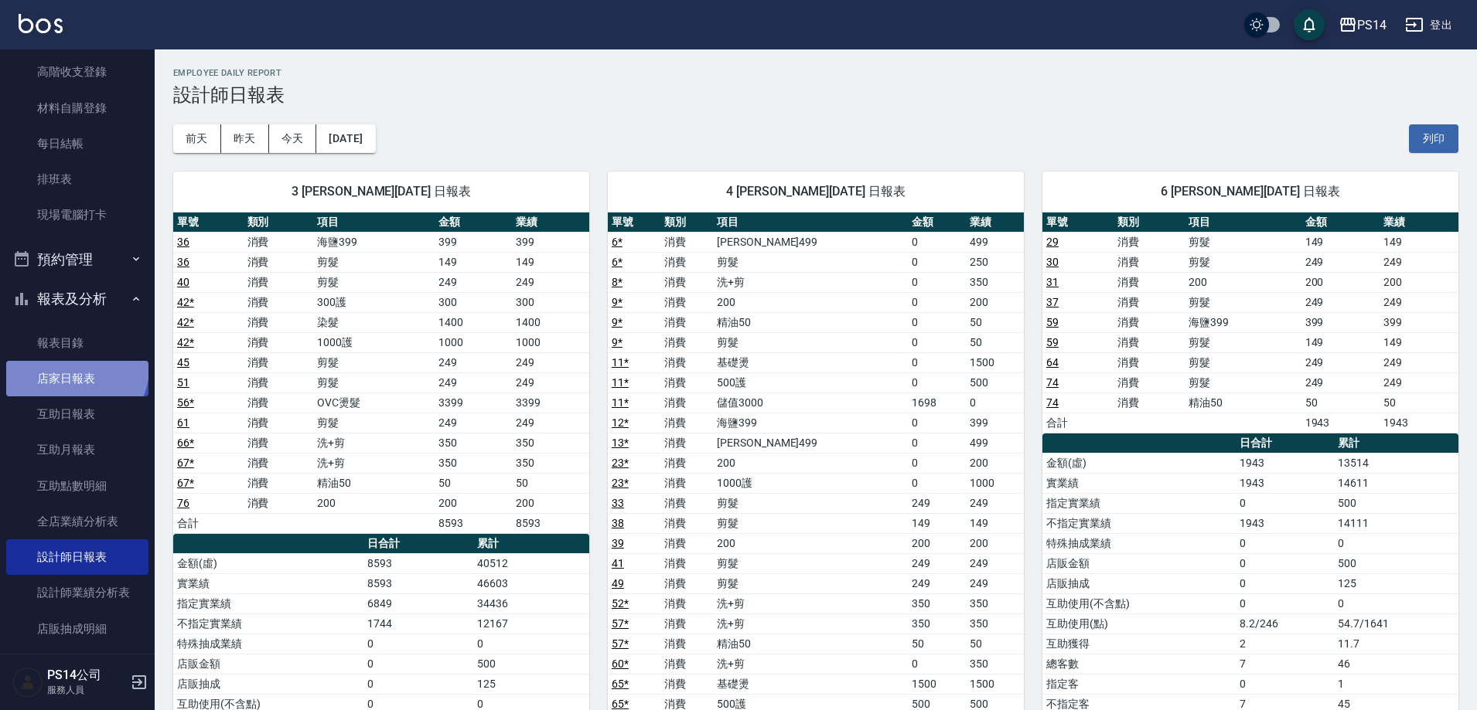
click at [74, 368] on link "店家日報表" at bounding box center [77, 379] width 142 height 36
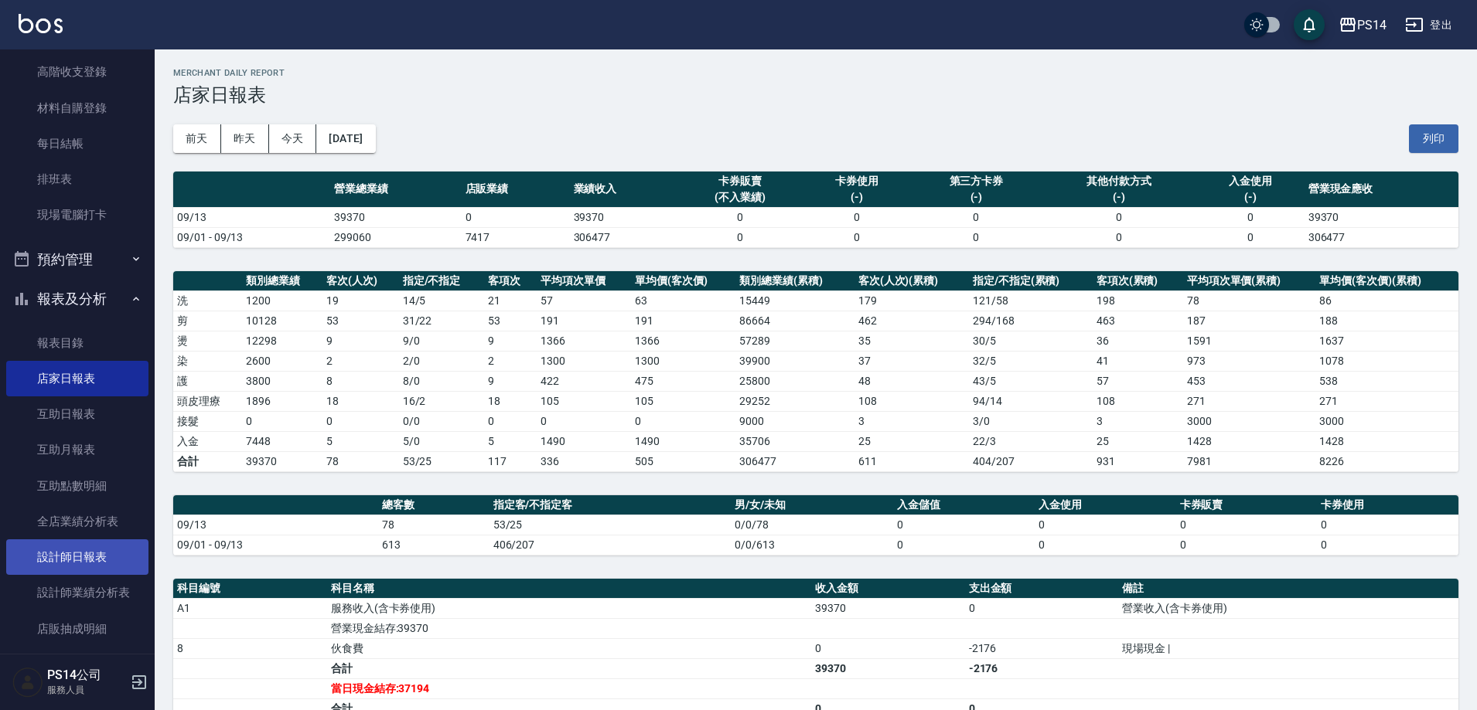
click at [56, 561] on link "設計師日報表" at bounding box center [77, 558] width 142 height 36
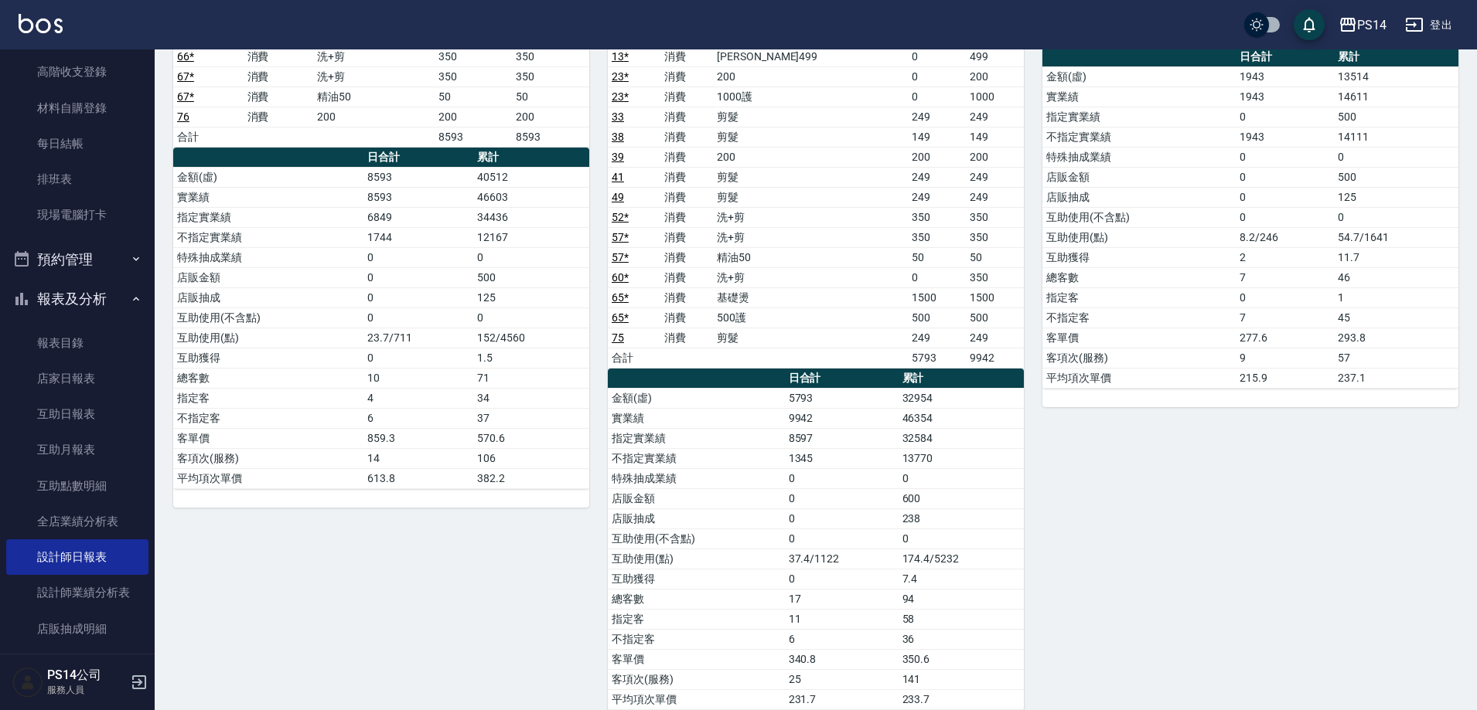
scroll to position [773, 0]
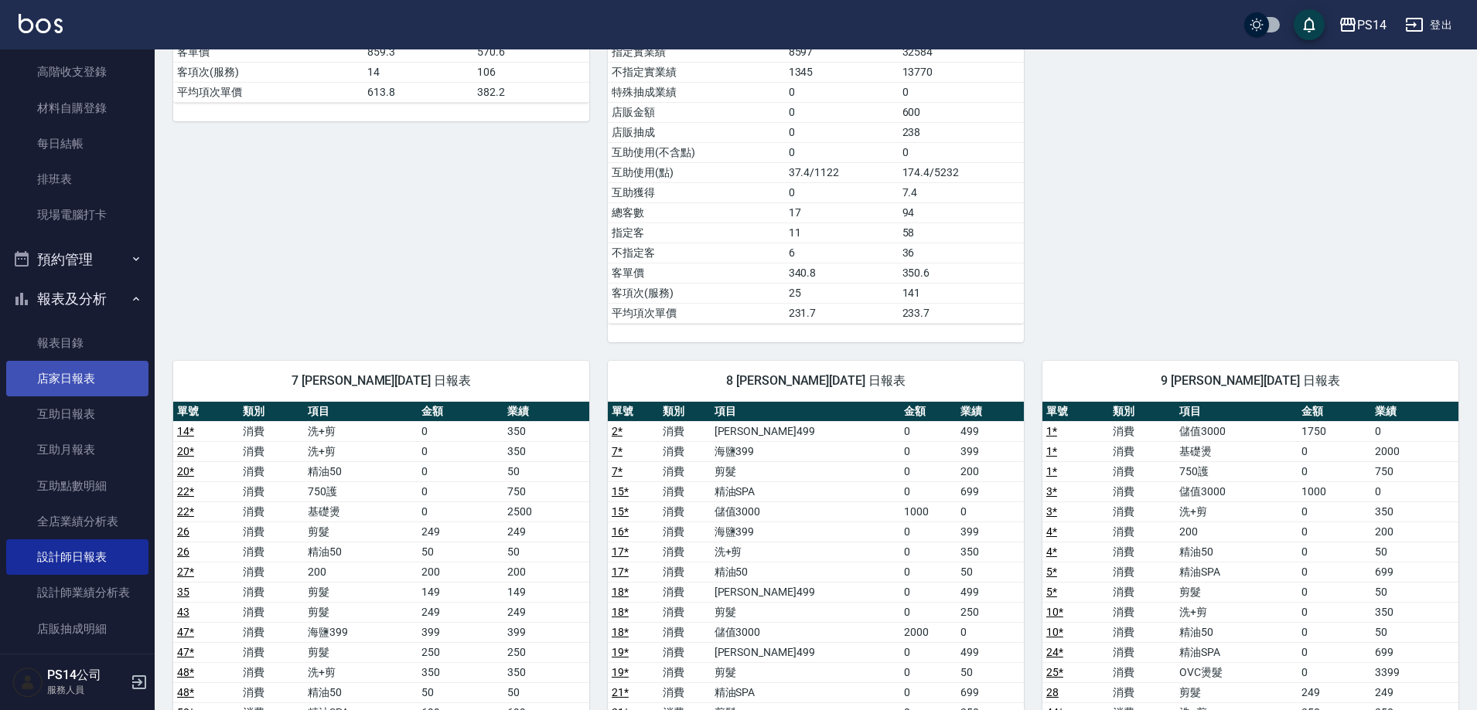
click at [83, 364] on link "店家日報表" at bounding box center [77, 379] width 142 height 36
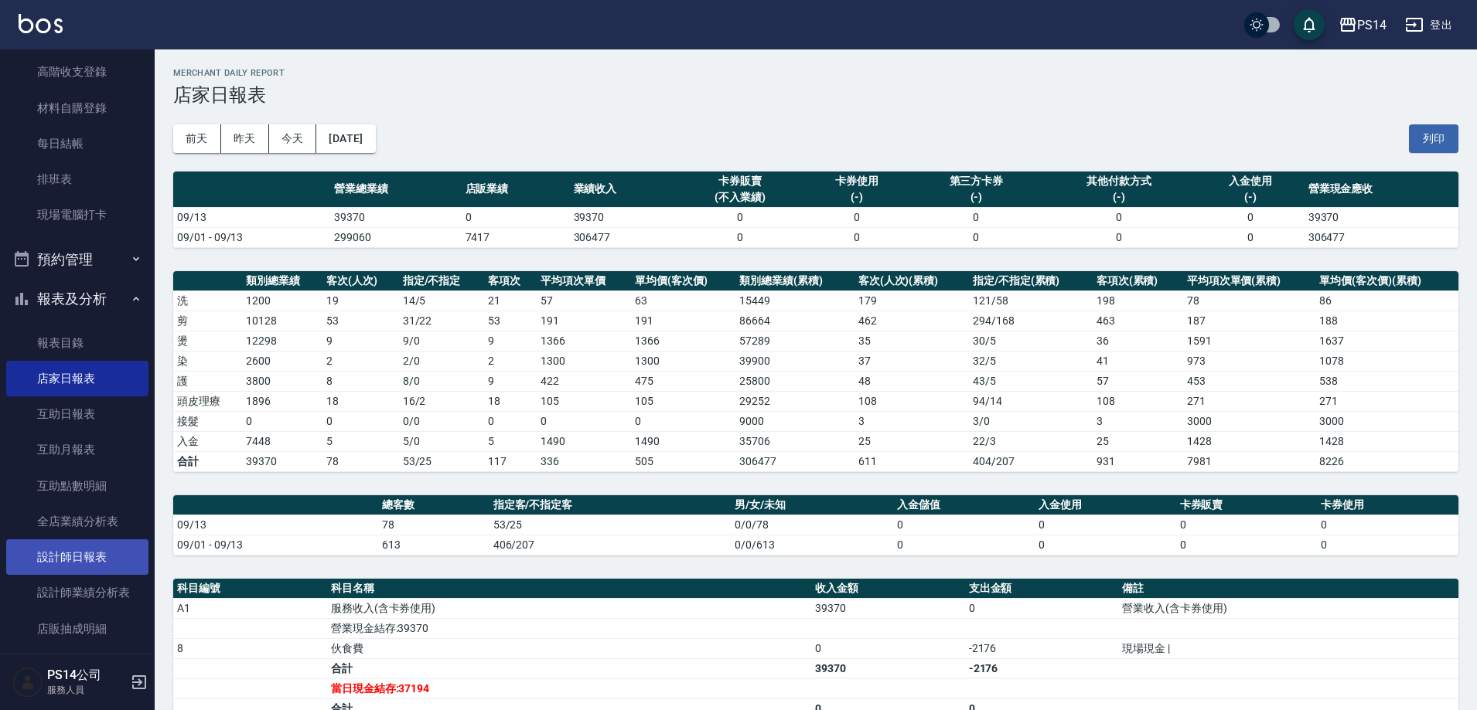
click at [61, 551] on link "設計師日報表" at bounding box center [77, 558] width 142 height 36
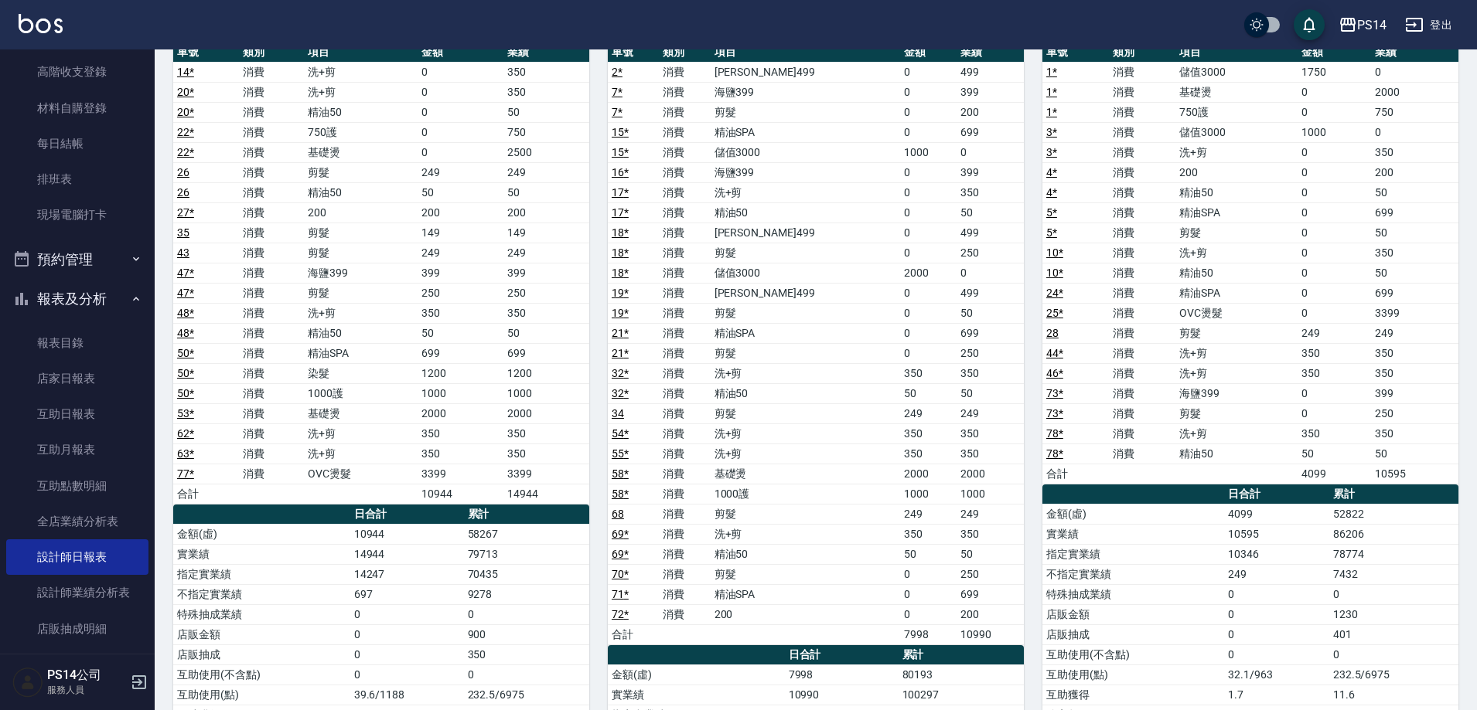
scroll to position [1137, 0]
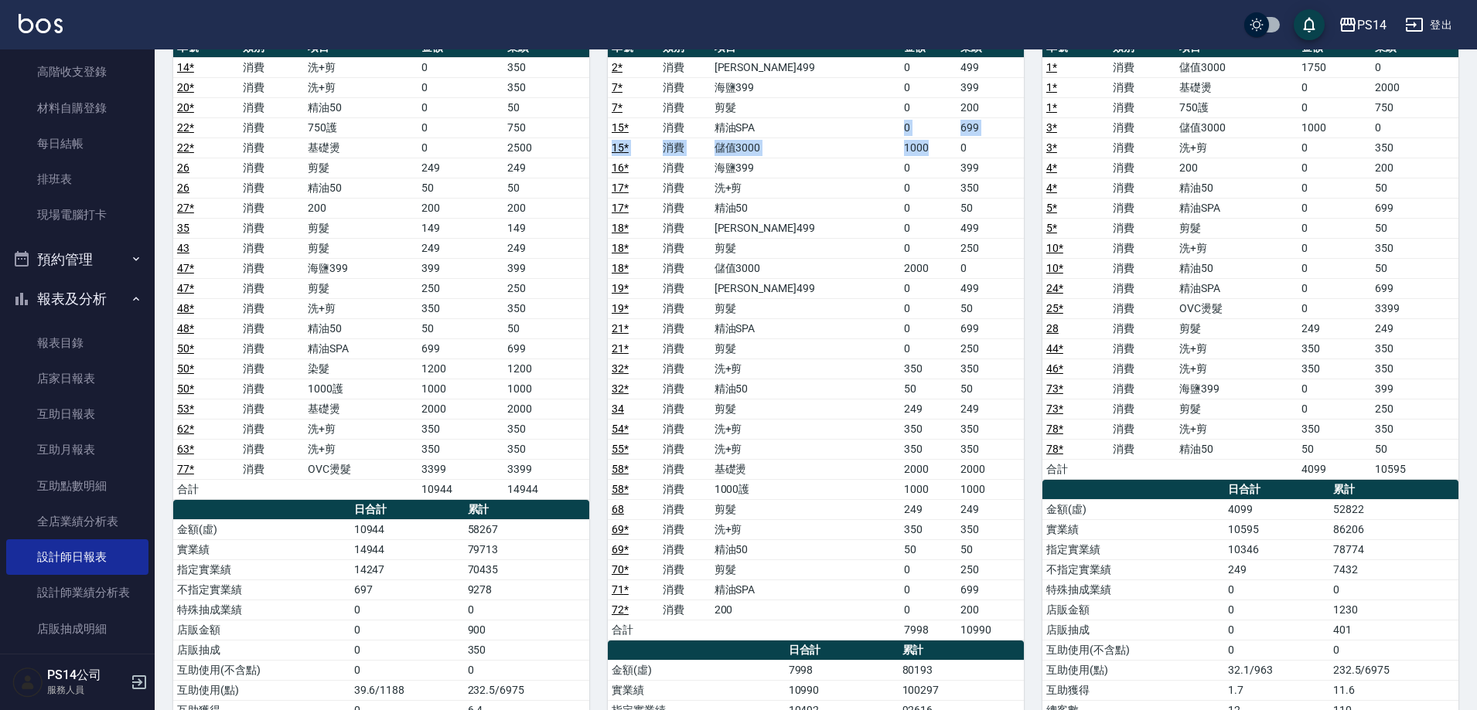
click at [894, 140] on tbody "2 * 消費 [PERSON_NAME]499 0 499 7 * 消費 海鹽399 0 399 7 * 消費 剪髮 0 200 15 * 消費 精油SPA …" at bounding box center [816, 348] width 416 height 583
drag, startPoint x: 949, startPoint y: 147, endPoint x: 959, endPoint y: 145, distance: 10.3
click at [956, 145] on td "0" at bounding box center [989, 148] width 67 height 20
drag, startPoint x: 864, startPoint y: 132, endPoint x: 955, endPoint y: 141, distance: 91.6
click at [955, 141] on tbody "2 * 消費 [PERSON_NAME]499 0 499 7 * 消費 海鹽399 0 399 7 * 消費 剪髮 0 200 15 * 消費 精油SPA …" at bounding box center [816, 348] width 416 height 583
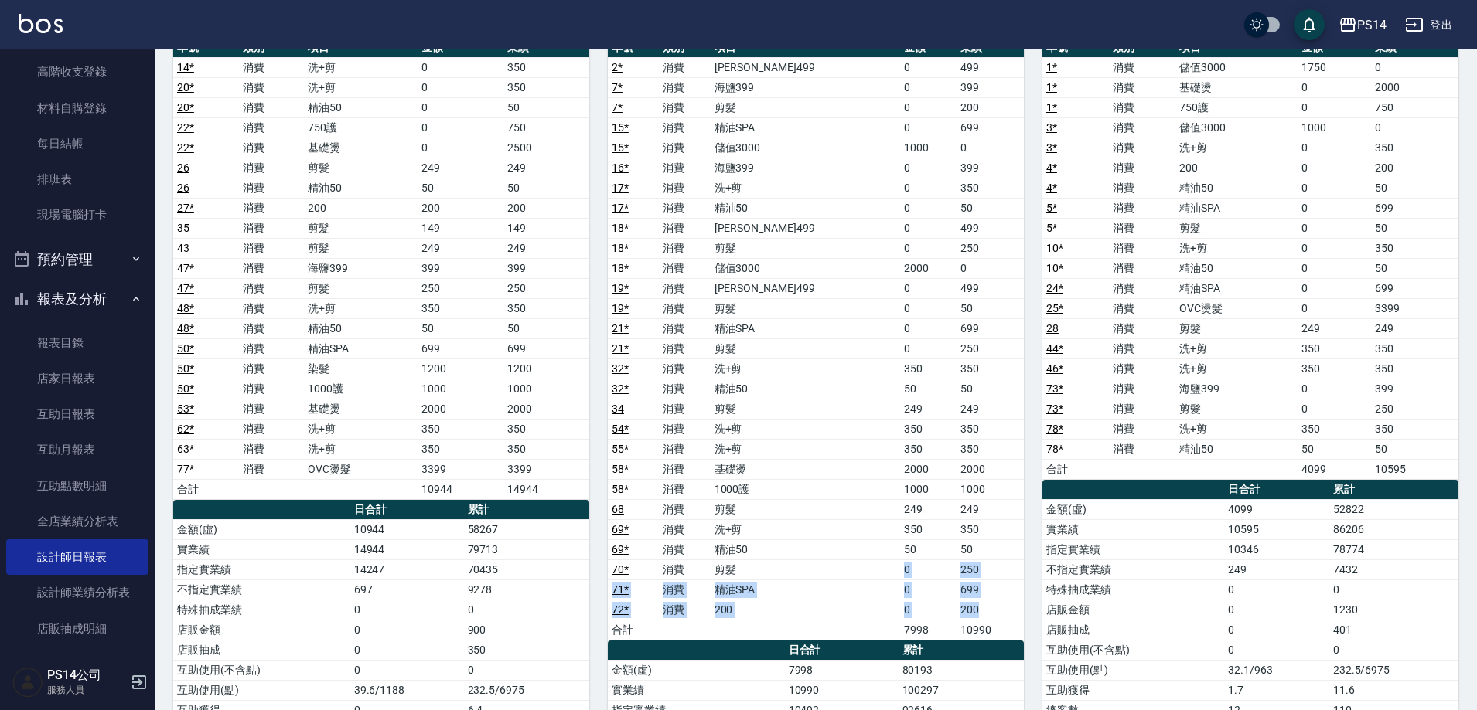
drag, startPoint x: 974, startPoint y: 603, endPoint x: 844, endPoint y: 577, distance: 132.5
click at [844, 577] on tbody "2 * 消費 [PERSON_NAME]499 0 499 7 * 消費 海鹽399 0 399 7 * 消費 剪髮 0 200 15 * 消費 精油SPA …" at bounding box center [816, 348] width 416 height 583
click at [900, 598] on td "0" at bounding box center [928, 590] width 56 height 20
click at [1039, 598] on div "9 [PERSON_NAME][DATE] 日報表 單號 類別 項目 金額 業績 1 * 消費 儲值3000 1750 0 1 * 消費 基礎燙 0 2000…" at bounding box center [1241, 489] width 434 height 1023
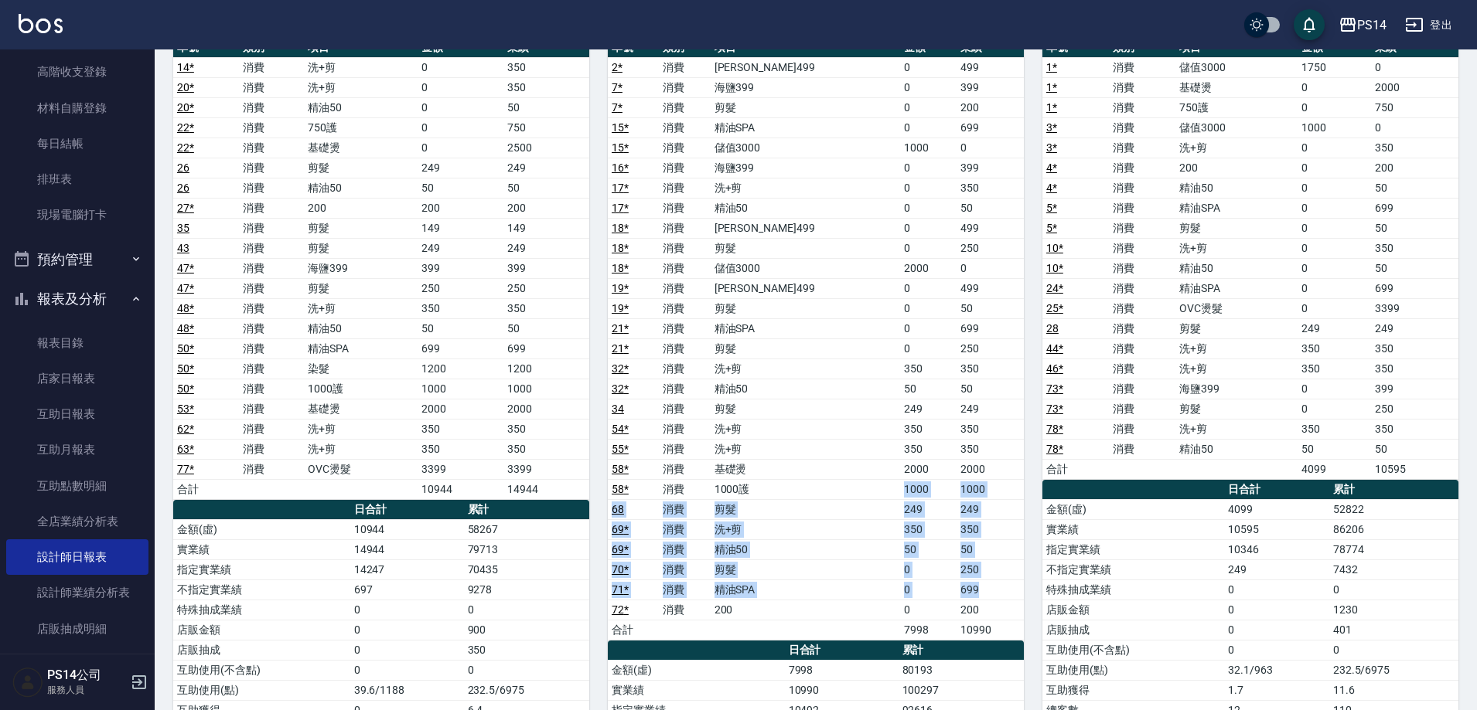
drag, startPoint x: 985, startPoint y: 594, endPoint x: 850, endPoint y: 466, distance: 185.9
click at [849, 475] on tbody "2 * 消費 [PERSON_NAME]499 0 499 7 * 消費 海鹽399 0 399 7 * 消費 剪髮 0 200 15 * 消費 精油SPA …" at bounding box center [816, 348] width 416 height 583
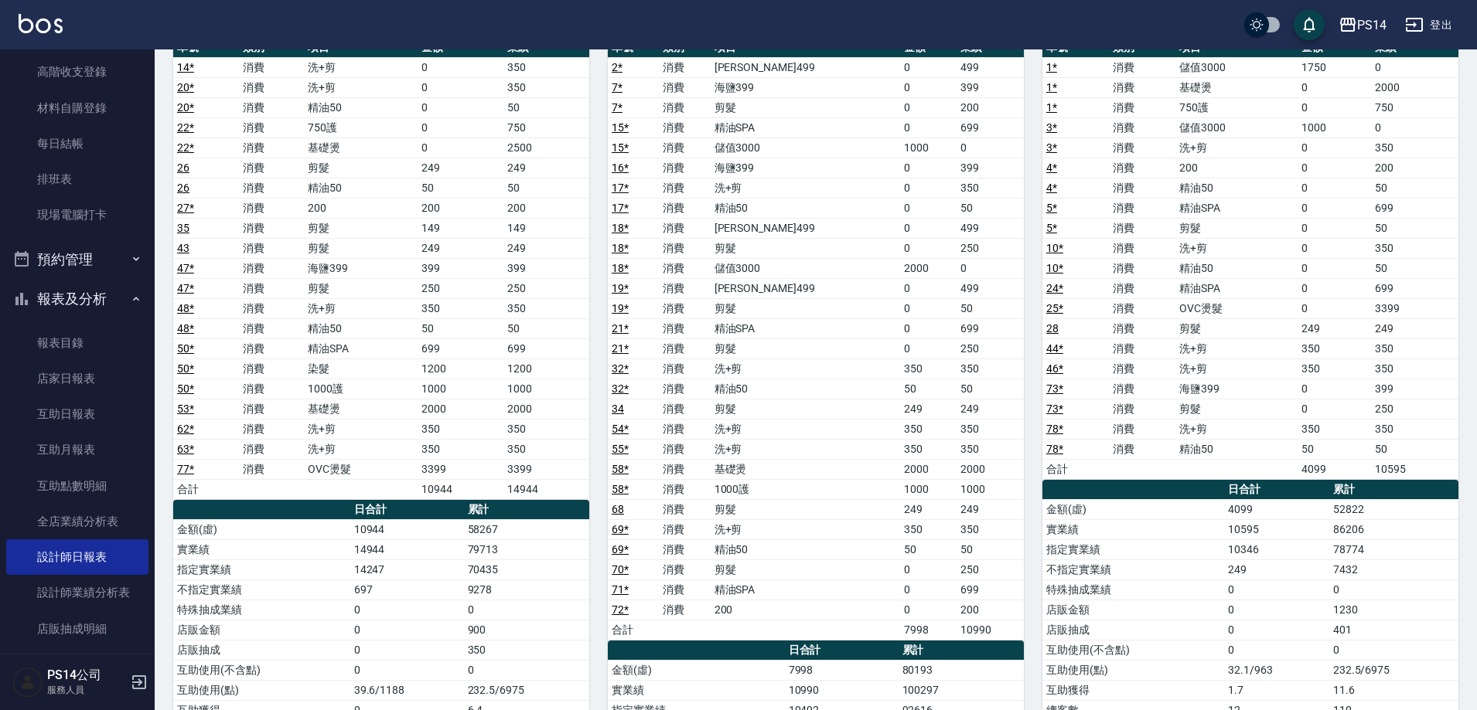
click at [852, 455] on td "洗+剪" at bounding box center [804, 449] width 189 height 20
